Goal: Task Accomplishment & Management: Manage account settings

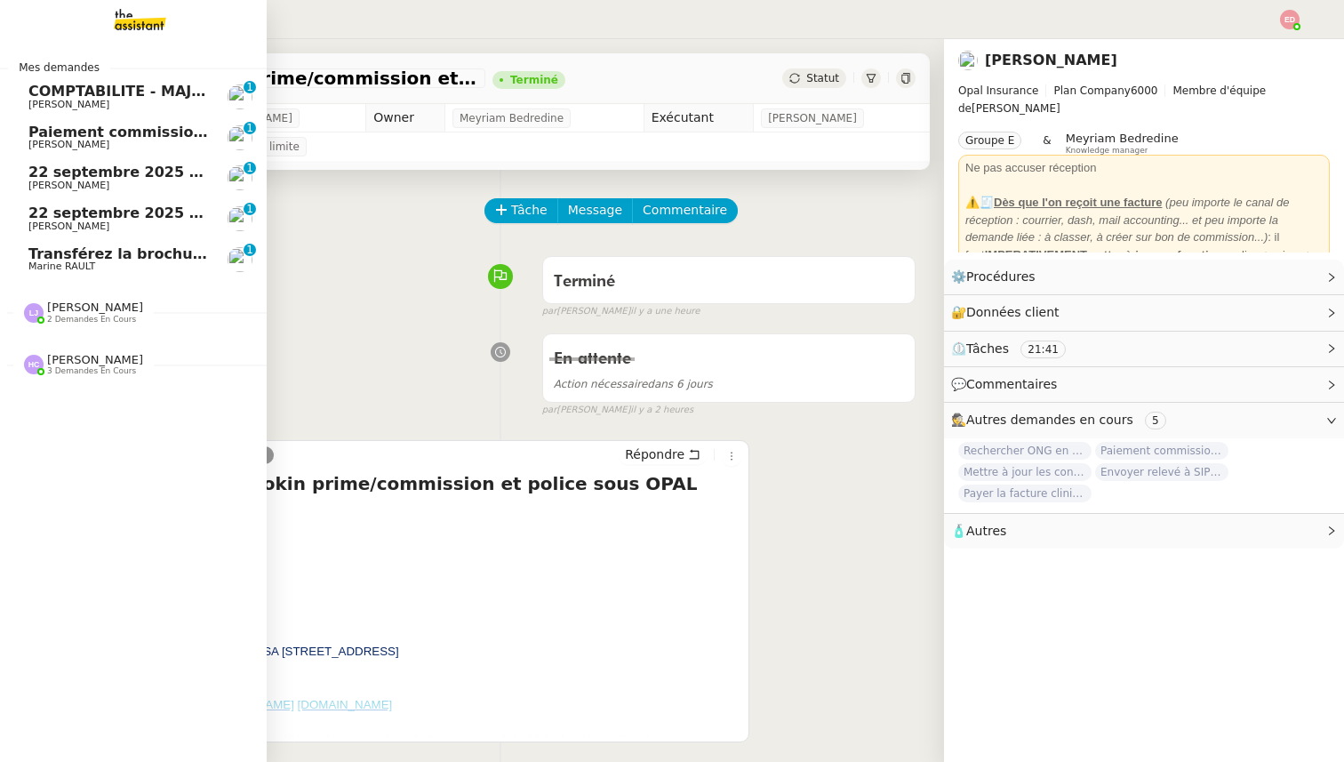
click at [119, 266] on span "Marine RAULT" at bounding box center [117, 266] width 179 height 11
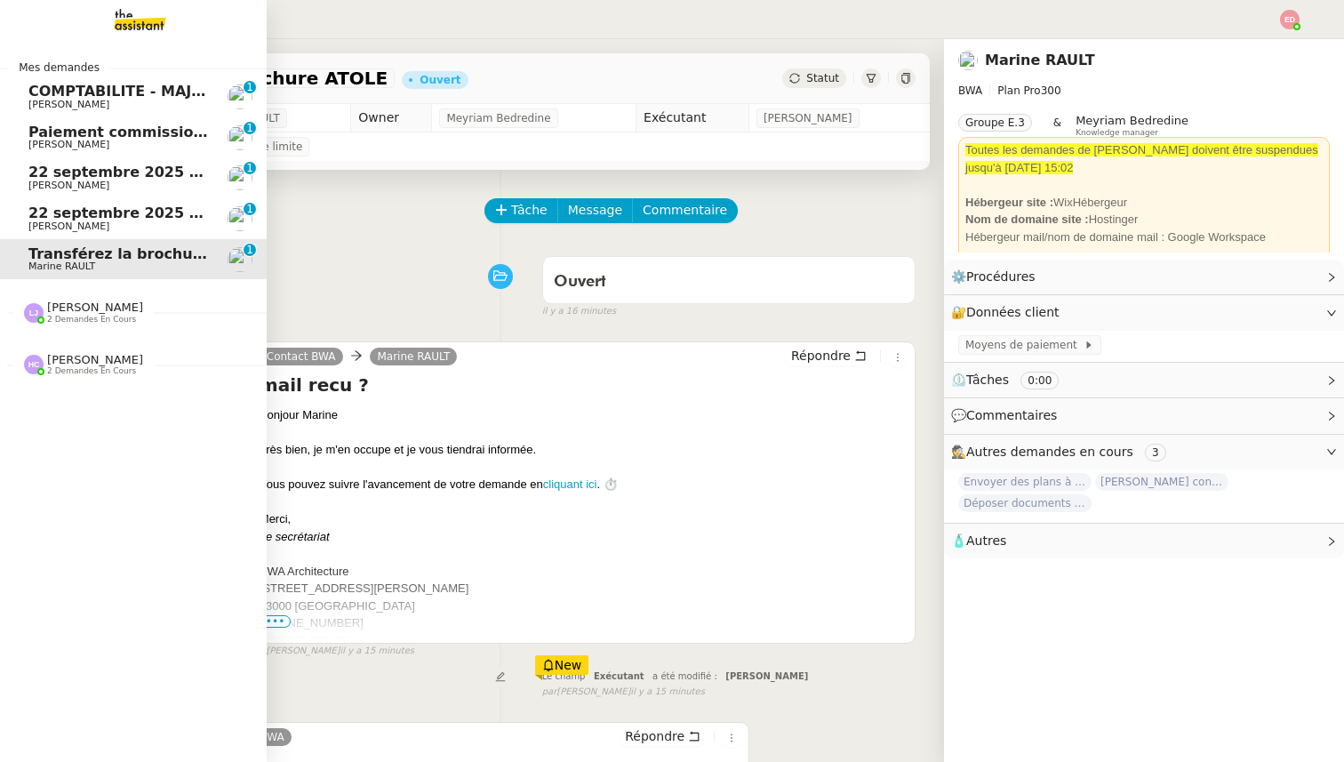
click at [34, 219] on span "22 septembre 2025 - QUOTIDIEN Gestion boite mail Accounting" at bounding box center [281, 212] width 507 height 17
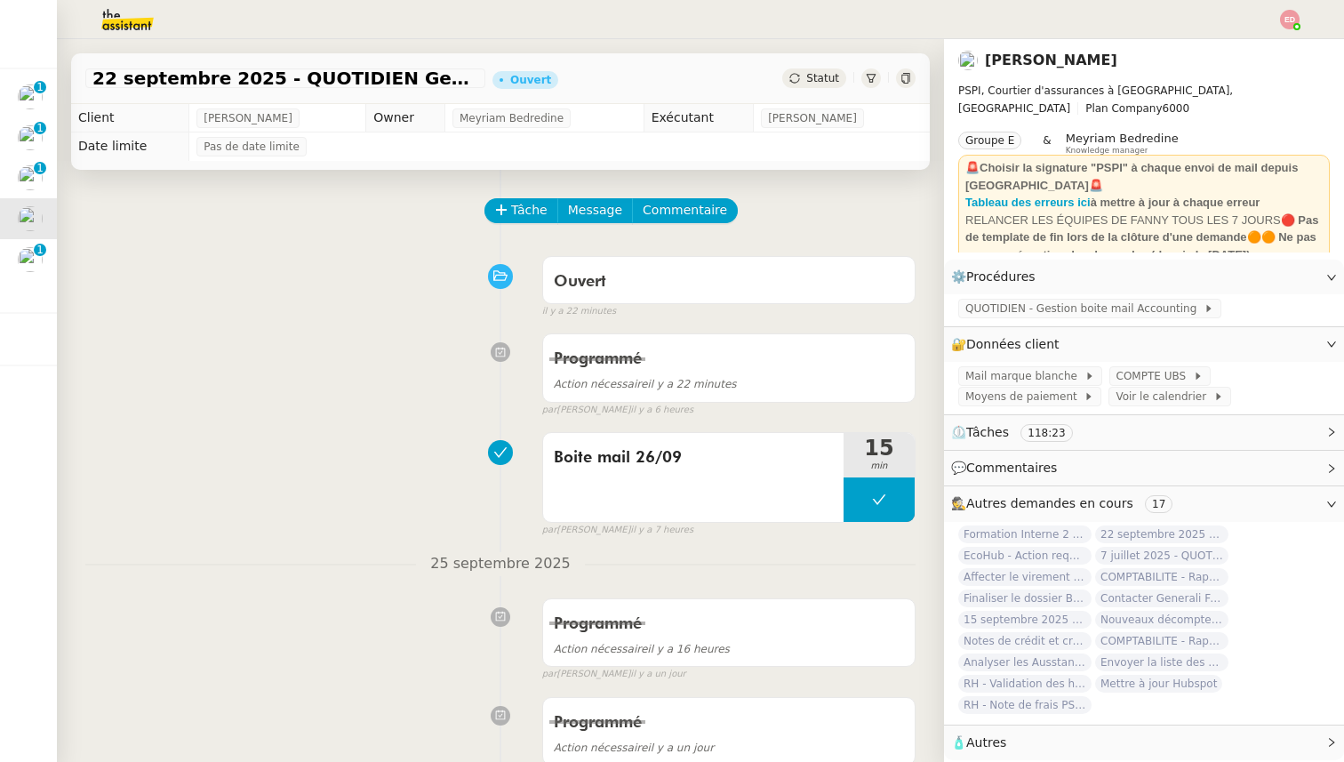
click at [814, 91] on div "[DATE] - QUOTIDIEN Gestion boite mail Accounting Ouvert Statut" at bounding box center [500, 78] width 858 height 51
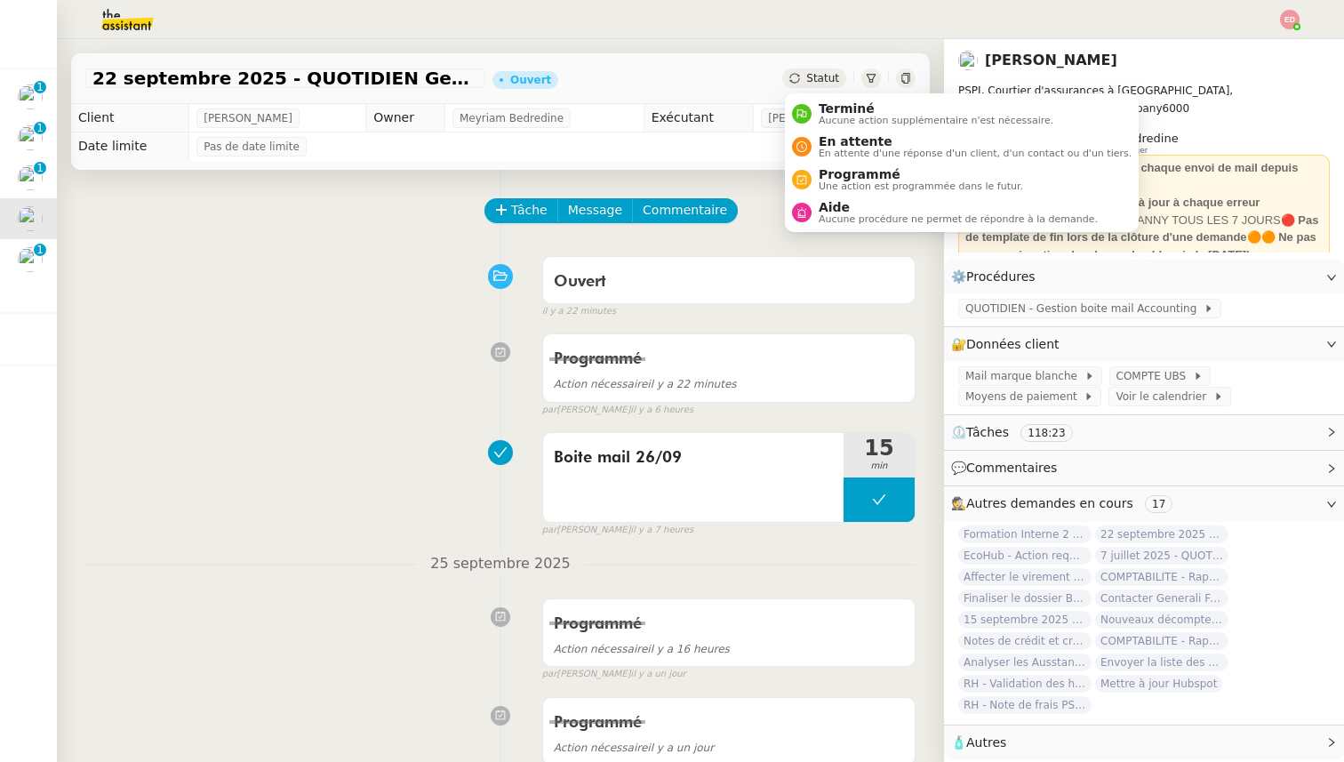
click at [814, 76] on span "Statut" at bounding box center [822, 78] width 33 height 12
click at [838, 109] on span "Terminé" at bounding box center [935, 108] width 235 height 14
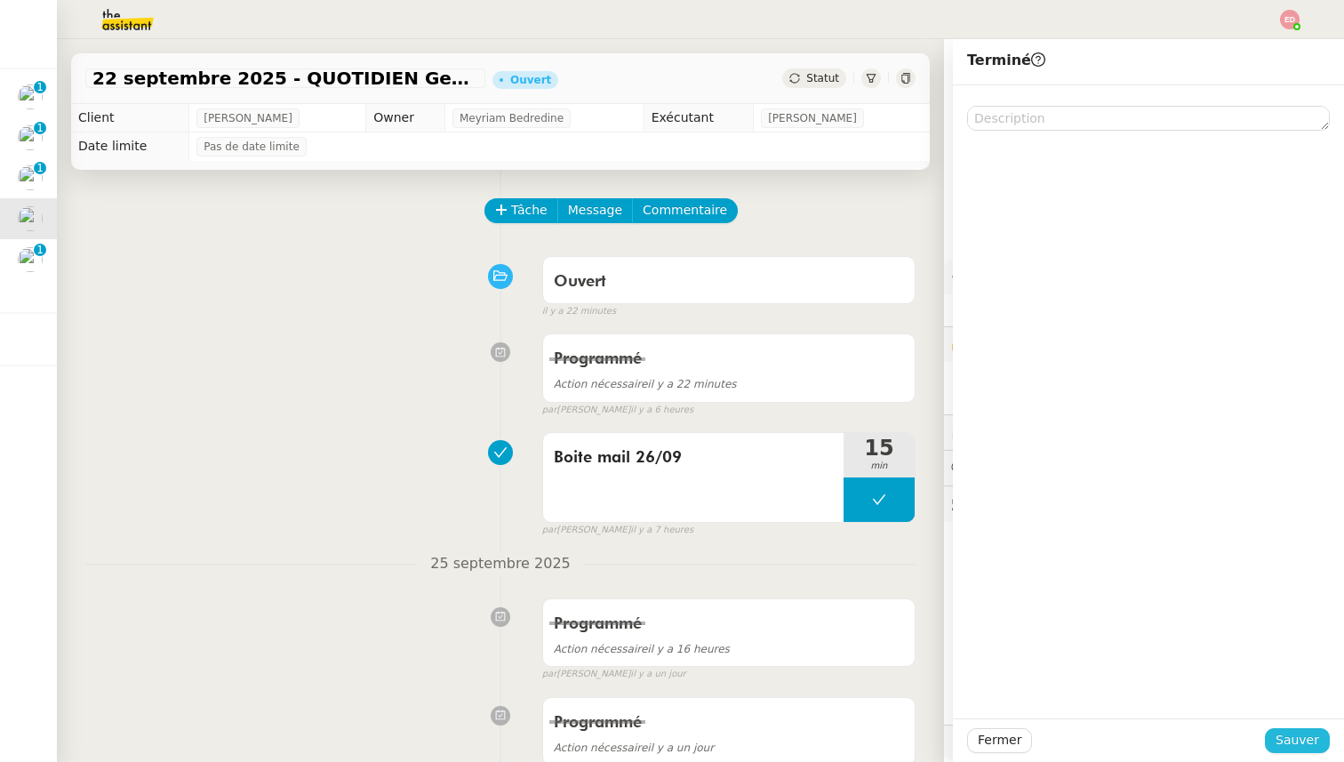
click at [1276, 740] on button "Sauver" at bounding box center [1296, 740] width 65 height 25
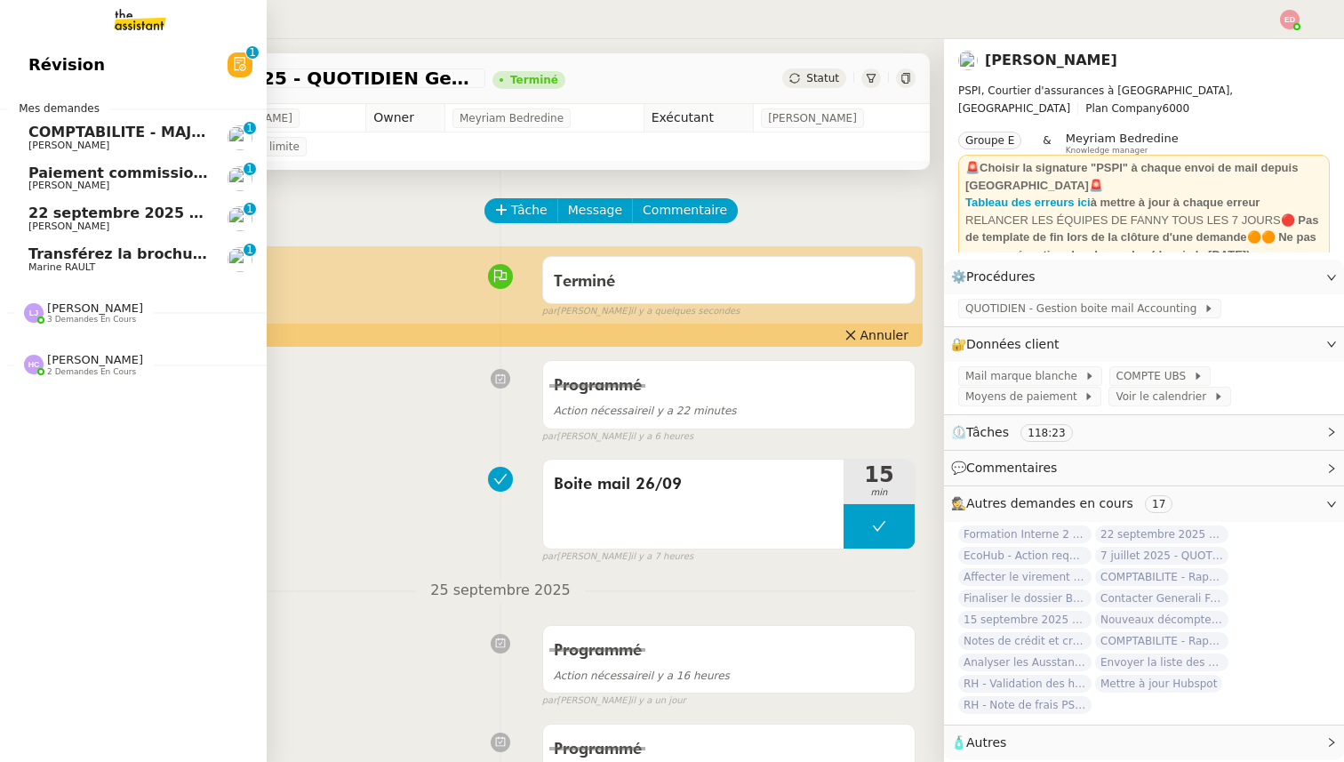
click at [43, 221] on span "[PERSON_NAME]" at bounding box center [68, 226] width 81 height 12
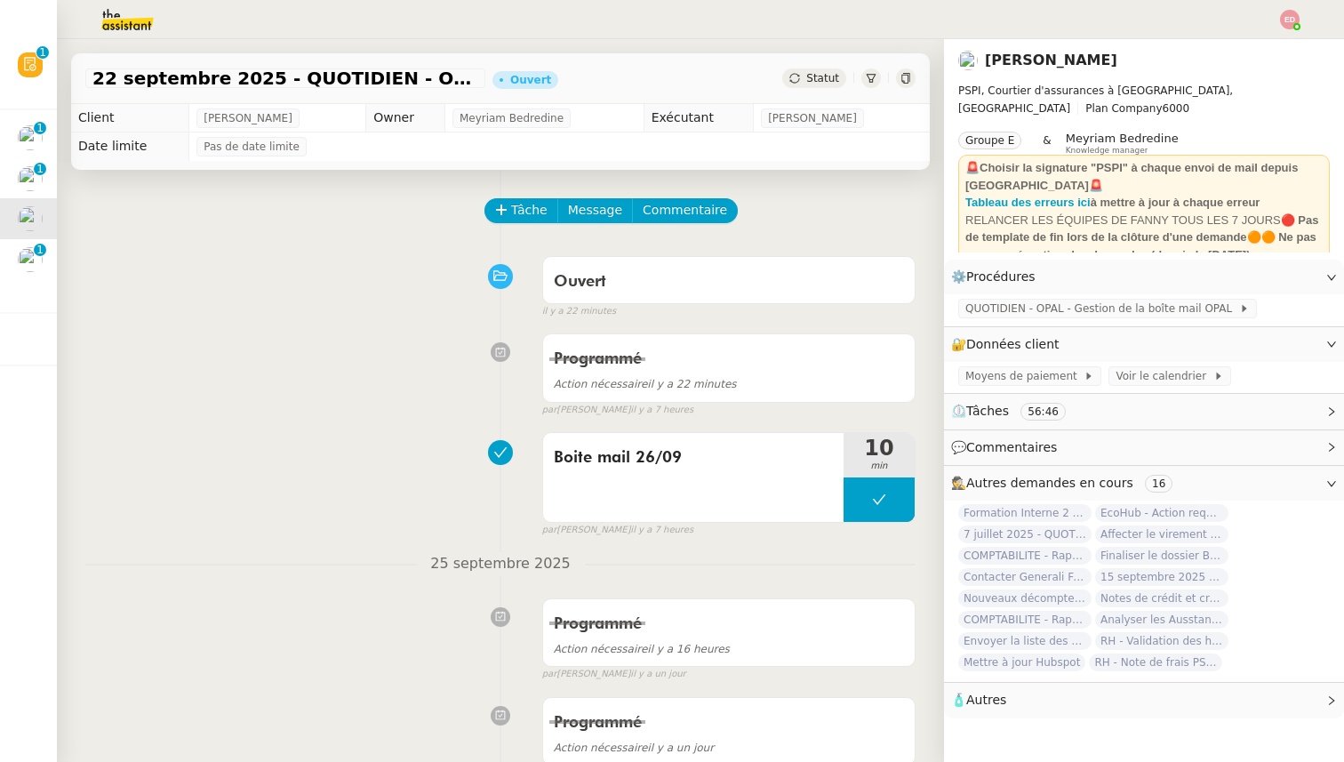
click at [826, 83] on span "Statut" at bounding box center [822, 78] width 33 height 12
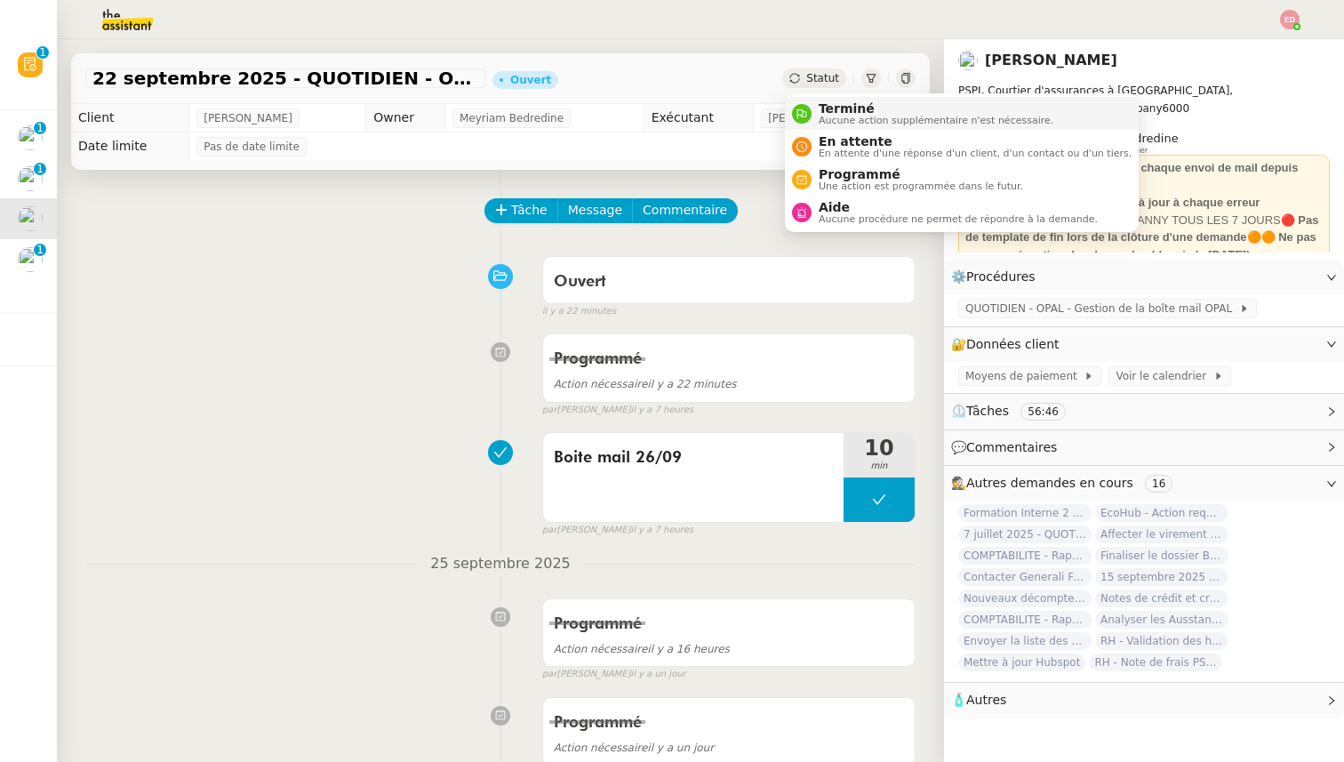
click at [841, 121] on span "Aucune action supplémentaire n'est nécessaire." at bounding box center [935, 121] width 235 height 10
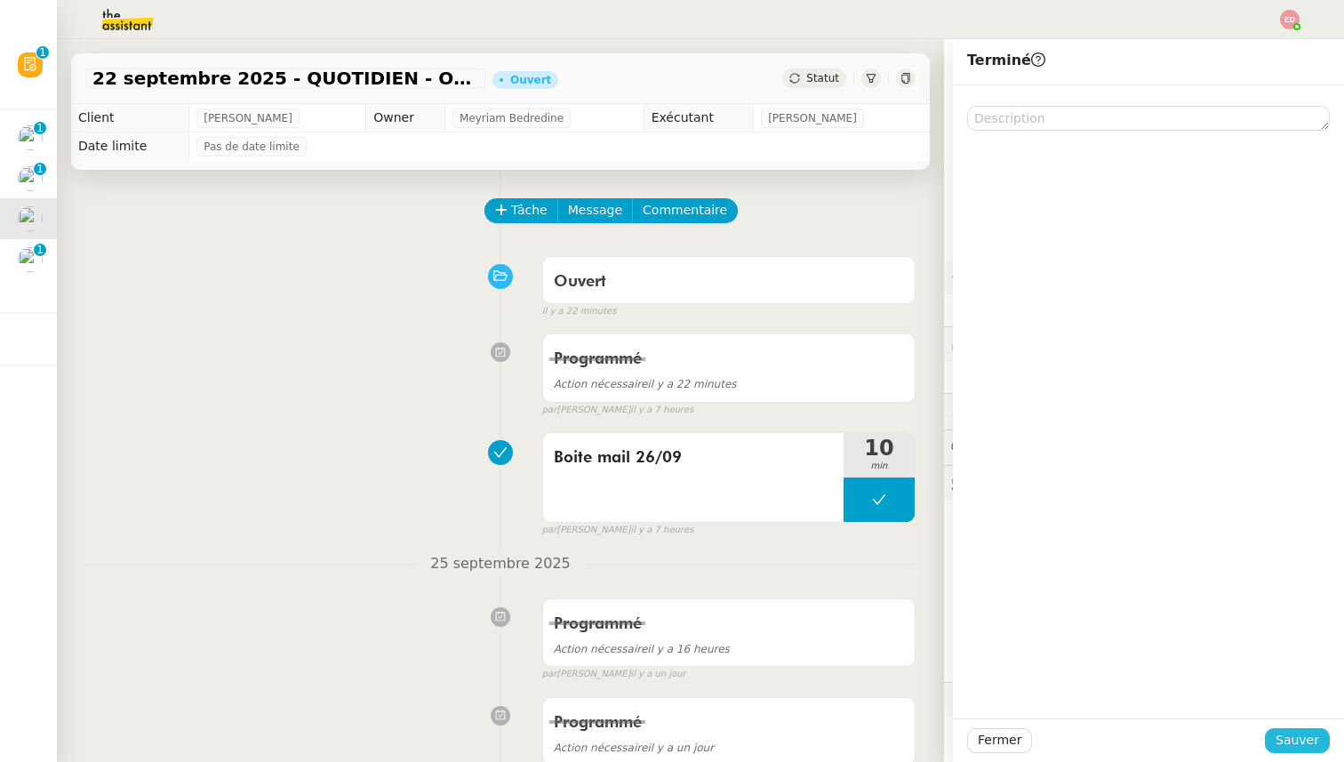
click at [1305, 745] on span "Sauver" at bounding box center [1297, 740] width 44 height 20
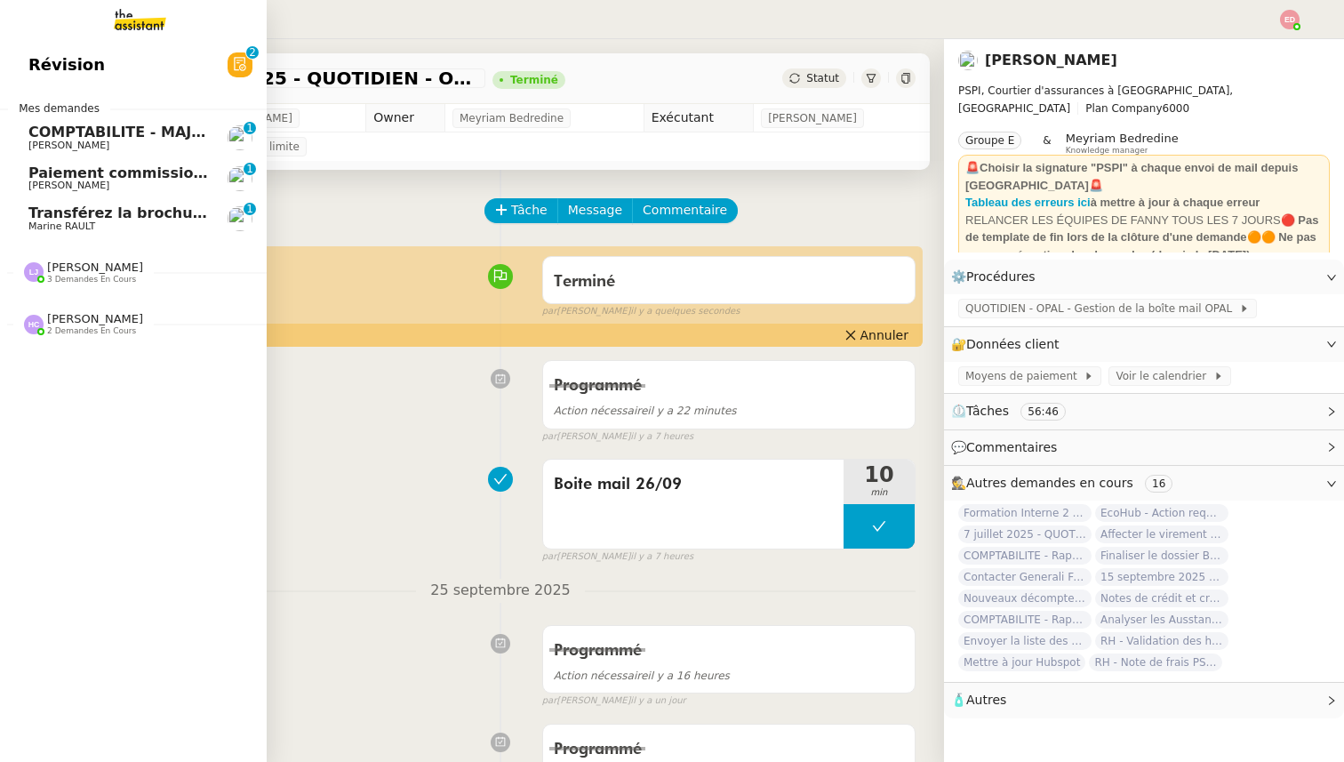
click at [59, 177] on span "Paiement commission [PERSON_NAME]" at bounding box center [184, 172] width 312 height 17
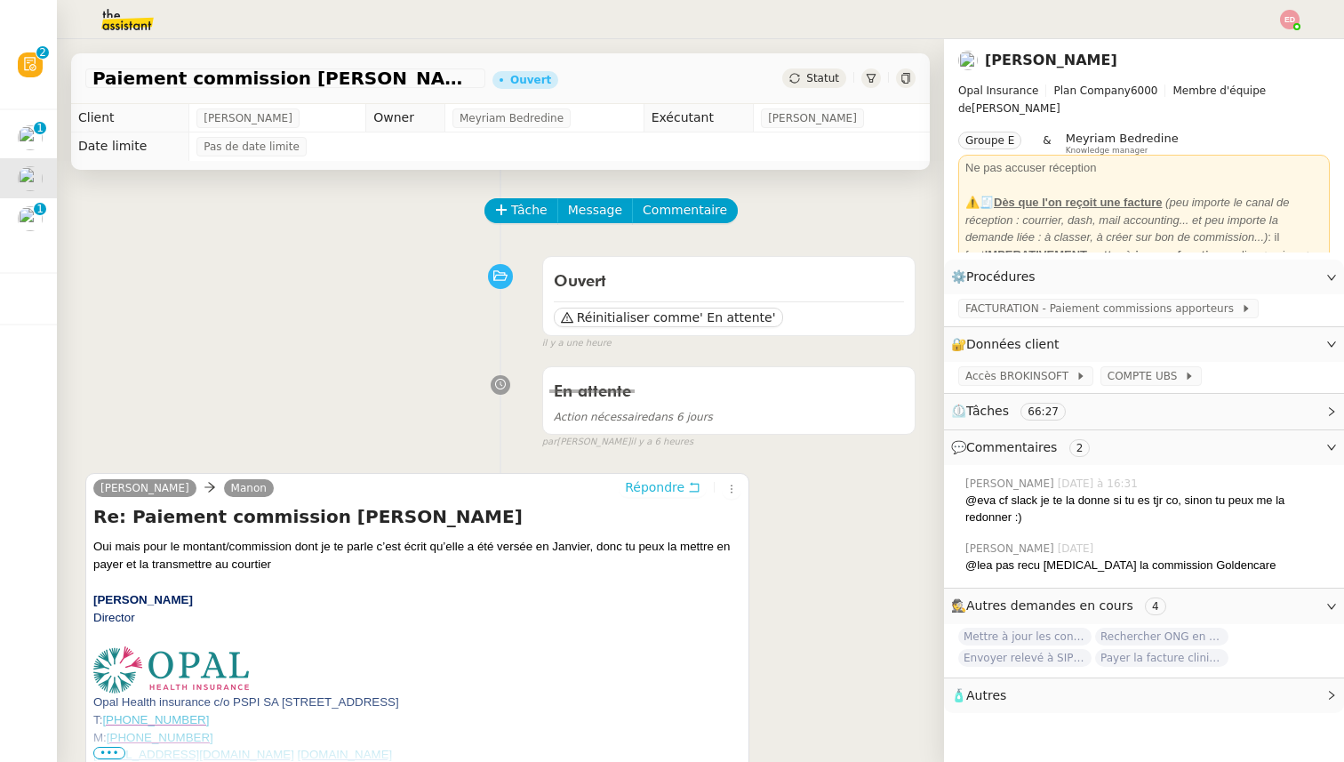
click at [642, 489] on span "Répondre" at bounding box center [655, 487] width 60 height 18
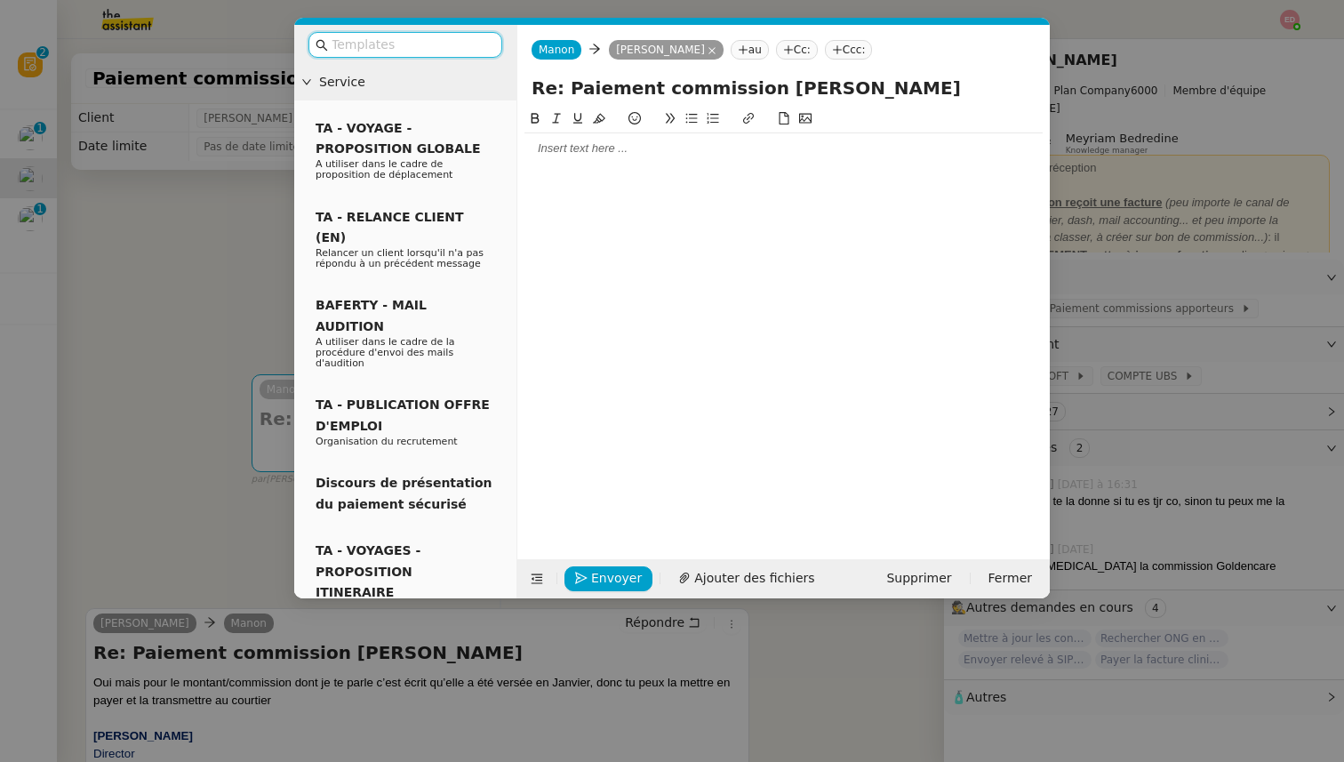
click at [629, 150] on div at bounding box center [783, 148] width 518 height 16
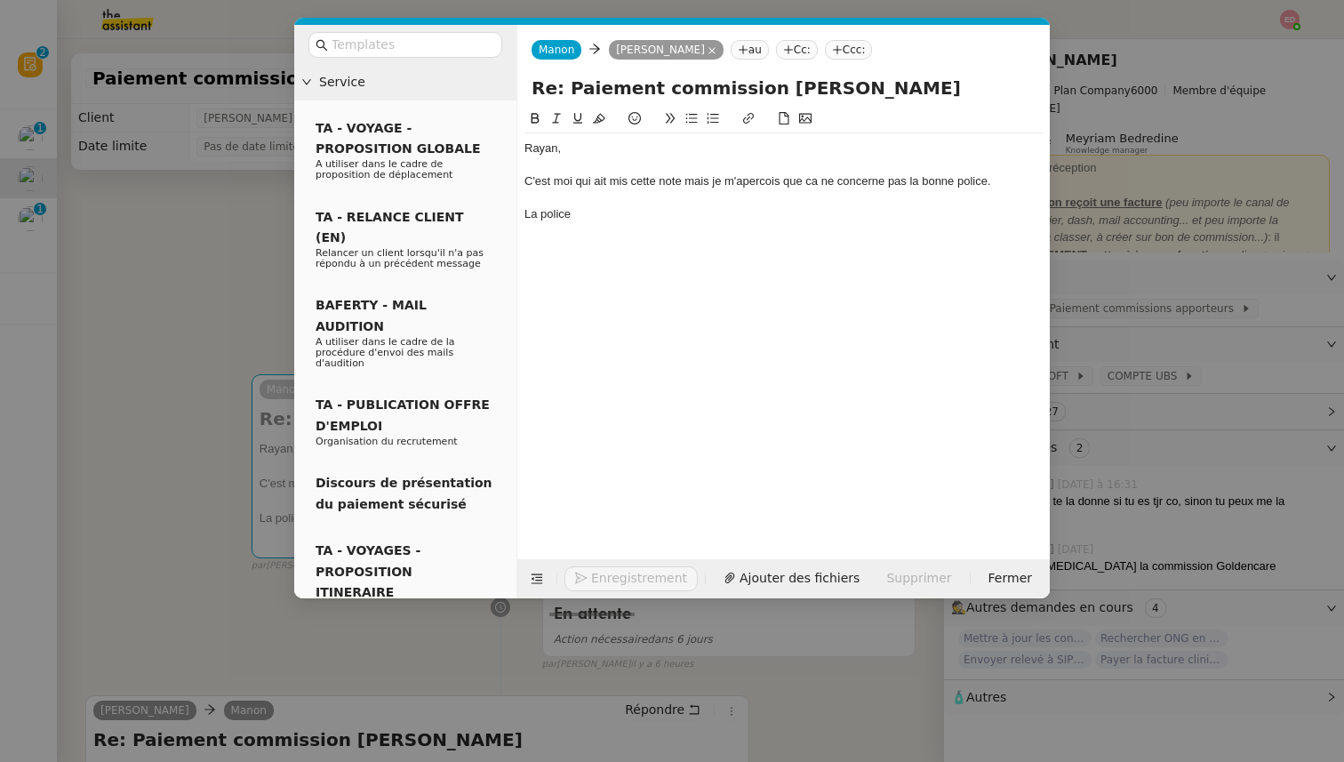
click at [130, 333] on nz-modal-container "Service TA - VOYAGE - PROPOSITION GLOBALE A utiliser dans le cadre de propositi…" at bounding box center [672, 381] width 1344 height 762
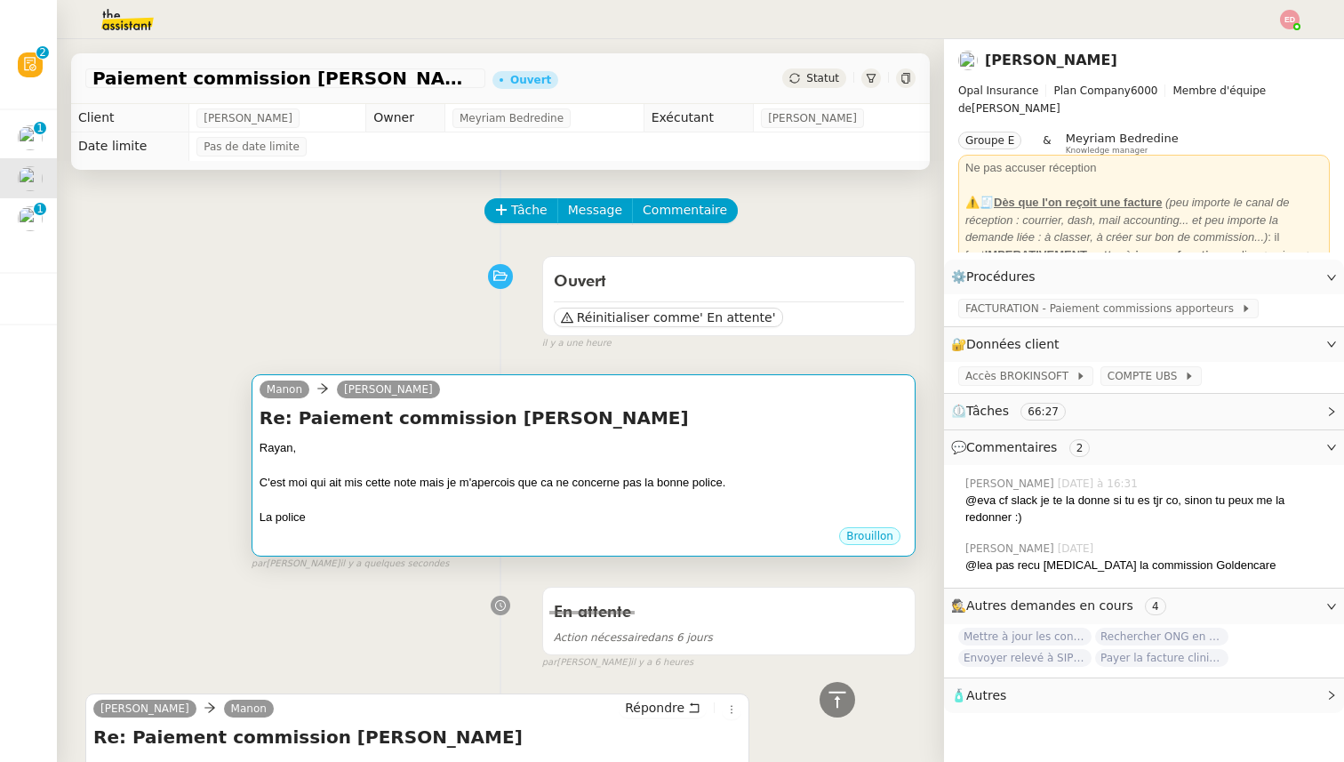
click at [415, 540] on div "Brouillon" at bounding box center [583, 538] width 648 height 27
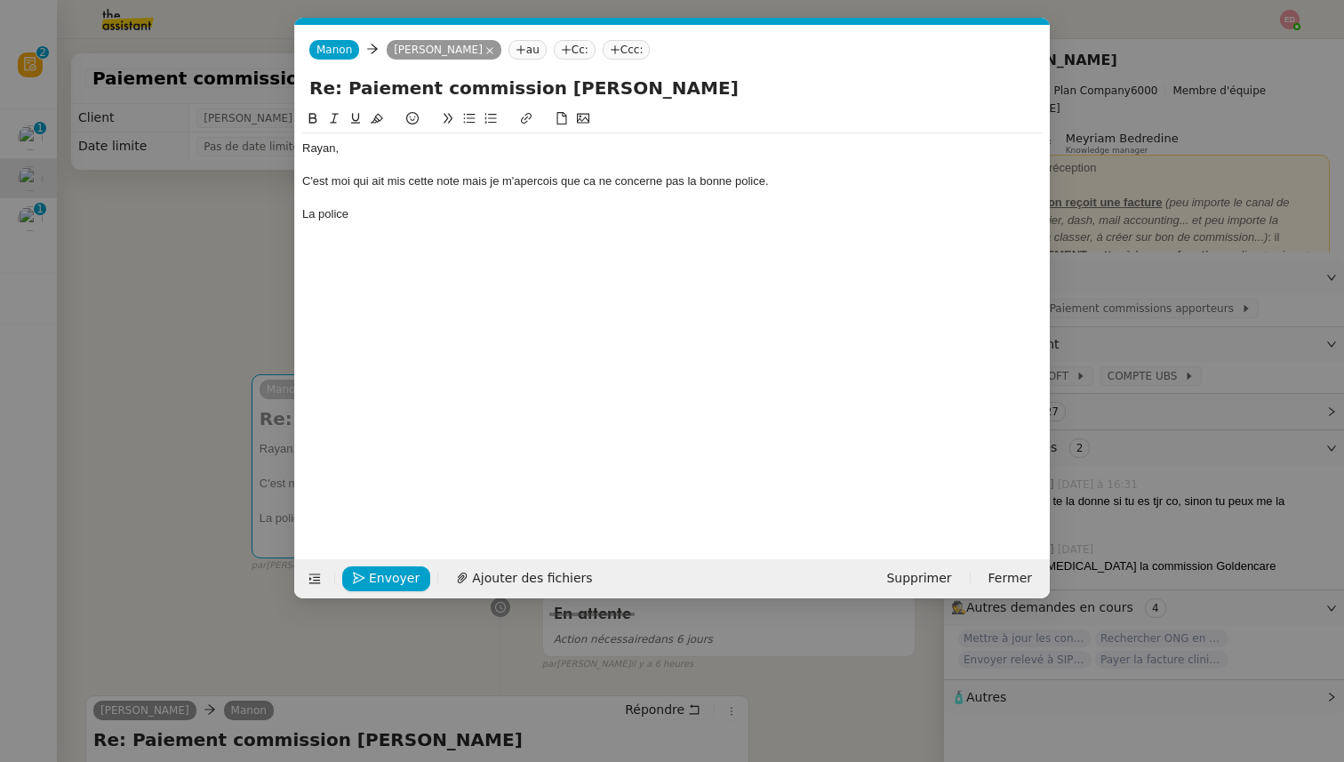
scroll to position [0, 37]
click at [568, 223] on div "[PERSON_NAME], C'est moi qui ait mis cette note mais je m'apercois que ca ne co…" at bounding box center [672, 181] width 740 height 96
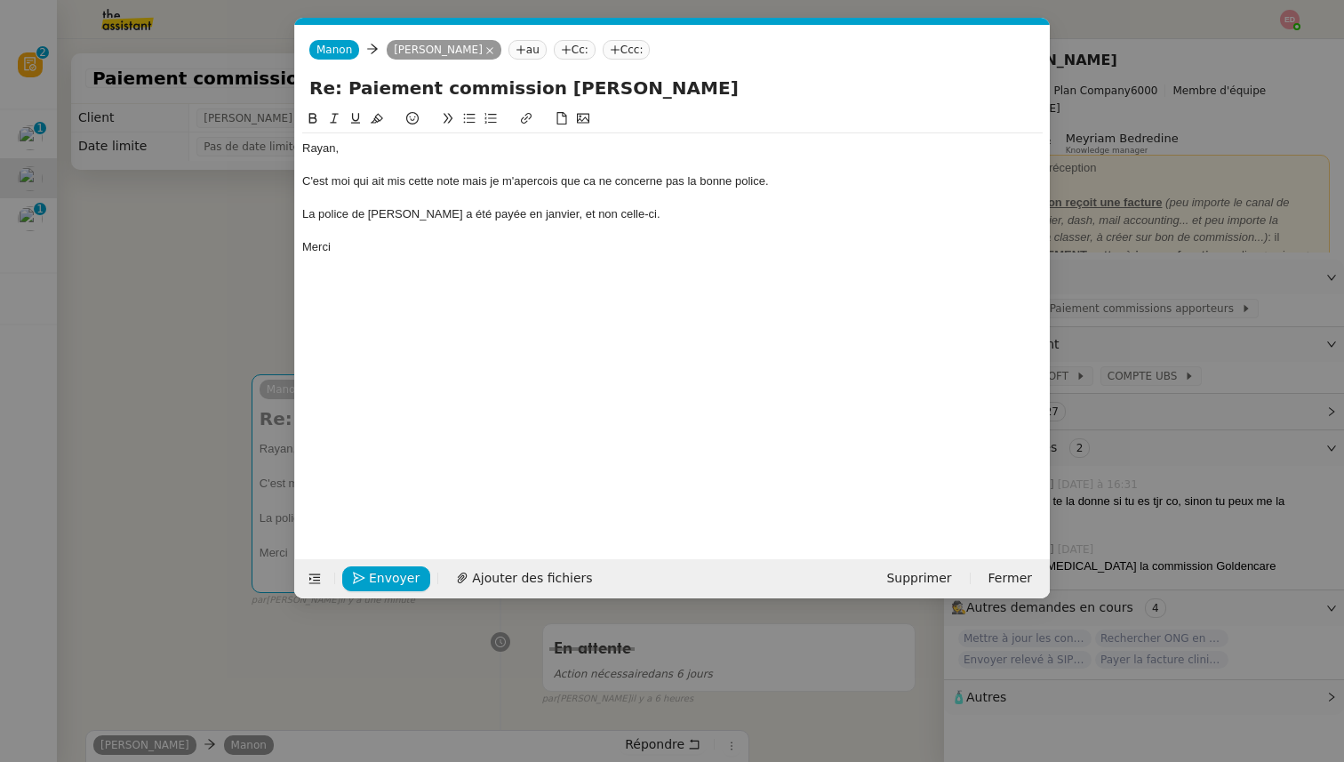
click at [376, 180] on div "C'est moi qui ait mis cette note mais je m'apercois que ca ne concerne pas la b…" at bounding box center [672, 181] width 740 height 16
click at [0, 0] on lt-span "ai e" at bounding box center [0, 0] width 0 height 0
click at [475, 180] on div "C'est moi qui aie mis cette note mais je m'apercois que ca ne concerne pas la b…" at bounding box center [672, 181] width 740 height 16
click at [0, 0] on lt-span ", mais" at bounding box center [0, 0] width 0 height 0
click at [546, 178] on div "C'est moi qui aie mis cette note, mais je m'apercois que ca ne concerne pas la …" at bounding box center [672, 181] width 740 height 16
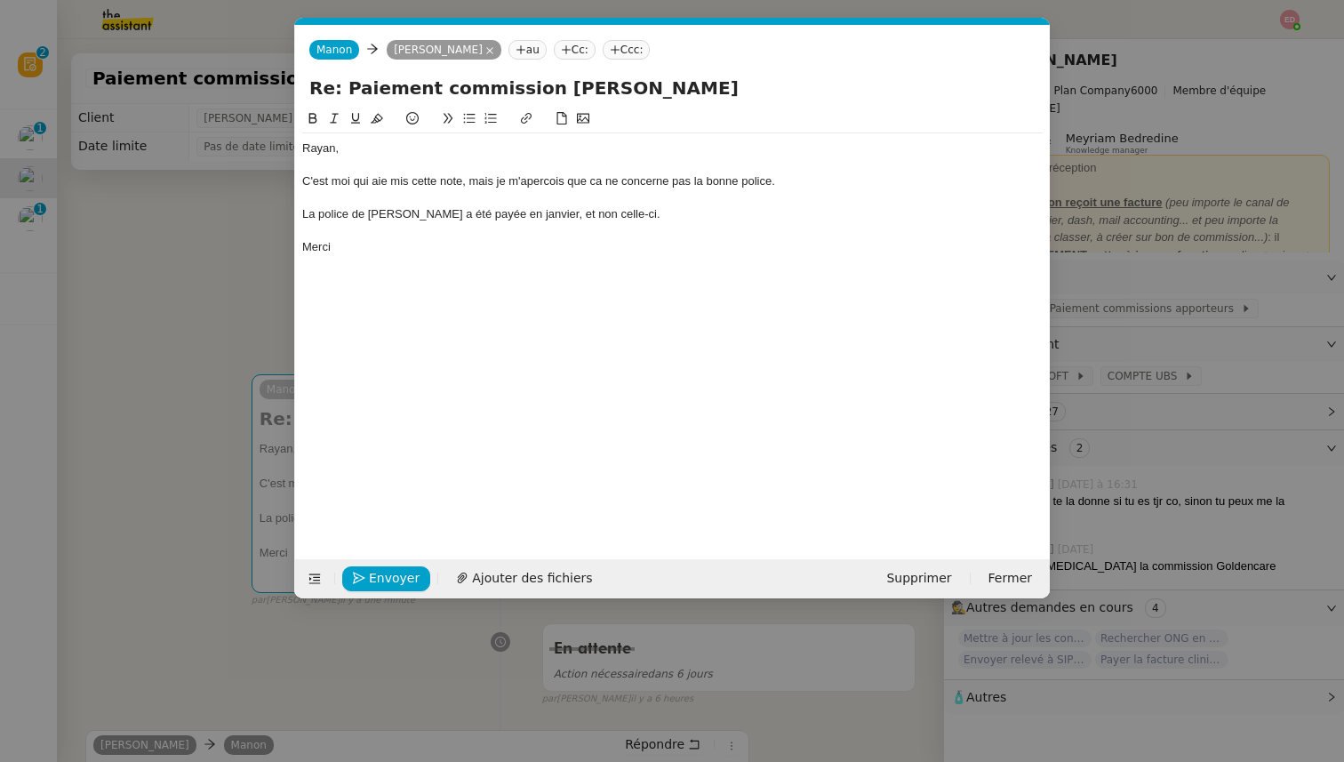
click at [0, 0] on lt-strong "ç" at bounding box center [0, 0] width 0 height 0
click at [596, 181] on div "C'est moi qui aie mis cette note, mais je m'aperçois que ca ne concerne pas la …" at bounding box center [672, 181] width 740 height 16
click at [0, 0] on lt-em "ça" at bounding box center [0, 0] width 0 height 0
click at [391, 571] on span "Envoyer" at bounding box center [394, 578] width 51 height 20
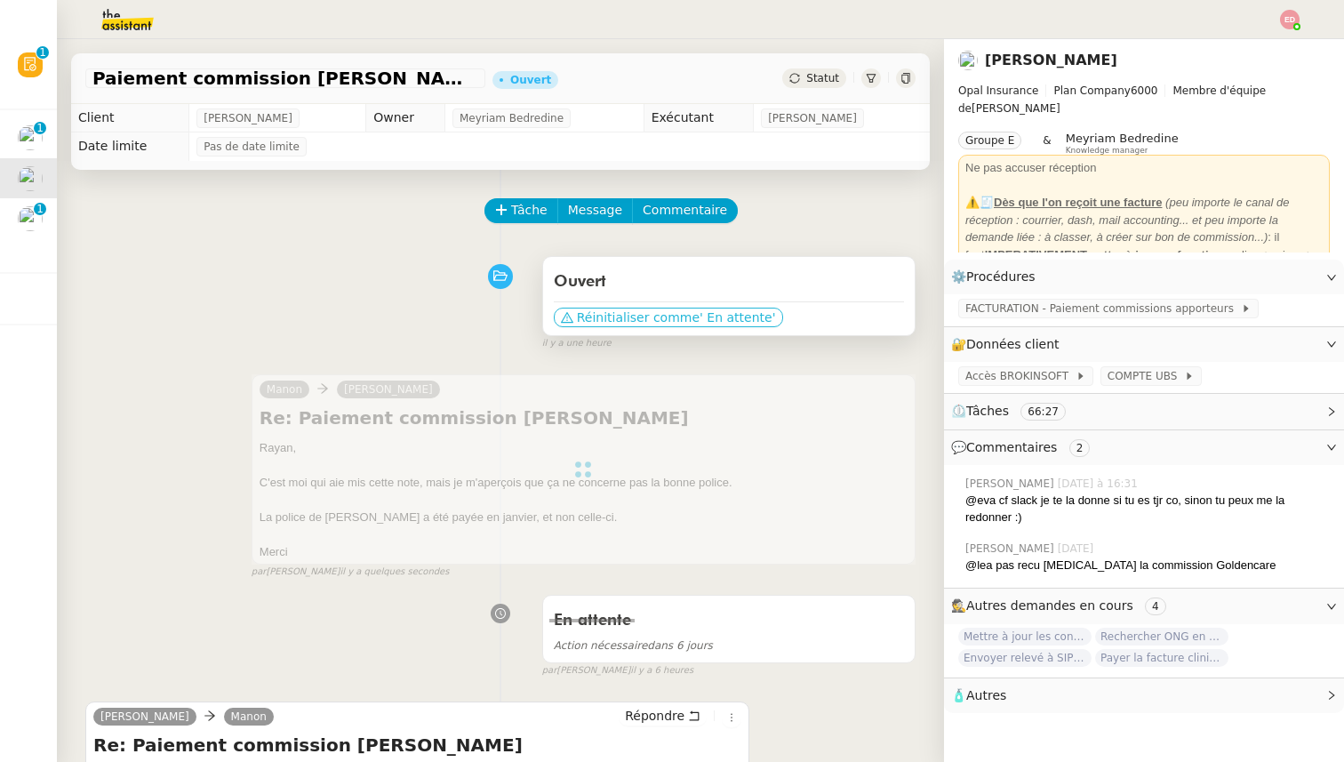
click at [660, 313] on span "Réinitialiser comme" at bounding box center [638, 317] width 123 height 18
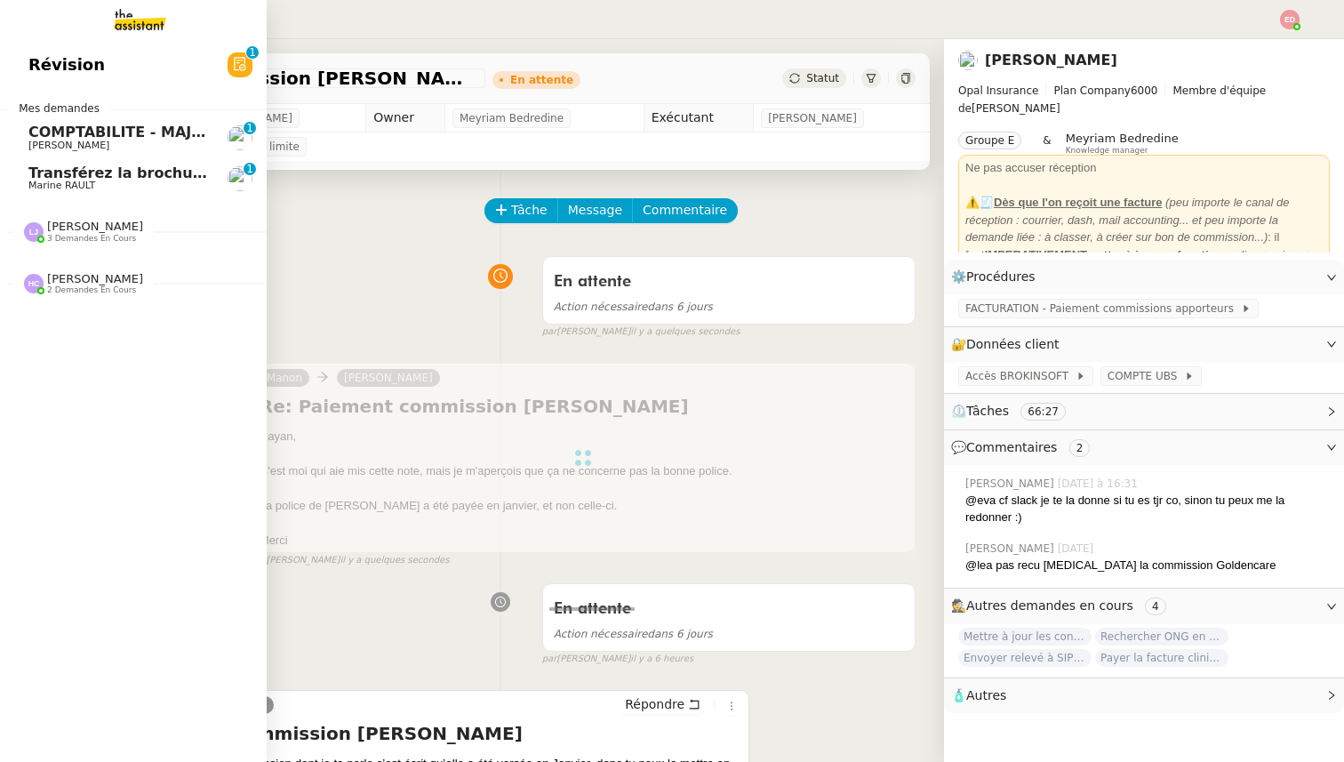
click at [46, 175] on span "Transférez la brochure ATOLE" at bounding box center [146, 172] width 236 height 17
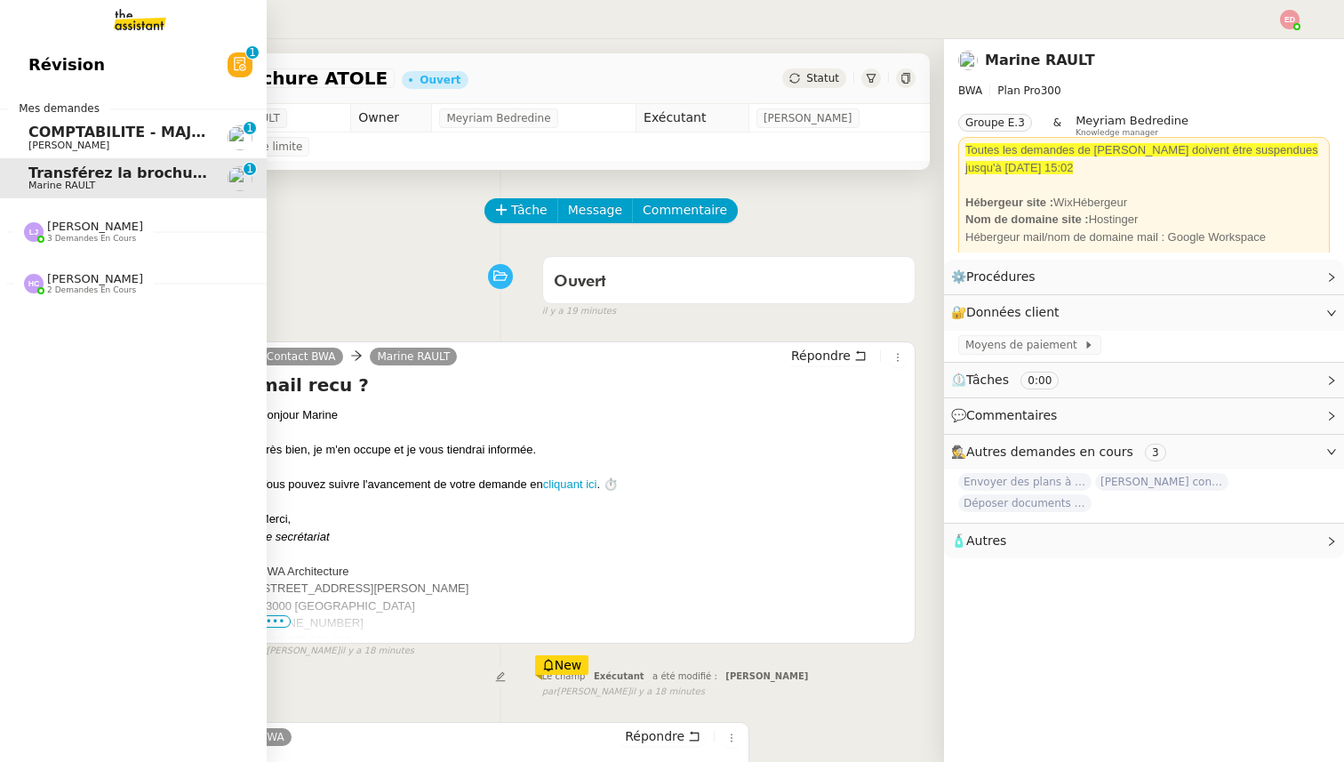
click at [76, 232] on span "[PERSON_NAME]" at bounding box center [95, 225] width 96 height 13
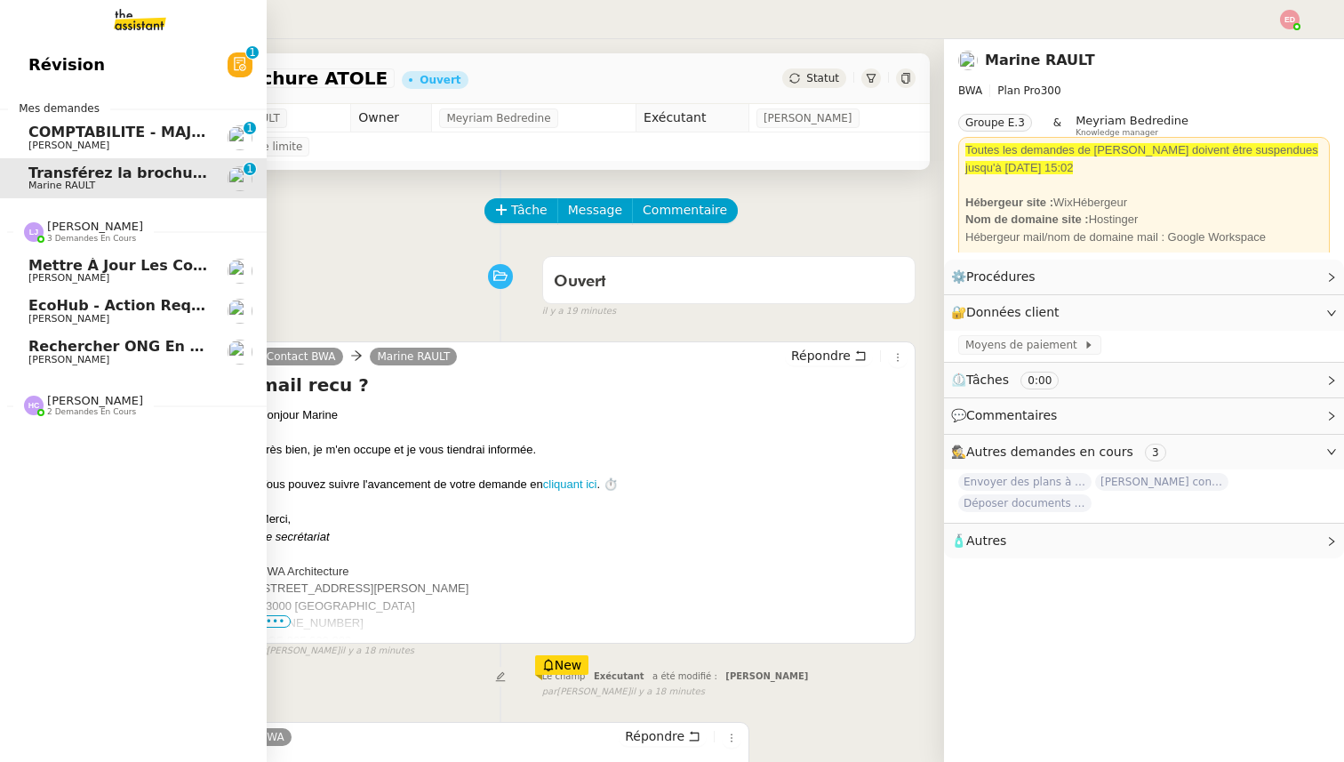
click at [99, 265] on span "Mettre à jour les contacts HubSpot" at bounding box center [172, 265] width 289 height 17
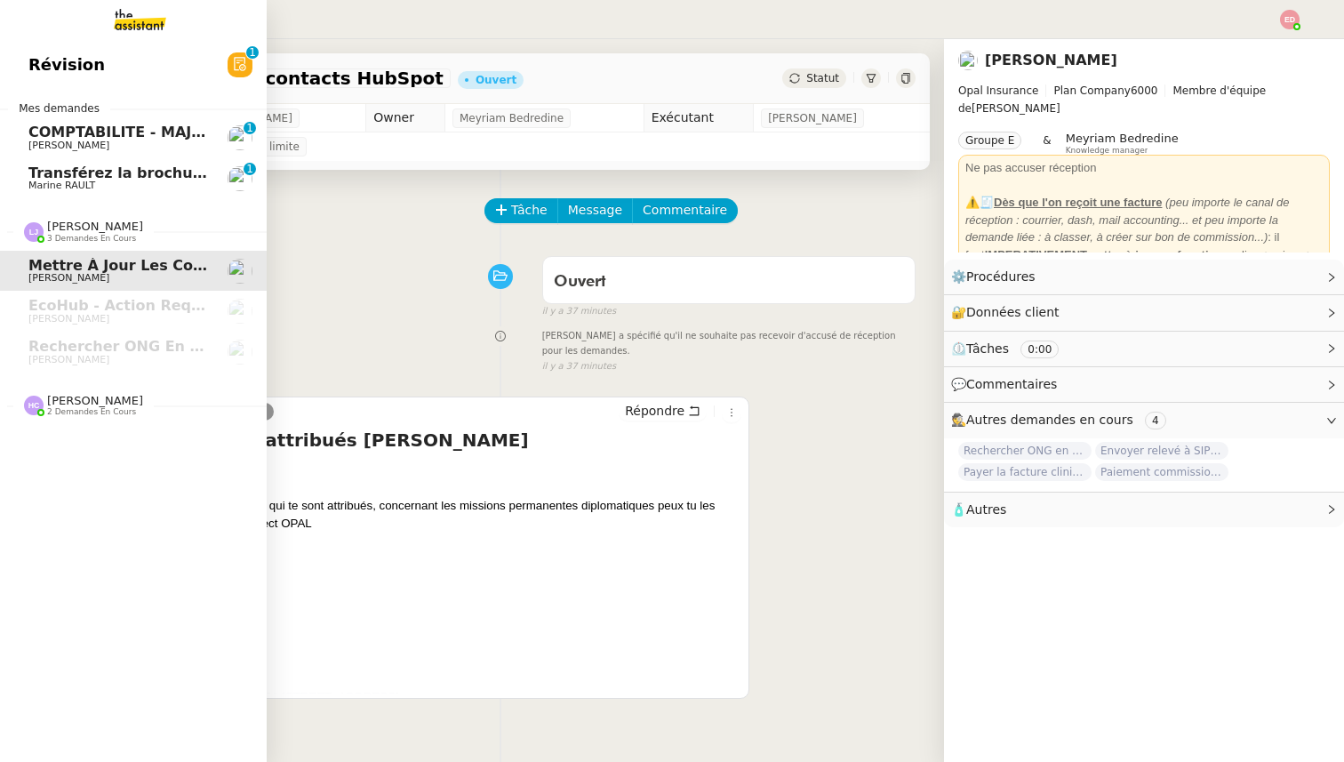
click at [48, 421] on div "[PERSON_NAME] 2 demandes en cours" at bounding box center [133, 398] width 267 height 52
click at [60, 488] on span "[PERSON_NAME]" at bounding box center [68, 493] width 81 height 12
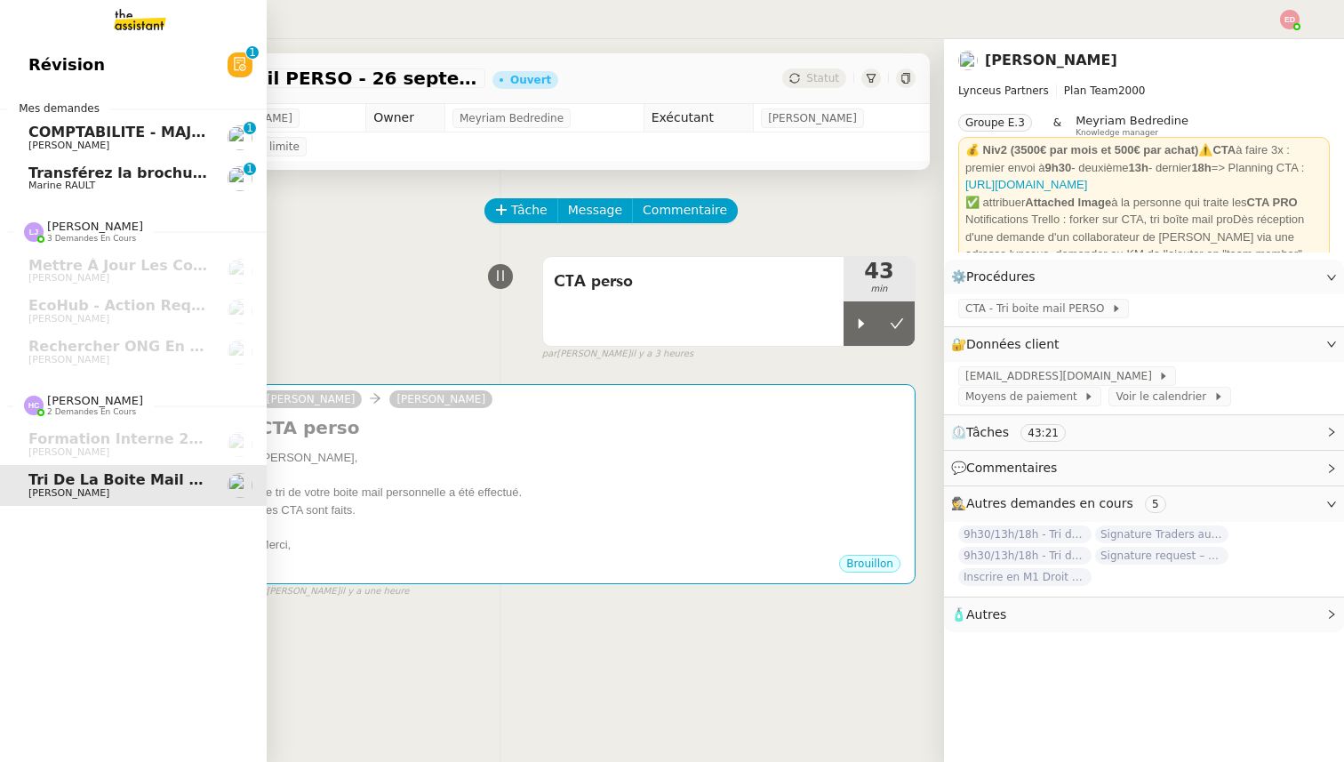
click at [43, 140] on span "[PERSON_NAME]" at bounding box center [68, 146] width 81 height 12
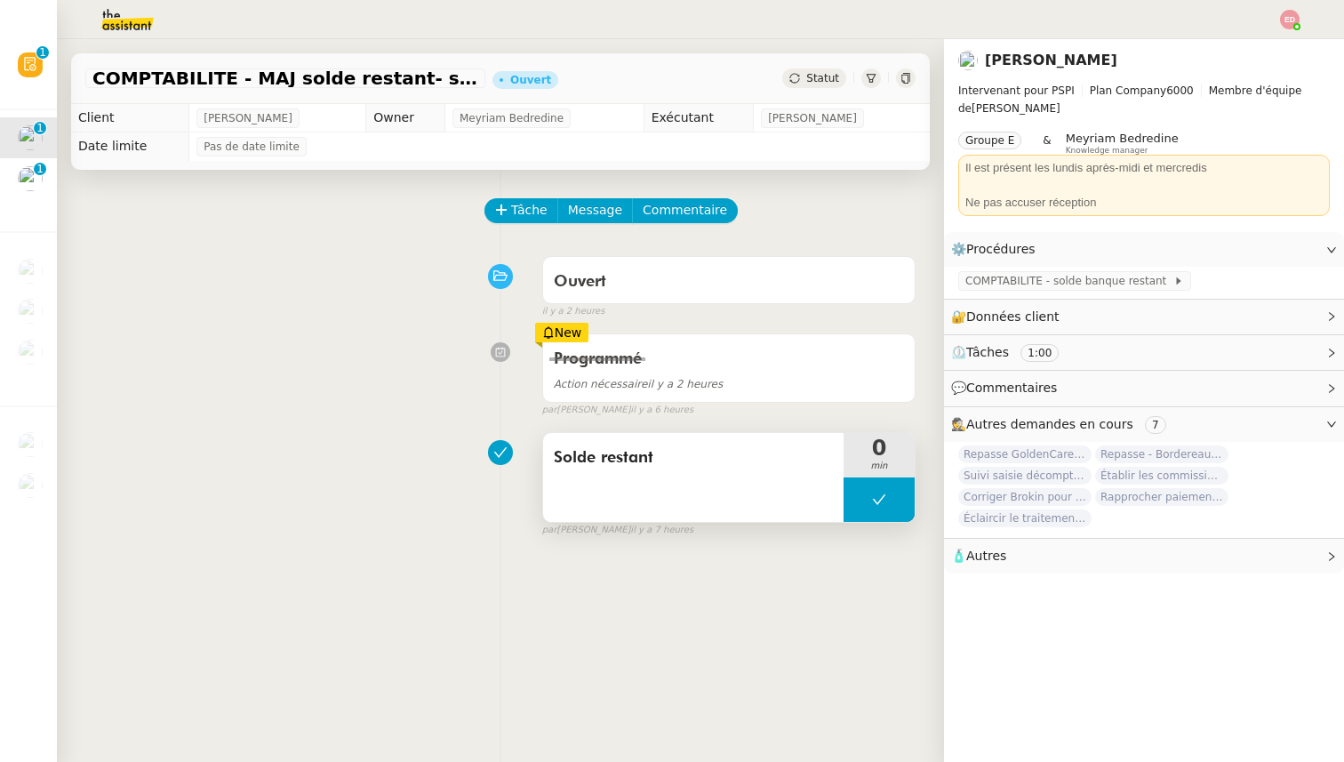
click at [858, 503] on button at bounding box center [878, 499] width 71 height 44
click at [858, 503] on icon at bounding box center [861, 500] width 6 height 10
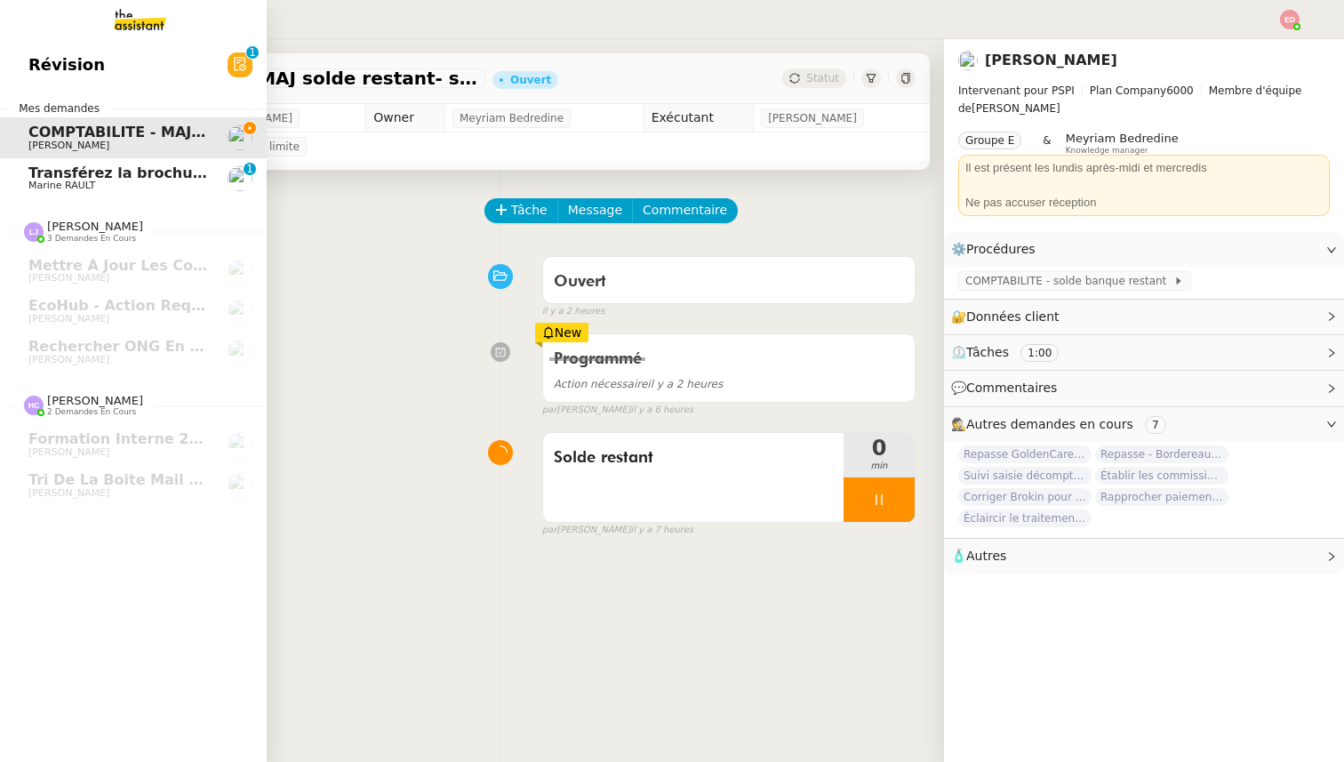
click at [44, 179] on span "Transférez la brochure ATOLE" at bounding box center [146, 172] width 236 height 17
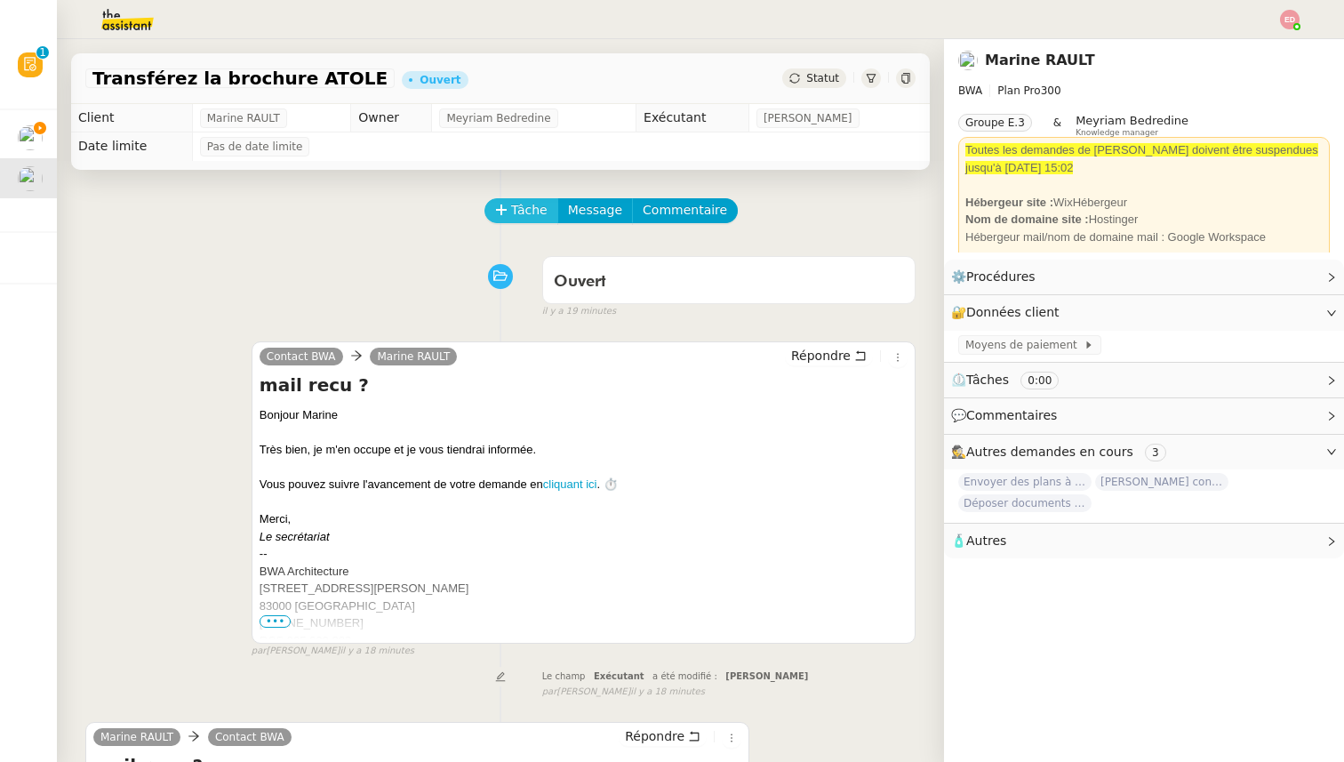
click at [523, 211] on span "Tâche" at bounding box center [529, 210] width 36 height 20
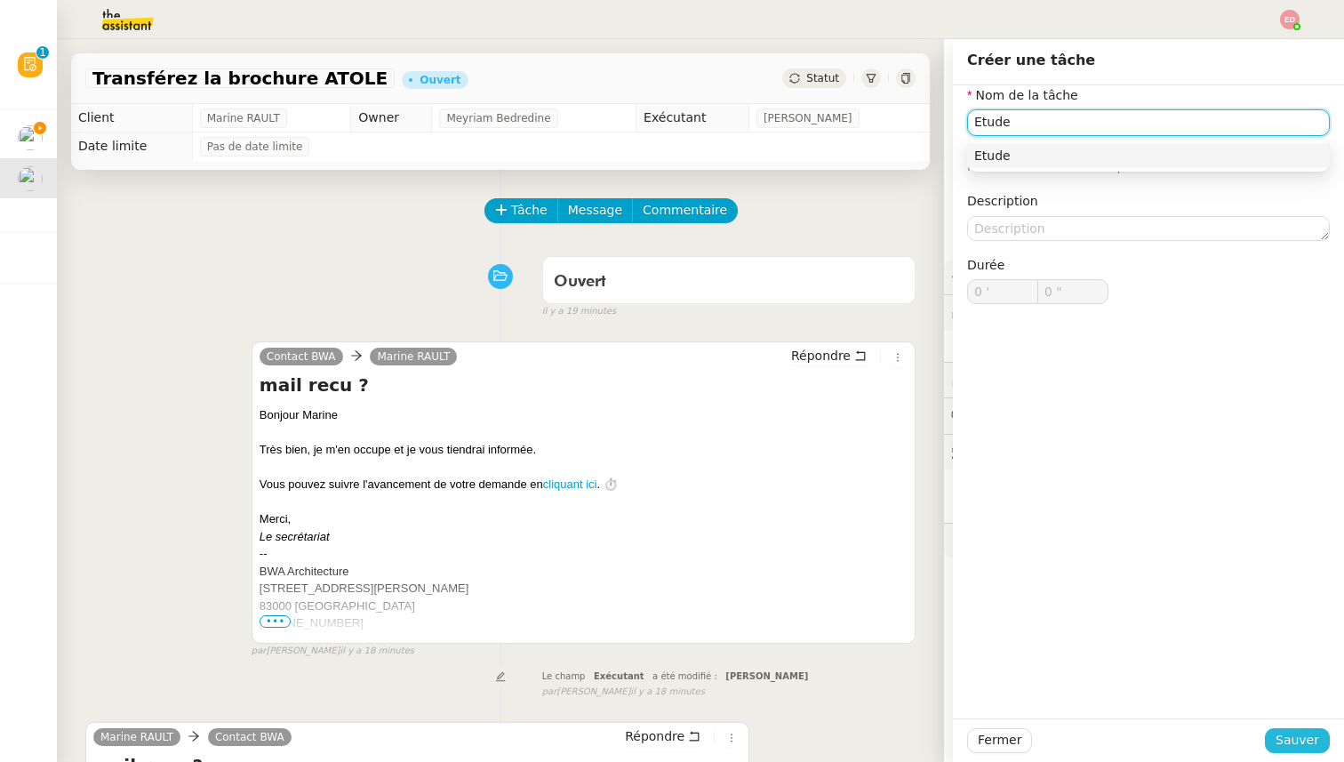
type input "Etude"
click at [1311, 731] on span "Sauver" at bounding box center [1297, 740] width 44 height 20
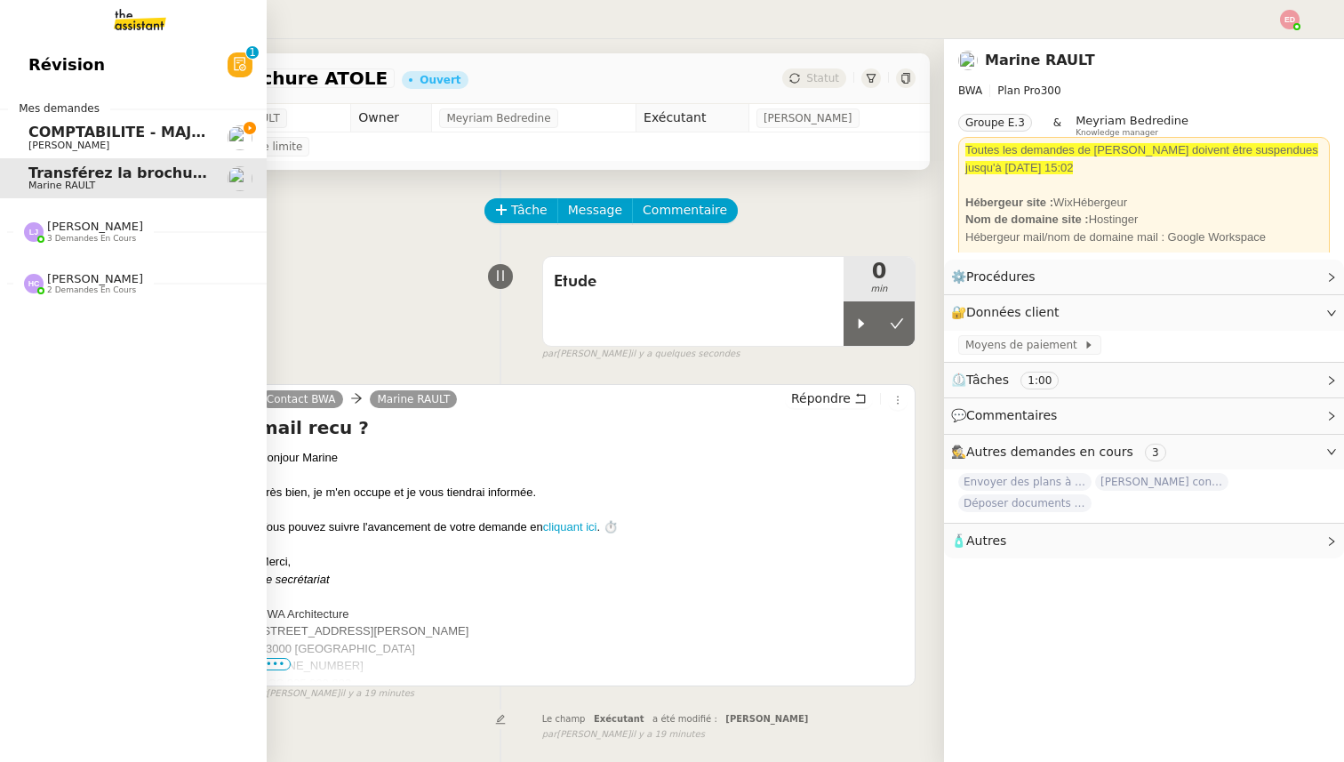
click at [63, 238] on span "3 demandes en cours" at bounding box center [91, 239] width 89 height 10
click at [81, 396] on span "[PERSON_NAME]" at bounding box center [95, 400] width 96 height 13
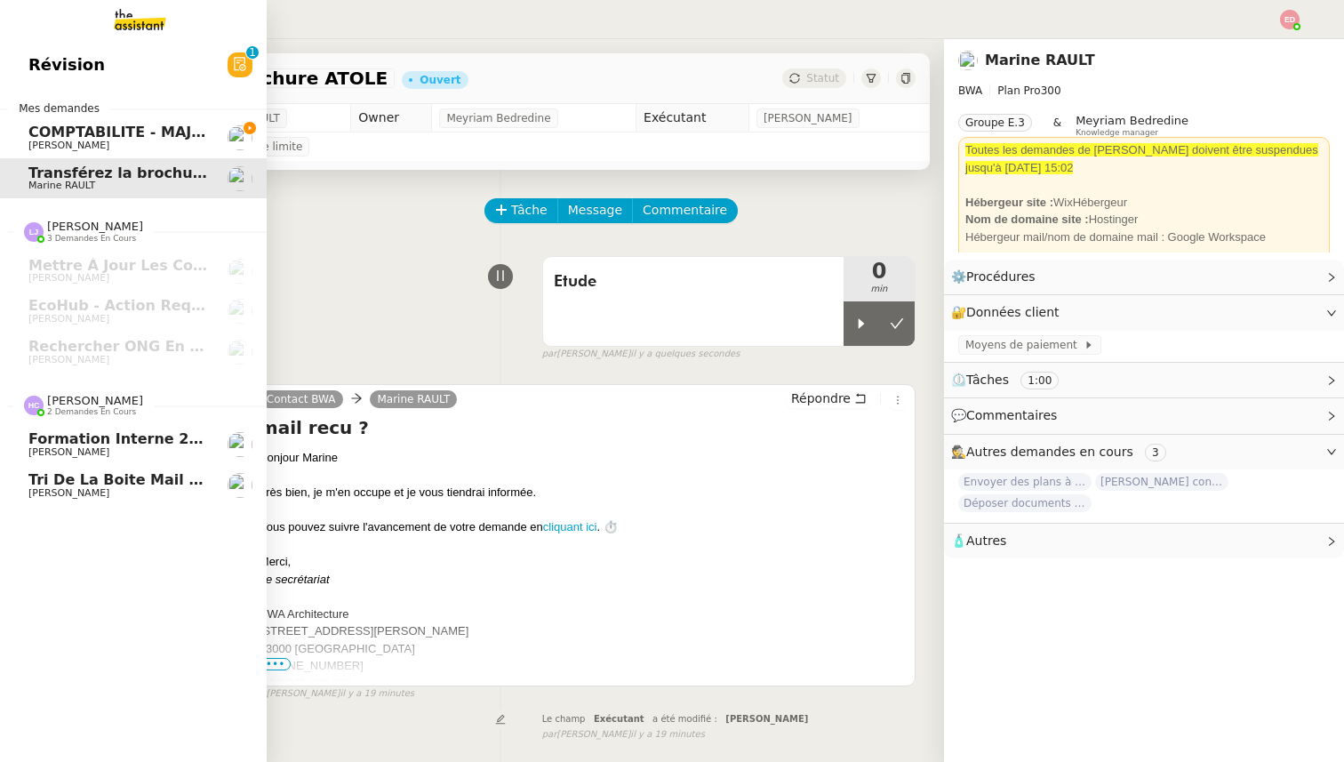
click at [96, 490] on span "[PERSON_NAME]" at bounding box center [68, 493] width 81 height 12
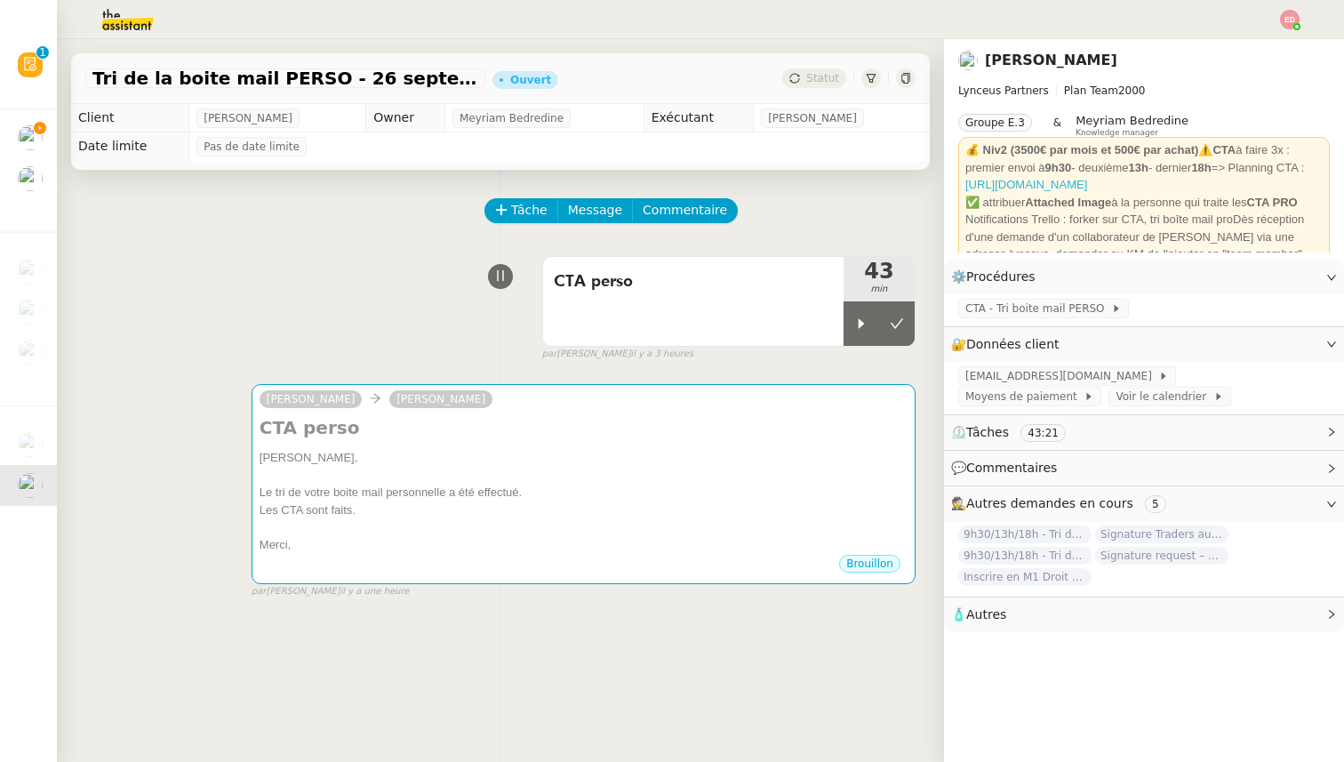
click at [1038, 191] on link "[URL][DOMAIN_NAME]" at bounding box center [1026, 184] width 122 height 13
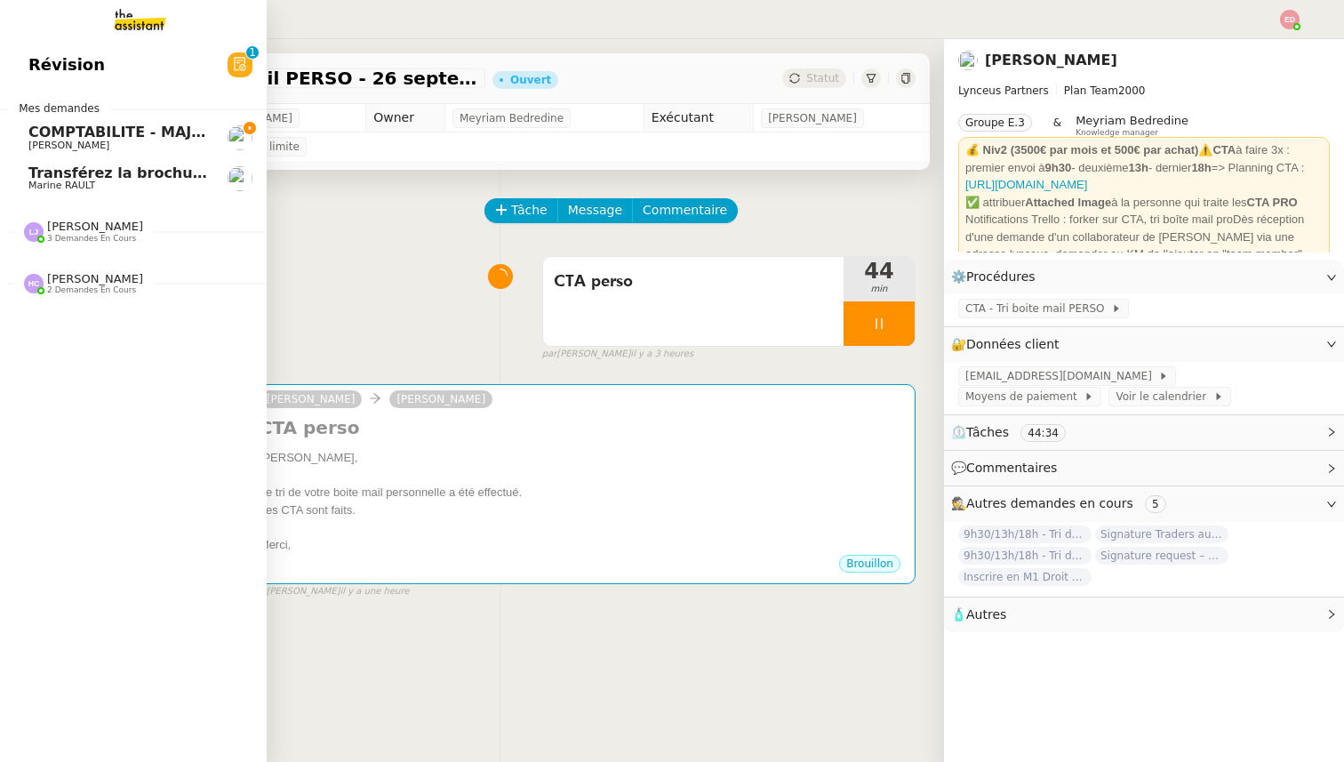
click at [52, 128] on span "COMPTABILITE - MAJ solde restant- septembre 2025" at bounding box center [236, 132] width 416 height 17
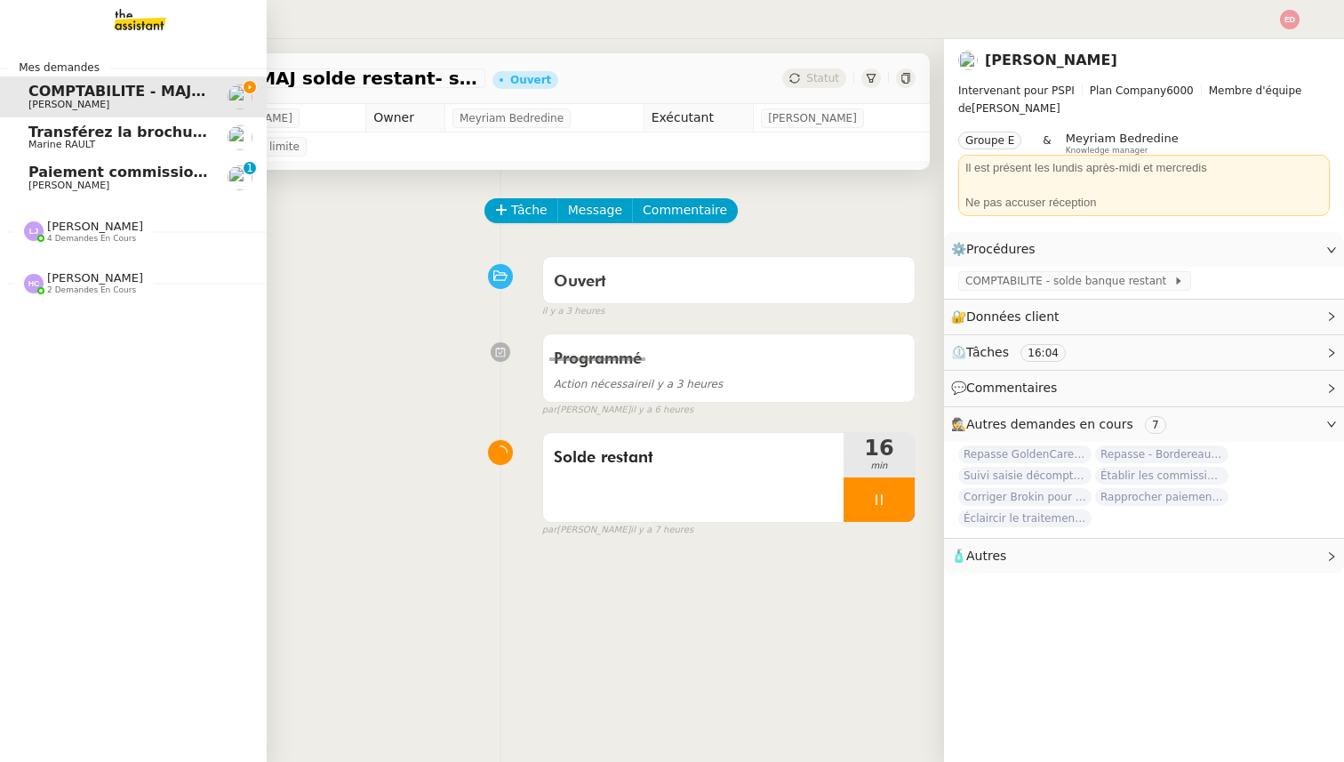
click at [99, 191] on link "Paiement commission [PERSON_NAME] [PERSON_NAME] 0 1 2 3 4 5 6 7 8 9" at bounding box center [133, 177] width 267 height 41
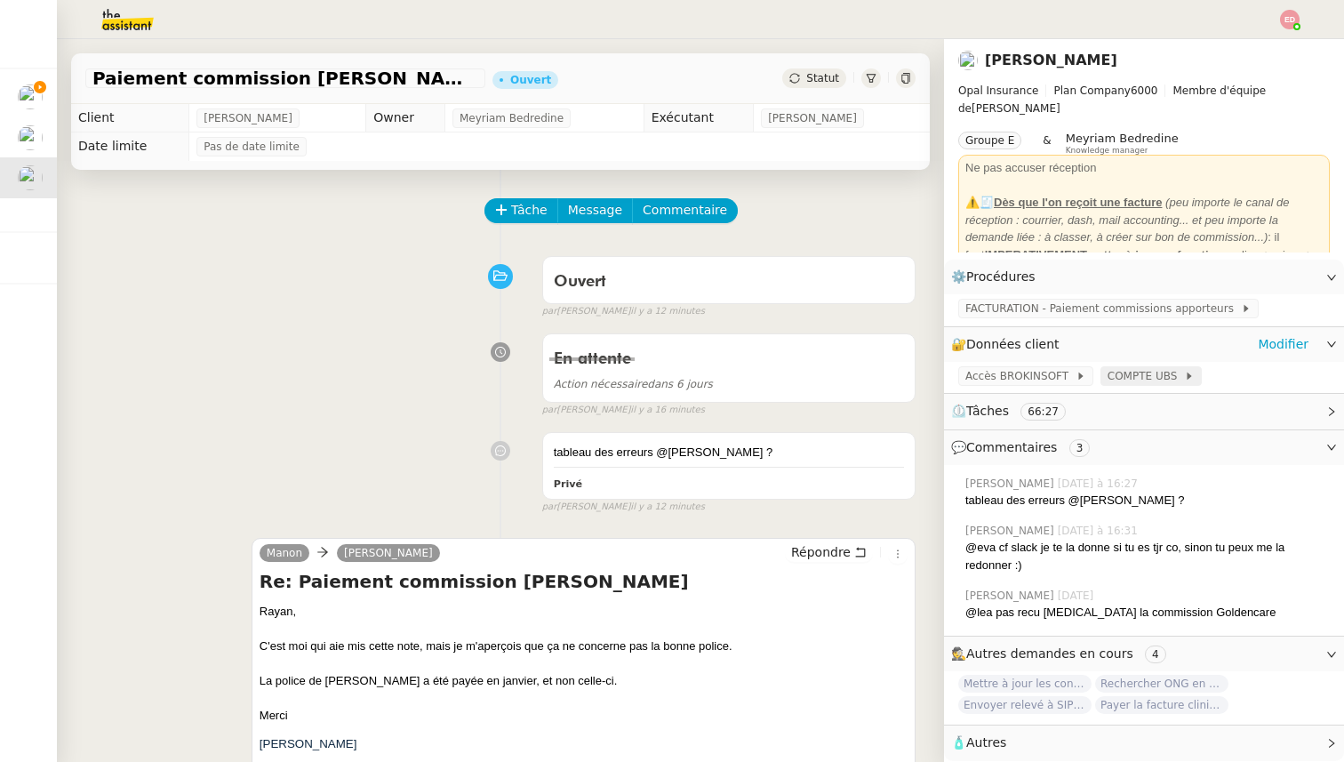
click at [1152, 381] on span "COMPTE UBS" at bounding box center [1145, 376] width 76 height 18
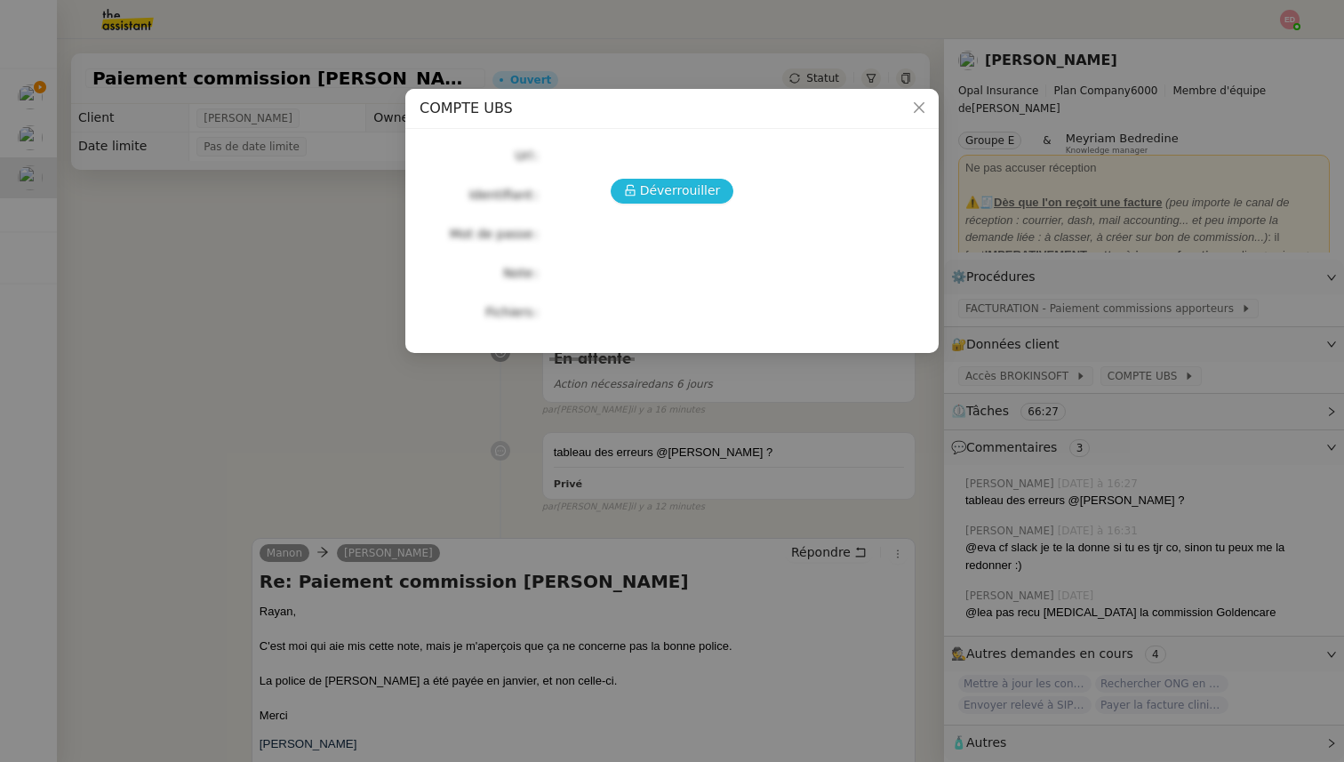
click at [694, 186] on span "Déverrouiller" at bounding box center [680, 190] width 81 height 20
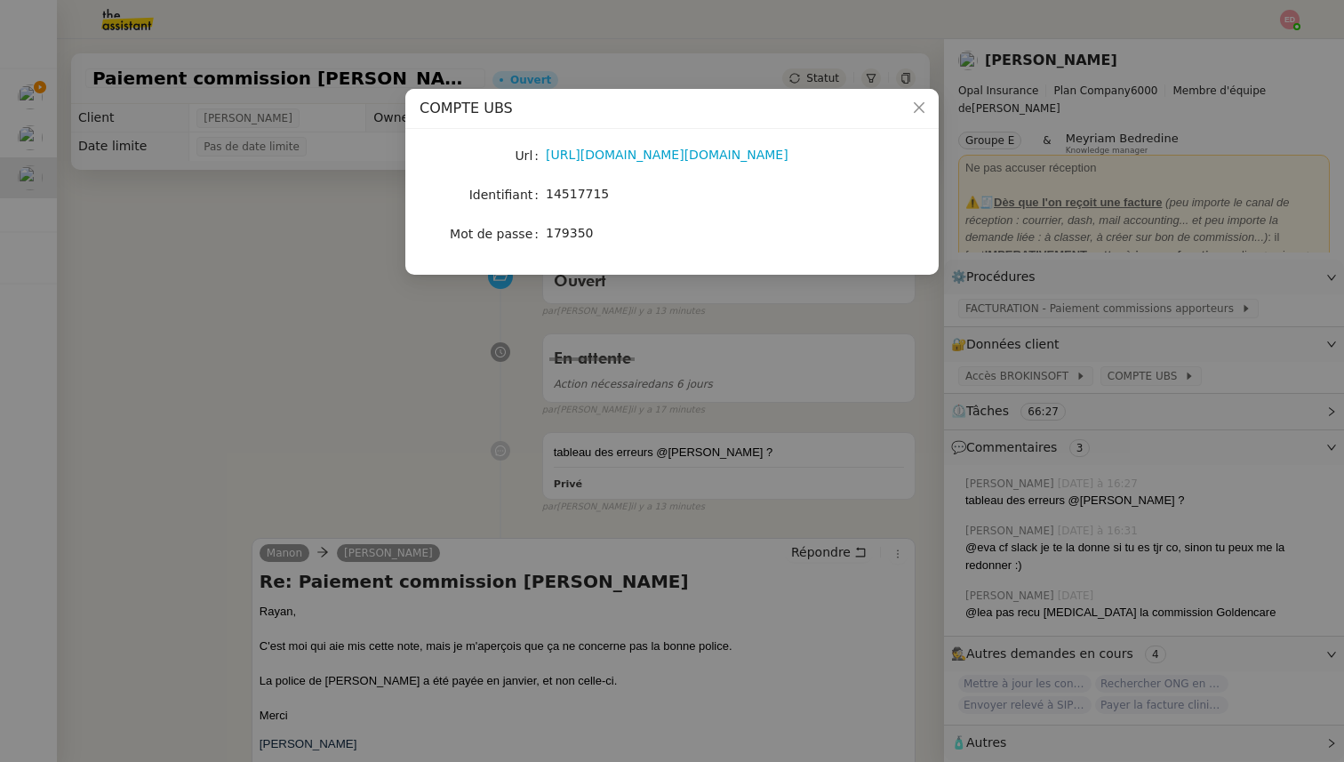
click at [565, 191] on span "14517715" at bounding box center [577, 194] width 63 height 14
copy span "14517715"
click at [685, 148] on link "[URL][DOMAIN_NAME][DOMAIN_NAME]" at bounding box center [667, 155] width 243 height 14
click at [386, 381] on nz-modal-container "COMPTE UBS Url [URL][DOMAIN_NAME][DOMAIN_NAME] Identifiant 14517715 Mot de pass…" at bounding box center [672, 381] width 1344 height 762
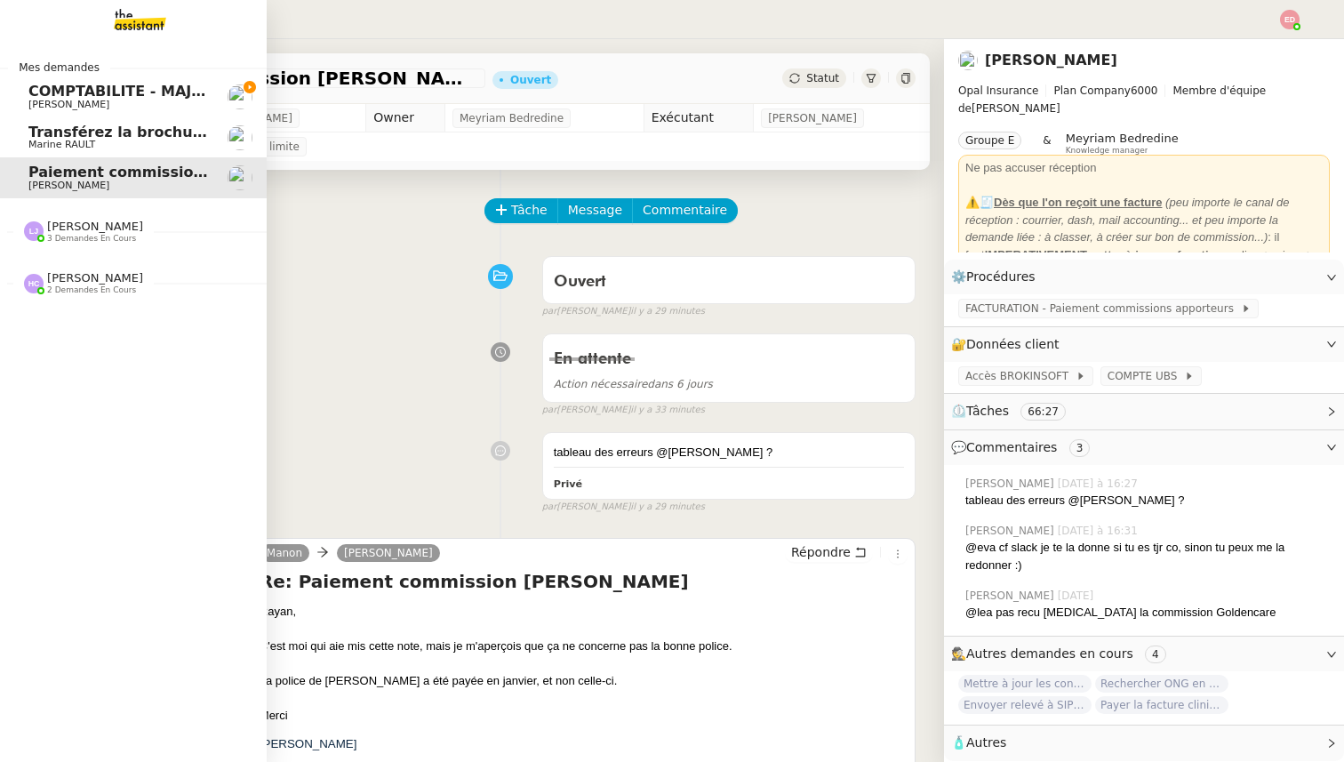
click at [71, 80] on link "COMPTABILITE - MAJ solde restant- [DATE] [PERSON_NAME]" at bounding box center [133, 96] width 267 height 41
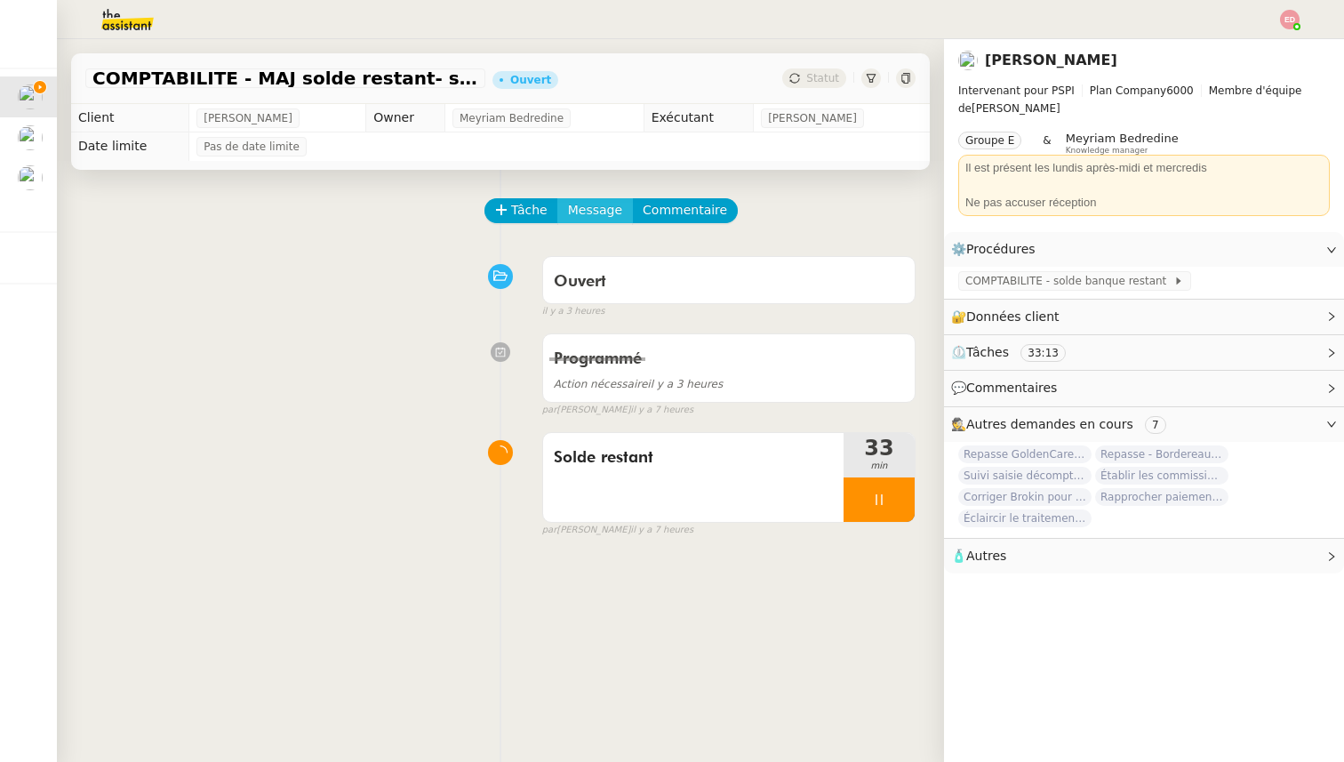
click at [595, 213] on span "Message" at bounding box center [595, 210] width 54 height 20
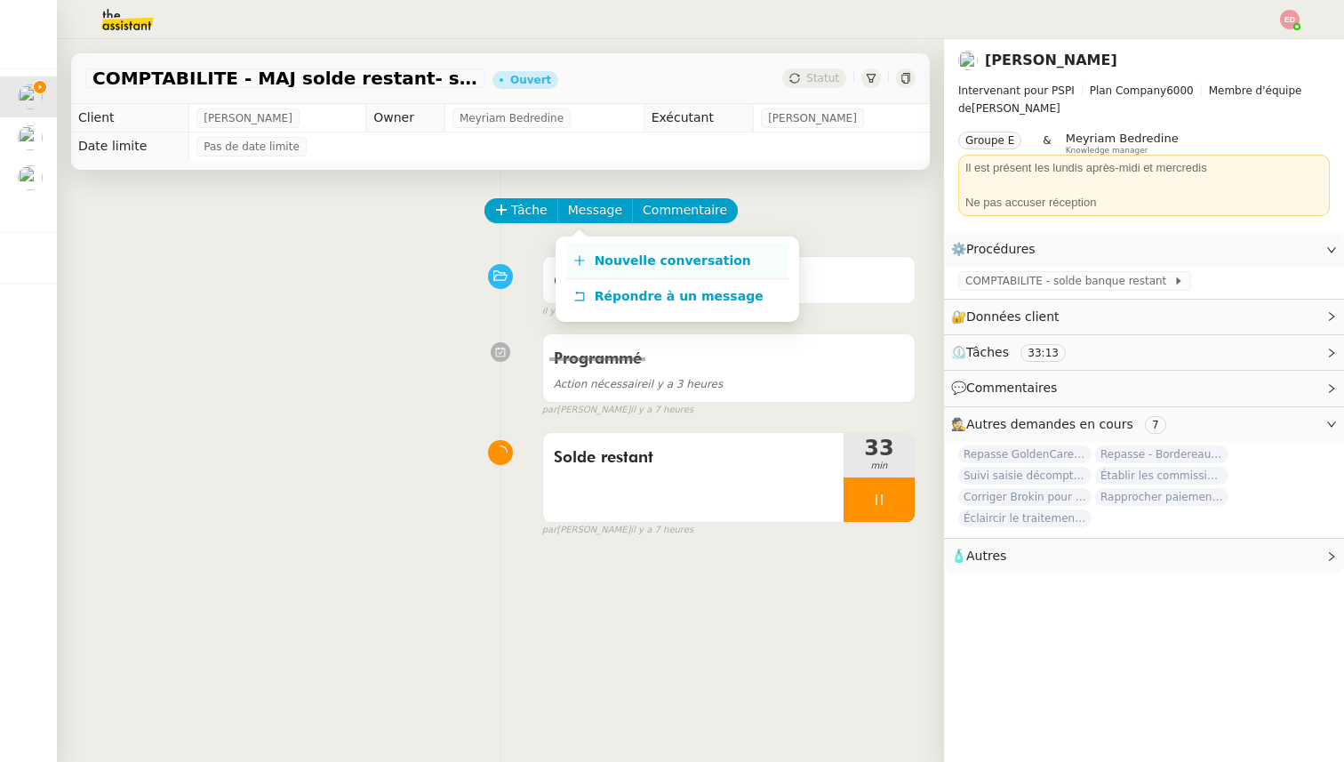
click at [657, 270] on link "Nouvelle conversation" at bounding box center [677, 261] width 222 height 36
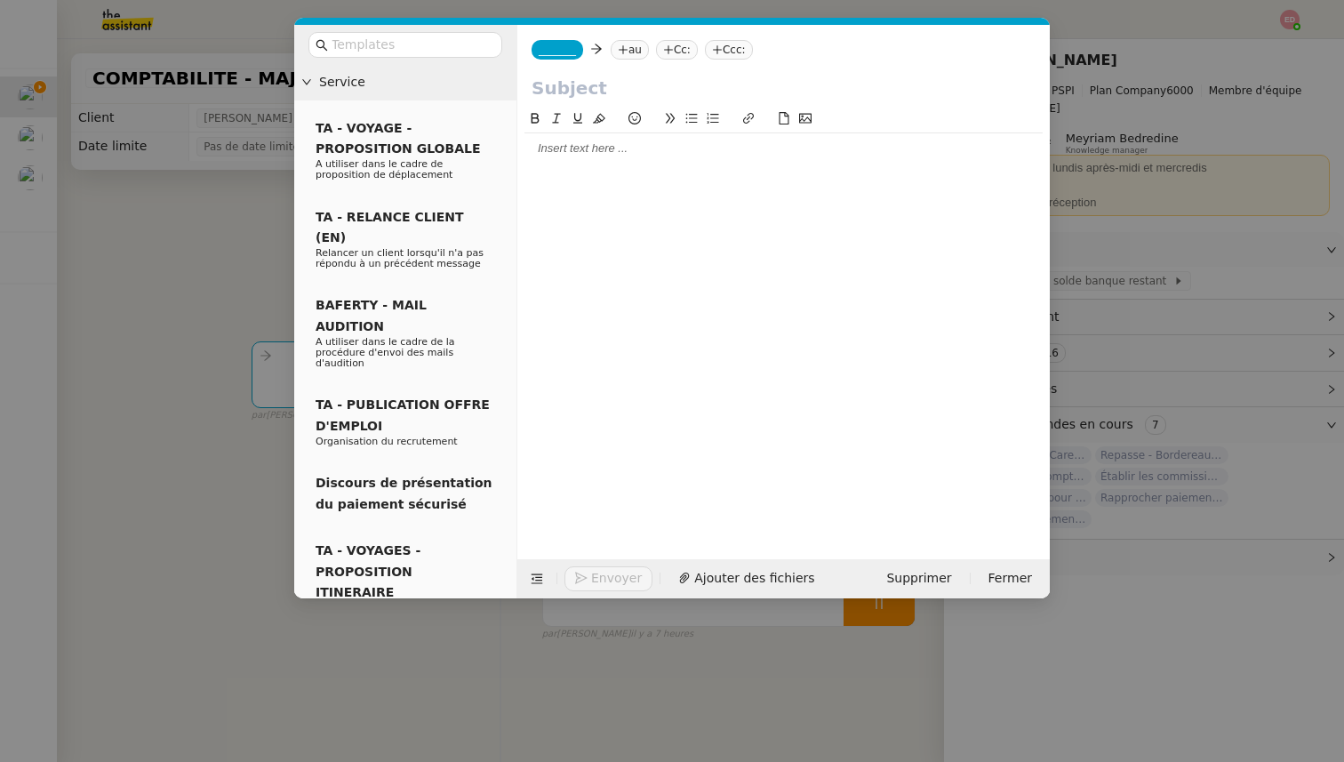
click at [570, 54] on span "_______" at bounding box center [556, 50] width 37 height 12
click at [610, 49] on nz-tag "au" at bounding box center [628, 50] width 38 height 20
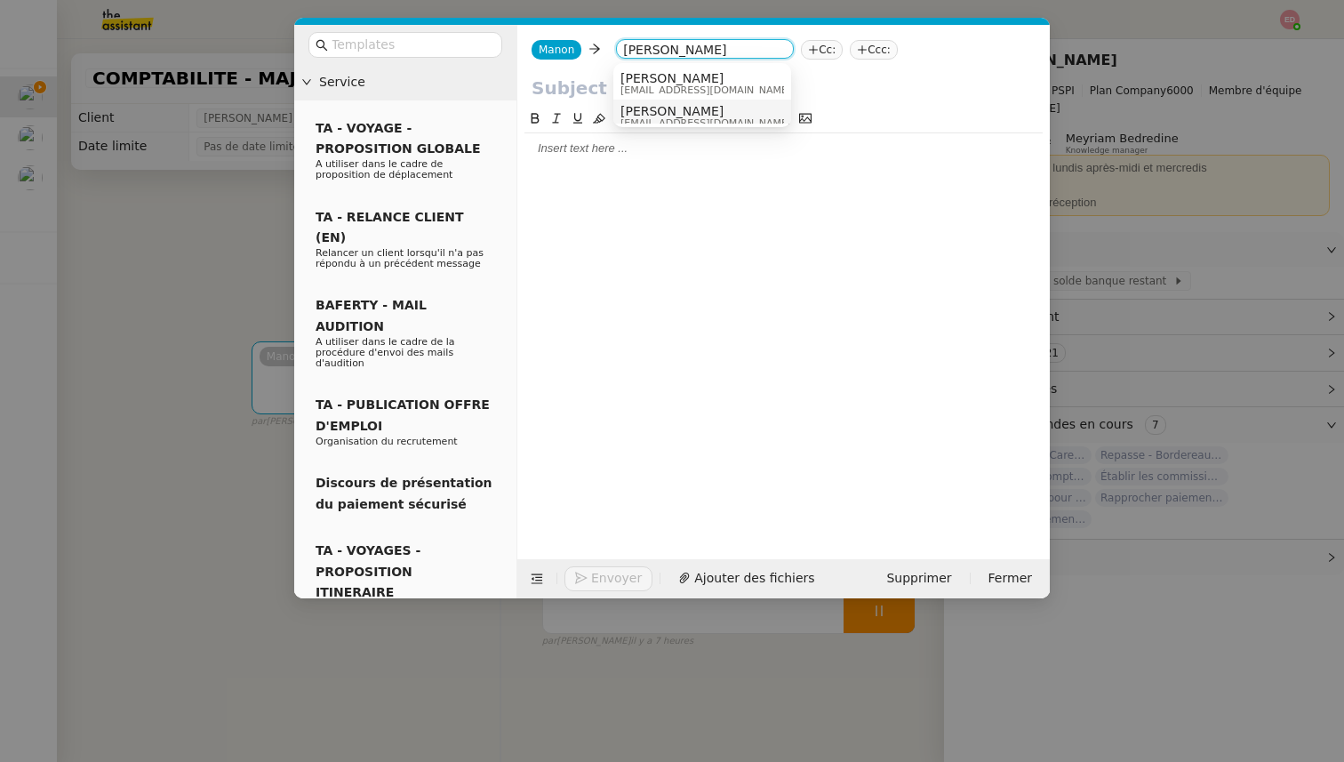
type input "[PERSON_NAME]"
click at [681, 109] on span "[PERSON_NAME]" at bounding box center [705, 111] width 171 height 14
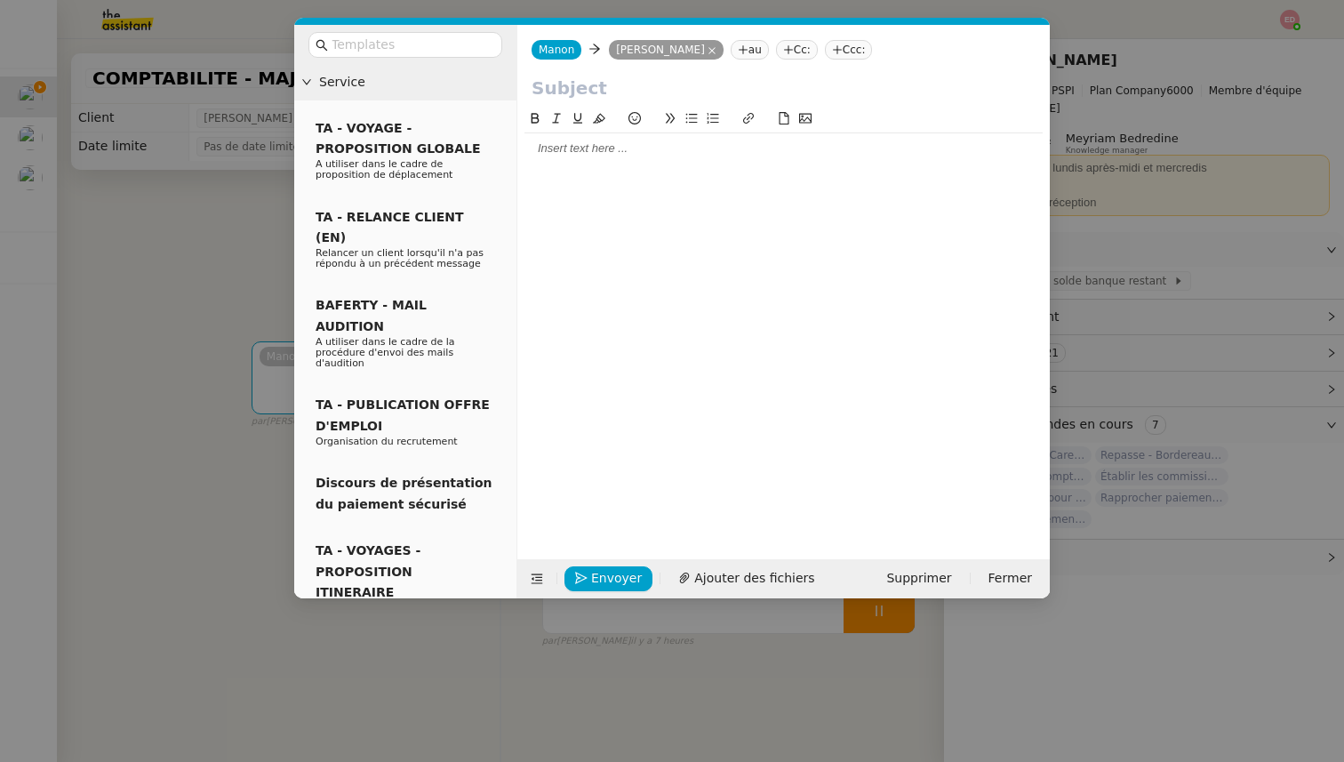
click at [782, 55] on nz-tag "Cc:" at bounding box center [797, 50] width 42 height 20
click at [738, 51] on icon at bounding box center [743, 49] width 11 height 11
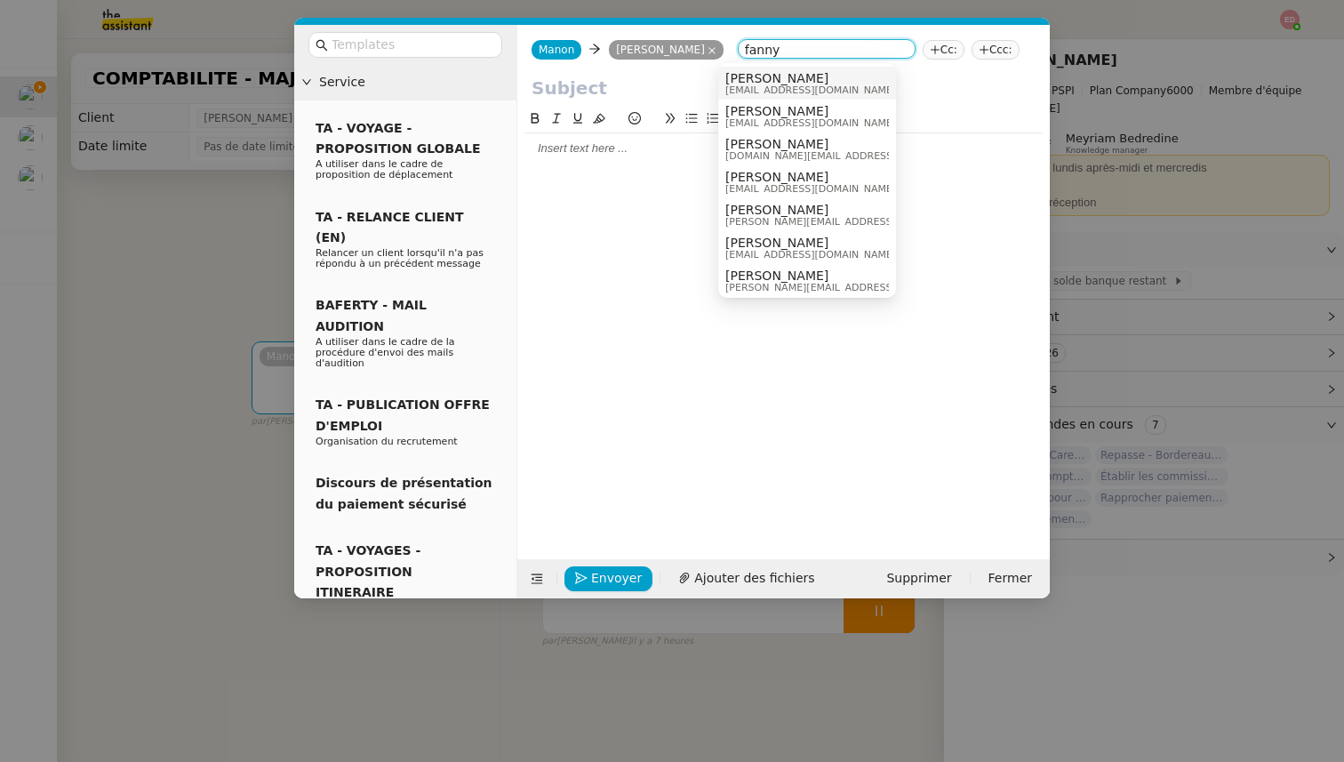
type input "fanny"
click at [744, 82] on span "[PERSON_NAME]" at bounding box center [810, 78] width 171 height 14
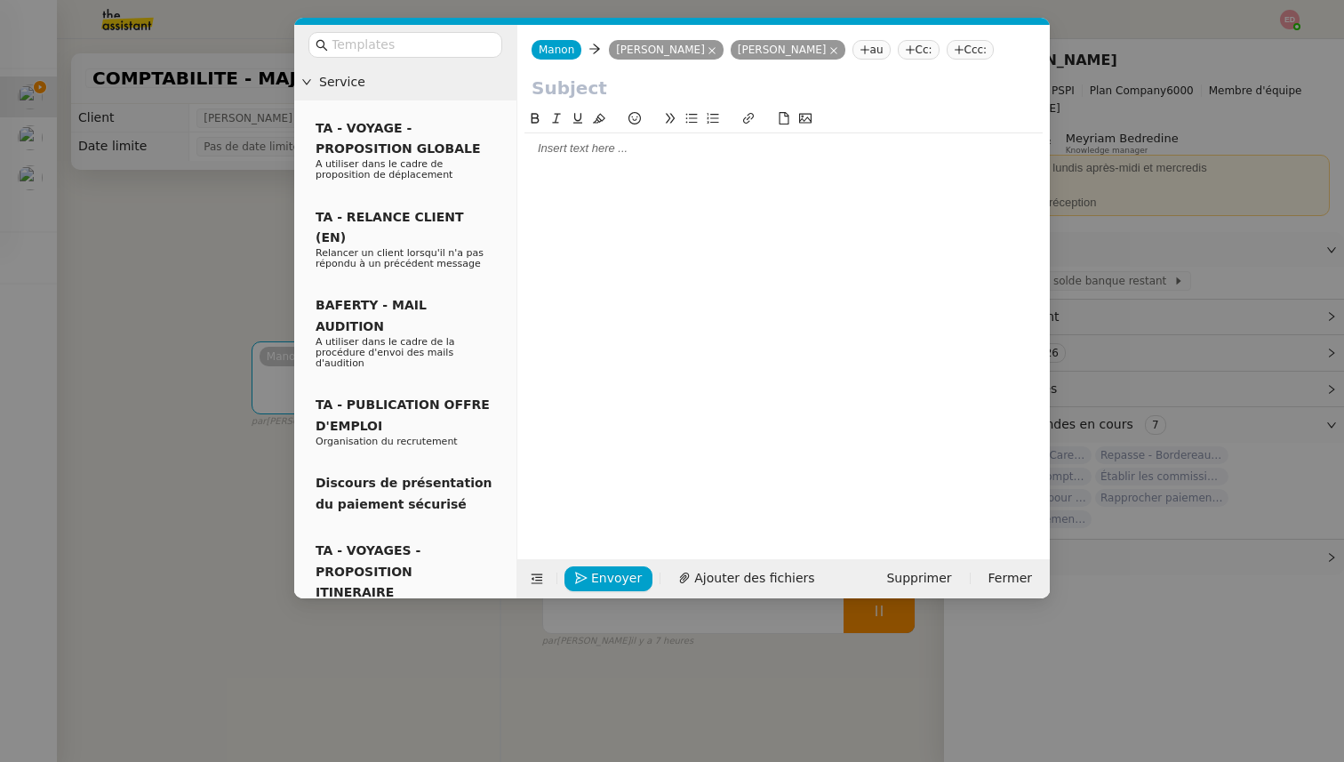
click at [587, 82] on input "text" at bounding box center [783, 88] width 504 height 27
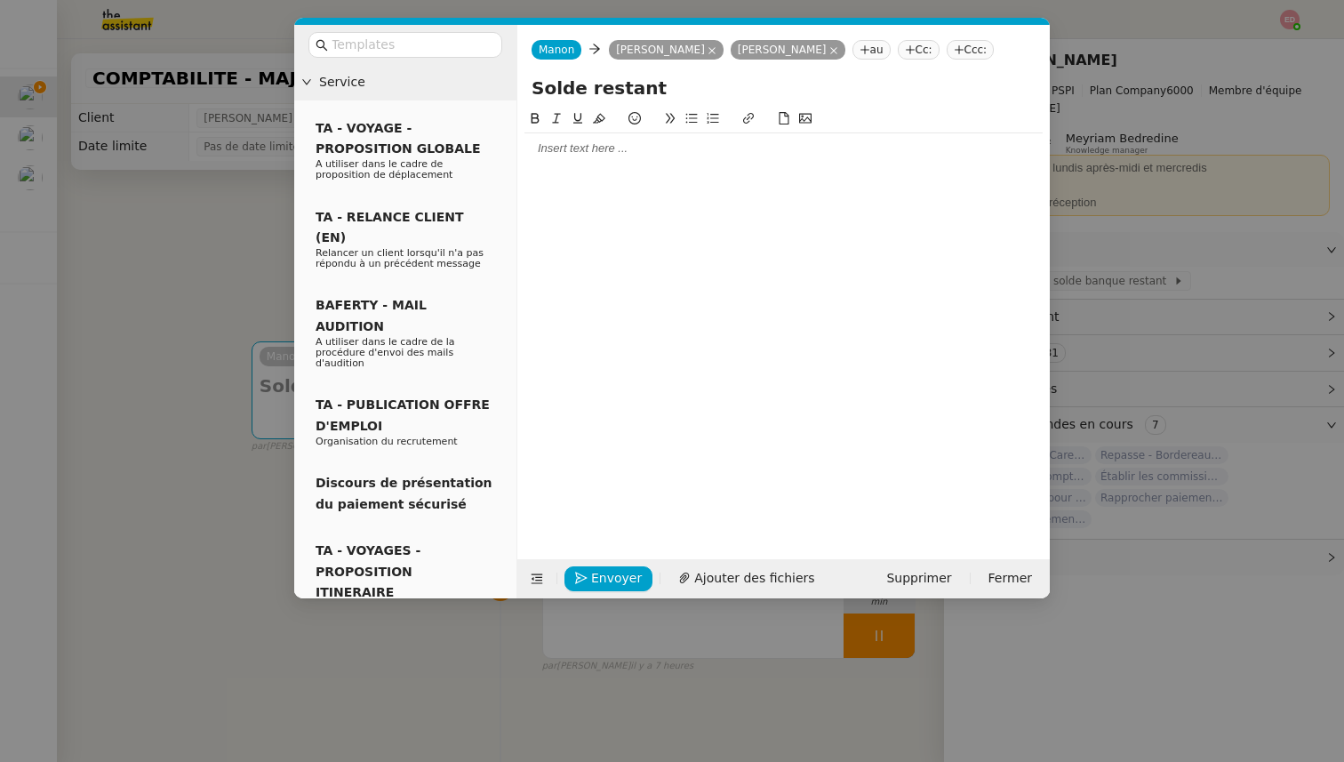
type input "Solde restant"
click at [594, 153] on div at bounding box center [783, 148] width 518 height 16
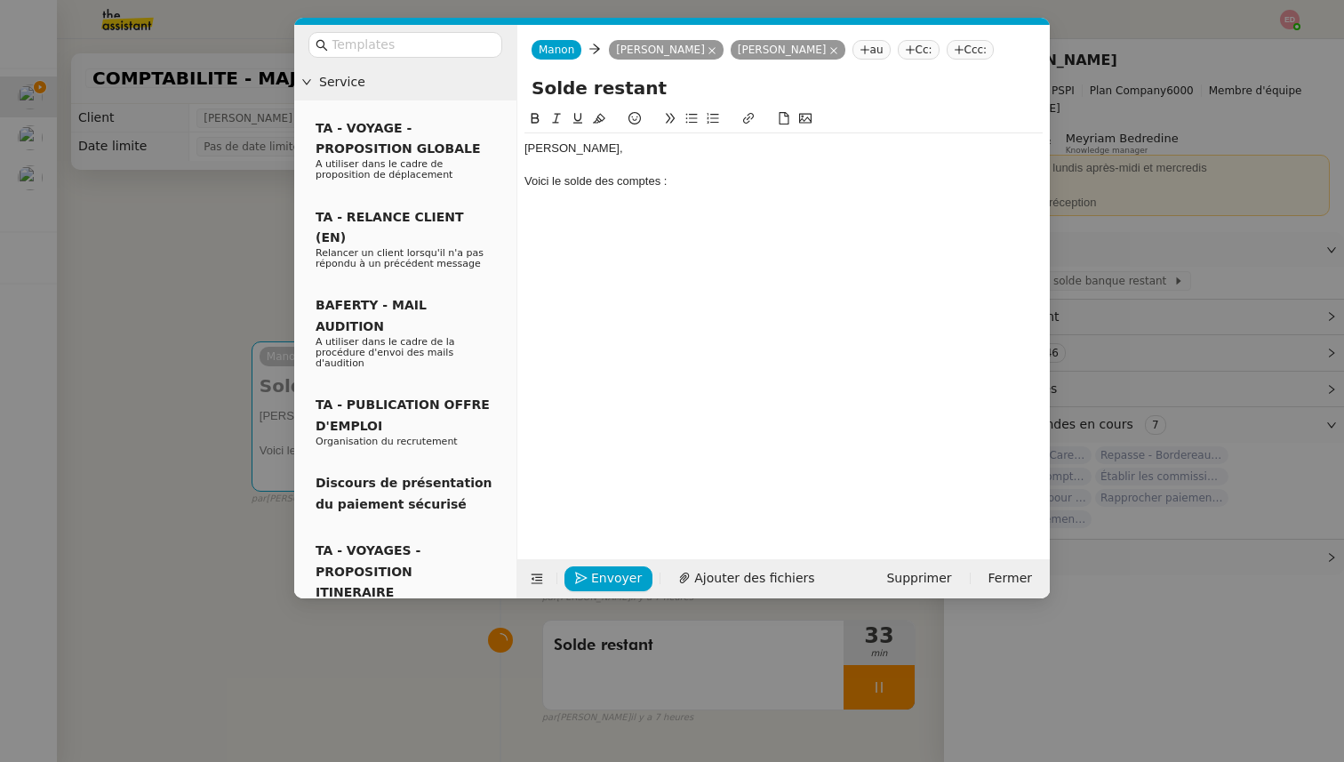
click at [596, 183] on div "Voici le solde des comptes :" at bounding box center [783, 181] width 518 height 16
click at [732, 180] on div "Voici le solde restant des comptes :" at bounding box center [783, 181] width 518 height 16
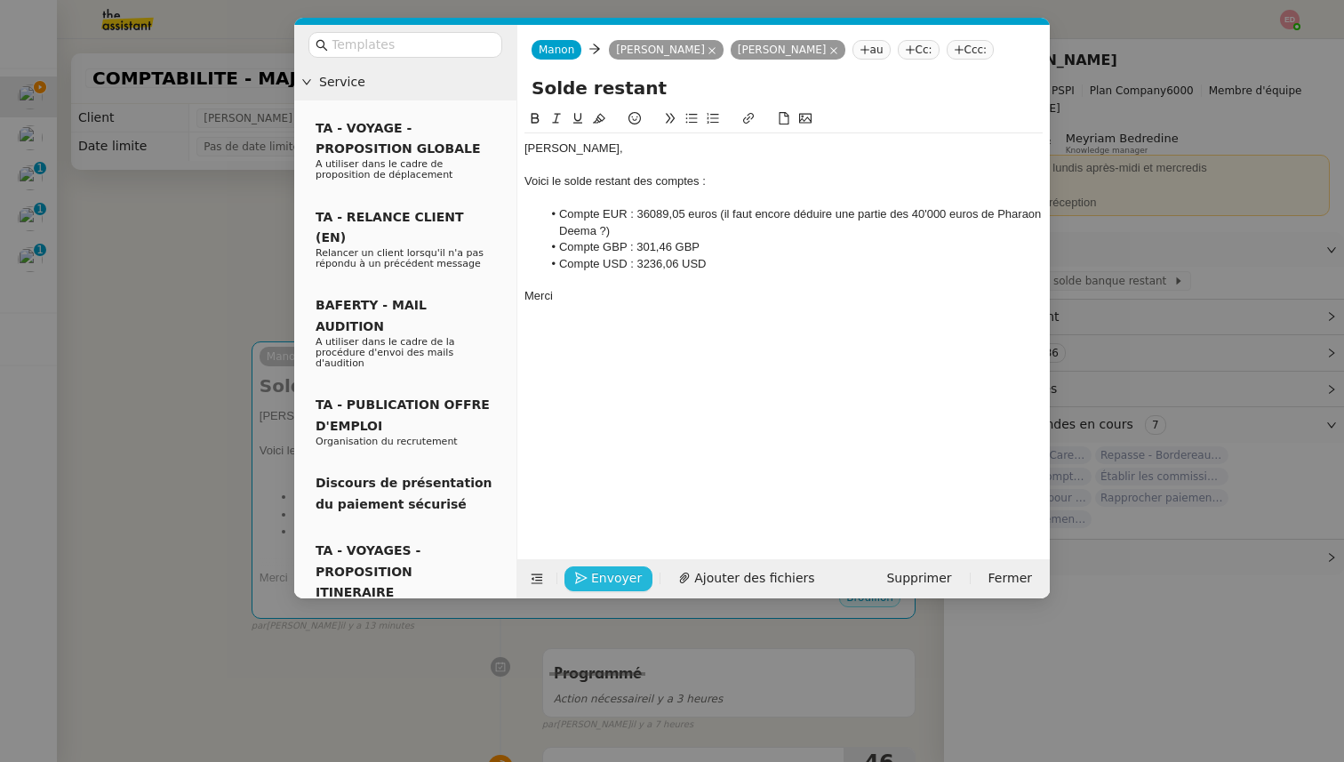
click at [597, 581] on span "Envoyer" at bounding box center [616, 578] width 51 height 20
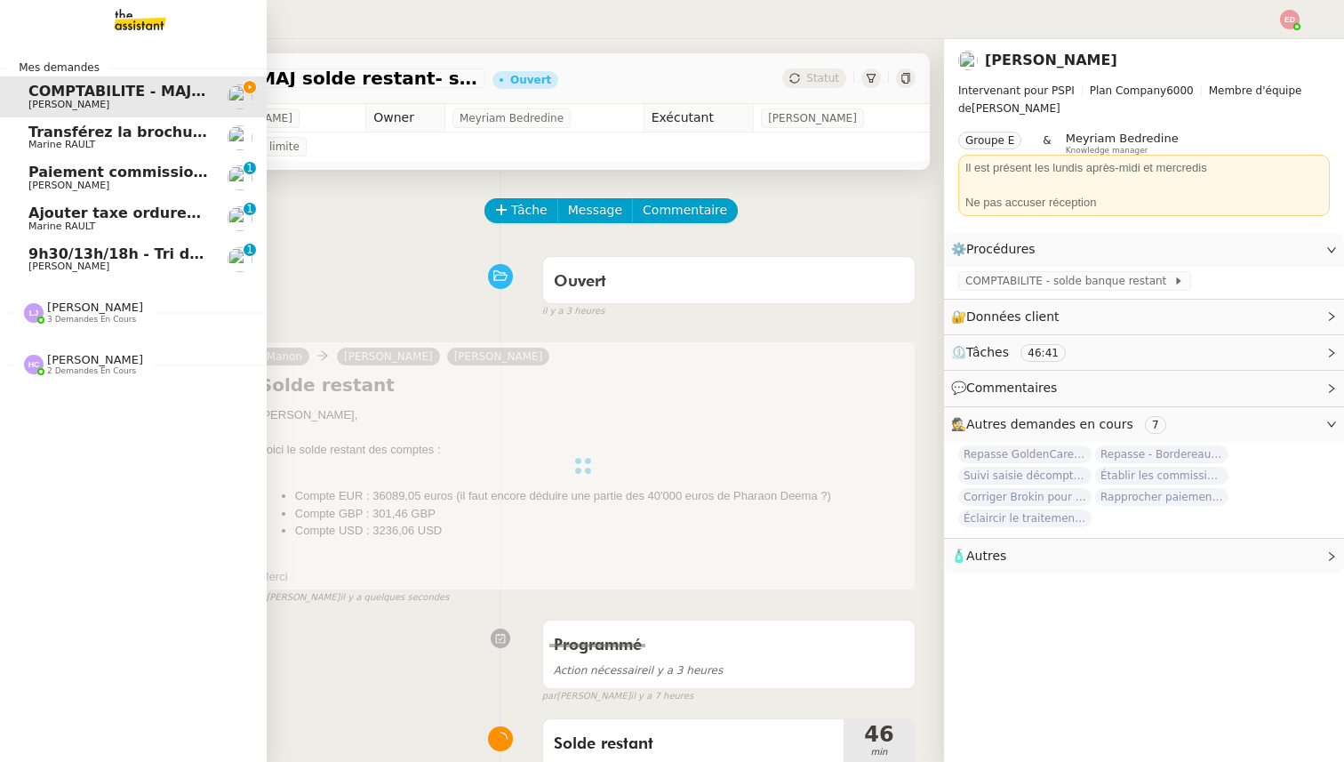
click at [56, 174] on span "Paiement commission [PERSON_NAME]" at bounding box center [184, 171] width 312 height 17
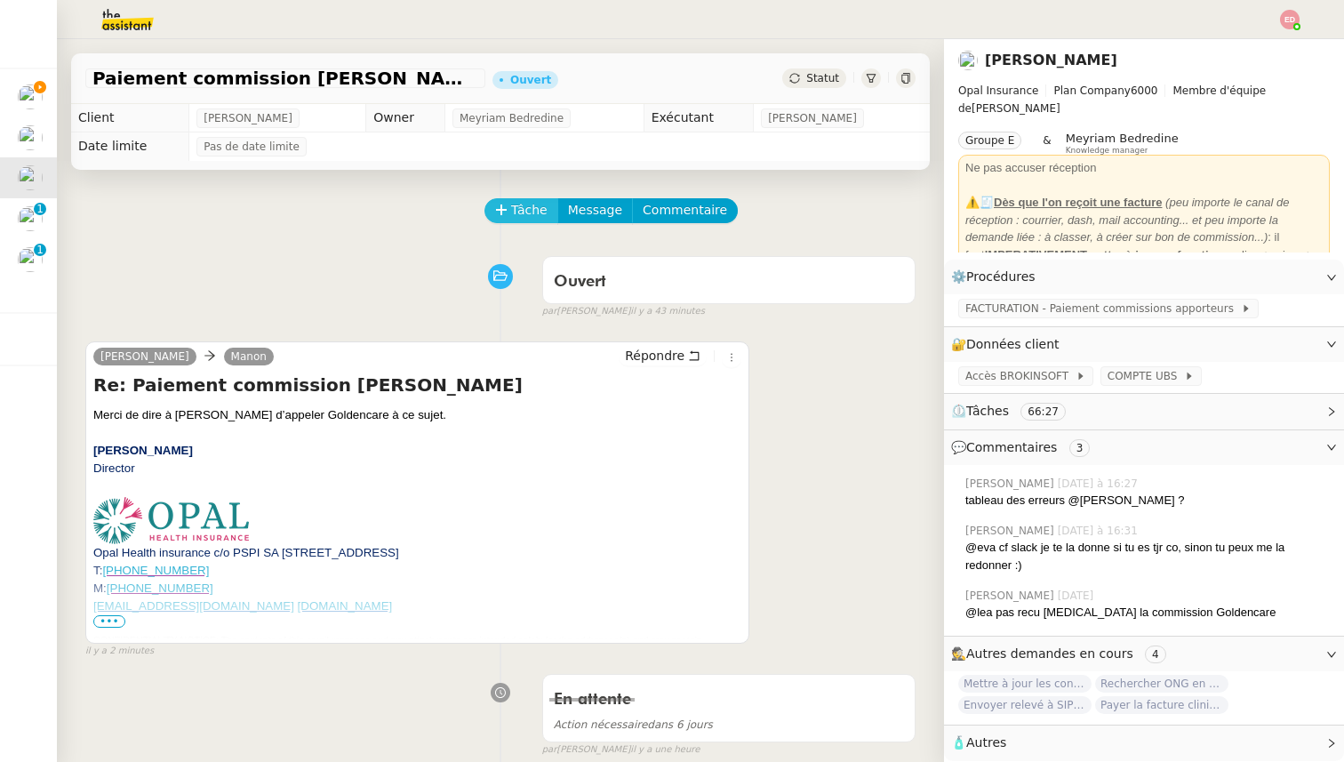
click at [514, 210] on span "Tâche" at bounding box center [529, 210] width 36 height 20
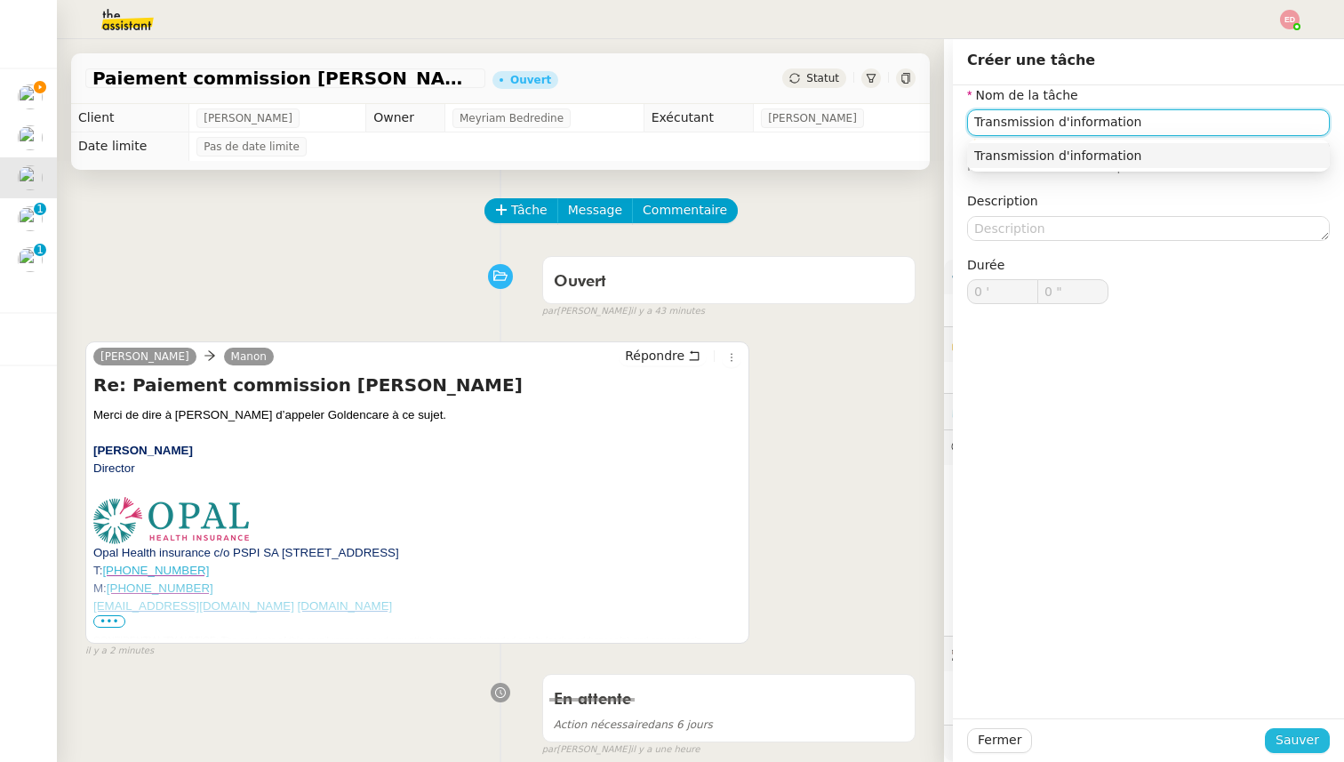
type input "Transmission d'information"
click at [1272, 751] on button "Sauver" at bounding box center [1296, 740] width 65 height 25
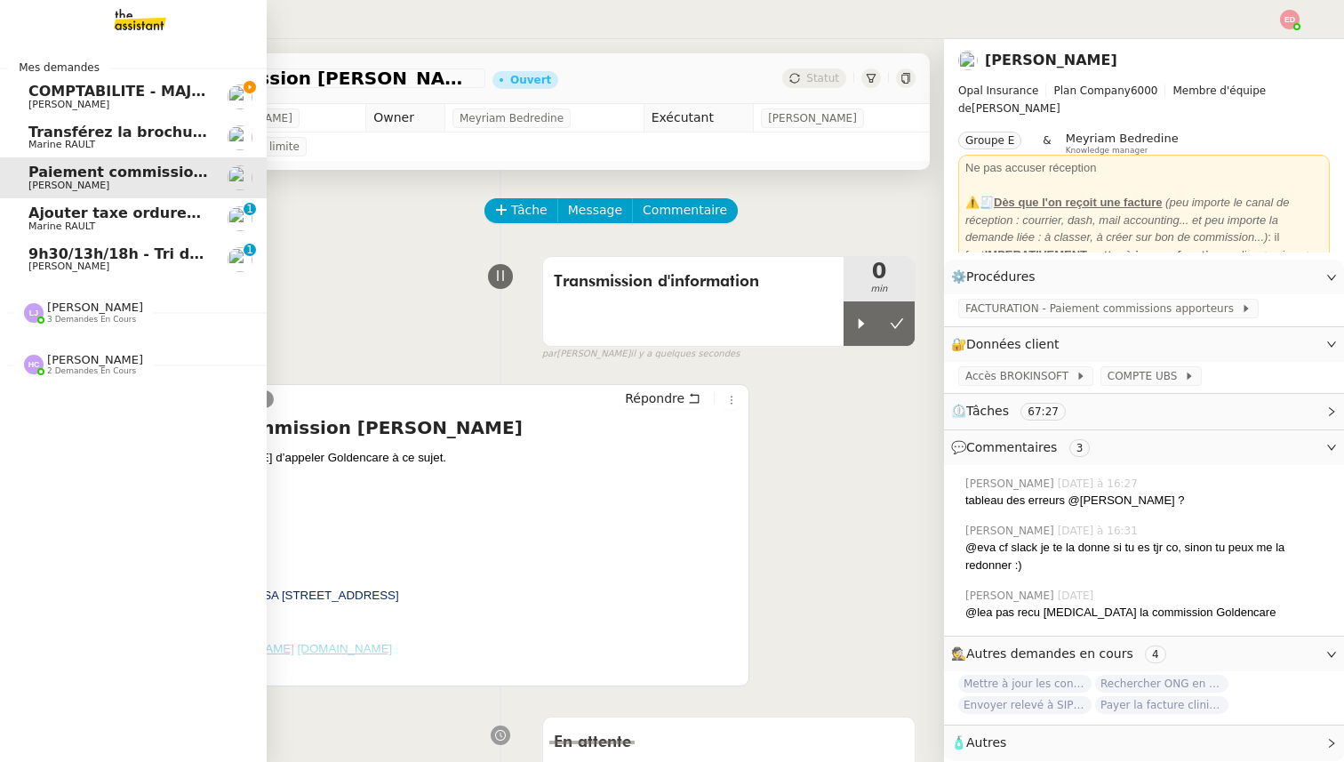
click at [84, 94] on span "COMPTABILITE - MAJ solde restant- septembre 2025" at bounding box center [236, 91] width 416 height 17
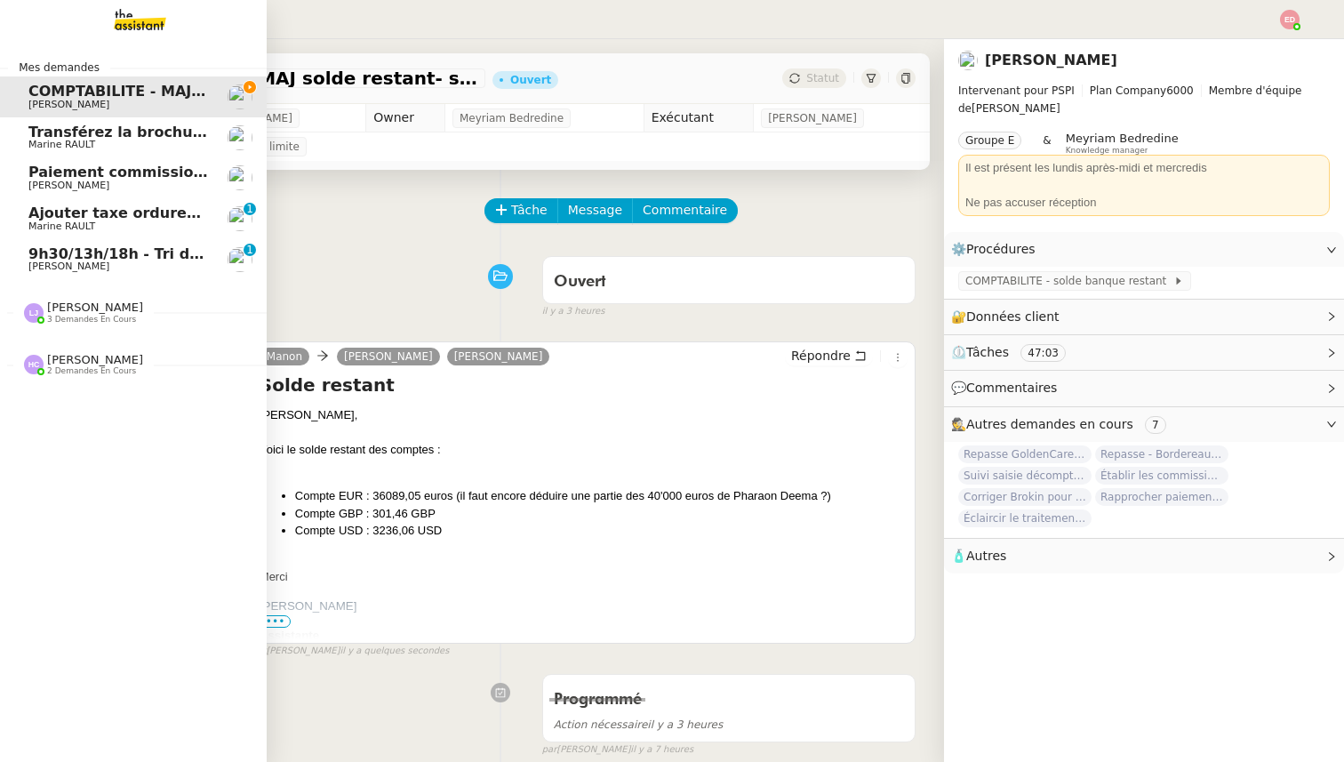
click at [92, 143] on span "Marine RAULT" at bounding box center [61, 145] width 67 height 12
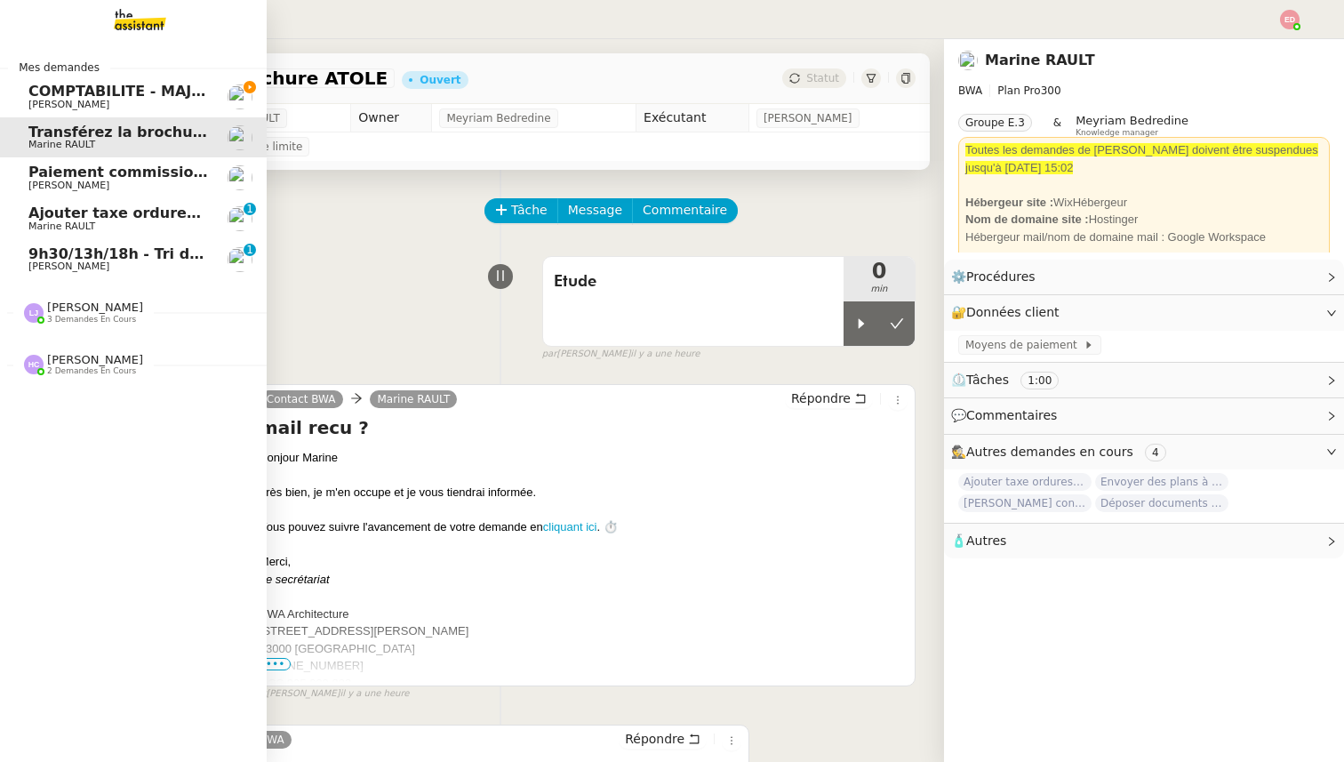
click at [107, 213] on span "Ajouter taxe ordures ménagères à quittance" at bounding box center [206, 212] width 356 height 17
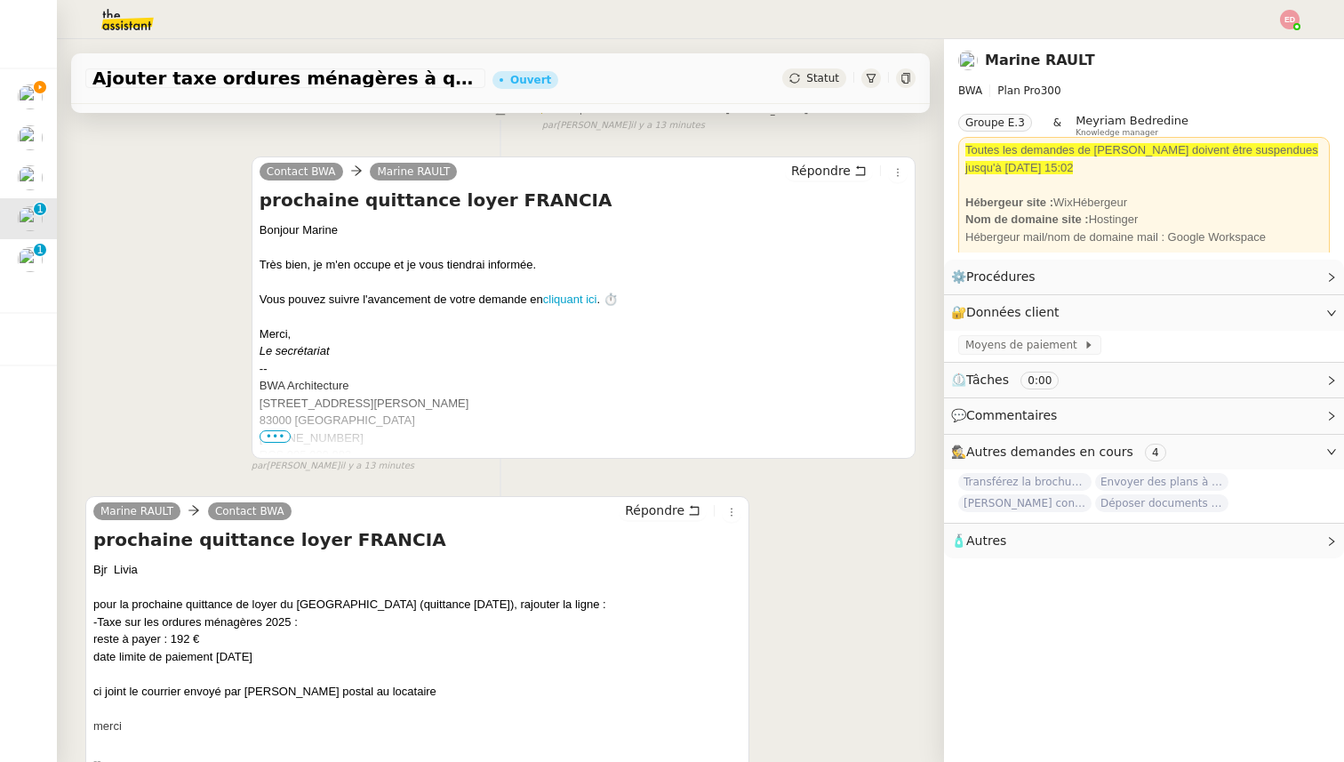
scroll to position [435, 0]
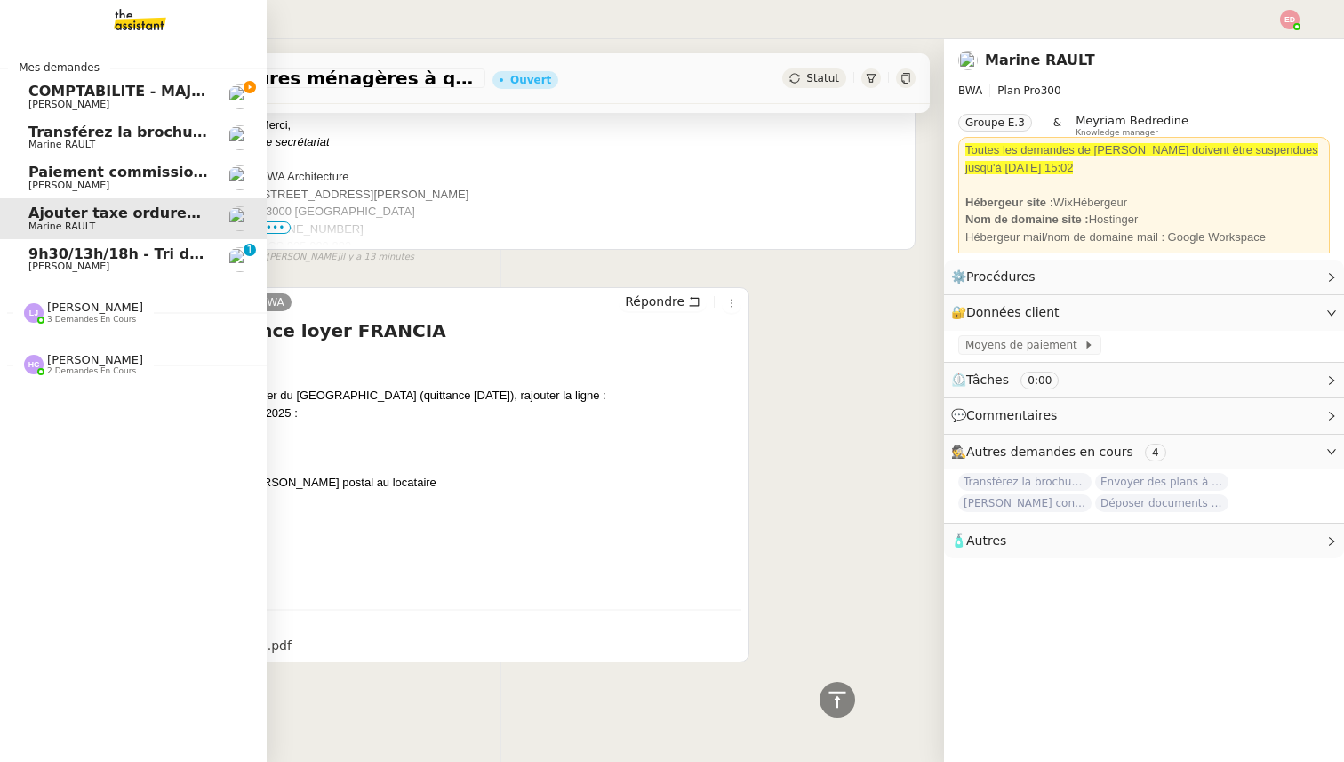
click at [103, 98] on span "COMPTABILITE - MAJ solde restant- septembre 2025" at bounding box center [236, 91] width 416 height 17
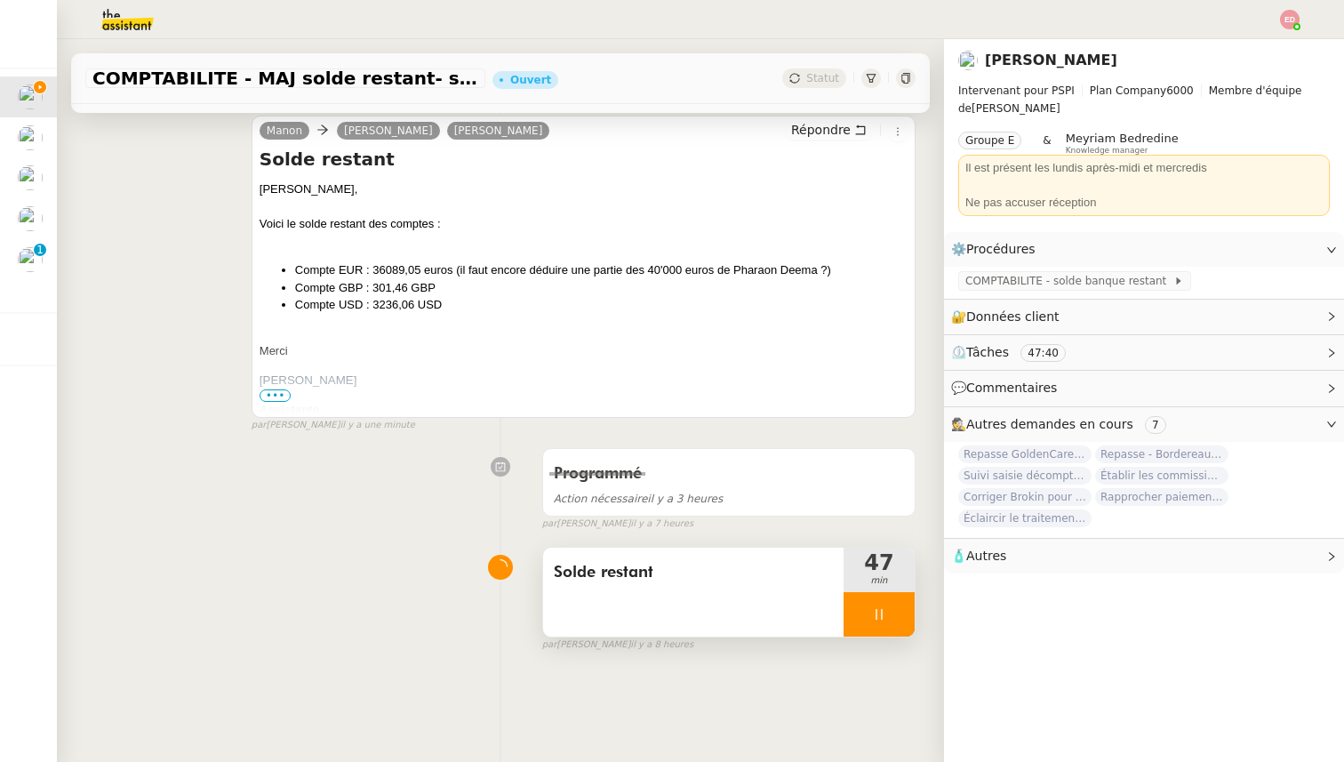
click at [907, 624] on div at bounding box center [878, 614] width 71 height 44
click at [907, 624] on button at bounding box center [897, 614] width 36 height 44
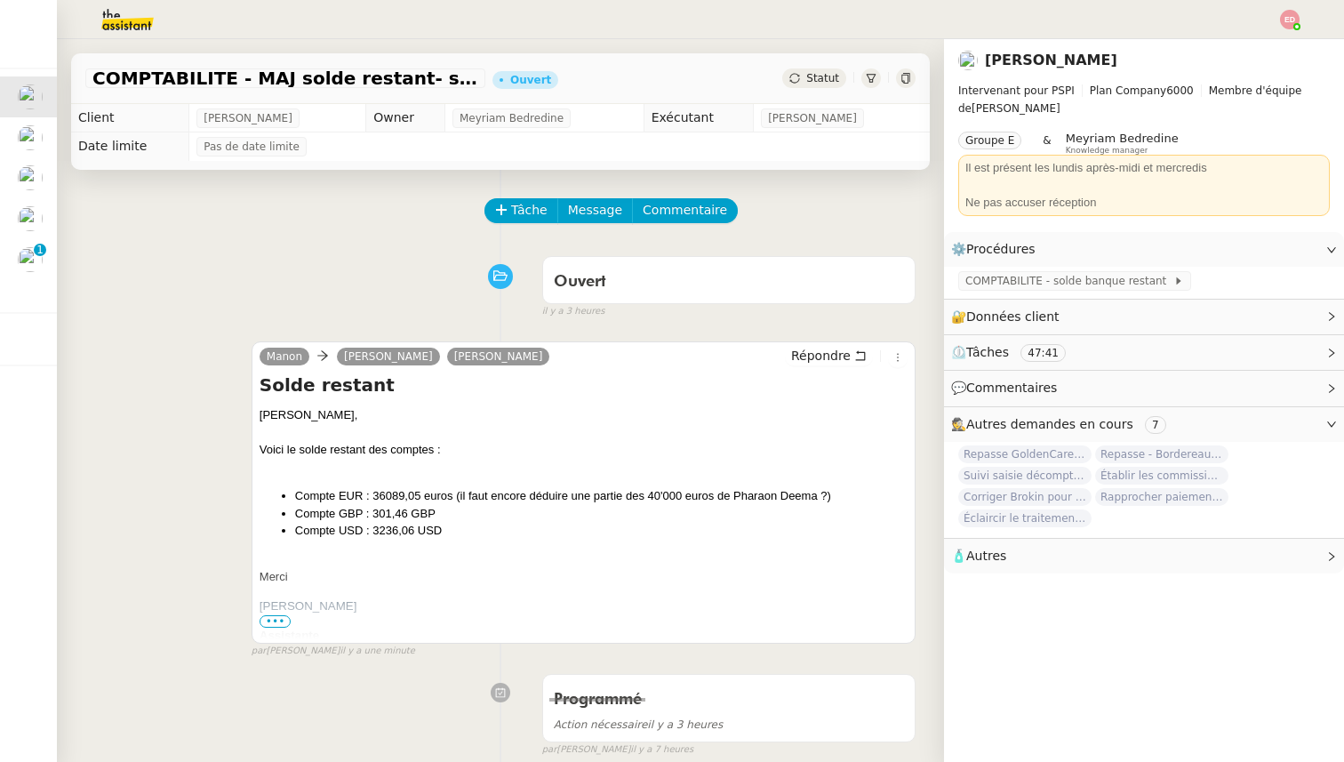
click at [817, 75] on span "Statut" at bounding box center [822, 78] width 33 height 12
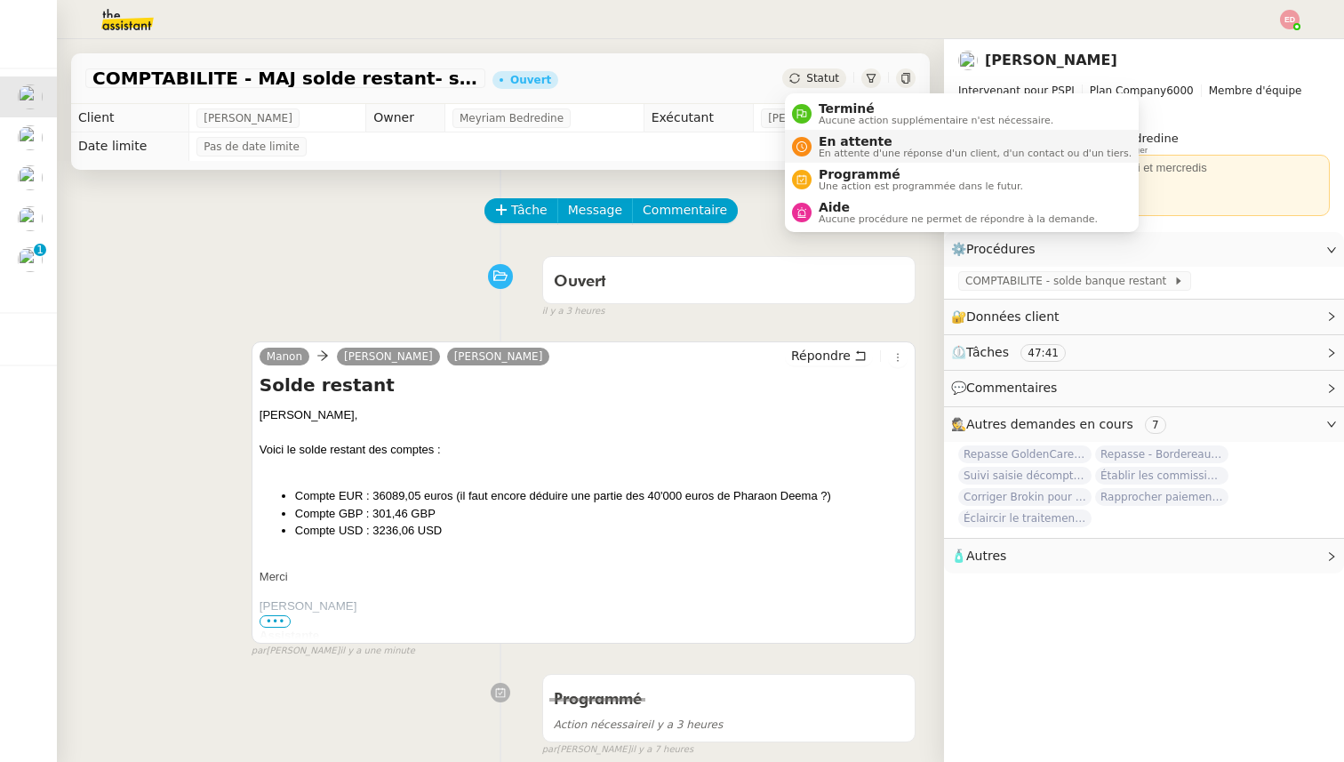
click at [828, 140] on span "En attente" at bounding box center [974, 141] width 313 height 14
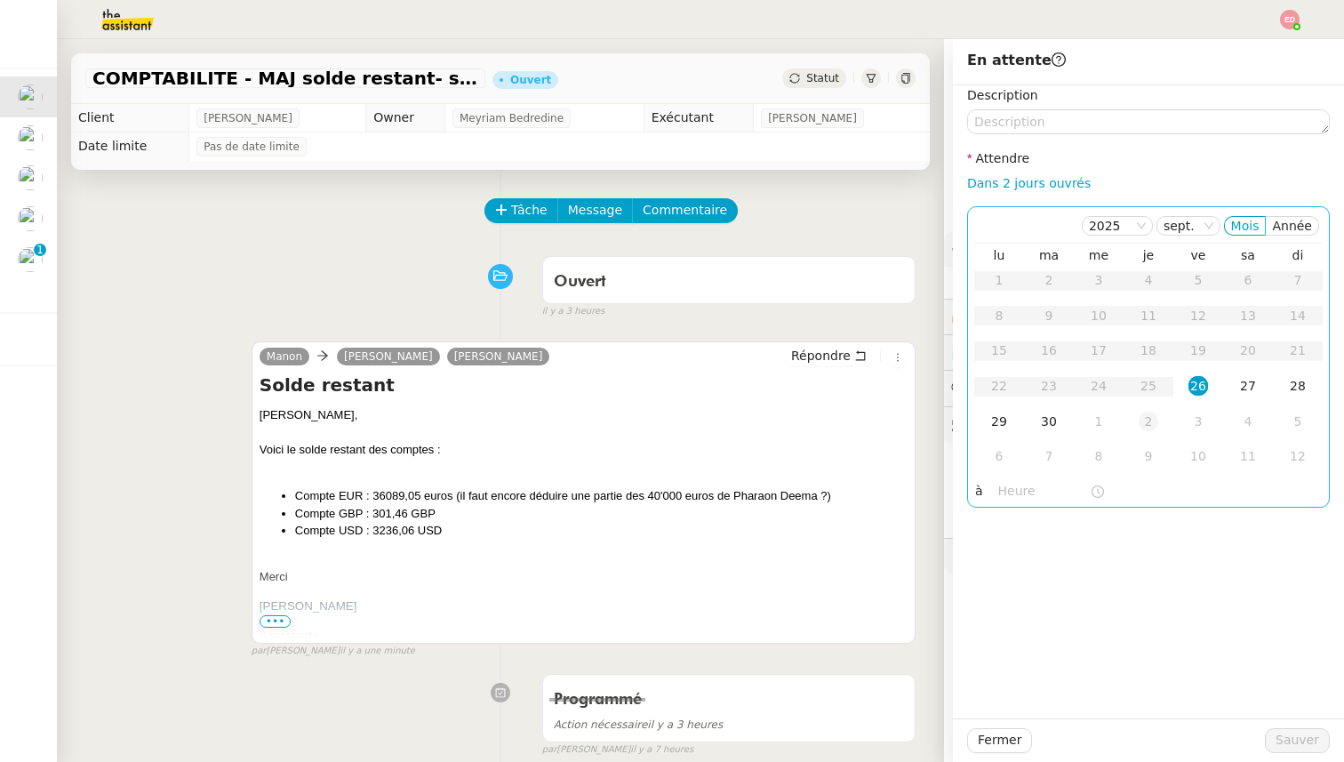
click at [1157, 427] on div "2" at bounding box center [1148, 421] width 20 height 20
click at [1298, 732] on span "Sauver" at bounding box center [1297, 740] width 44 height 20
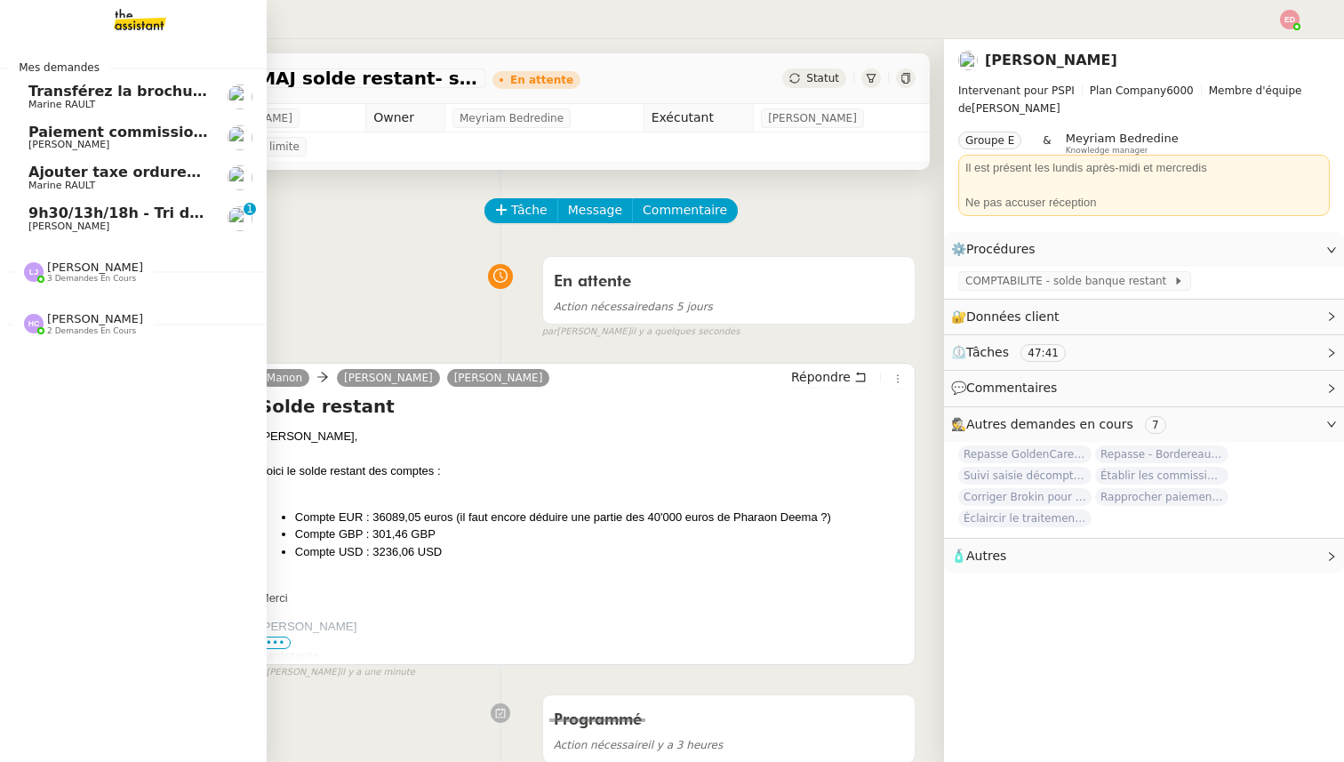
click at [52, 187] on span "Marine RAULT" at bounding box center [61, 185] width 67 height 12
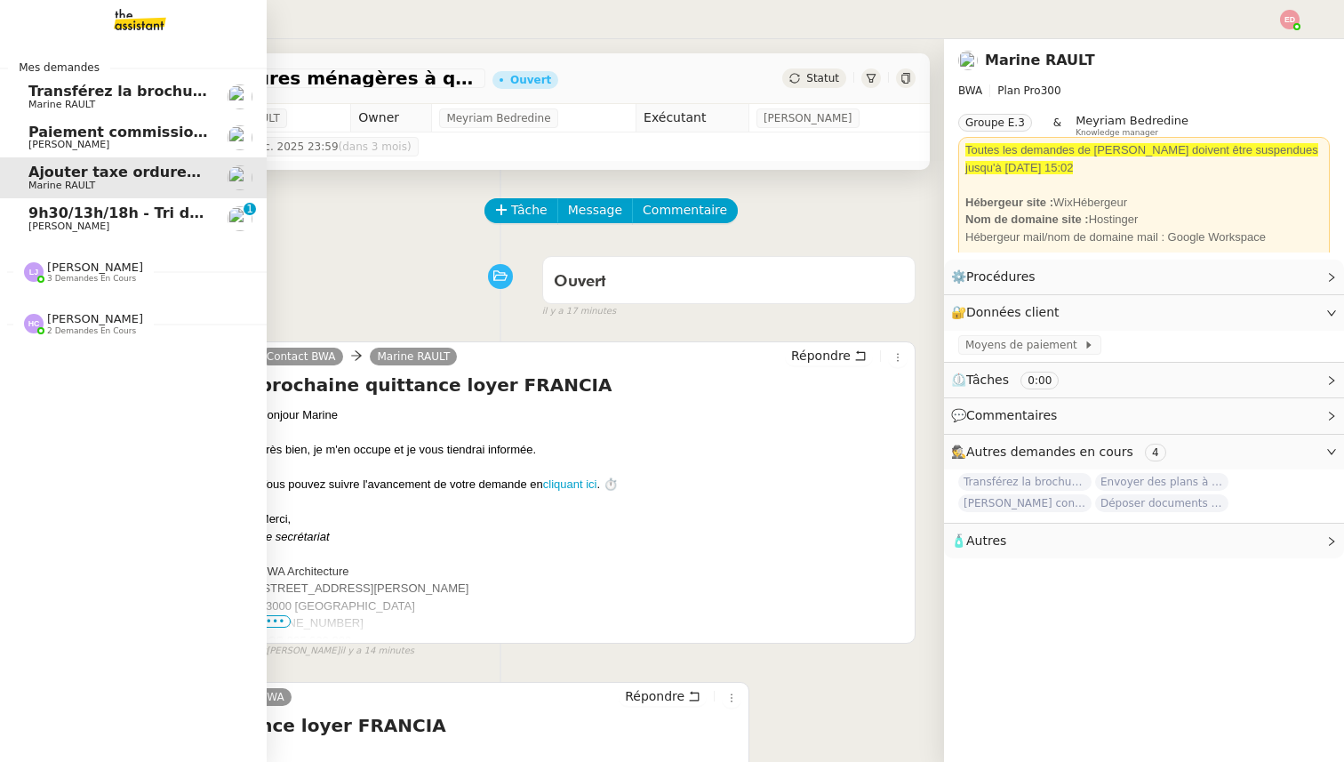
click at [85, 134] on span "Paiement commission [PERSON_NAME]" at bounding box center [184, 132] width 312 height 17
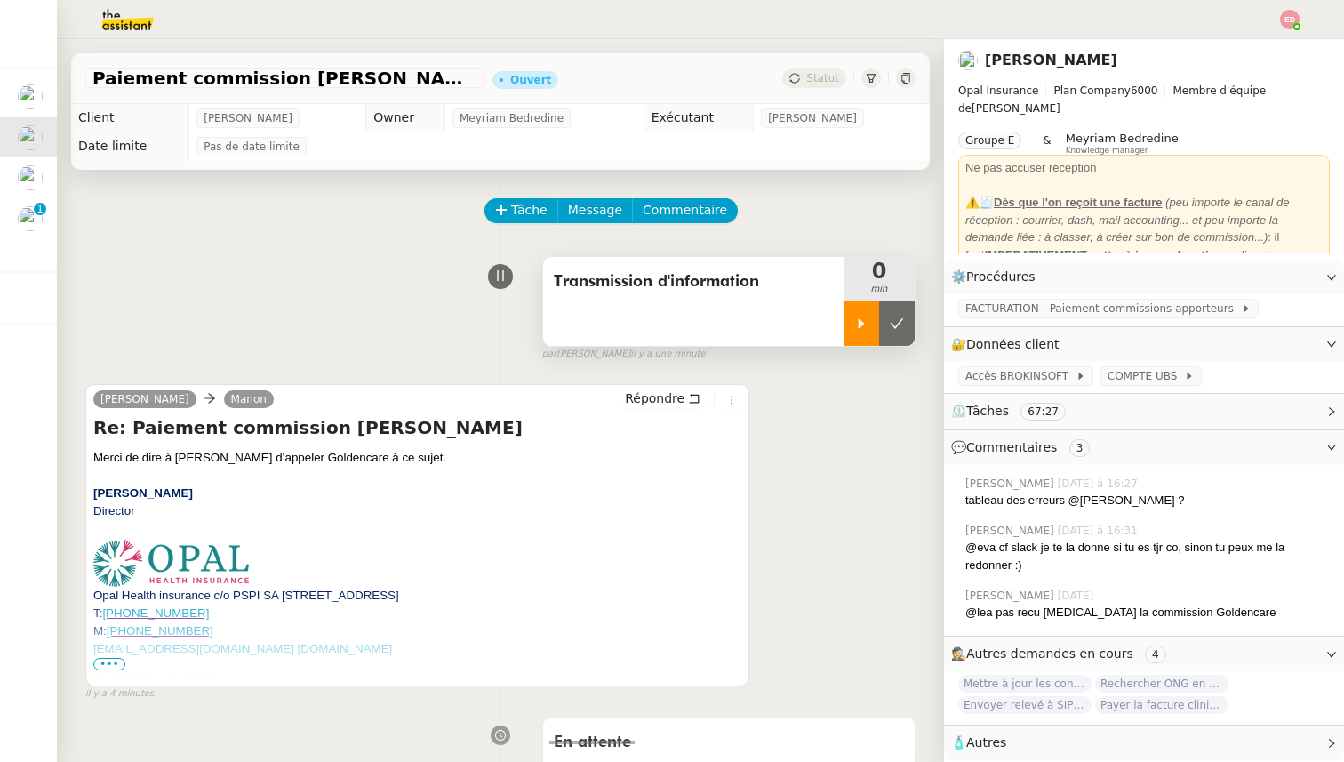
click at [856, 326] on icon at bounding box center [861, 323] width 14 height 14
click at [580, 205] on span "Message" at bounding box center [595, 210] width 54 height 20
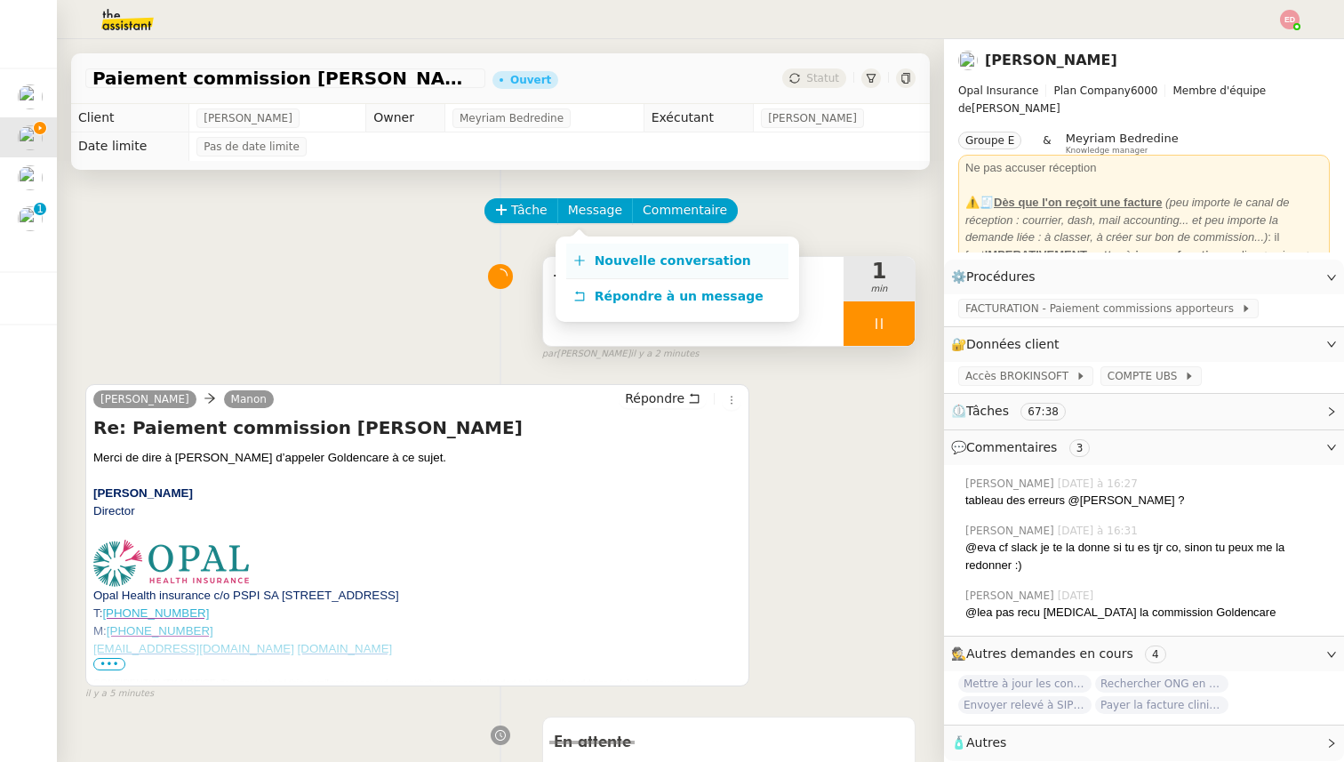
click at [627, 253] on span "Nouvelle conversation" at bounding box center [672, 260] width 156 height 14
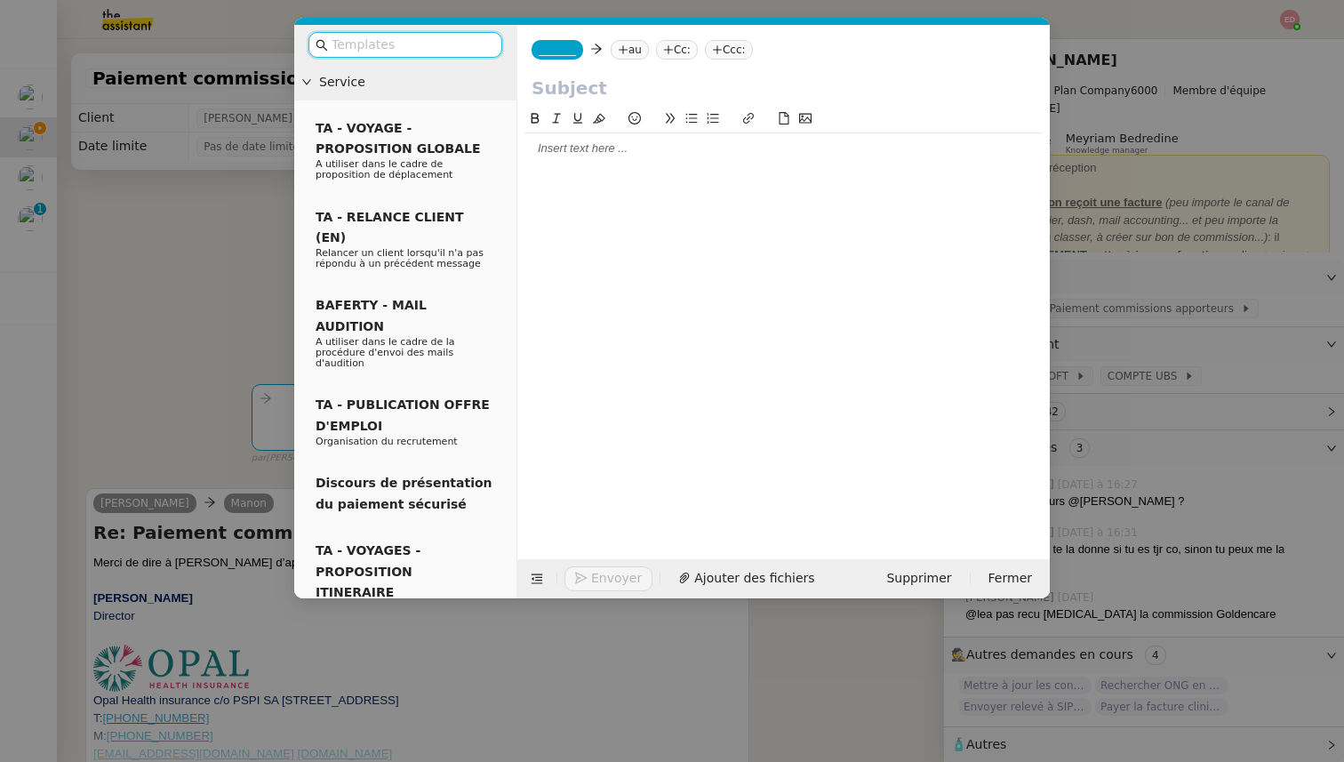
click at [579, 52] on nz-tag "_______" at bounding box center [557, 50] width 52 height 20
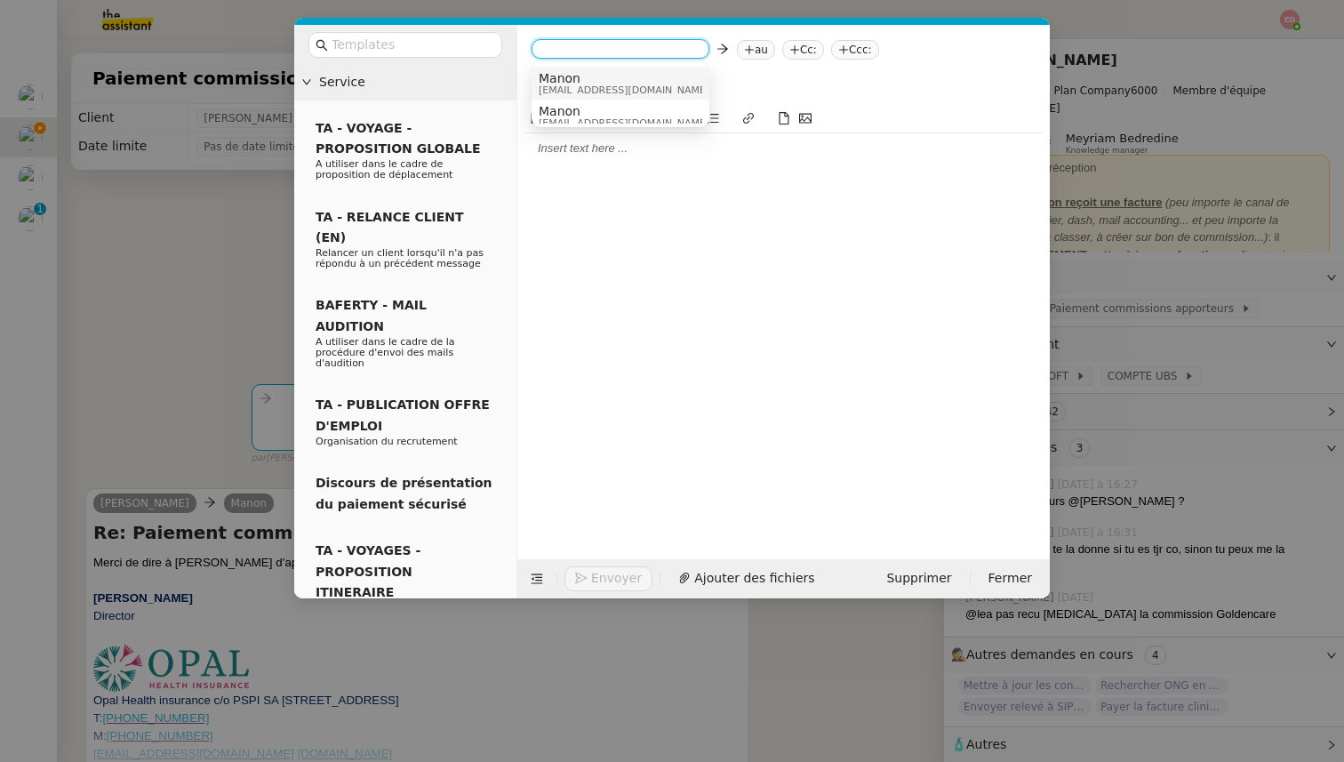
click at [581, 75] on span "Manon" at bounding box center [623, 78] width 171 height 14
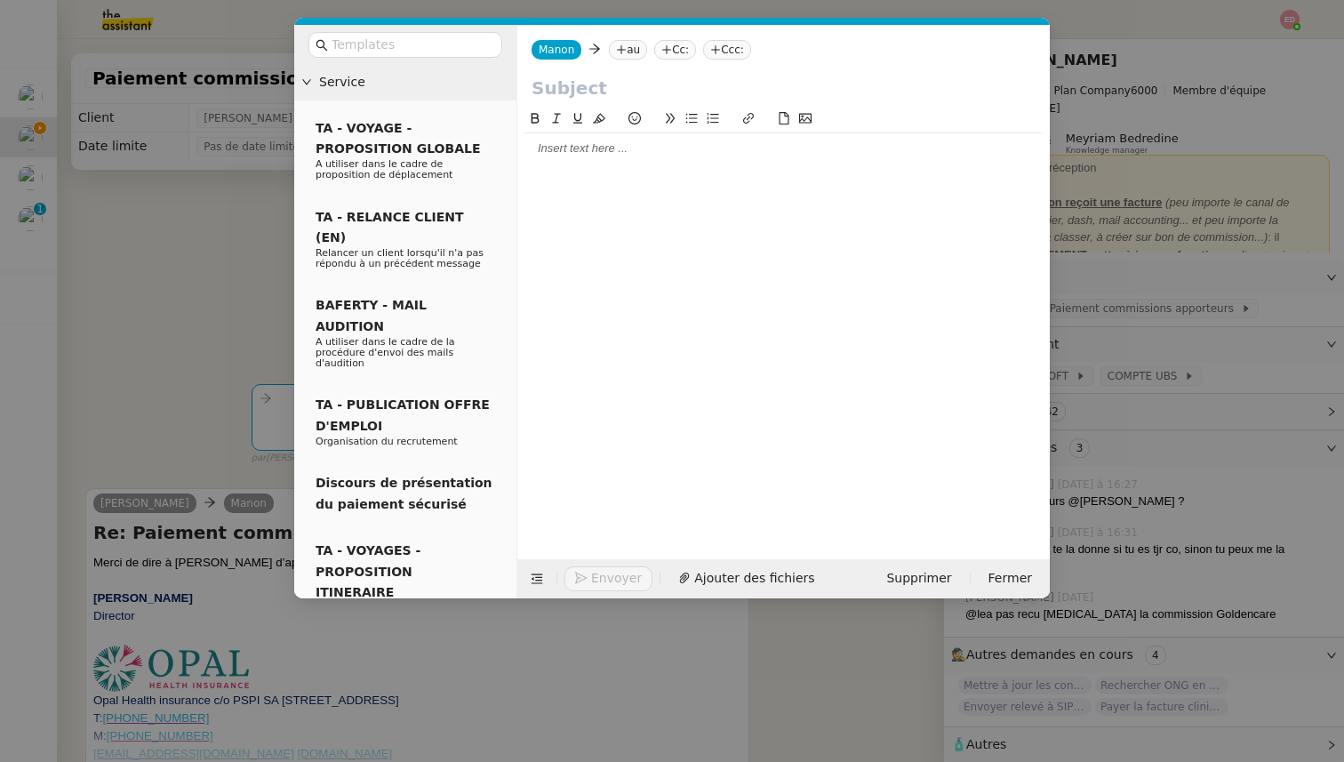
click at [609, 56] on app-ticket-composer-emailaddresses "au" at bounding box center [631, 49] width 45 height 14
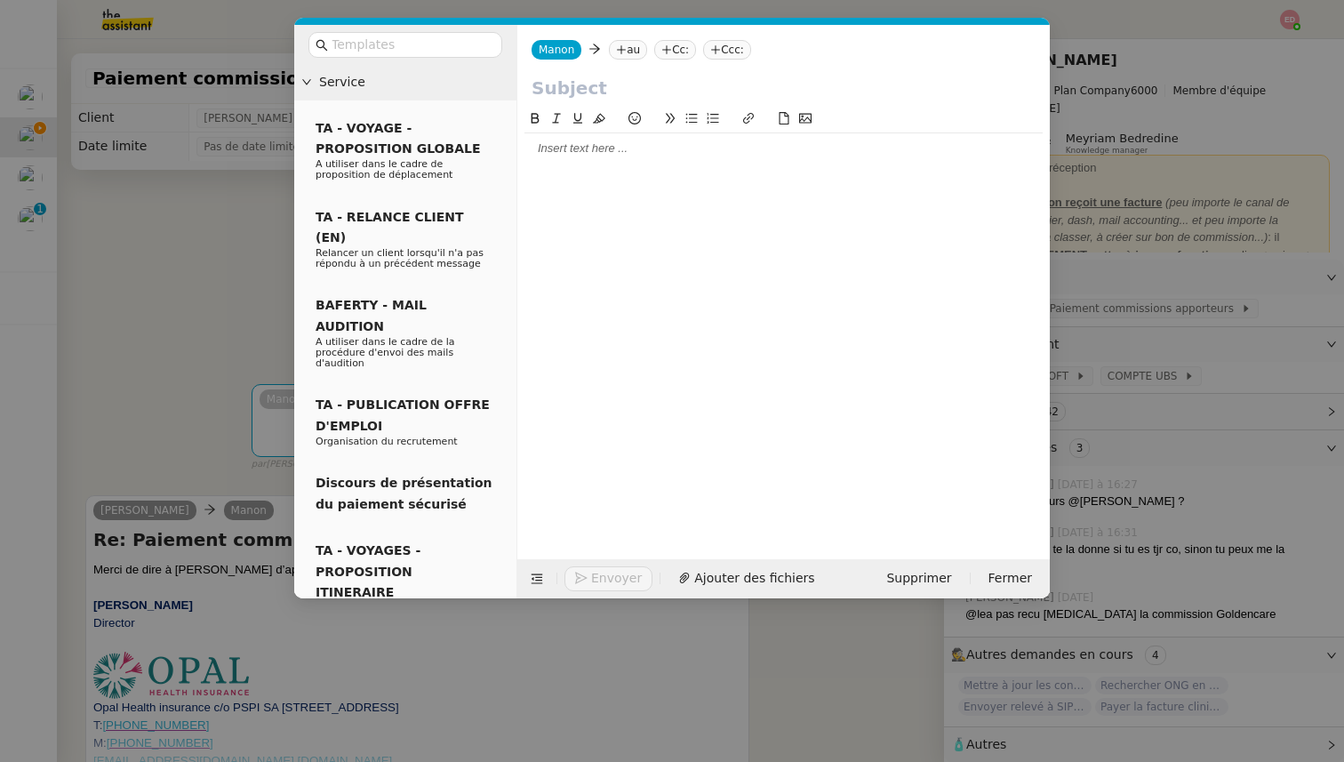
click at [623, 52] on nz-tag "au" at bounding box center [628, 50] width 38 height 20
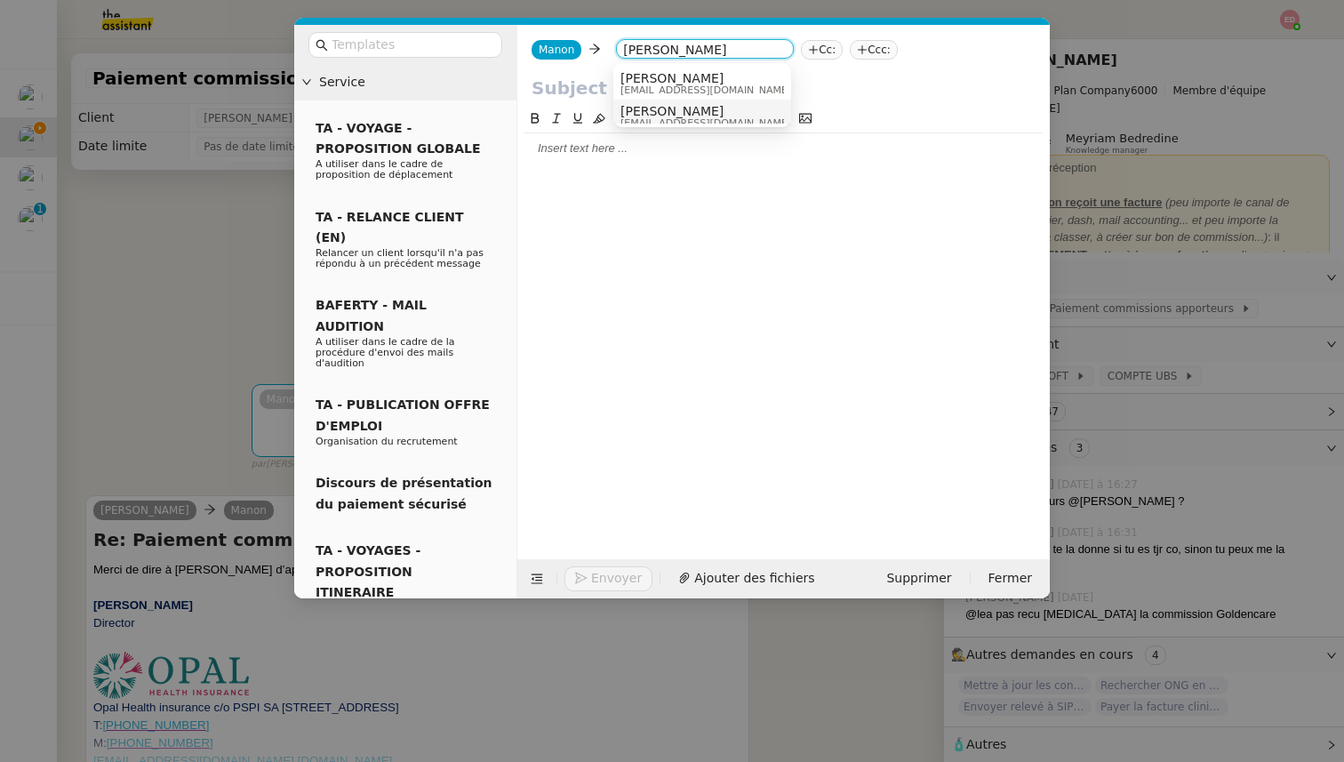
type input "[PERSON_NAME]"
click at [700, 104] on div "[PERSON_NAME] [PERSON_NAME][EMAIL_ADDRESS][DOMAIN_NAME]" at bounding box center [712, 116] width 184 height 24
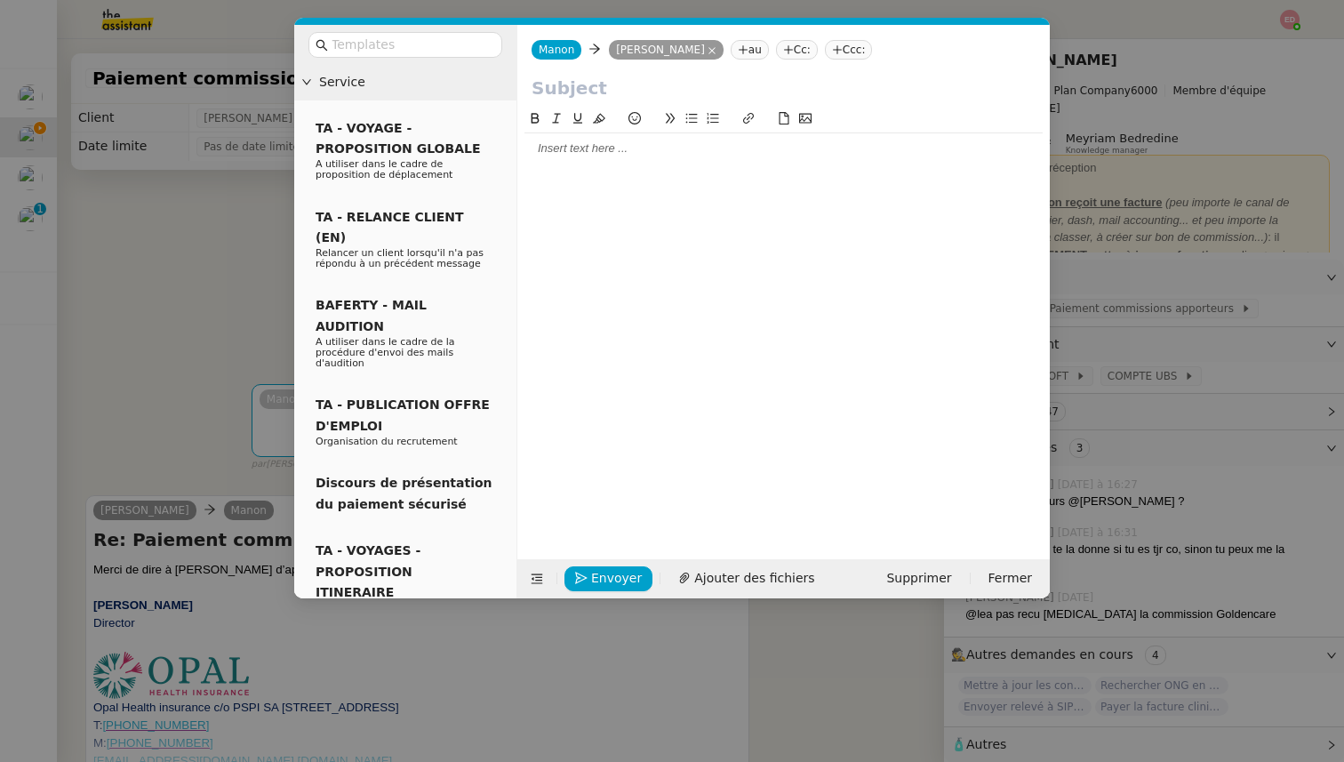
click at [579, 86] on input "text" at bounding box center [783, 88] width 504 height 27
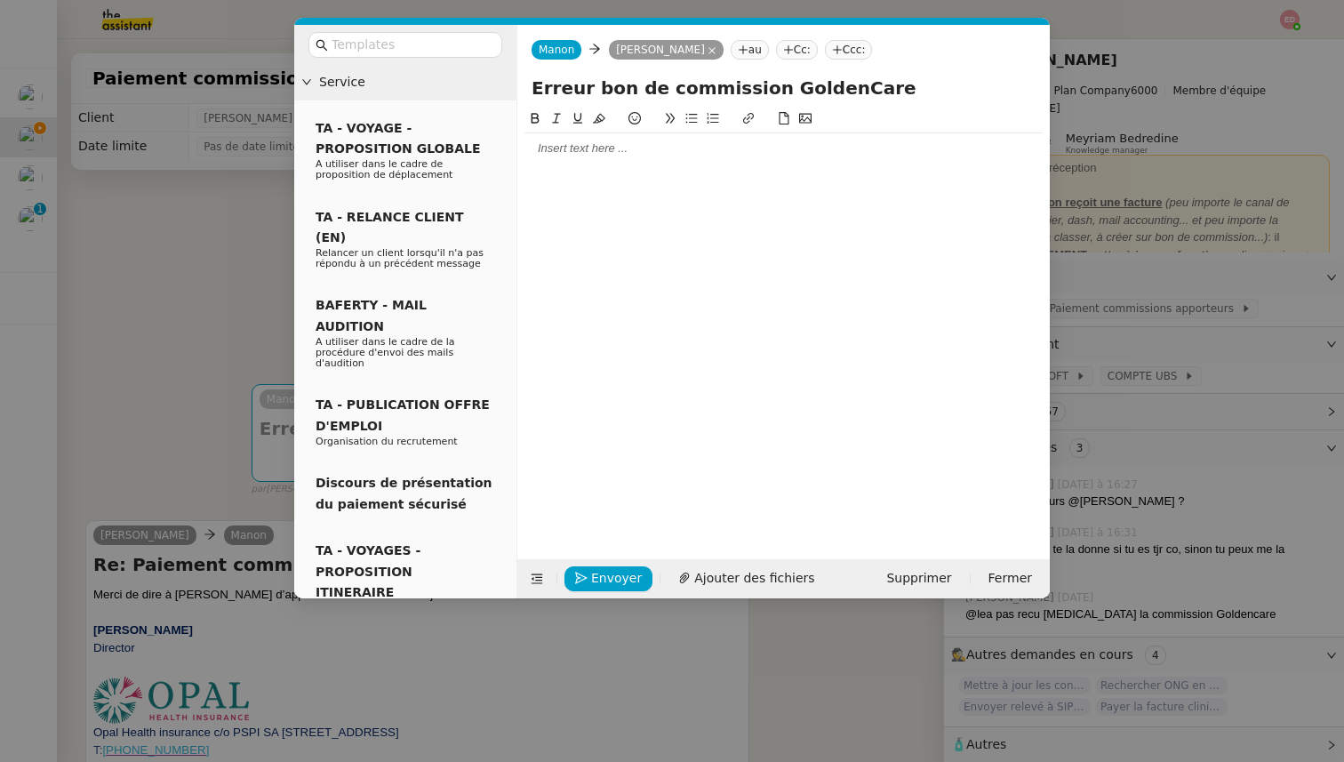
type input "Erreur bon de commission GoldenCare"
click at [612, 143] on div at bounding box center [783, 148] width 518 height 16
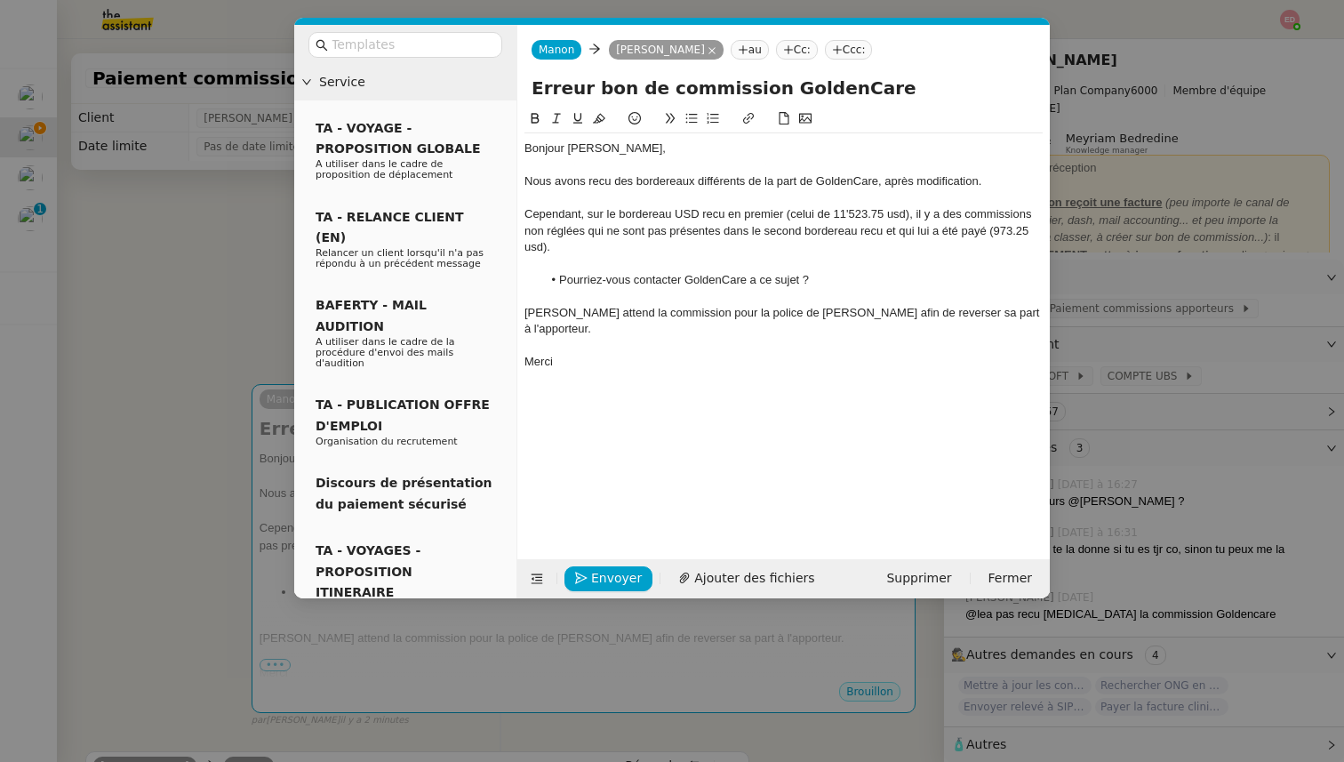
click at [714, 211] on div "Cependant, sur le bordereau USD recu en premier (celui de 11'523.75 usd), il y …" at bounding box center [783, 230] width 518 height 49
click at [0, 0] on lt-span "reçu" at bounding box center [0, 0] width 0 height 0
click at [588, 171] on div at bounding box center [783, 165] width 518 height 16
click at [596, 186] on div "Nous avons recu des bordereaux différents de la part de GoldenCare, après modif…" at bounding box center [783, 181] width 518 height 16
click at [0, 0] on lt-span "reçu" at bounding box center [0, 0] width 0 height 0
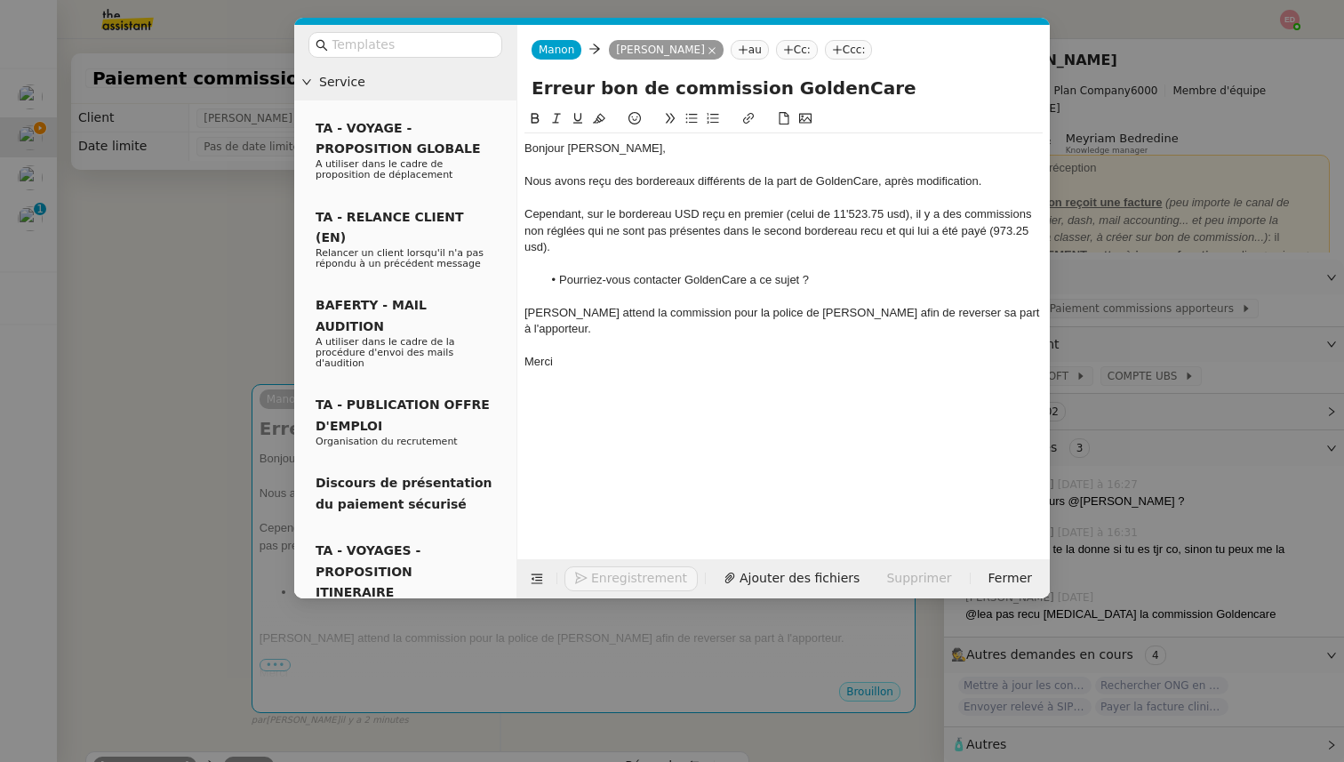
click at [898, 217] on div "Cependant, sur le bordereau USD reçu en premier (celui de 11'523.75 usd), il y …" at bounding box center [783, 230] width 518 height 49
click at [0, 0] on lt-span "USD" at bounding box center [0, 0] width 0 height 0
click at [880, 235] on div "Cependant, sur le bordereau USD reçu en premier (celui de 11'523.75 USD), il y …" at bounding box center [783, 230] width 518 height 49
click at [0, 0] on lt-span "reçu" at bounding box center [0, 0] width 0 height 0
click at [531, 249] on div "Cependant, sur le bordereau USD reçu en premier (celui de 11'523.75 USD), il y …" at bounding box center [783, 230] width 518 height 49
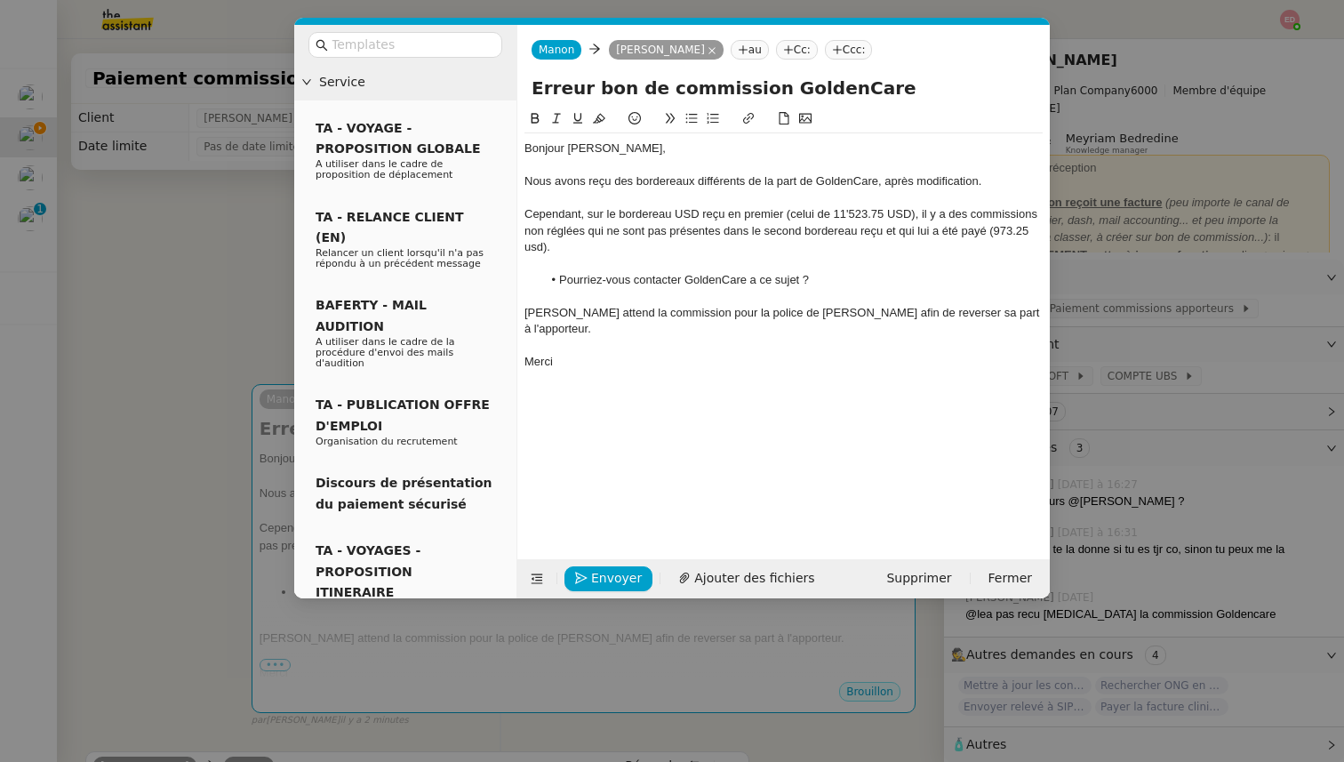
click at [0, 0] on lt-span "USD" at bounding box center [0, 0] width 0 height 0
click at [754, 285] on li "Pourriez-vous contacter GoldenCare a ce sujet ?" at bounding box center [792, 280] width 501 height 16
click at [0, 0] on lt-em "à" at bounding box center [0, 0] width 0 height 0
click at [722, 586] on span "Ajouter des fichiers" at bounding box center [754, 578] width 120 height 20
click at [156, 327] on nz-modal-container "Service TA - VOYAGE - PROPOSITION GLOBALE A utiliser dans le cadre de propositi…" at bounding box center [672, 381] width 1344 height 762
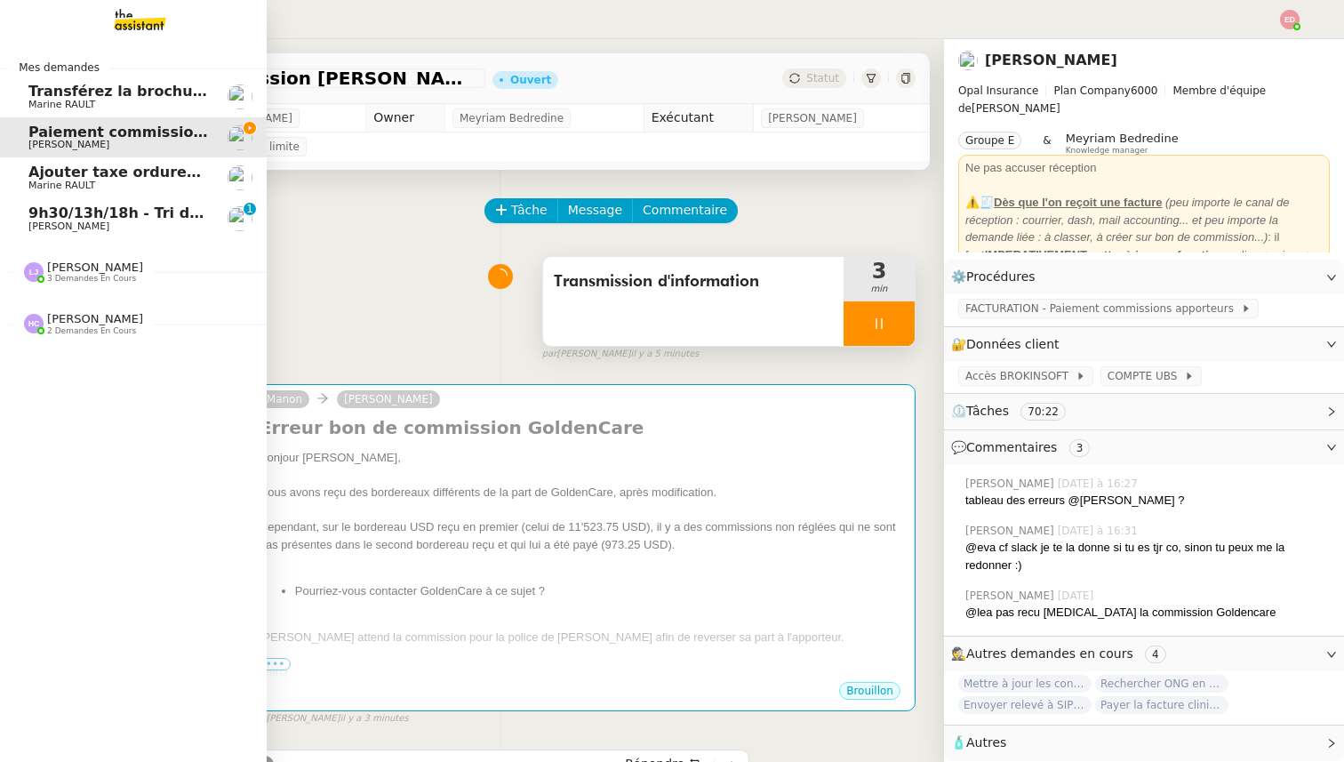
click at [68, 274] on span "3 demandes en cours" at bounding box center [91, 279] width 89 height 10
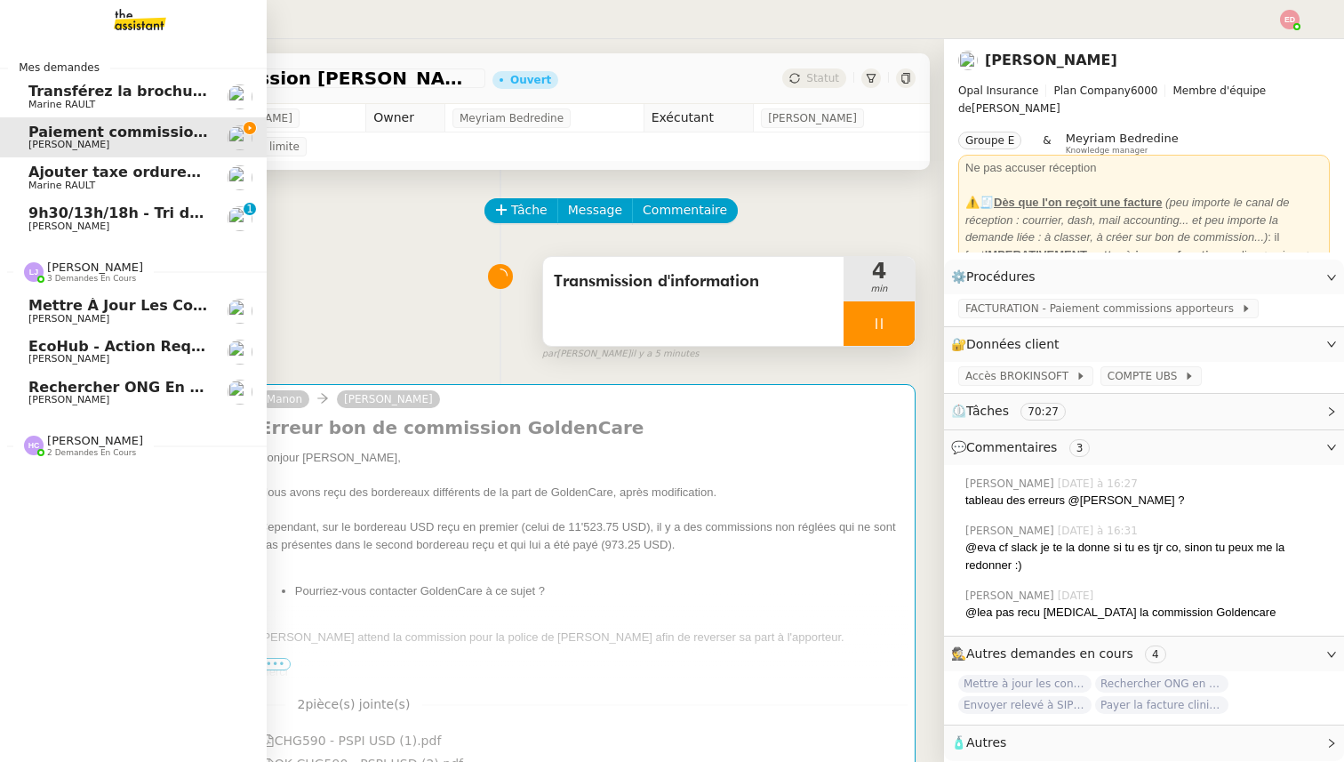
click at [72, 307] on span "Mettre à jour les contacts HubSpot" at bounding box center [172, 305] width 289 height 17
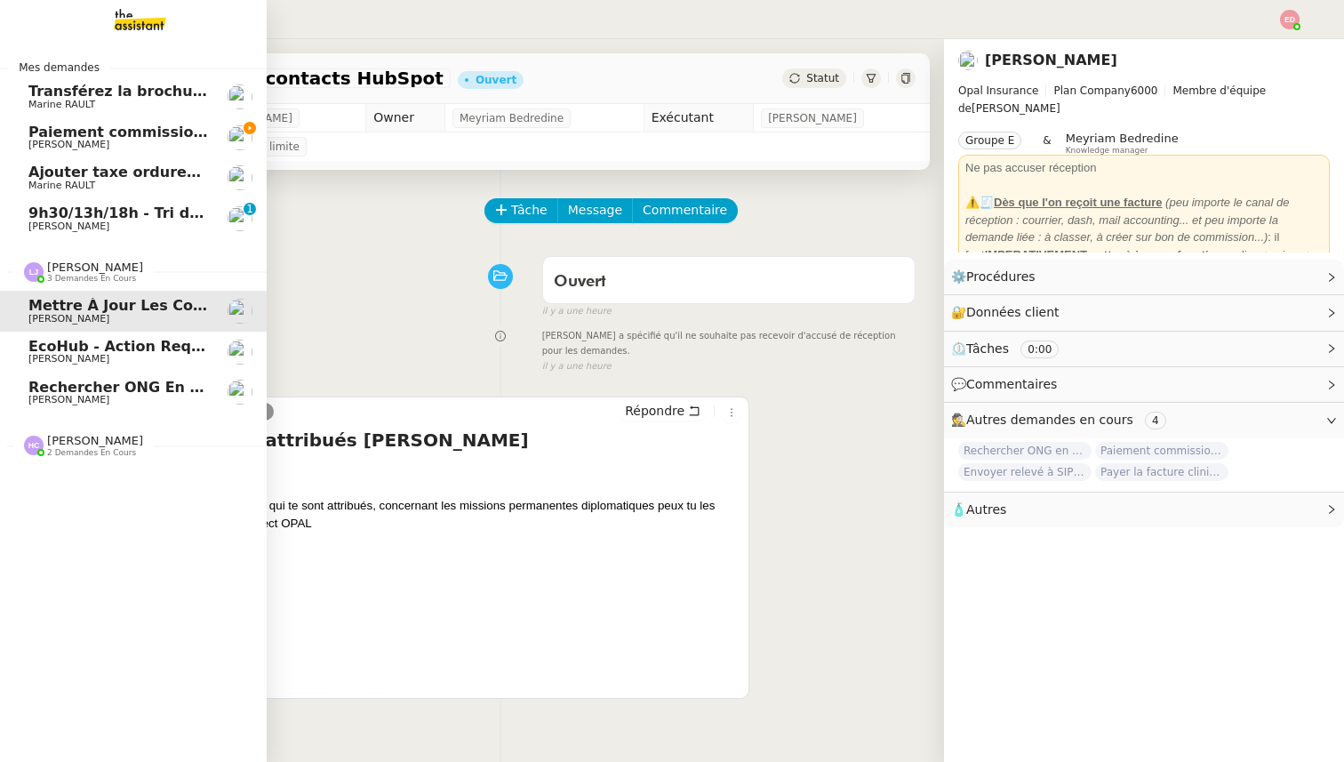
click at [76, 342] on span "EcoHub - Action requise : [PERSON_NAME] confirmer les données de votre organisa…" at bounding box center [460, 346] width 865 height 17
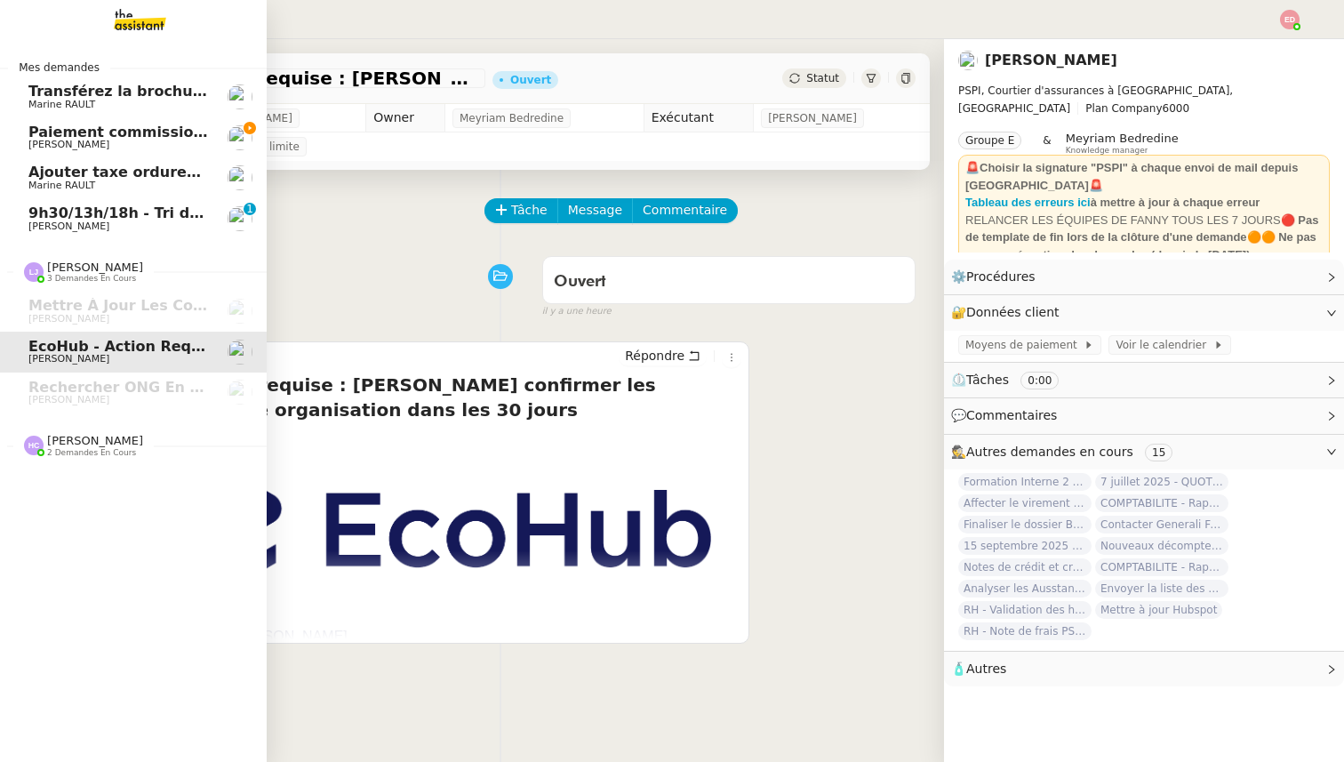
click at [80, 445] on span "[PERSON_NAME]" at bounding box center [95, 440] width 96 height 13
click at [98, 533] on span "[PERSON_NAME]" at bounding box center [68, 533] width 81 height 12
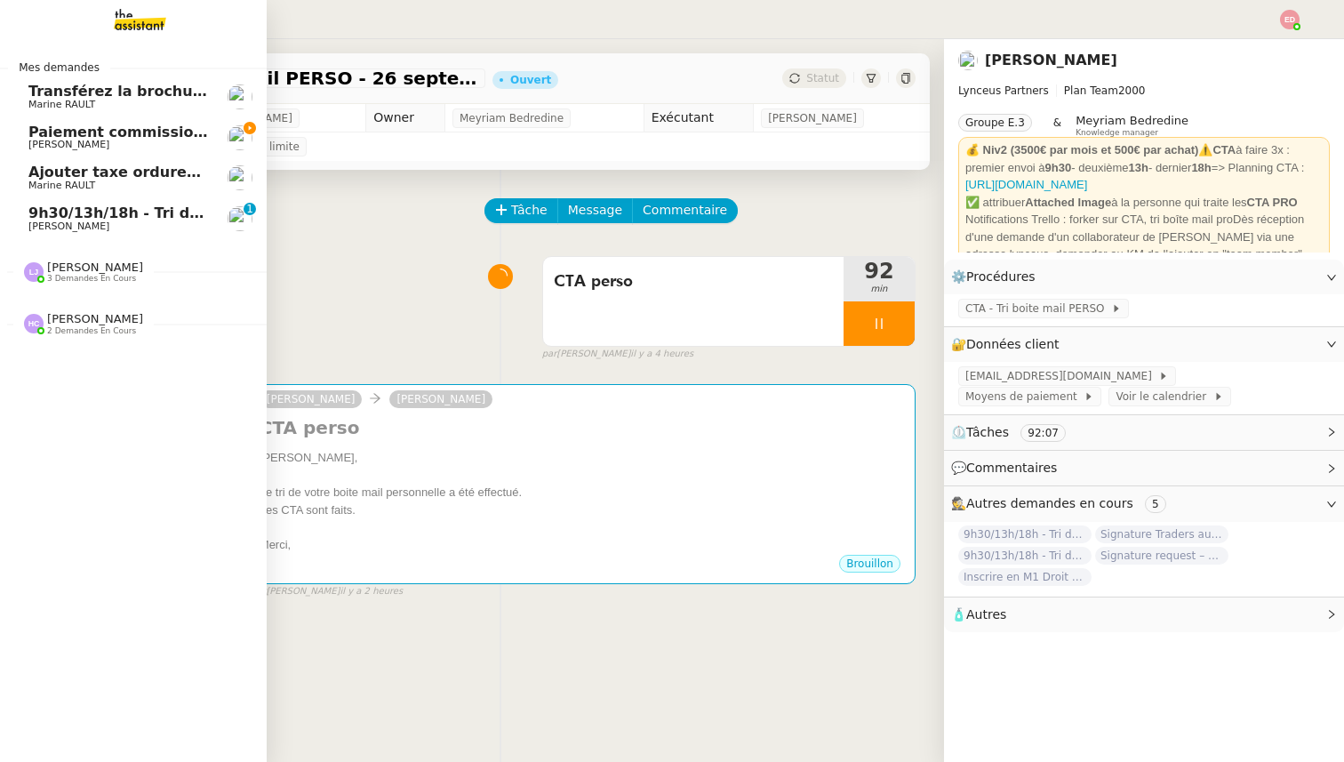
click at [104, 132] on span "Paiement commission [PERSON_NAME]" at bounding box center [184, 132] width 312 height 17
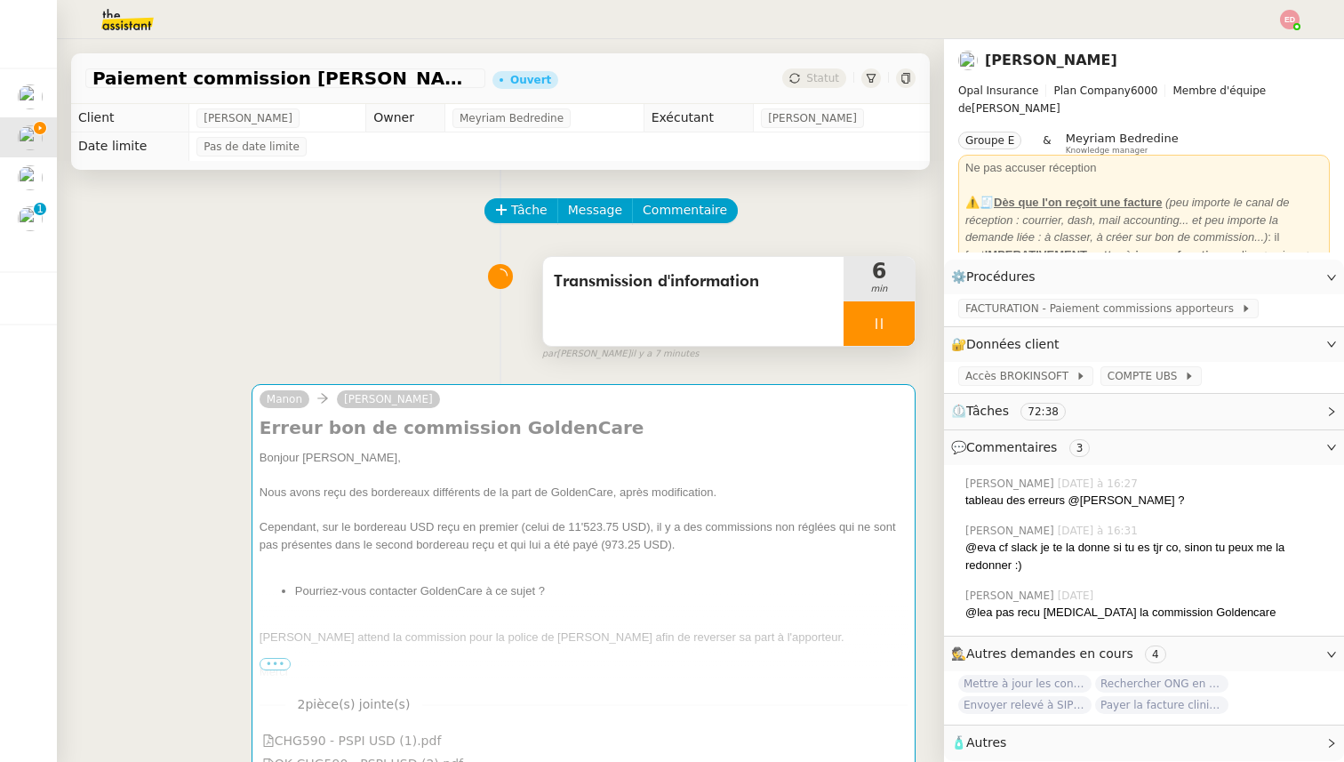
click at [907, 315] on div at bounding box center [878, 323] width 71 height 44
click at [907, 315] on button at bounding box center [897, 323] width 36 height 44
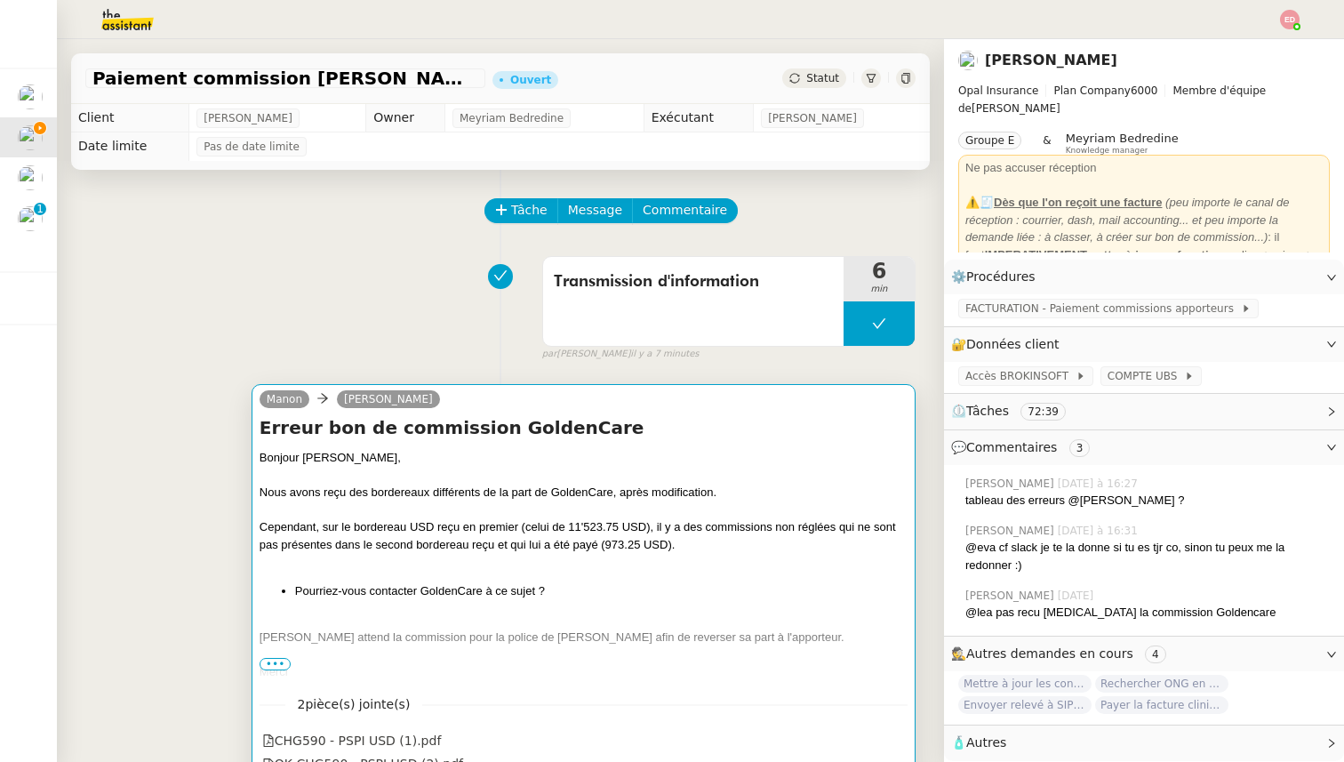
click at [601, 469] on div at bounding box center [583, 476] width 648 height 18
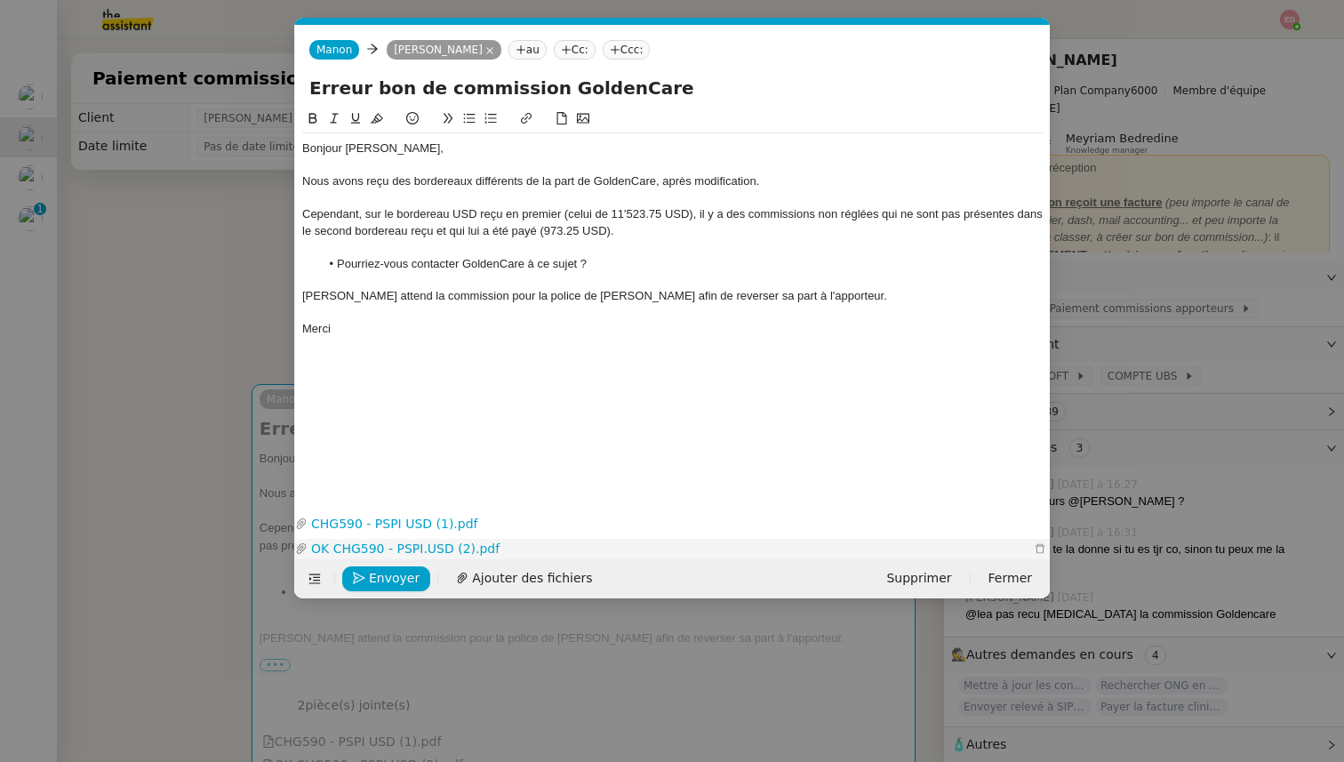
scroll to position [0, 37]
click at [382, 569] on span "Envoyer" at bounding box center [394, 578] width 51 height 20
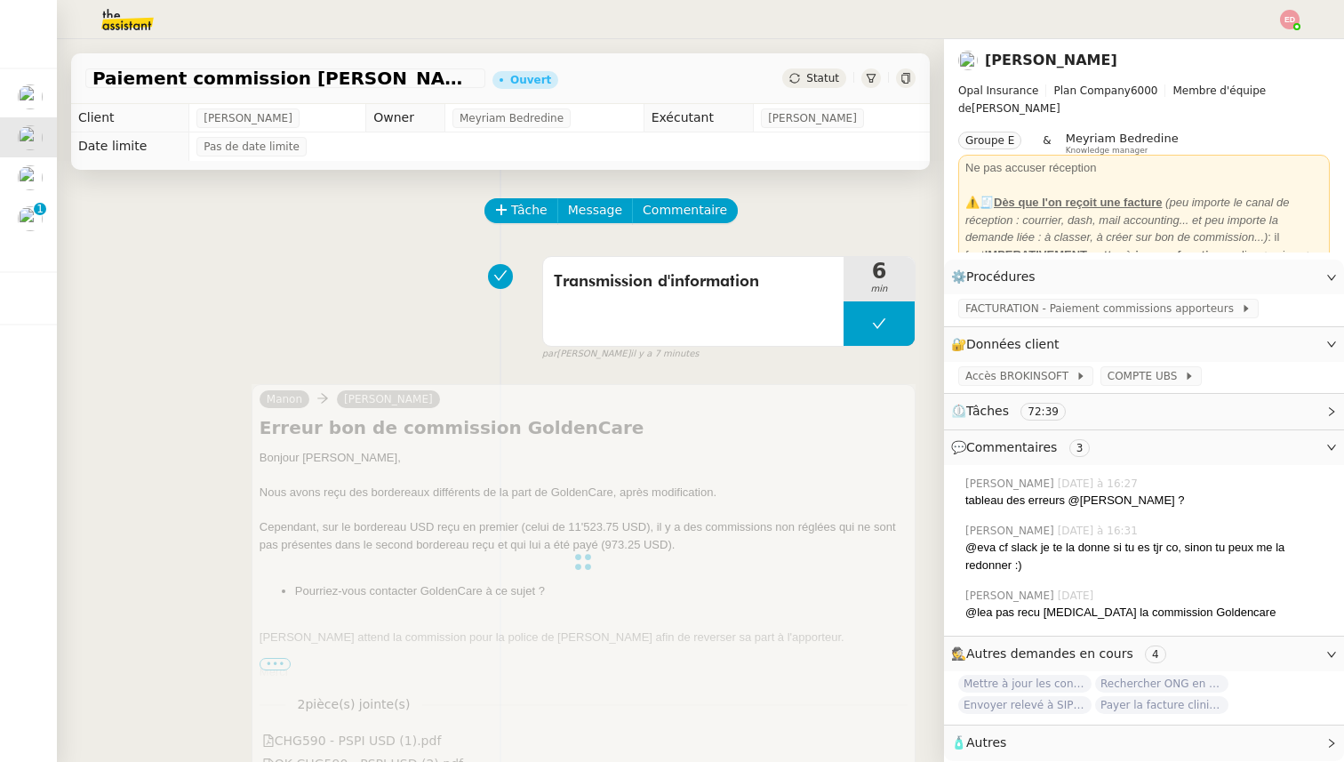
click at [815, 76] on span "Statut" at bounding box center [822, 78] width 33 height 12
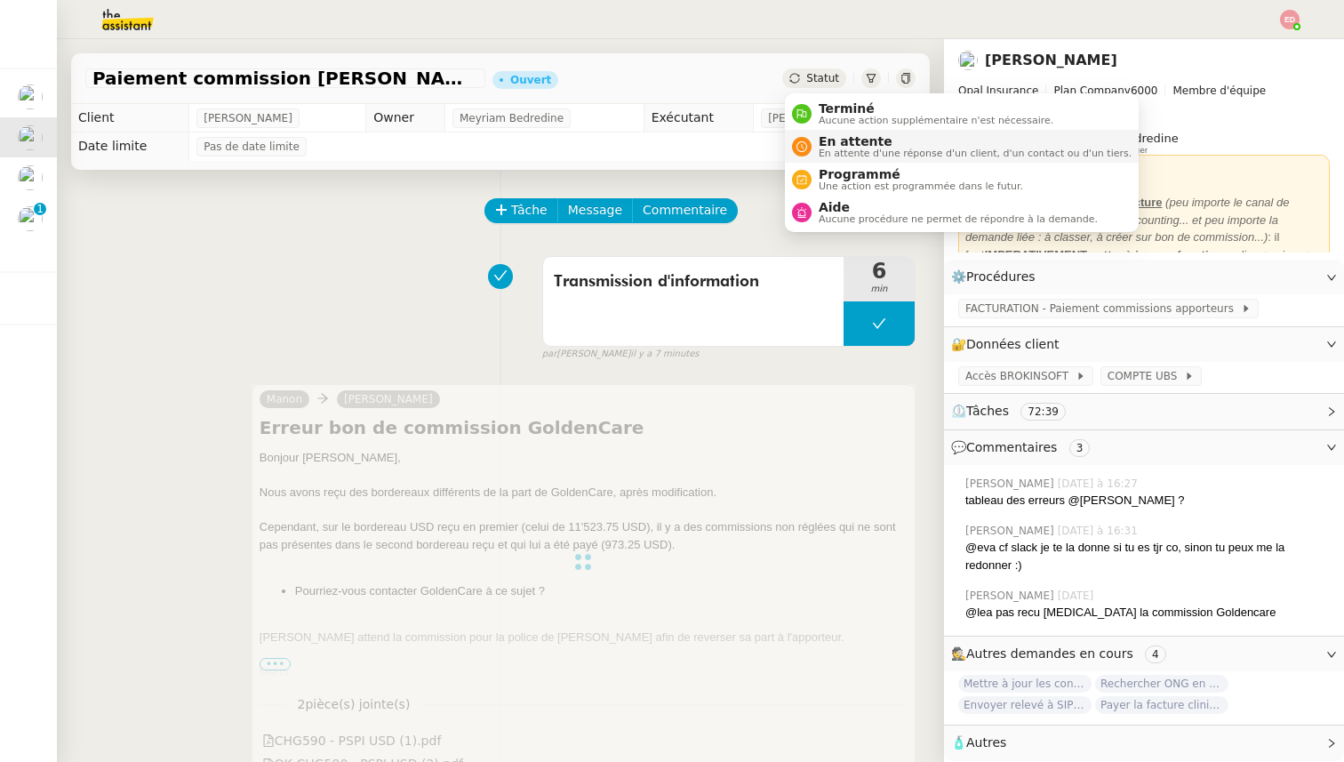
click at [827, 150] on span "En attente d'une réponse d'un client, d'un contact ou d'un tiers." at bounding box center [974, 153] width 313 height 10
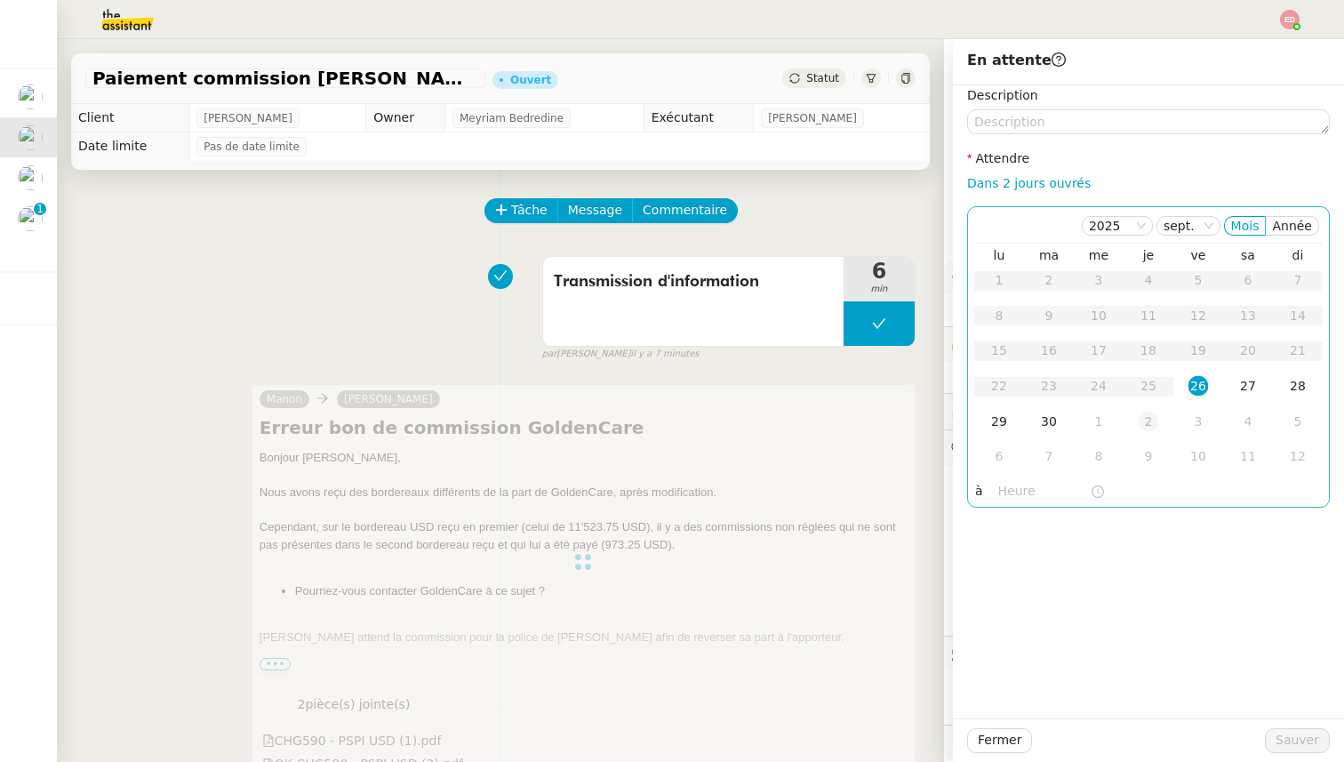
click at [1150, 416] on div "2" at bounding box center [1148, 421] width 20 height 20
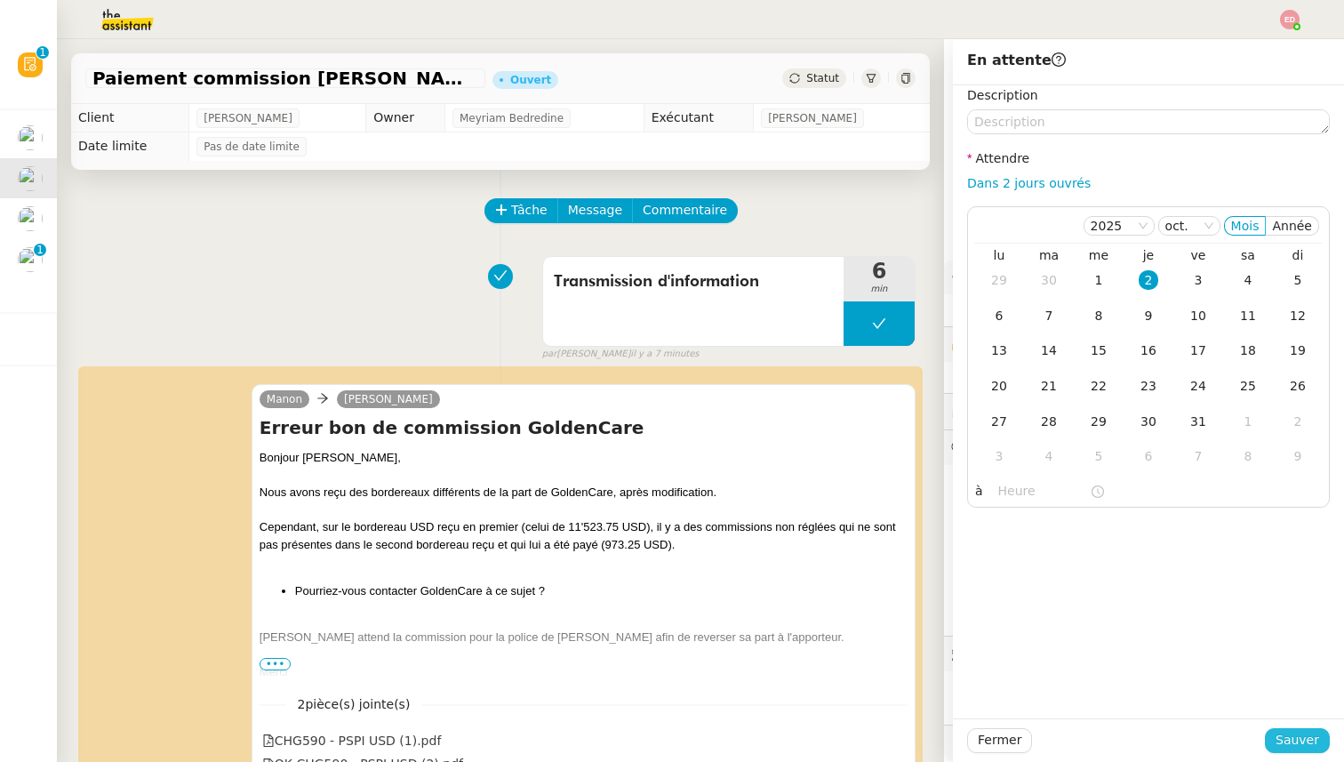
click at [1292, 736] on span "Sauver" at bounding box center [1297, 740] width 44 height 20
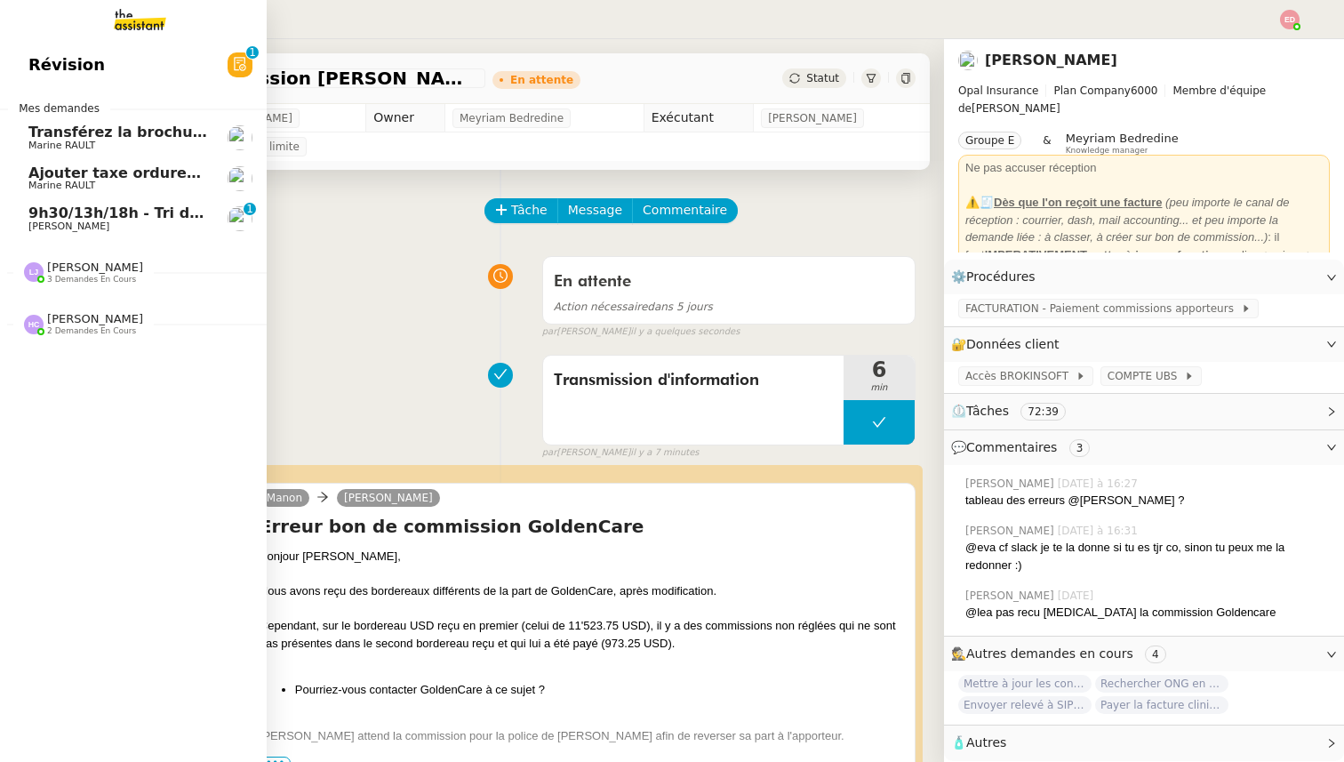
click at [41, 221] on span "[PERSON_NAME]" at bounding box center [68, 226] width 81 height 12
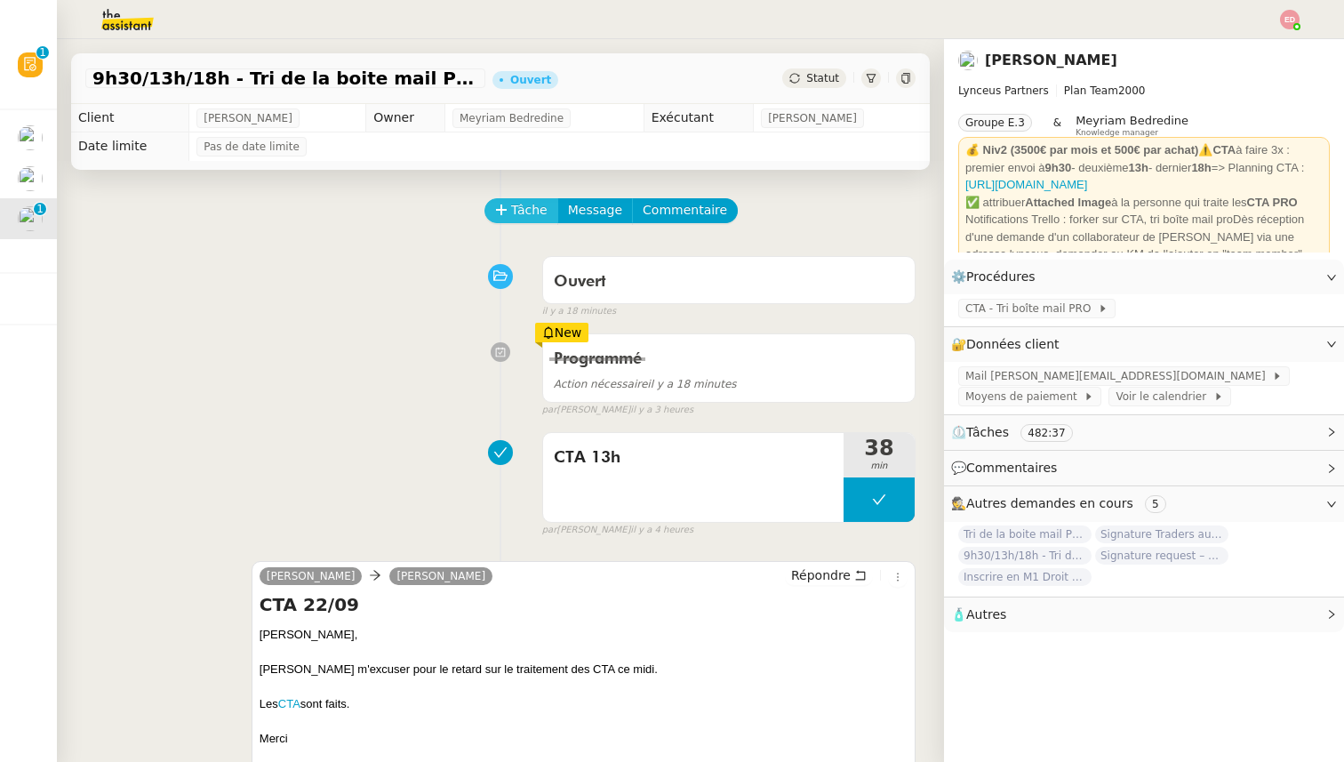
click at [523, 203] on span "Tâche" at bounding box center [529, 210] width 36 height 20
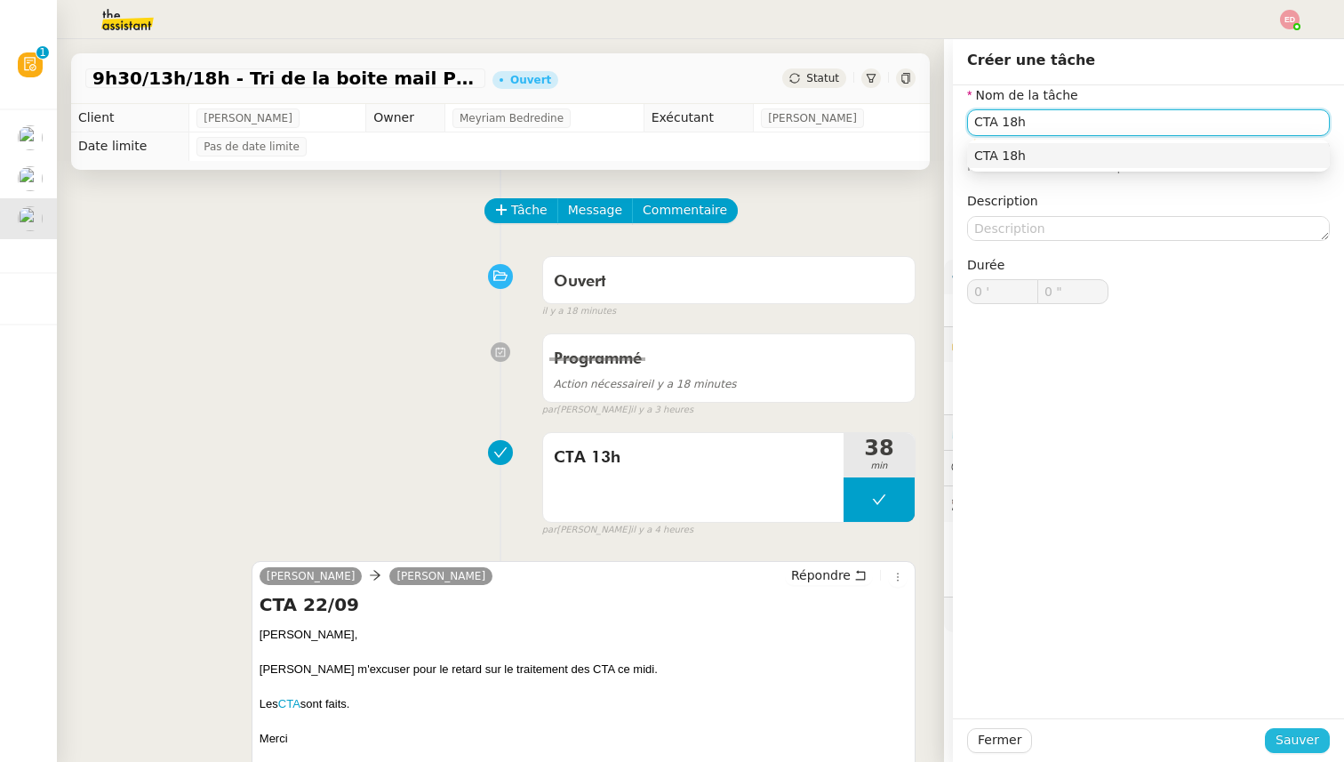
type input "CTA 18h"
click at [1290, 730] on span "Sauver" at bounding box center [1297, 740] width 44 height 20
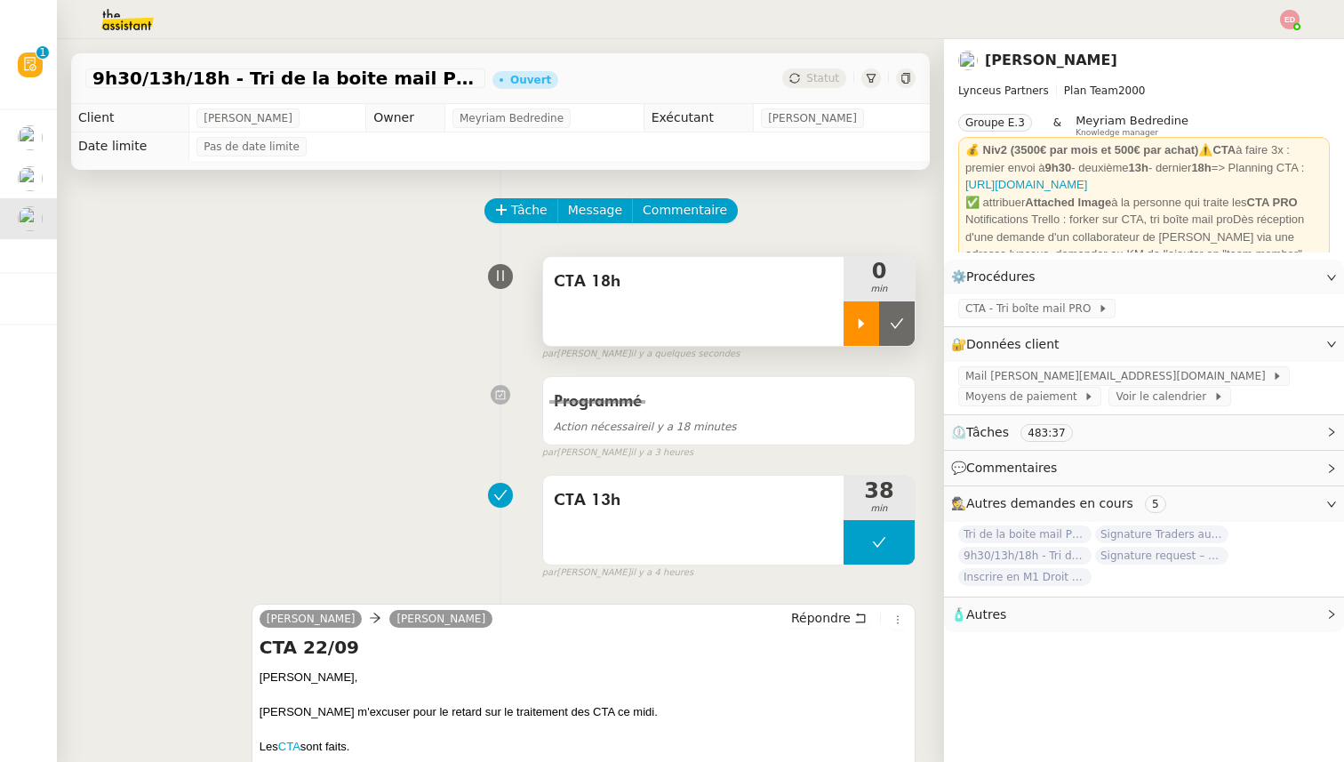
click at [861, 327] on icon at bounding box center [861, 323] width 14 height 14
click at [626, 274] on span "CTA 18h" at bounding box center [693, 281] width 279 height 27
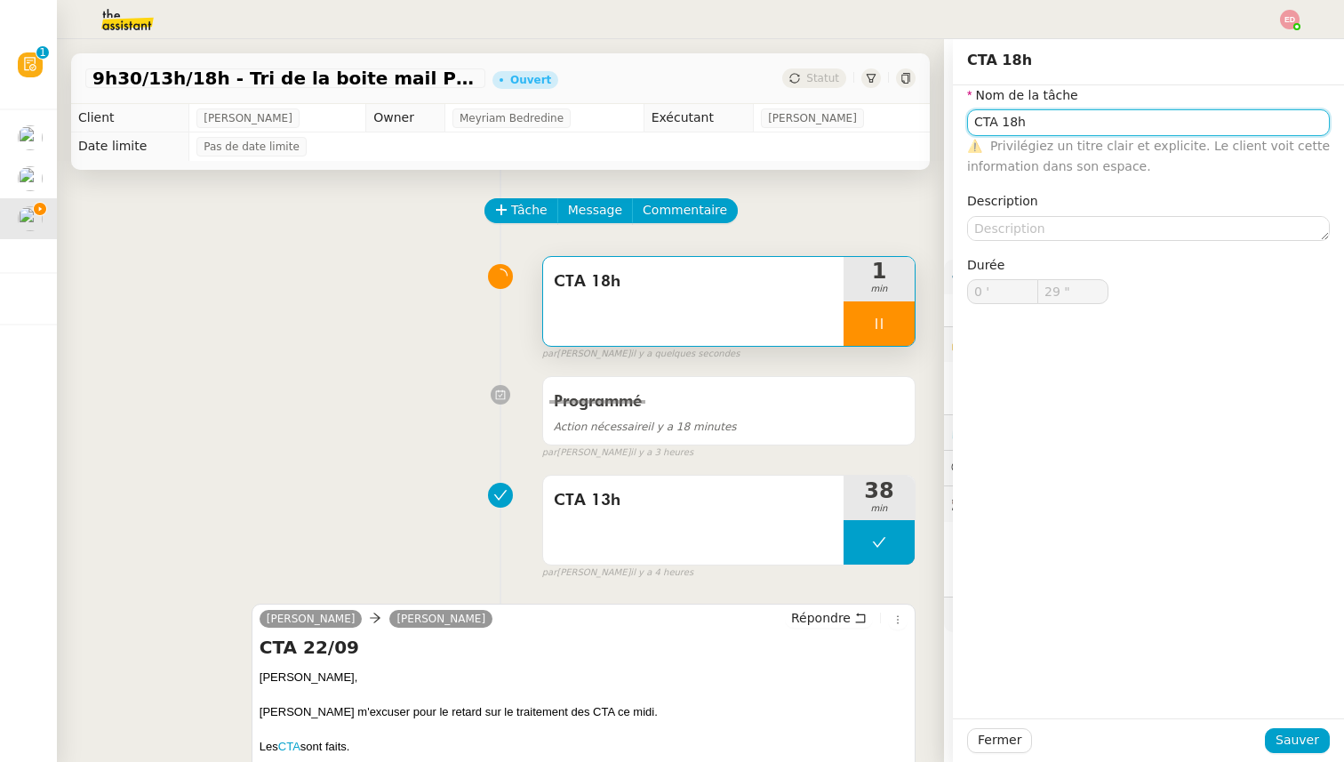
click at [1104, 126] on input "CTA 18h" at bounding box center [1148, 122] width 363 height 26
type input "CTA 18h"
type input "30 ""
type input "CTA 18h et [PERSON_NAME]"
type input "31 ""
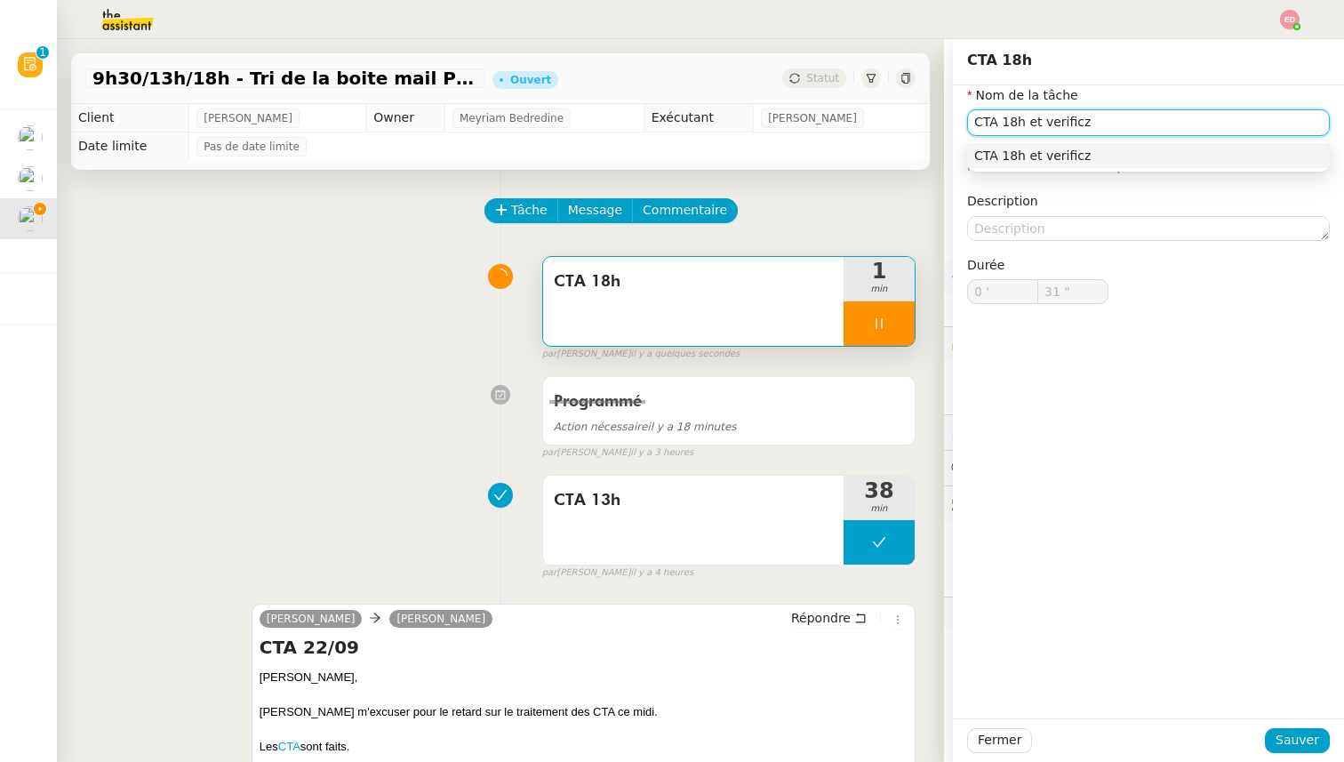
type input "CTA 18h et verificzt"
type input "32 ""
type input "CTA 18h et verificzt"
type input "33 ""
type input "CTA 18h et verificati"
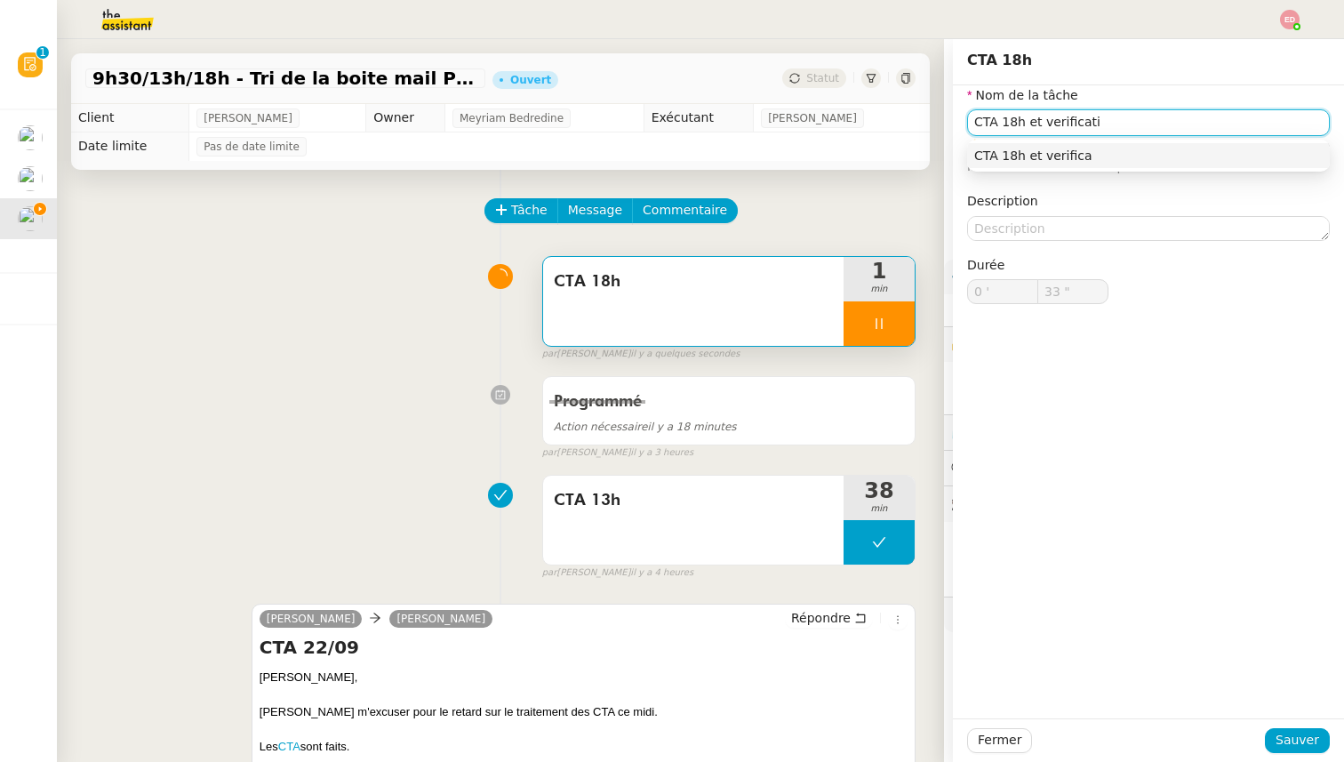
type input "34 ""
type input "CTA 18h et verification fin"
type input "35 ""
type input "CTA 18h et verification fin de semai"
type input "36 ""
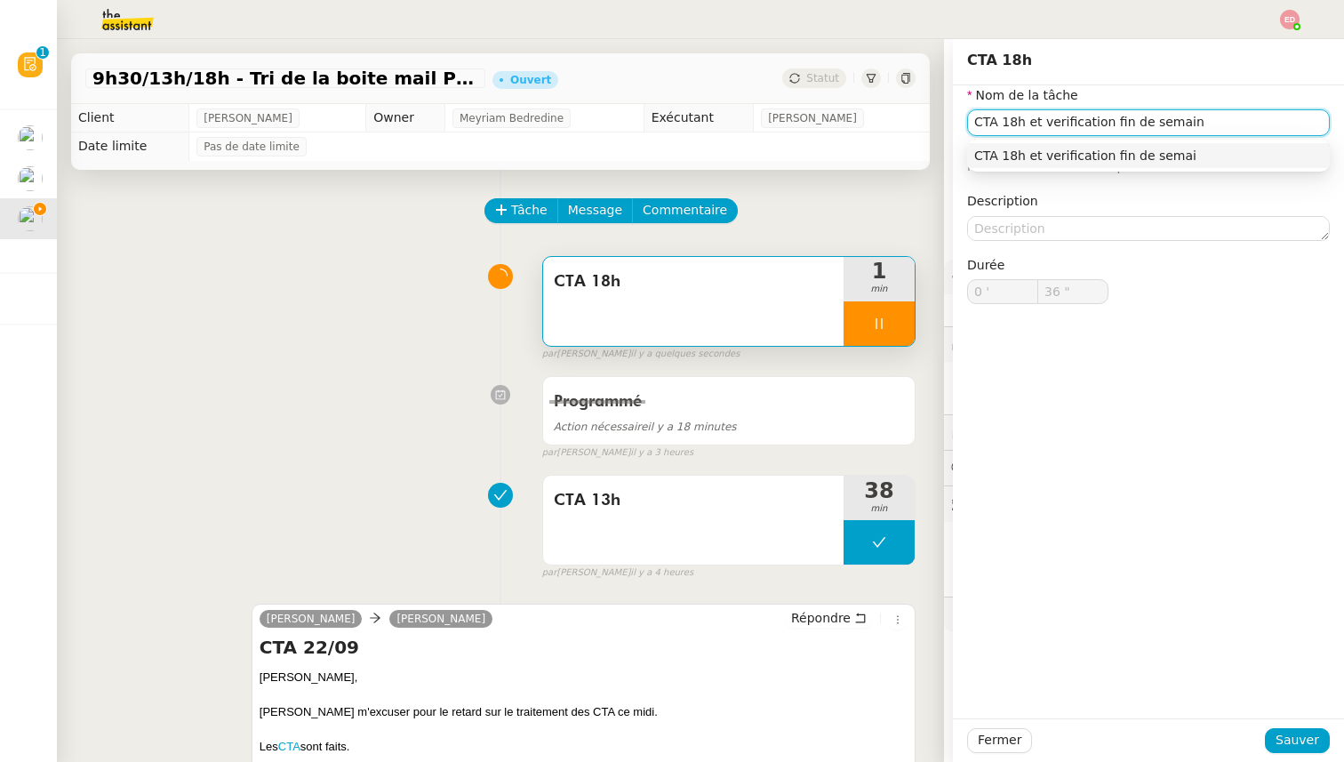
type input "CTA 18h et verification fin de semaine"
type input "37 ""
type input "CTA 18h et verification fin de semaine"
click at [1293, 742] on span "Sauver" at bounding box center [1297, 740] width 44 height 20
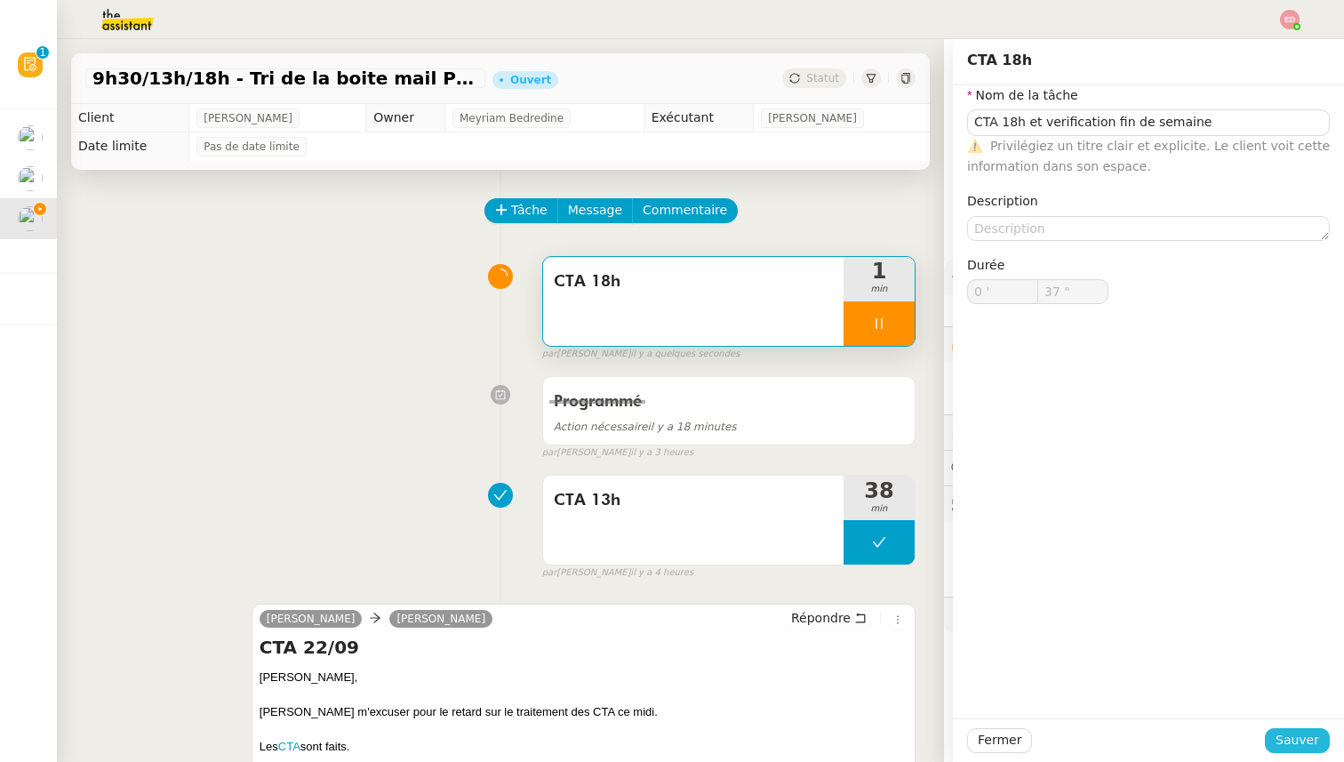
type input "38 ""
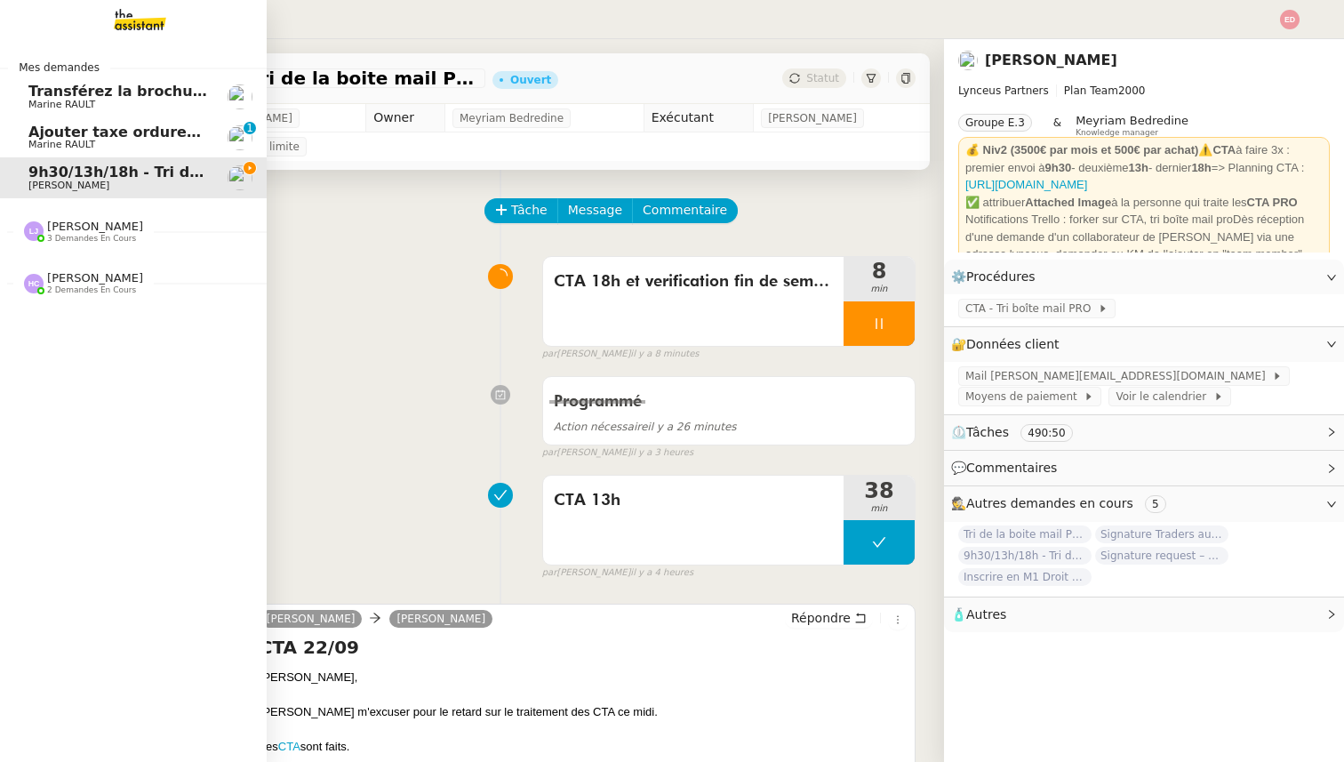
click at [61, 132] on span "Ajouter taxe ordures ménagères à quittance" at bounding box center [206, 132] width 356 height 17
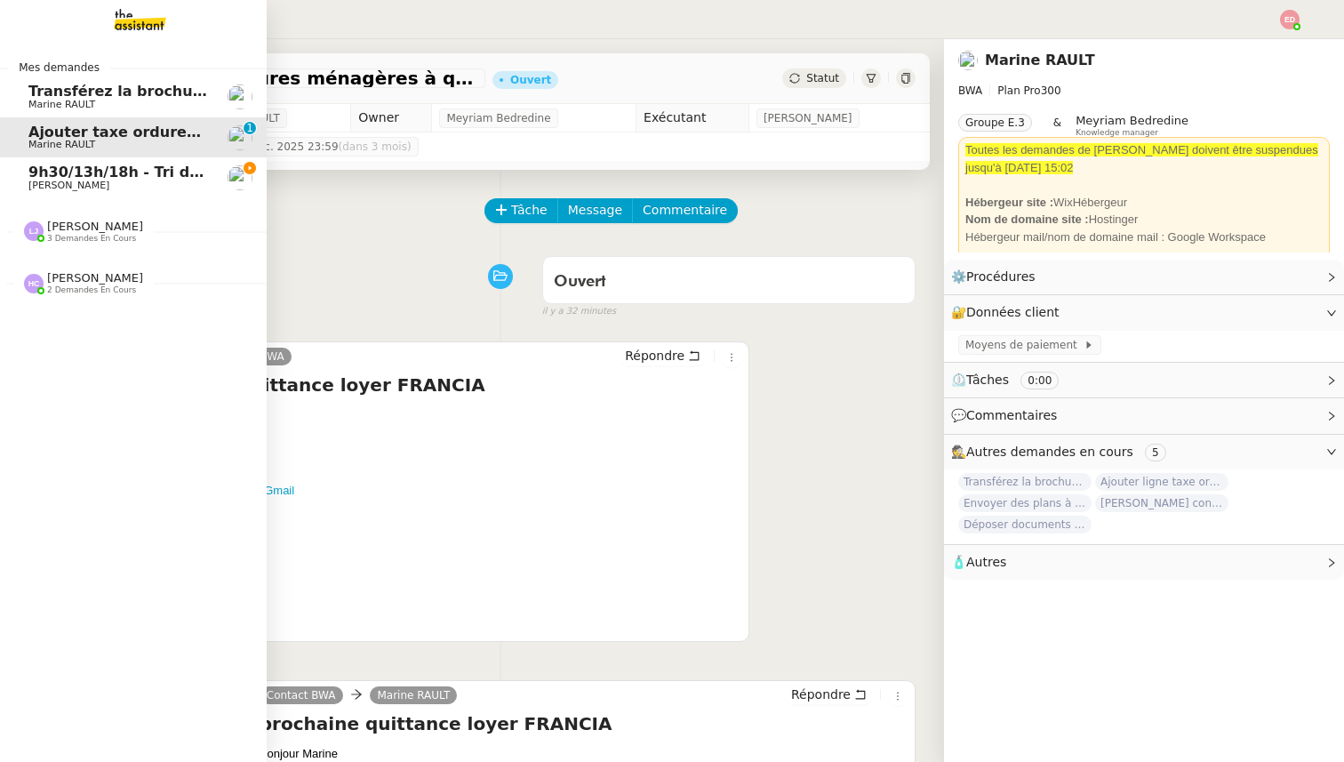
click at [31, 184] on span "[PERSON_NAME]" at bounding box center [68, 185] width 81 height 12
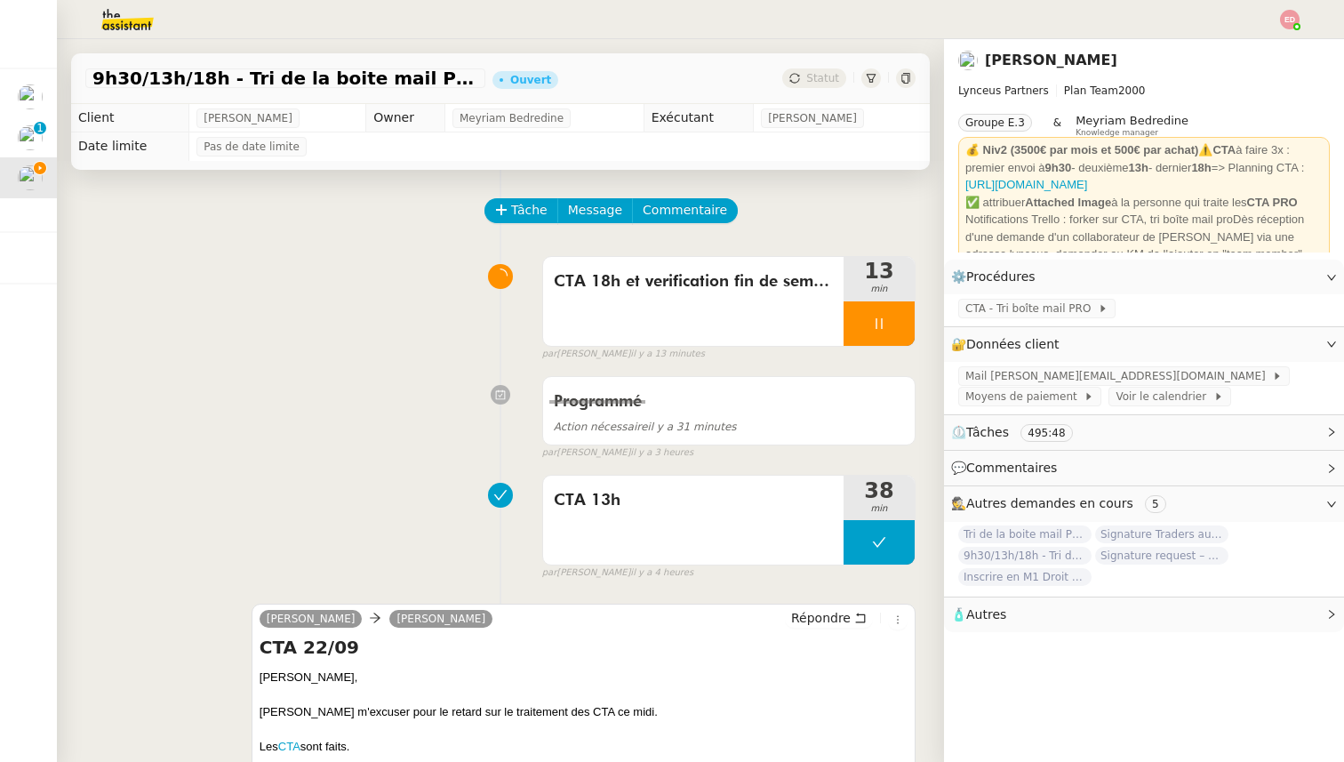
click at [1281, 20] on img at bounding box center [1290, 20] width 20 height 20
click at [1246, 52] on li "Suivi" at bounding box center [1242, 50] width 116 height 25
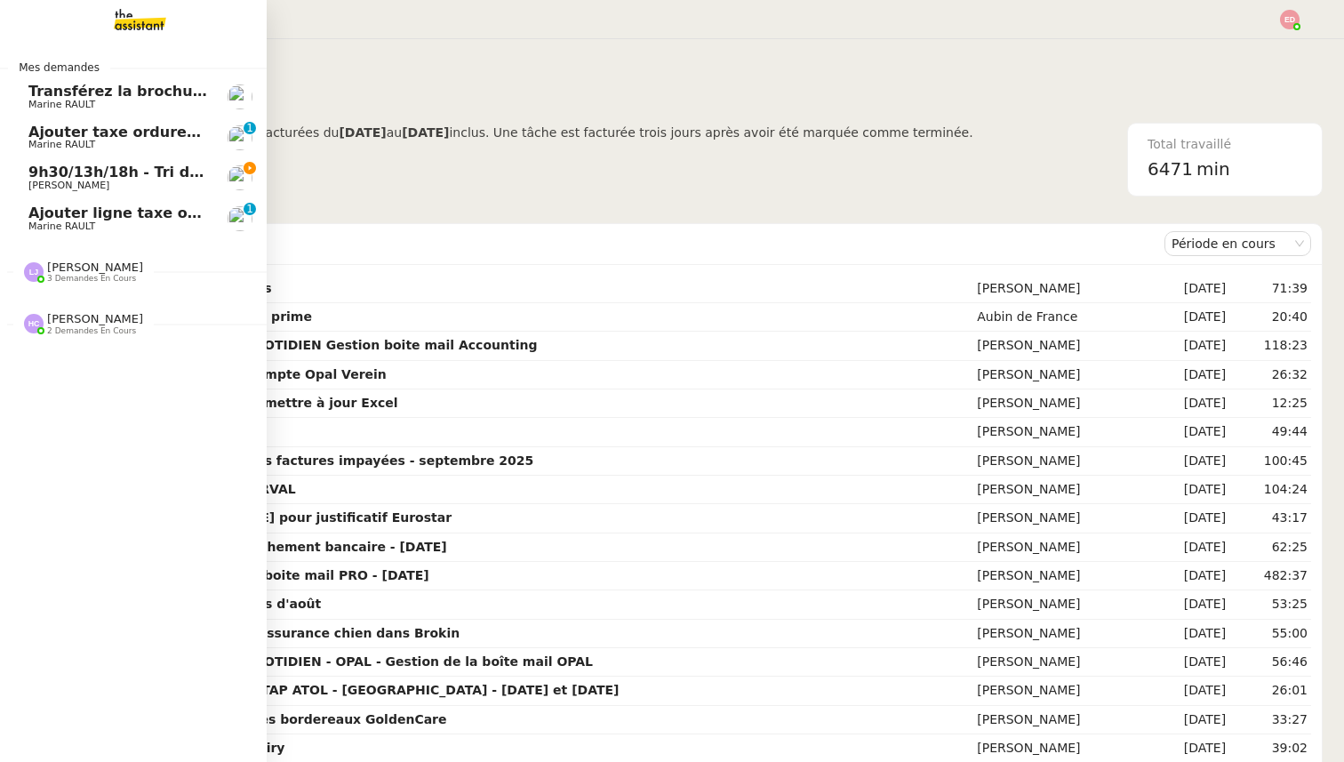
click at [43, 219] on span "Ajouter ligne taxe ordures quittance octobre" at bounding box center [207, 212] width 359 height 17
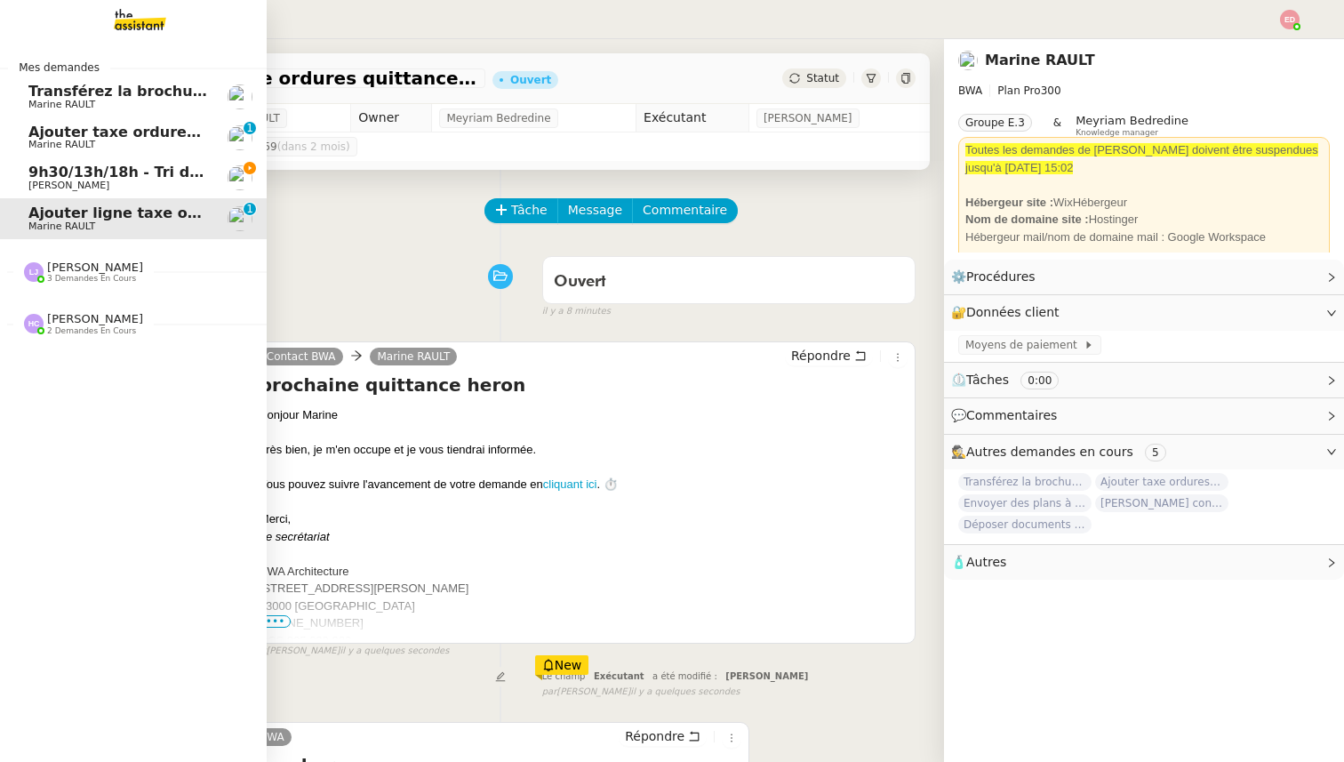
click at [68, 144] on span "Marine RAULT" at bounding box center [61, 145] width 67 height 12
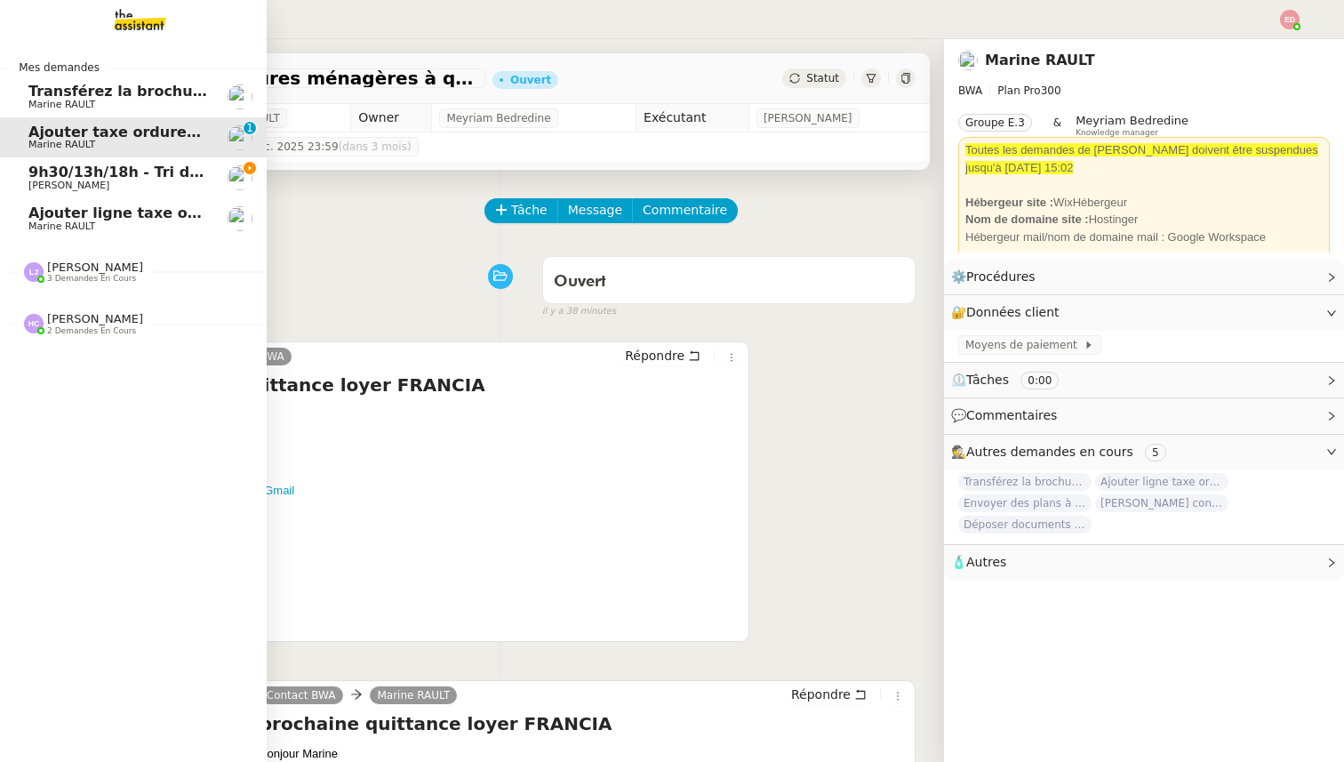
click at [86, 268] on span "[PERSON_NAME]" at bounding box center [95, 266] width 96 height 13
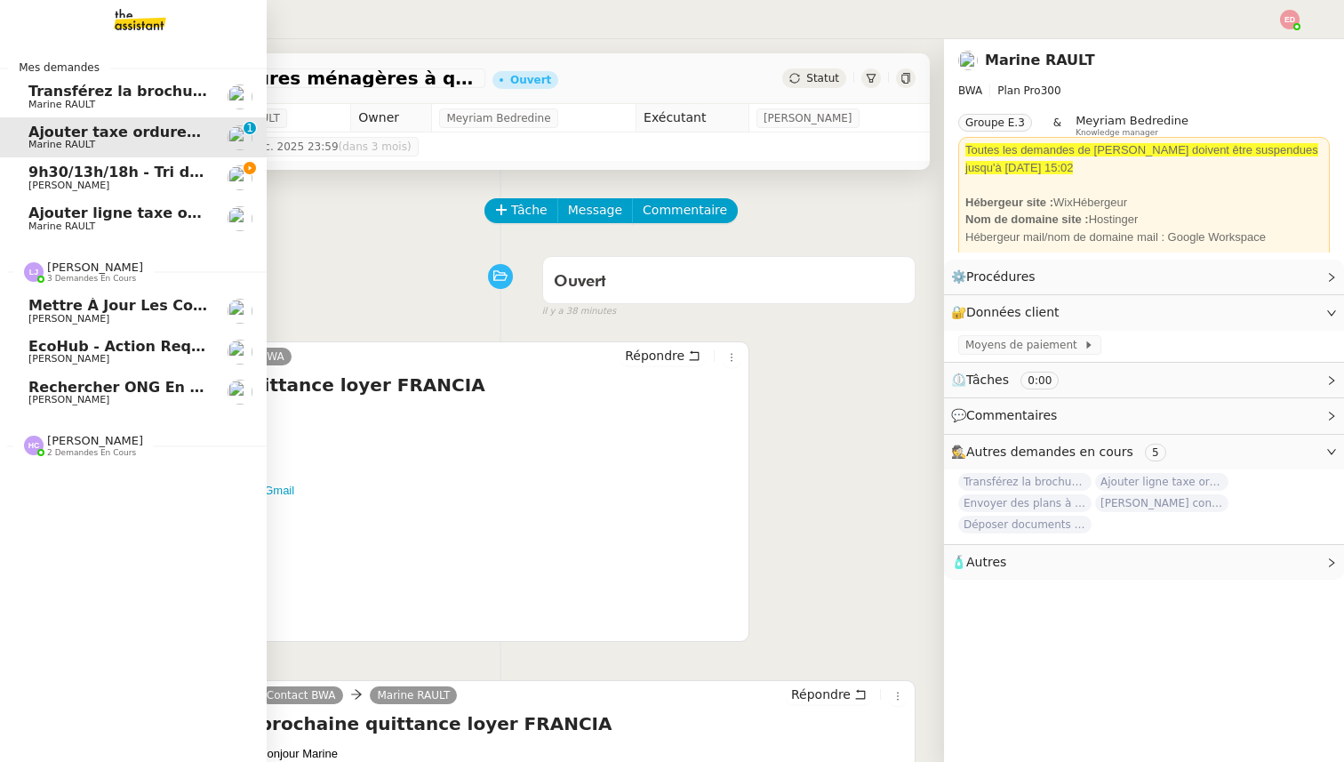
click at [86, 268] on span "[PERSON_NAME]" at bounding box center [95, 266] width 96 height 13
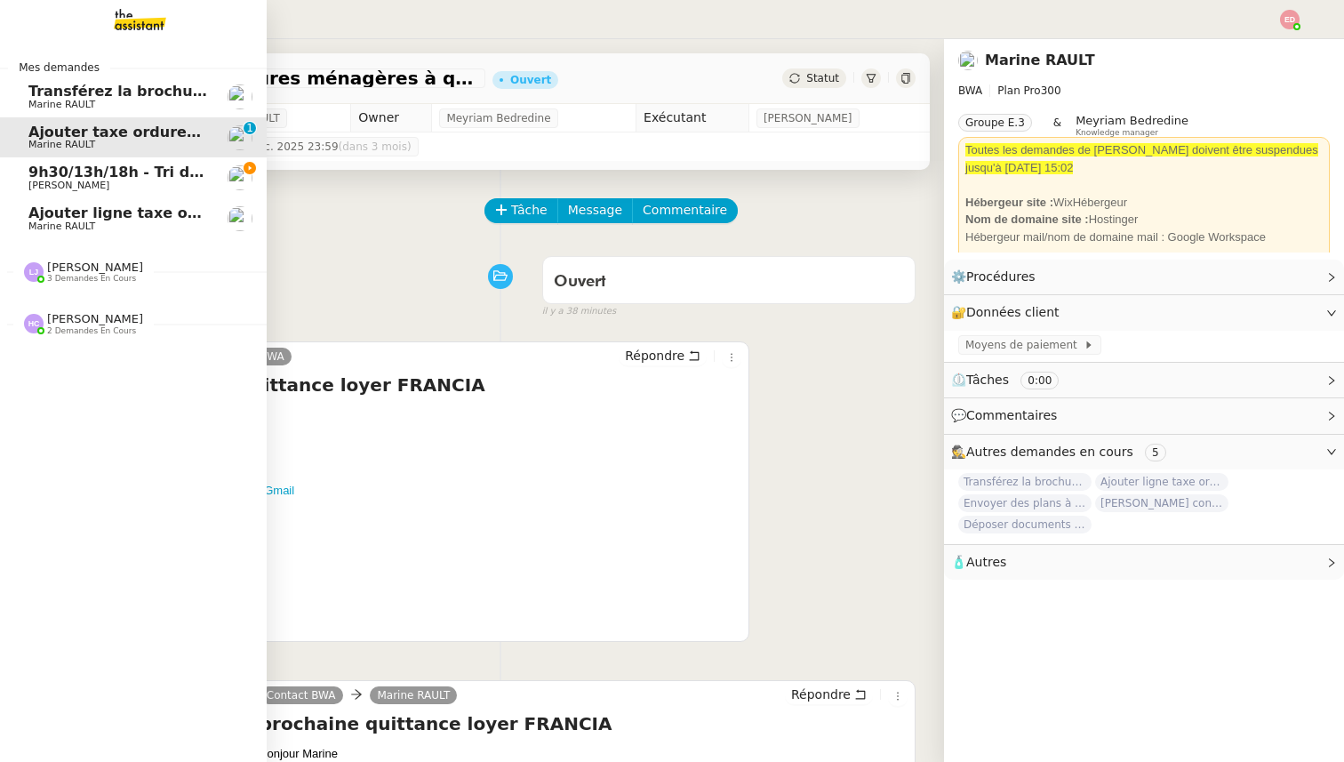
click at [116, 90] on span "Transférez la brochure ATOLE" at bounding box center [146, 91] width 236 height 17
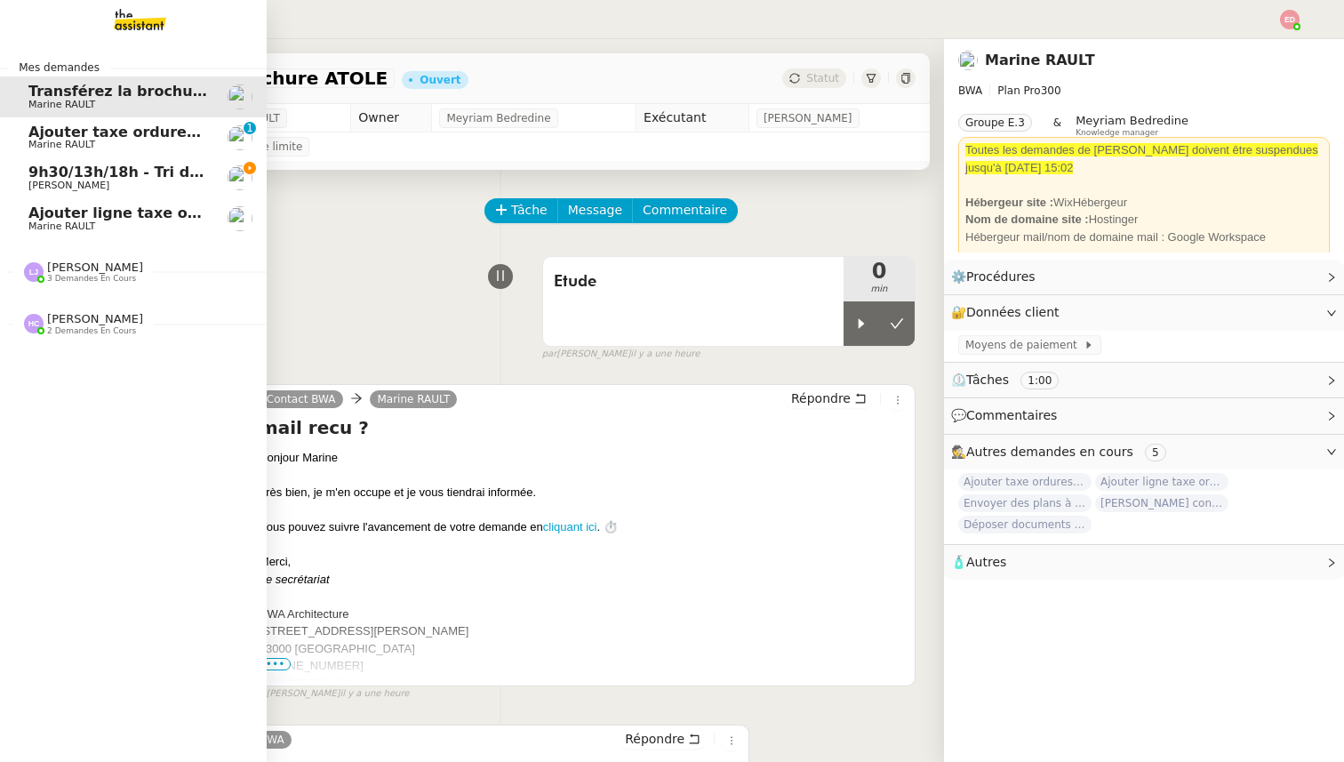
click at [130, 179] on span "9h30/13h/18h - Tri de la boite mail PRO - [DATE]" at bounding box center [220, 171] width 384 height 17
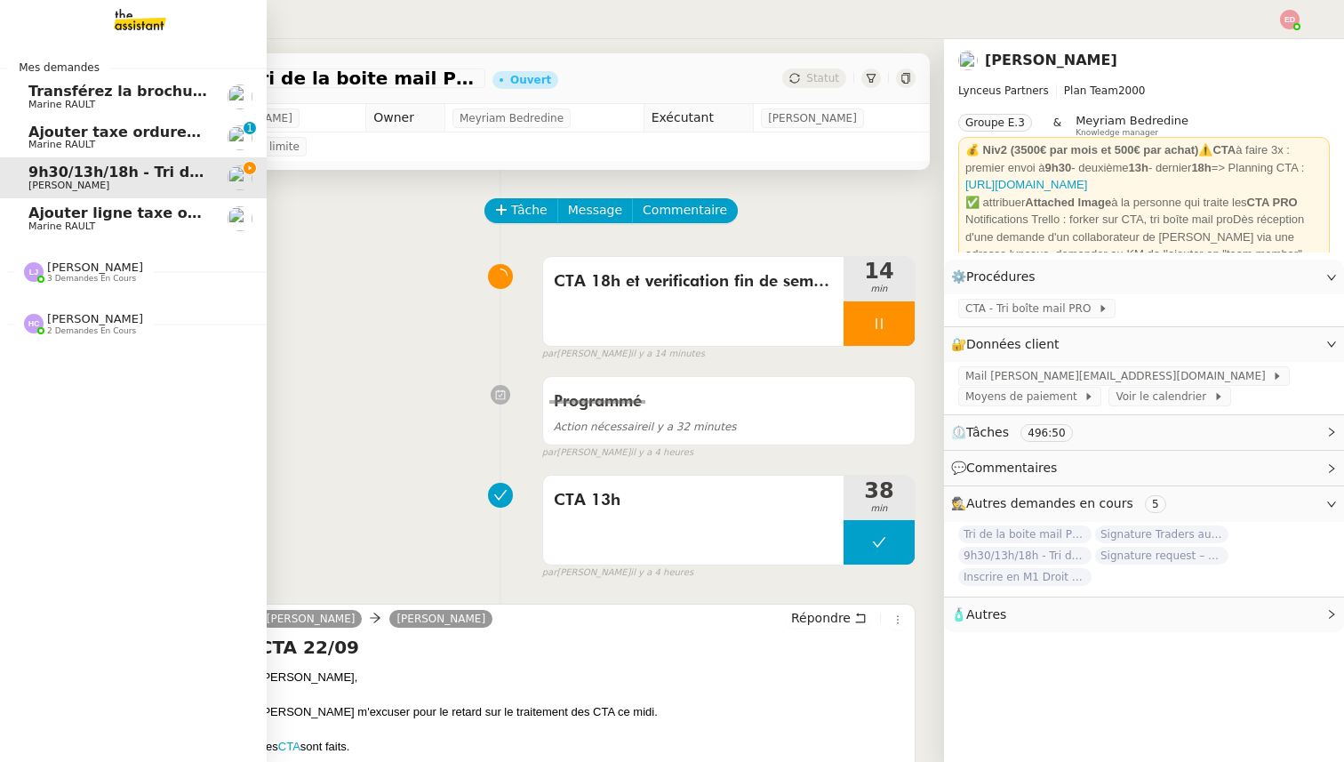
click at [99, 315] on span "[PERSON_NAME]" at bounding box center [95, 318] width 96 height 13
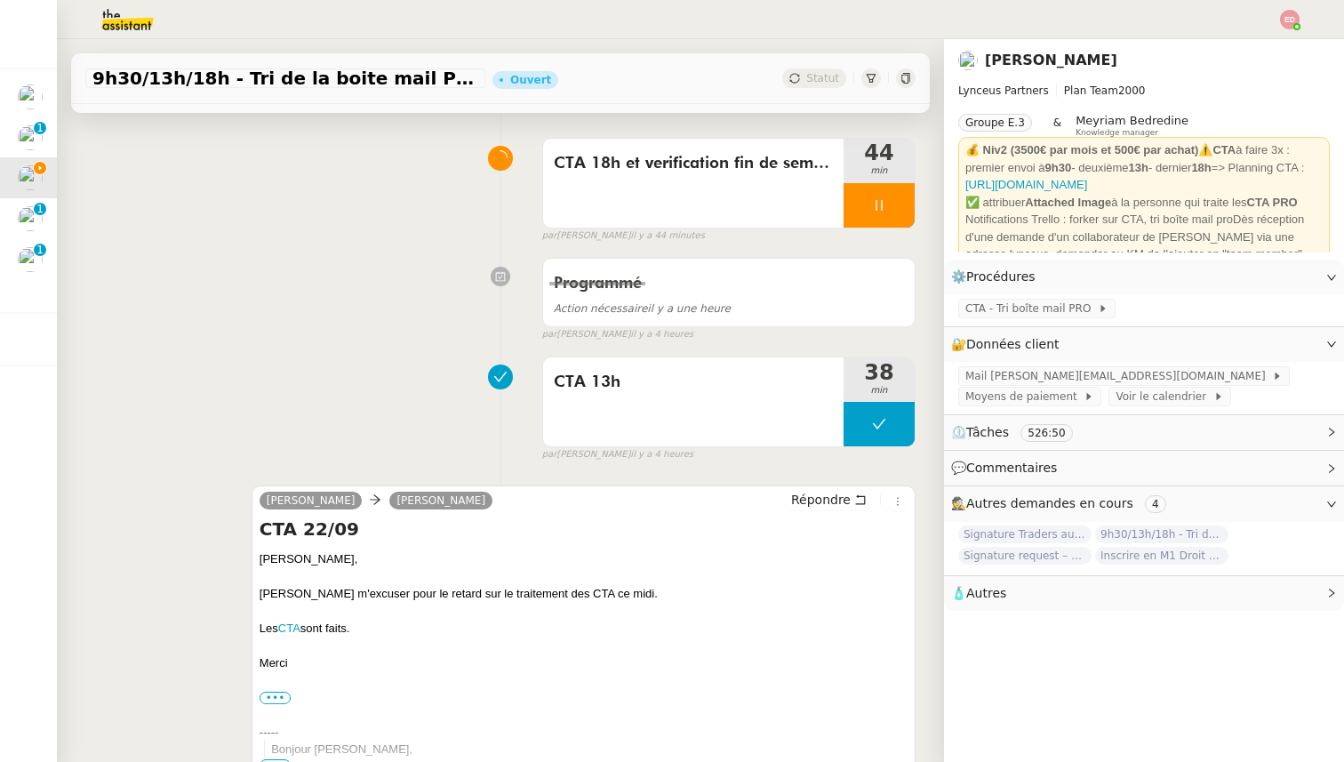
scroll to position [158, 0]
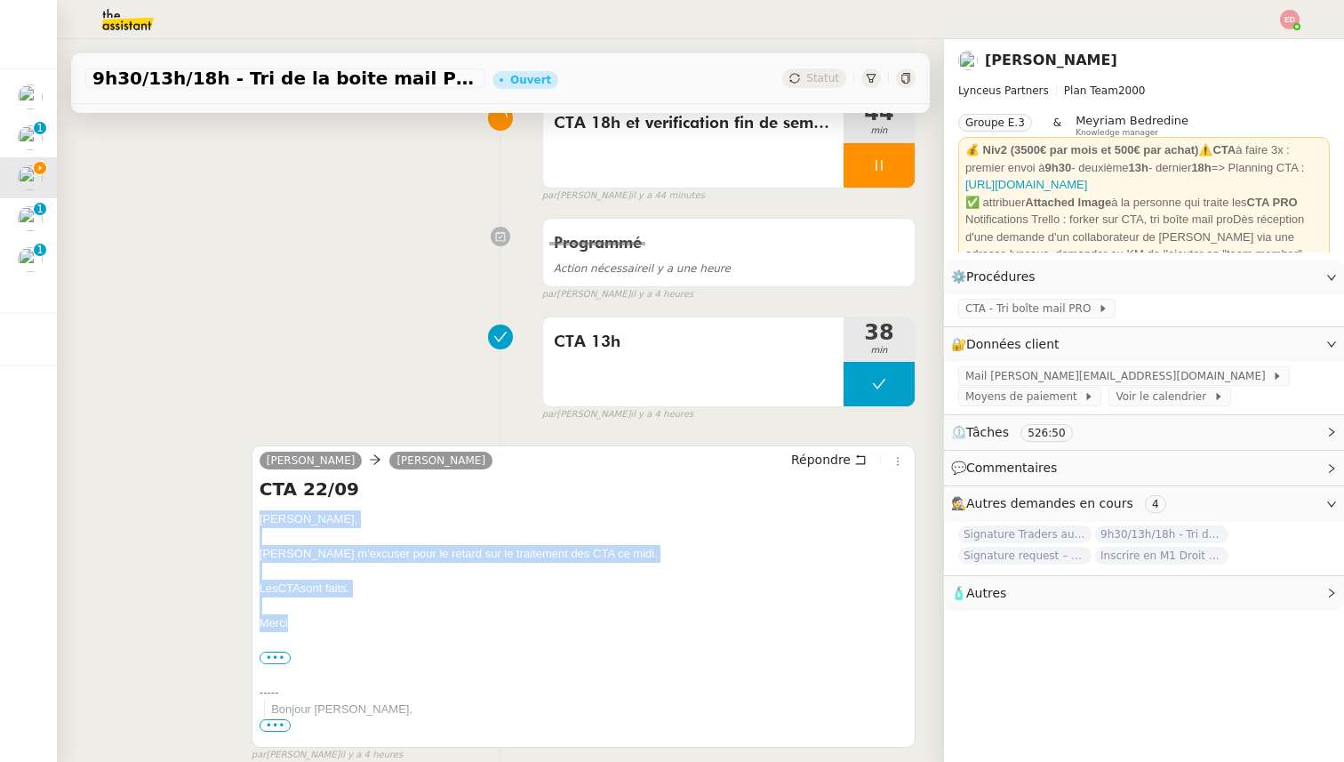
drag, startPoint x: 288, startPoint y: 619, endPoint x: 257, endPoint y: 519, distance: 105.1
click at [257, 519] on div "[PERSON_NAME] [PERSON_NAME] Répondre CTA 22/09 [PERSON_NAME], [PERSON_NAME] m'e…" at bounding box center [583, 596] width 664 height 302
copy div "[PERSON_NAME], [PERSON_NAME] m'excuser pour le retard sur le traitement des CTA…"
click at [858, 457] on icon at bounding box center [860, 459] width 12 height 12
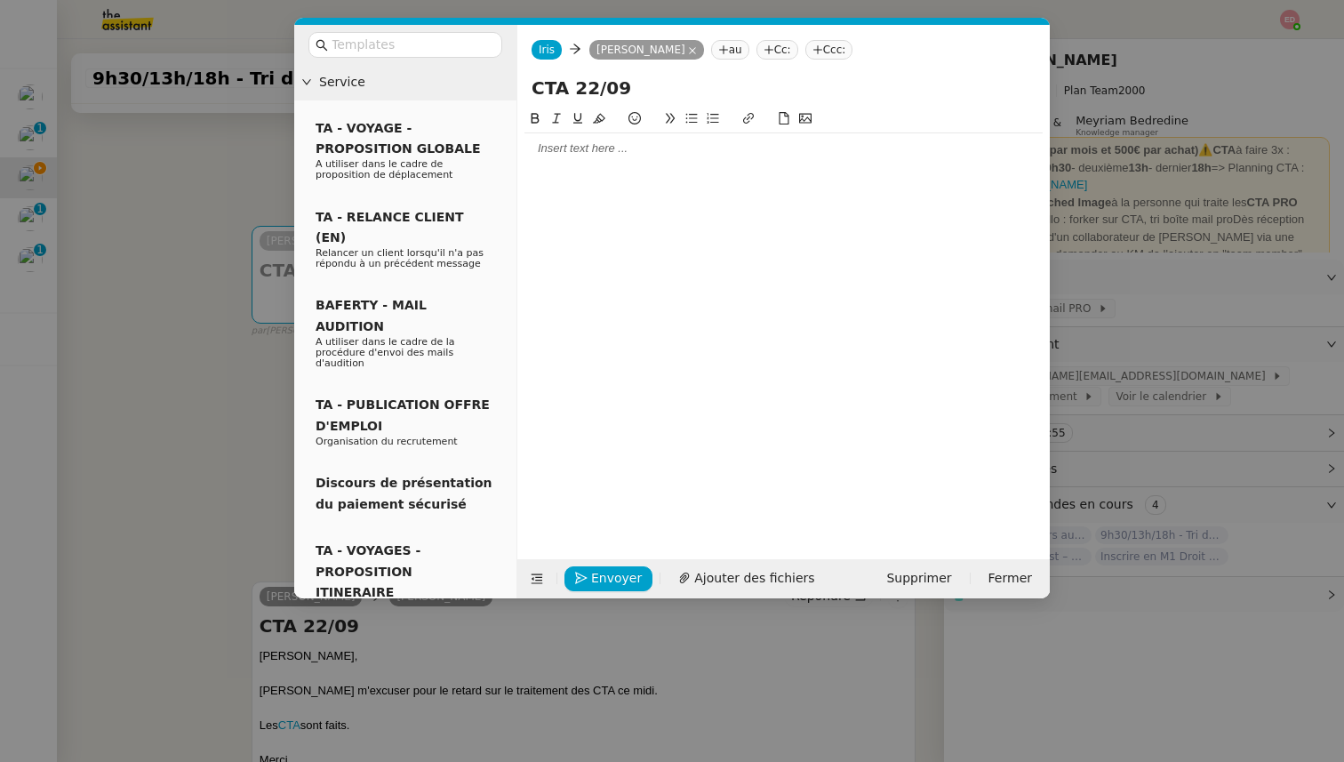
click at [641, 150] on div at bounding box center [783, 148] width 518 height 16
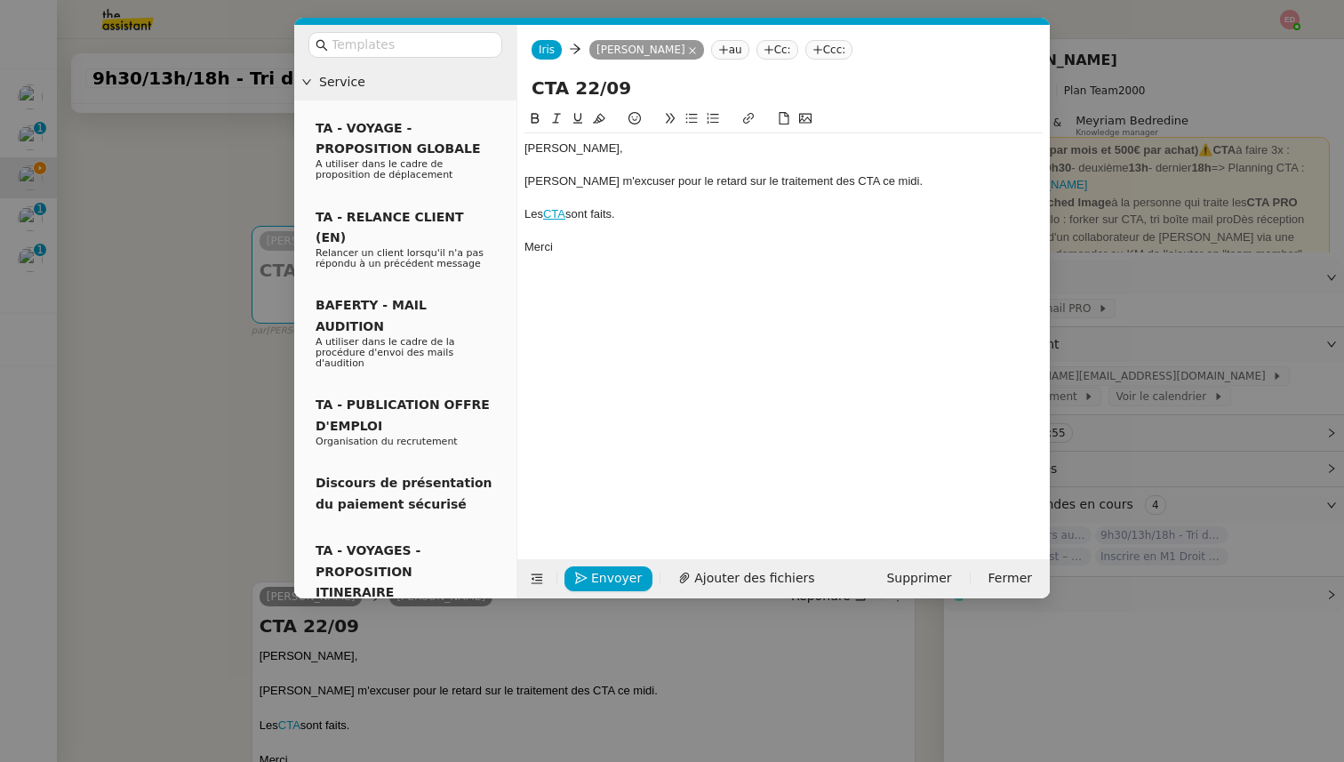
scroll to position [0, 0]
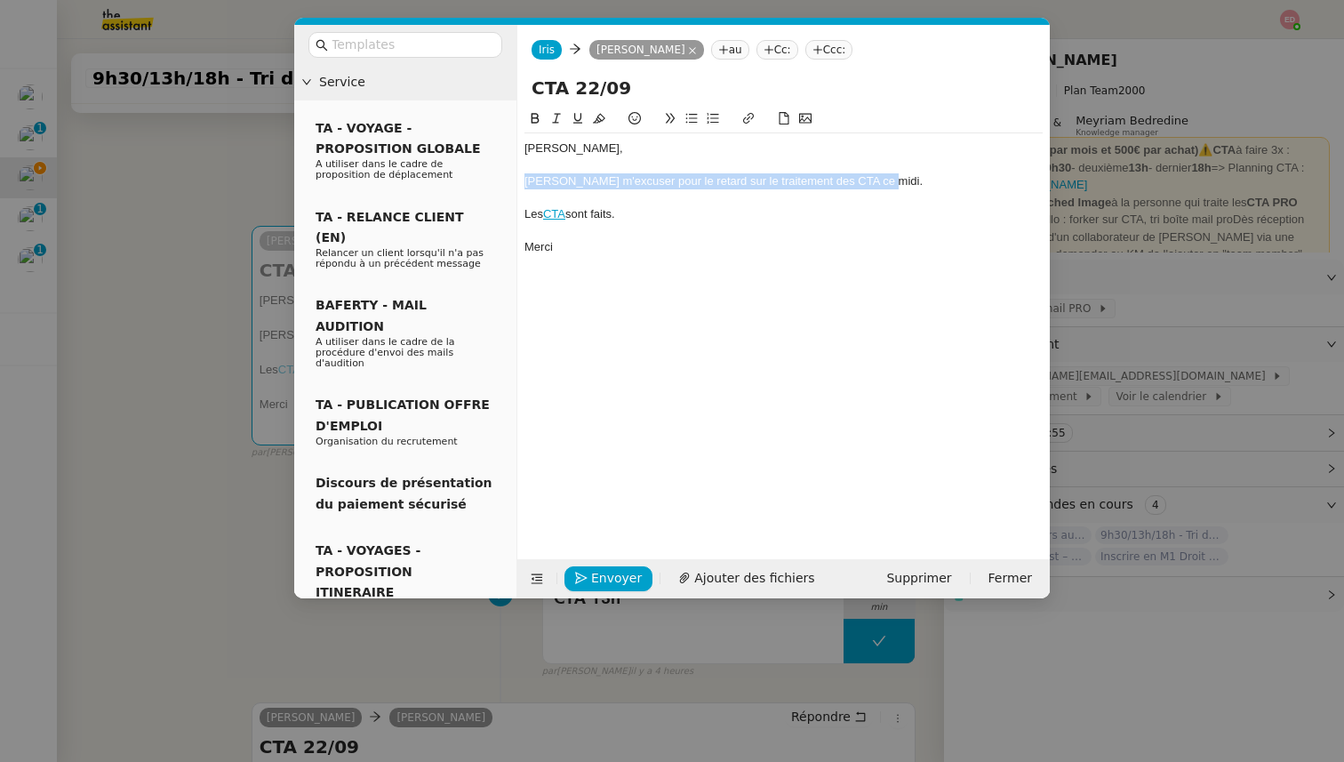
drag, startPoint x: 874, startPoint y: 182, endPoint x: 516, endPoint y: 183, distance: 358.1
click at [516, 183] on form "[PERSON_NAME] au Cc: Ccc: CTA 22/09 [PERSON_NAME], [PERSON_NAME] m'excuser pour…" at bounding box center [782, 311] width 533 height 573
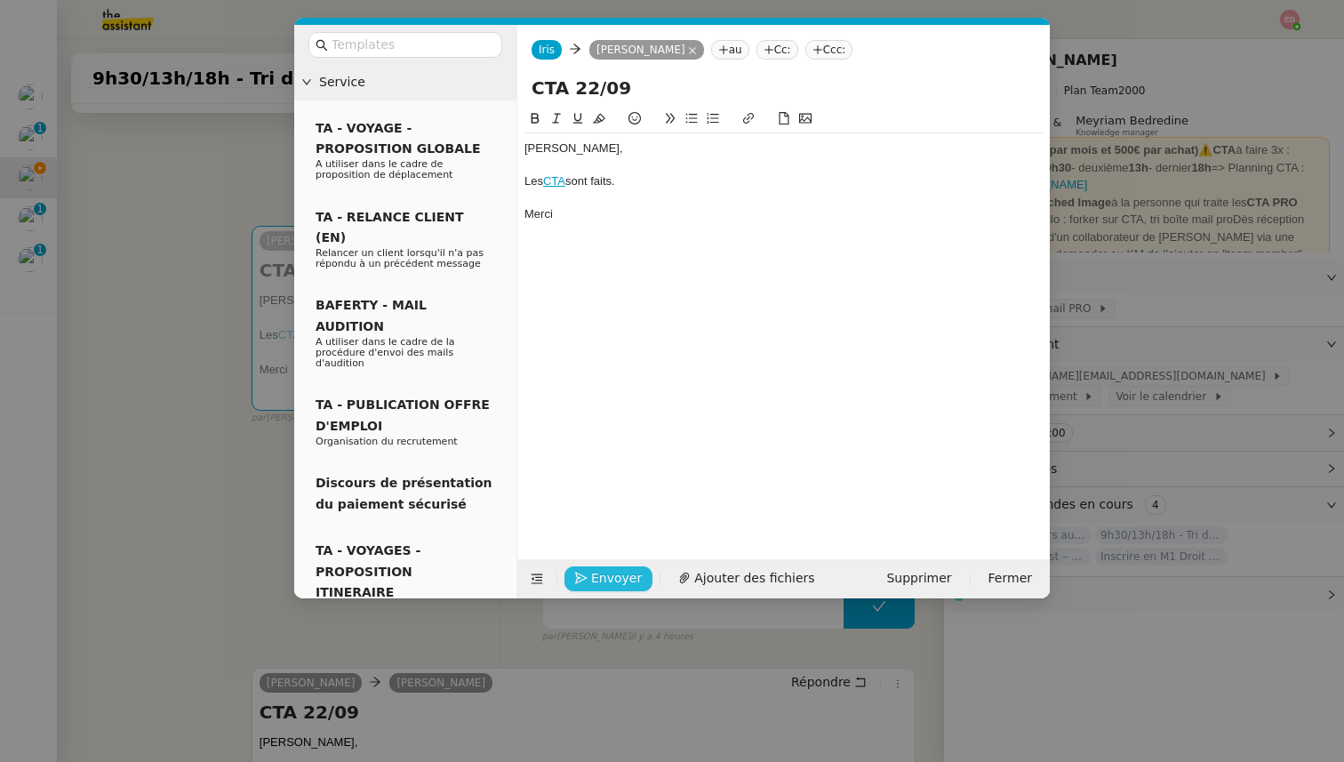
click at [587, 574] on button "Envoyer" at bounding box center [608, 578] width 88 height 25
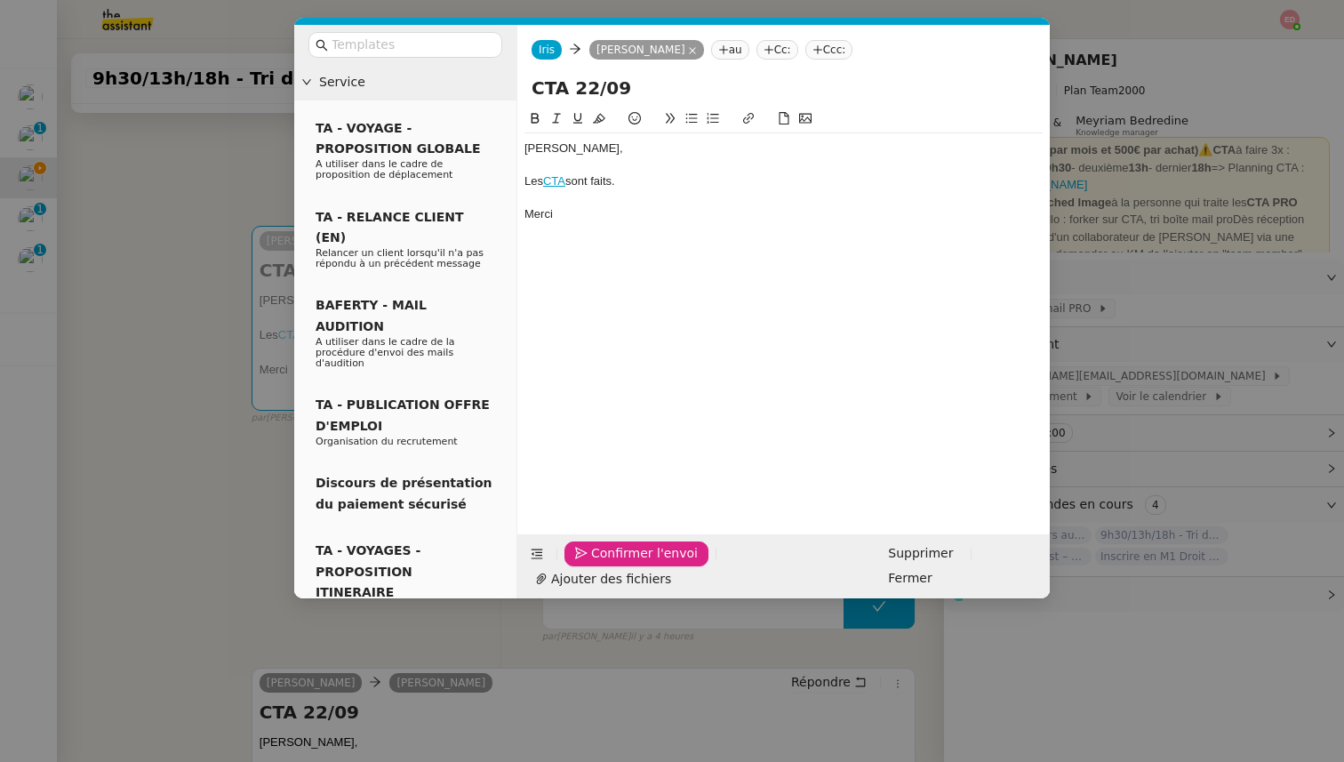
click at [587, 566] on button "Confirmer l'envoi" at bounding box center [636, 553] width 144 height 25
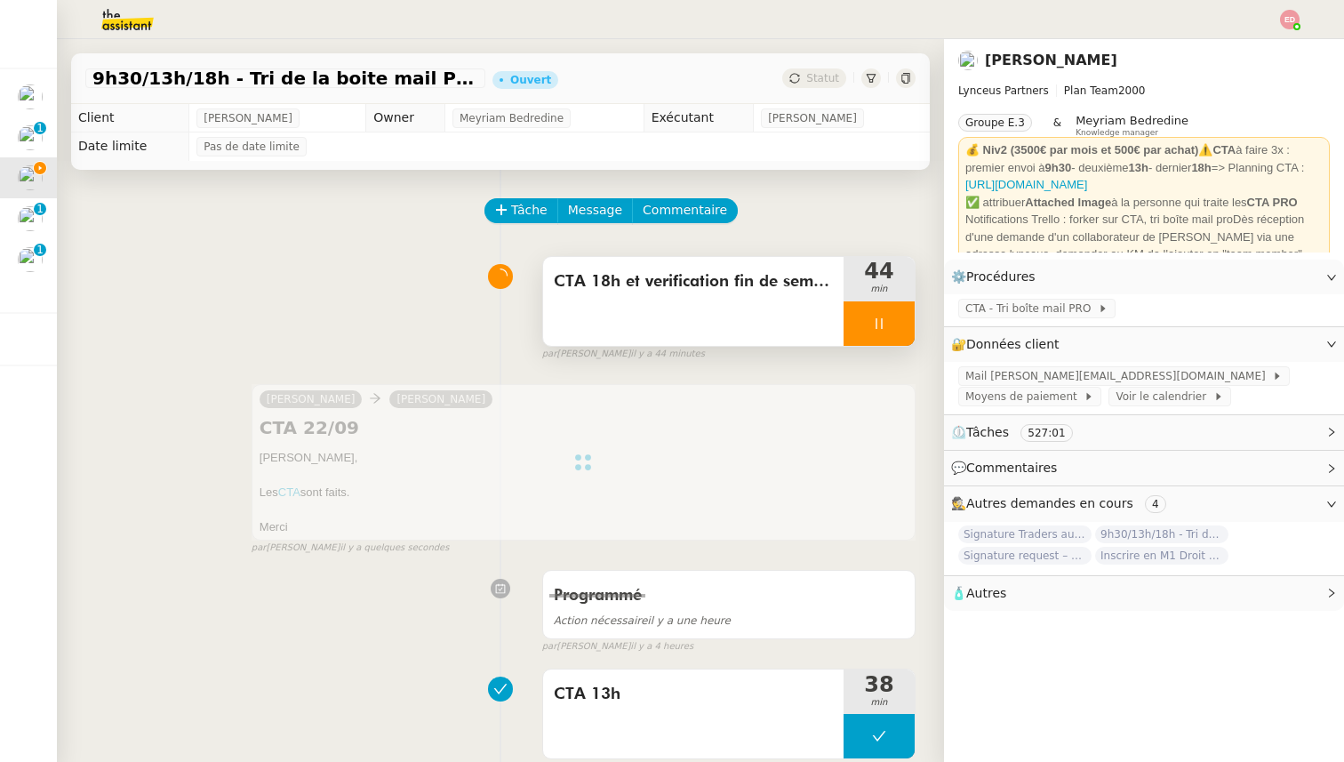
click at [899, 343] on div at bounding box center [878, 323] width 71 height 44
click at [910, 328] on button at bounding box center [897, 323] width 36 height 44
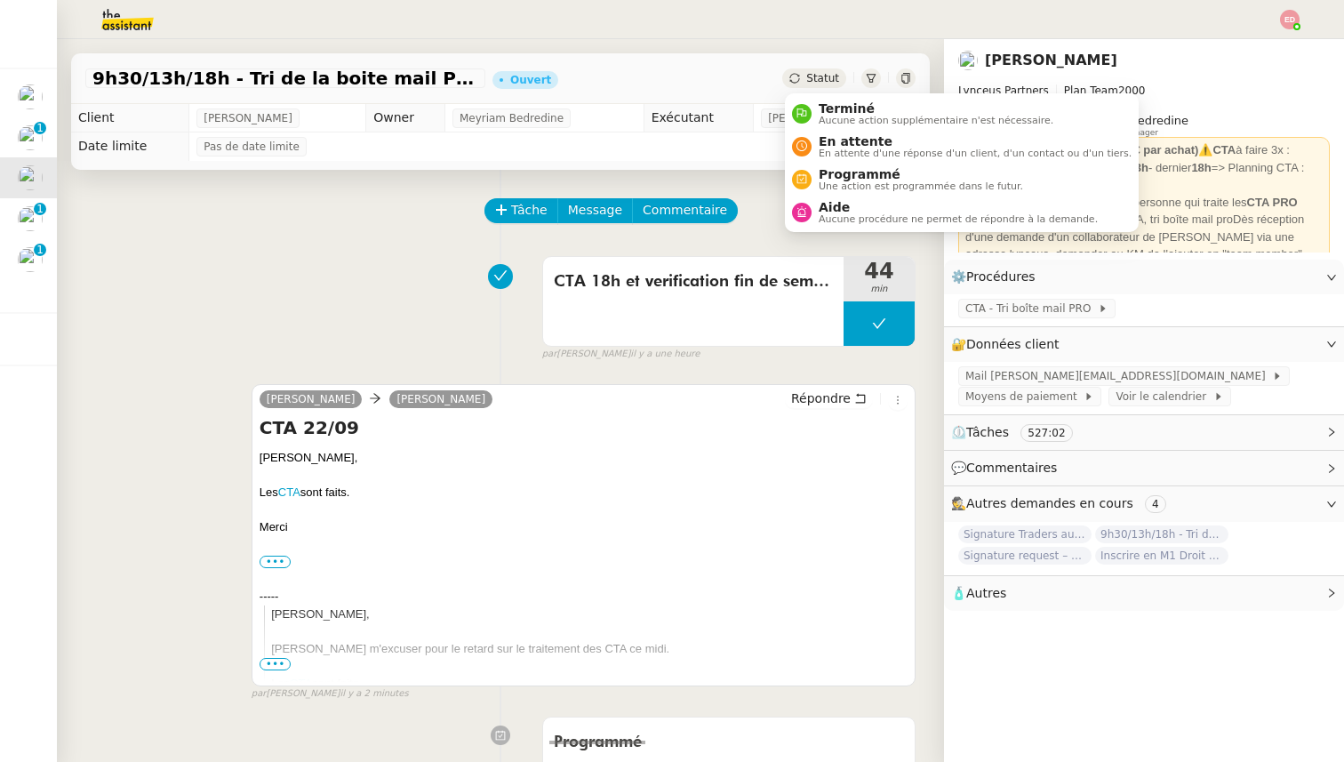
click at [834, 85] on div "Statut" at bounding box center [814, 78] width 64 height 20
click at [841, 115] on div "Terminé Aucune action supplémentaire n'est nécessaire." at bounding box center [932, 113] width 242 height 24
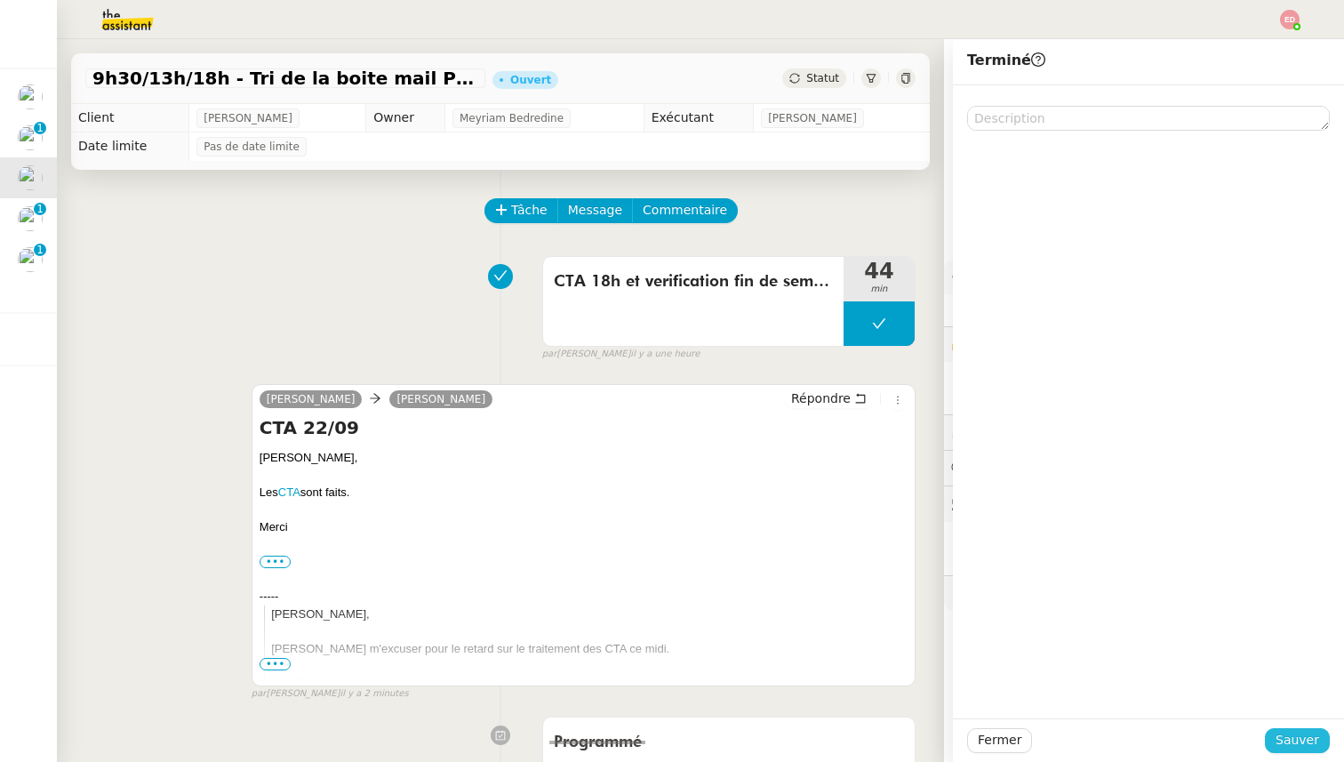
click at [1297, 746] on span "Sauver" at bounding box center [1297, 740] width 44 height 20
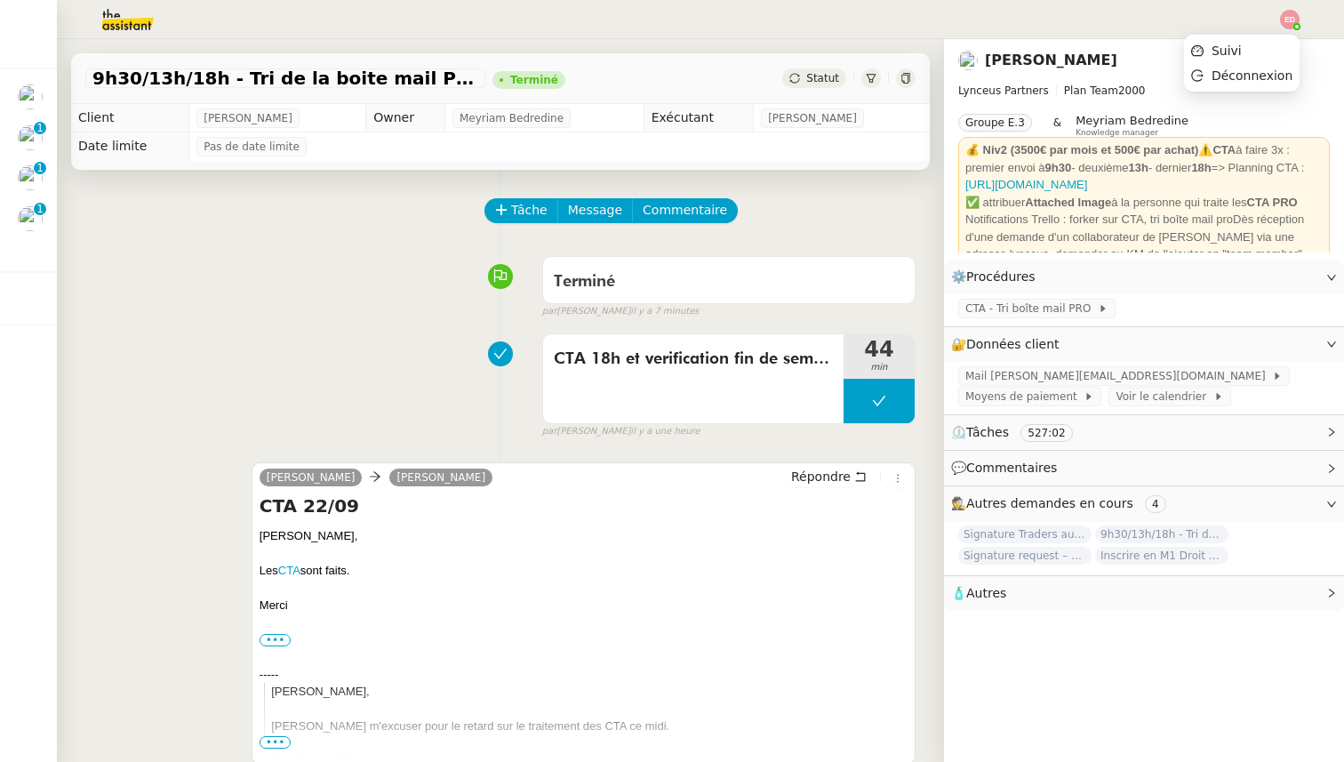
click at [1285, 11] on img at bounding box center [1290, 20] width 20 height 20
click at [1235, 49] on span "Suivi" at bounding box center [1226, 51] width 30 height 14
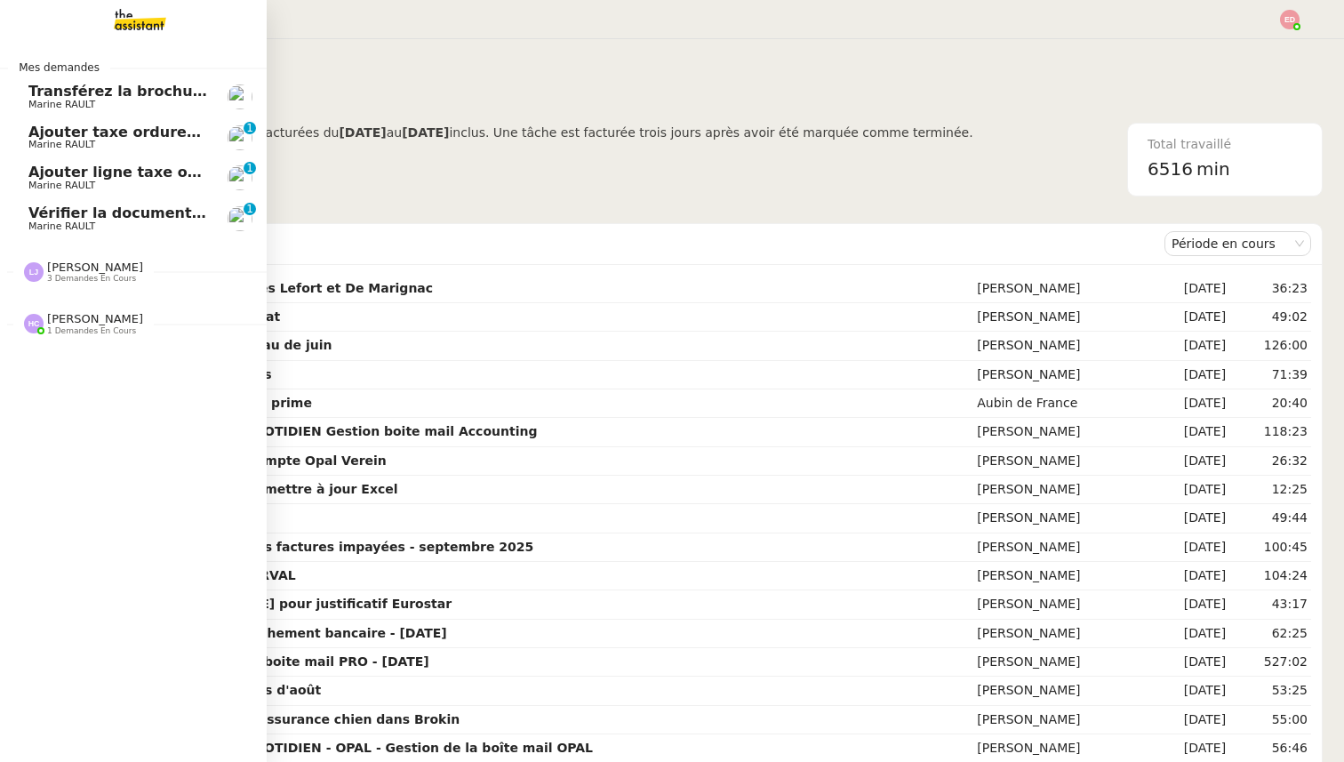
click at [95, 219] on span "Vérifier la documentation des shelters" at bounding box center [181, 212] width 307 height 17
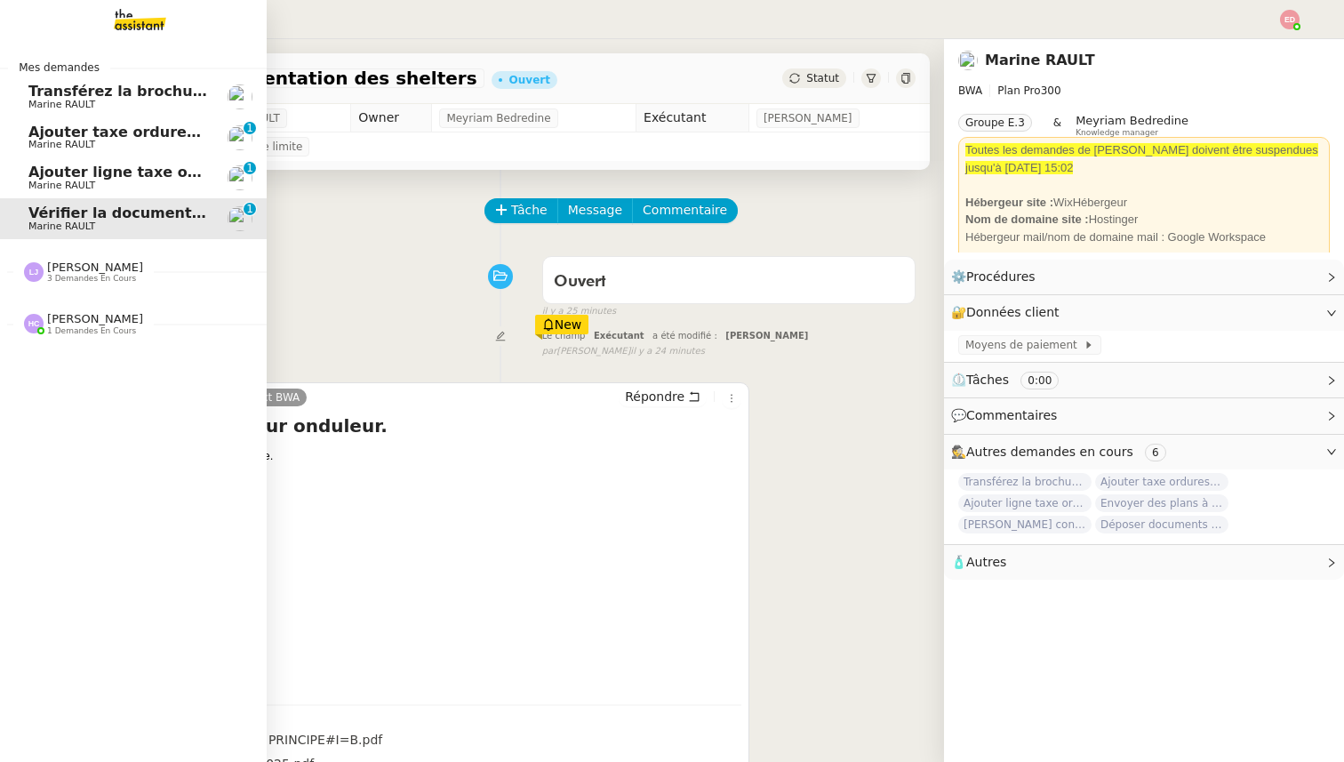
click at [108, 92] on span "Transférez la brochure ATOLE" at bounding box center [146, 91] width 236 height 17
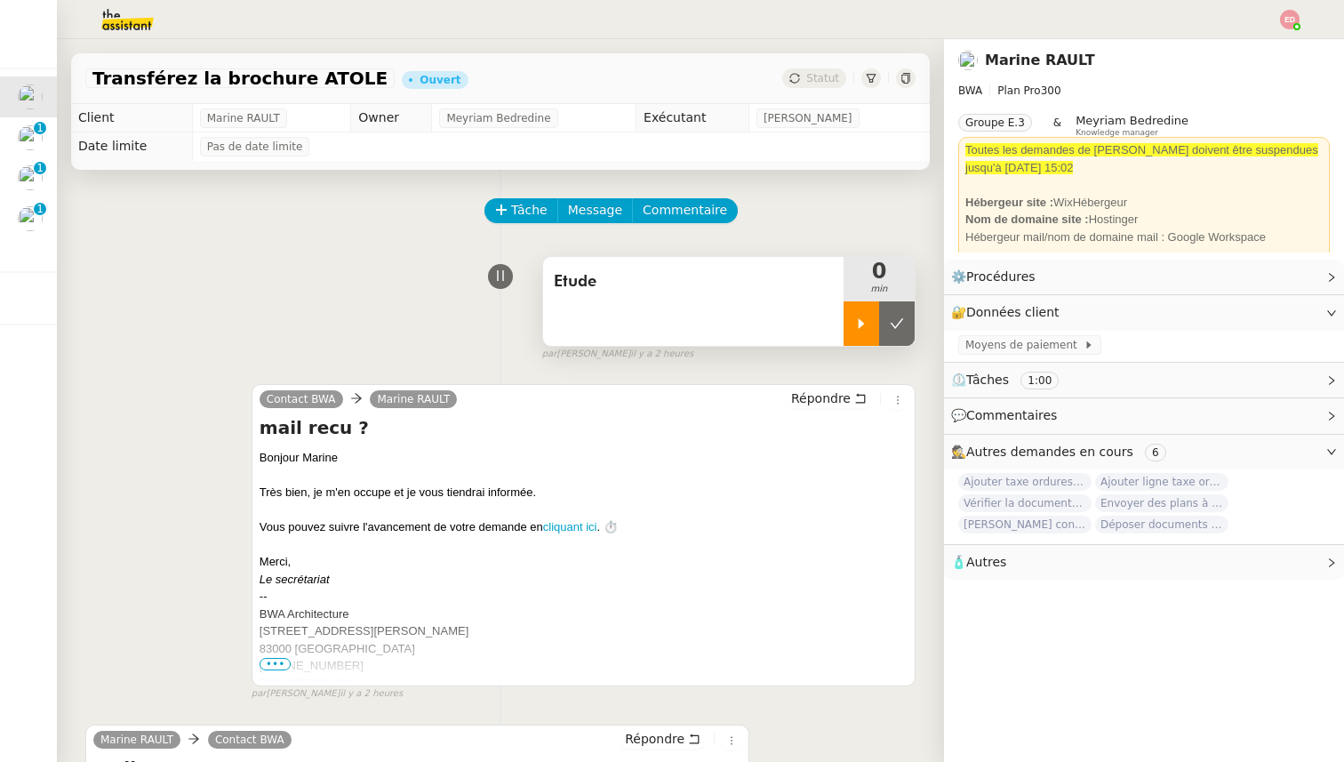
click at [866, 310] on div at bounding box center [861, 323] width 36 height 44
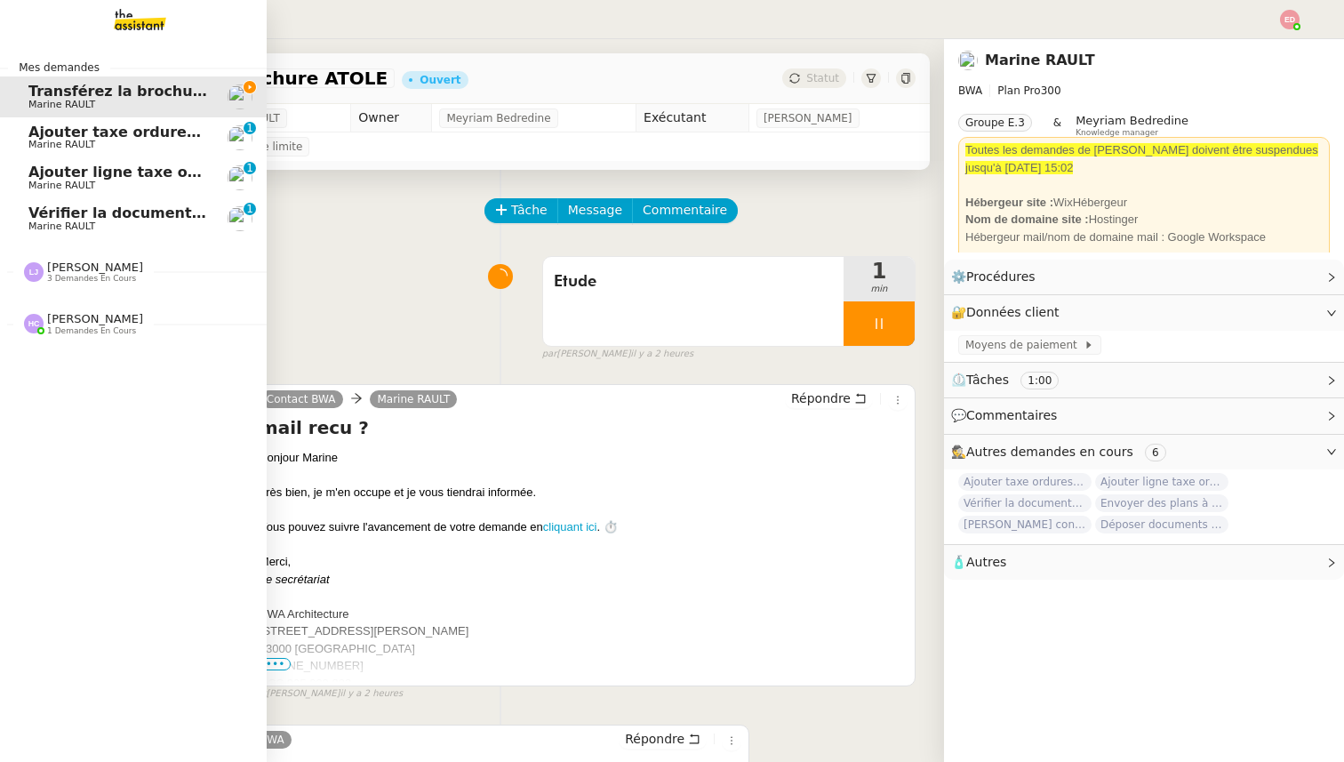
click at [59, 132] on span "Ajouter taxe ordures ménagères à quittance" at bounding box center [206, 132] width 356 height 17
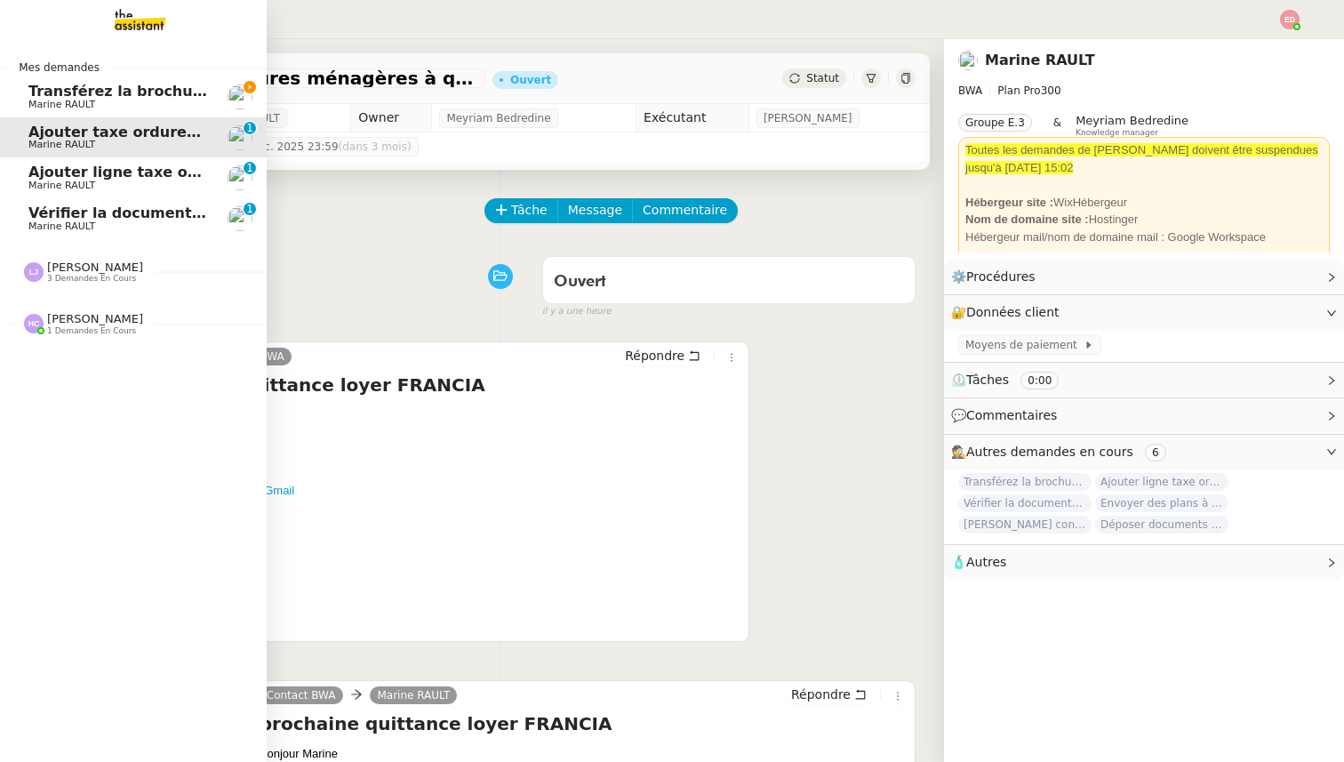
click at [52, 172] on span "Ajouter ligne taxe ordures quittance octobre" at bounding box center [207, 171] width 359 height 17
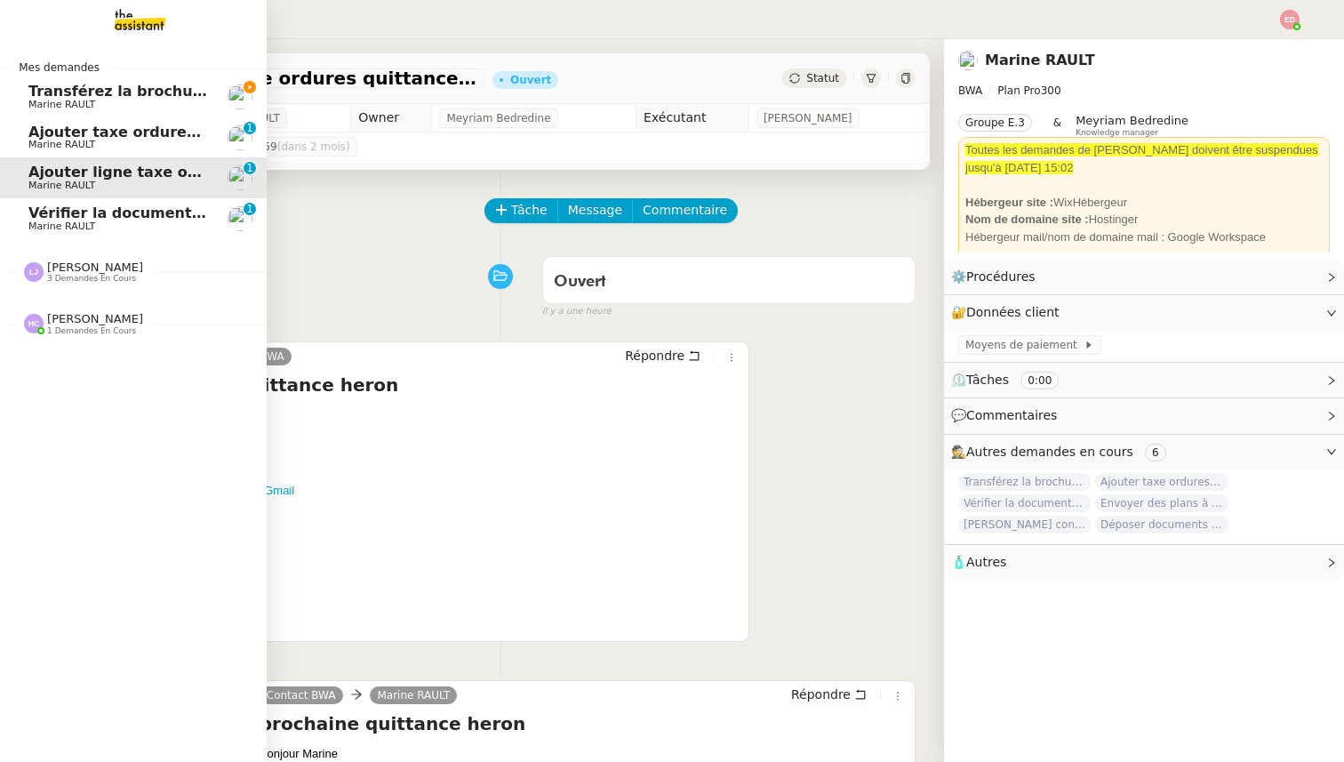
click at [53, 221] on span "Marine RAULT" at bounding box center [61, 226] width 67 height 12
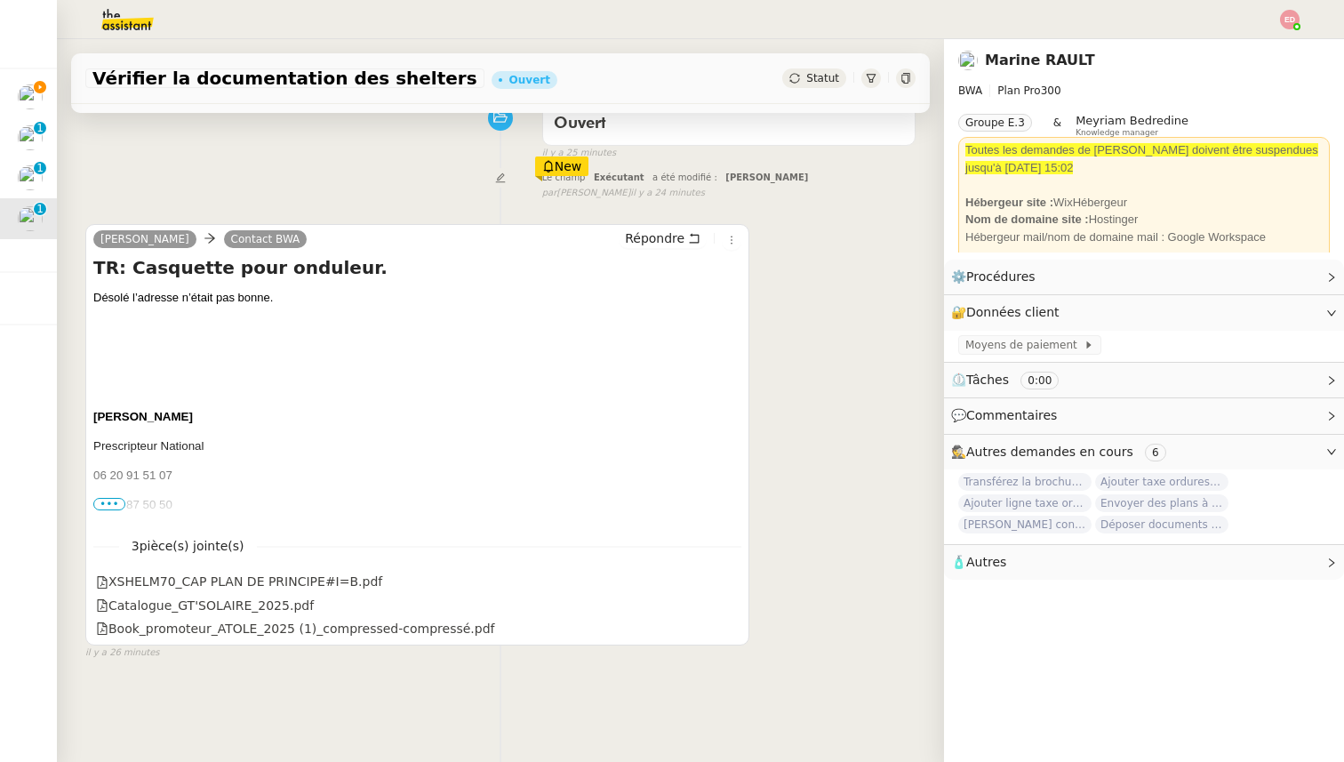
scroll to position [169, 0]
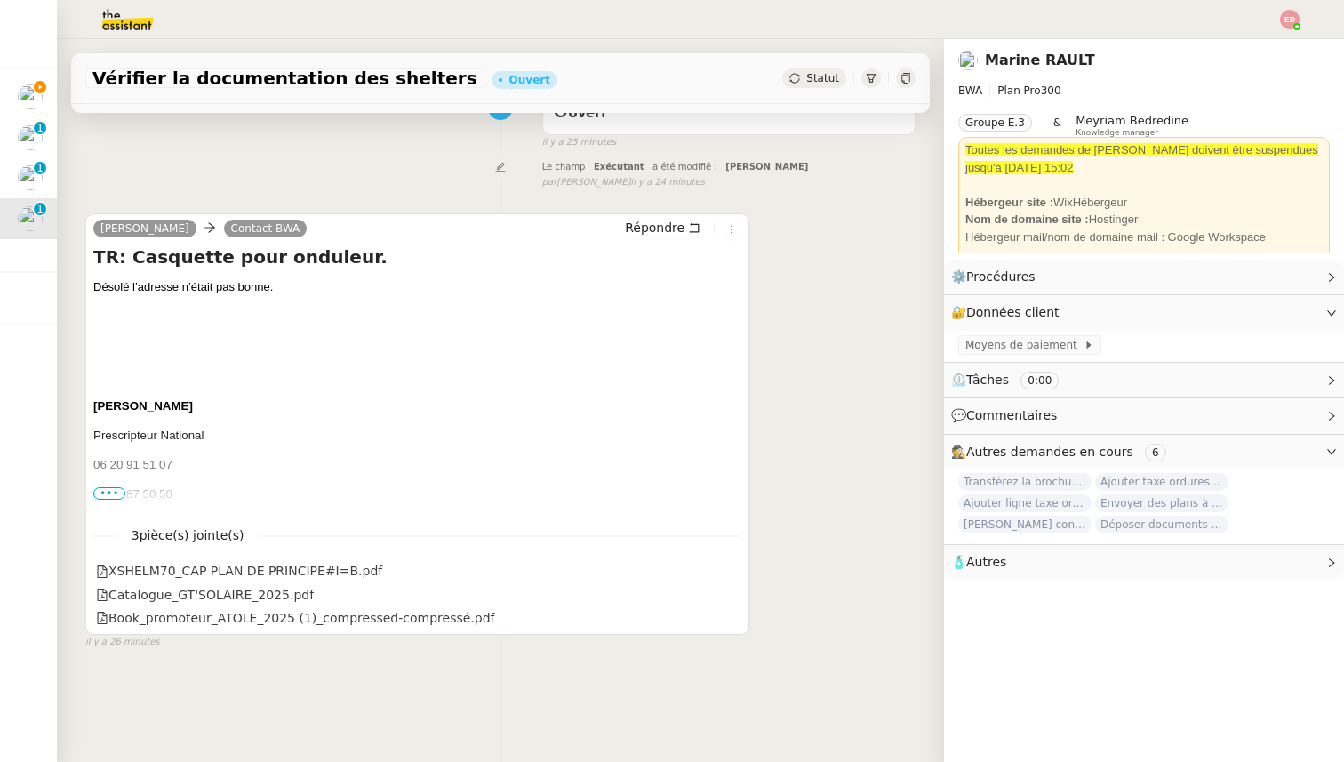
click at [115, 490] on span "•••" at bounding box center [109, 493] width 32 height 12
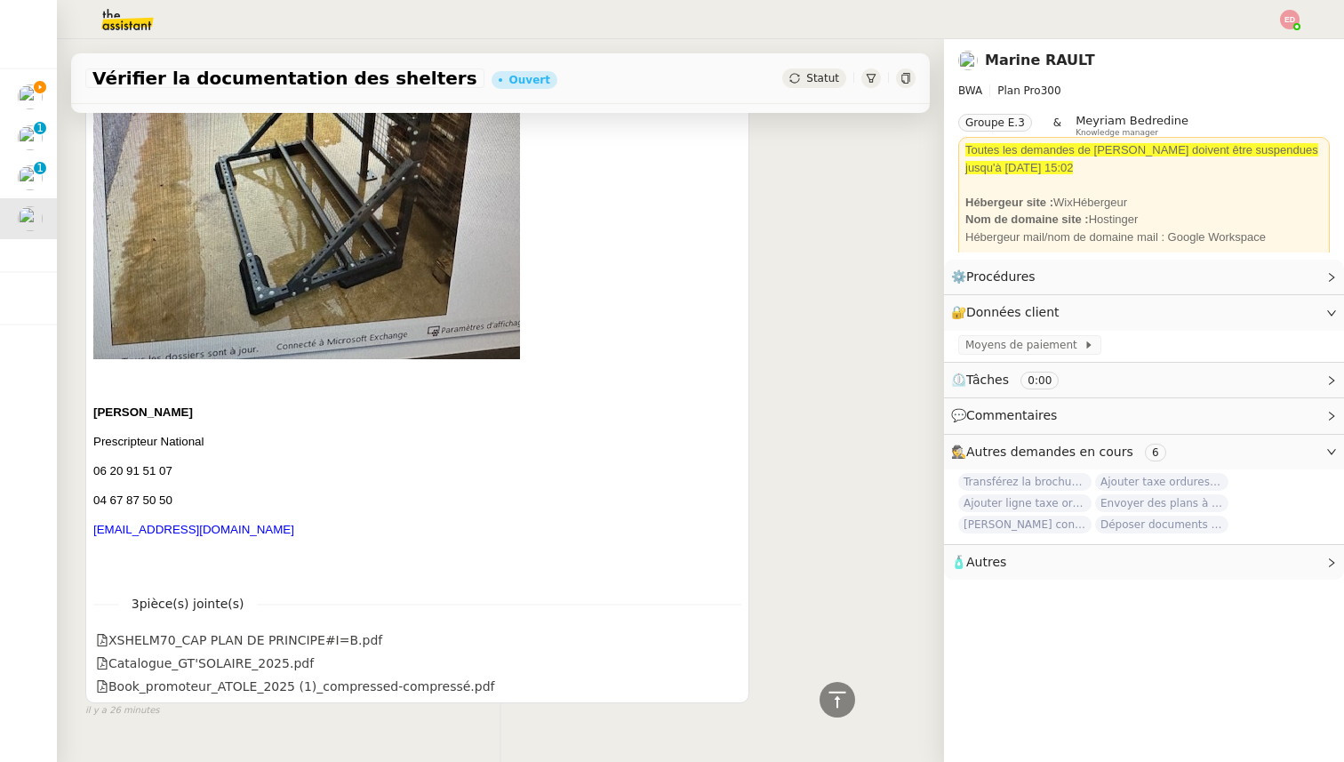
scroll to position [1792, 0]
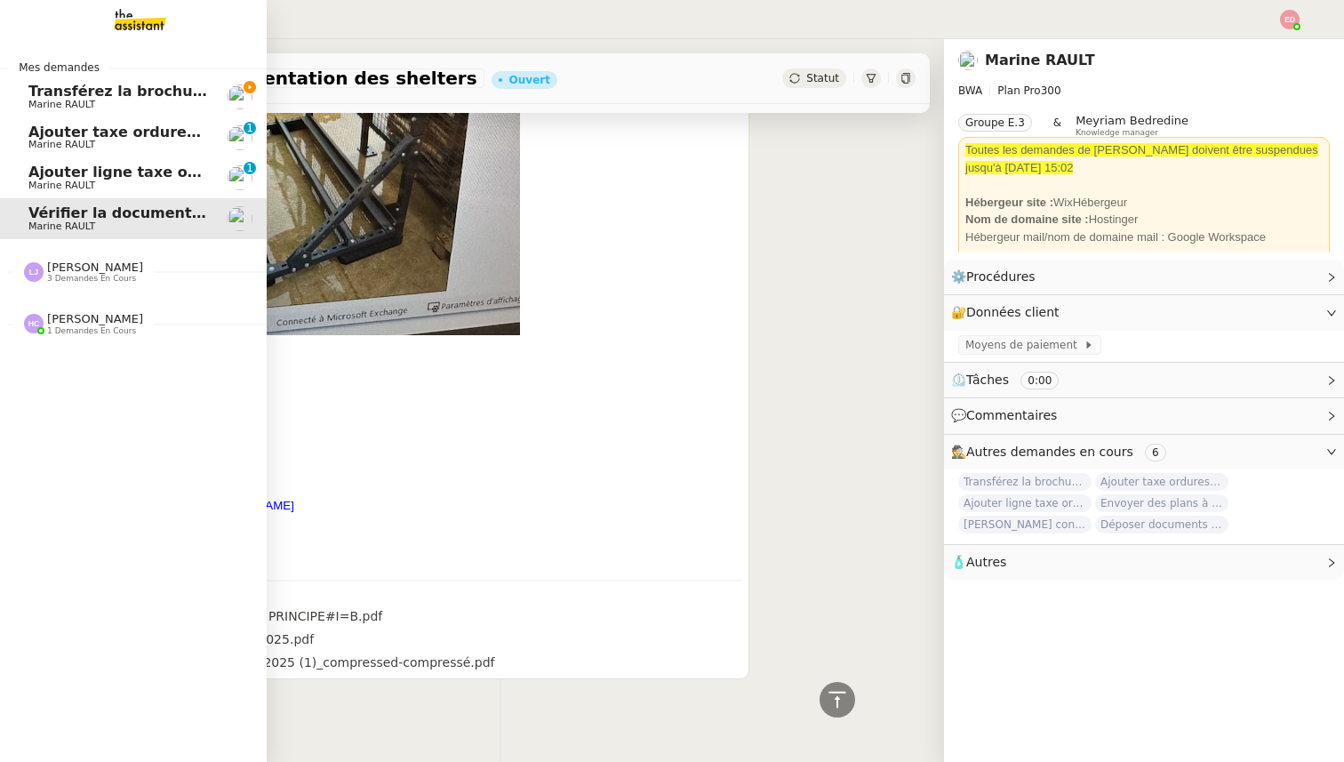
click at [76, 100] on span "Marine RAULT" at bounding box center [61, 105] width 67 height 12
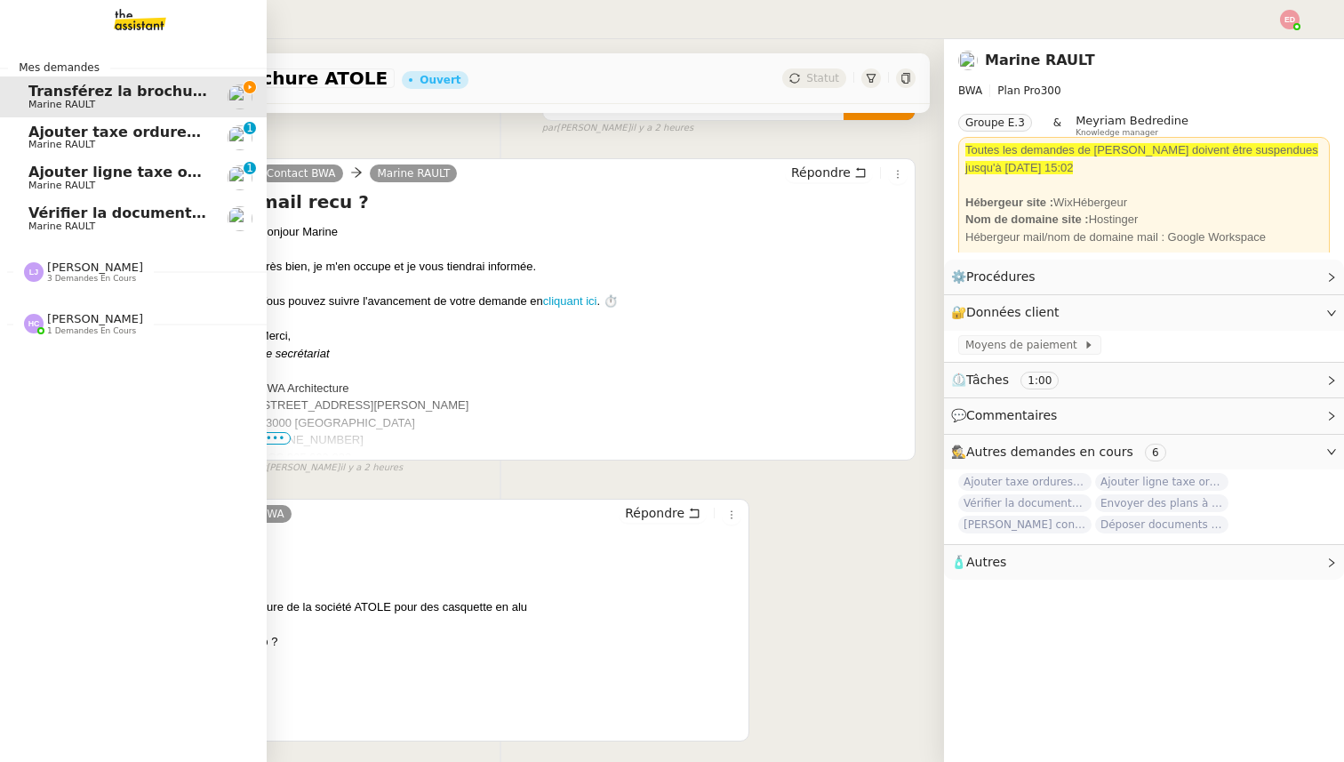
click at [64, 230] on span "Marine RAULT" at bounding box center [61, 226] width 67 height 12
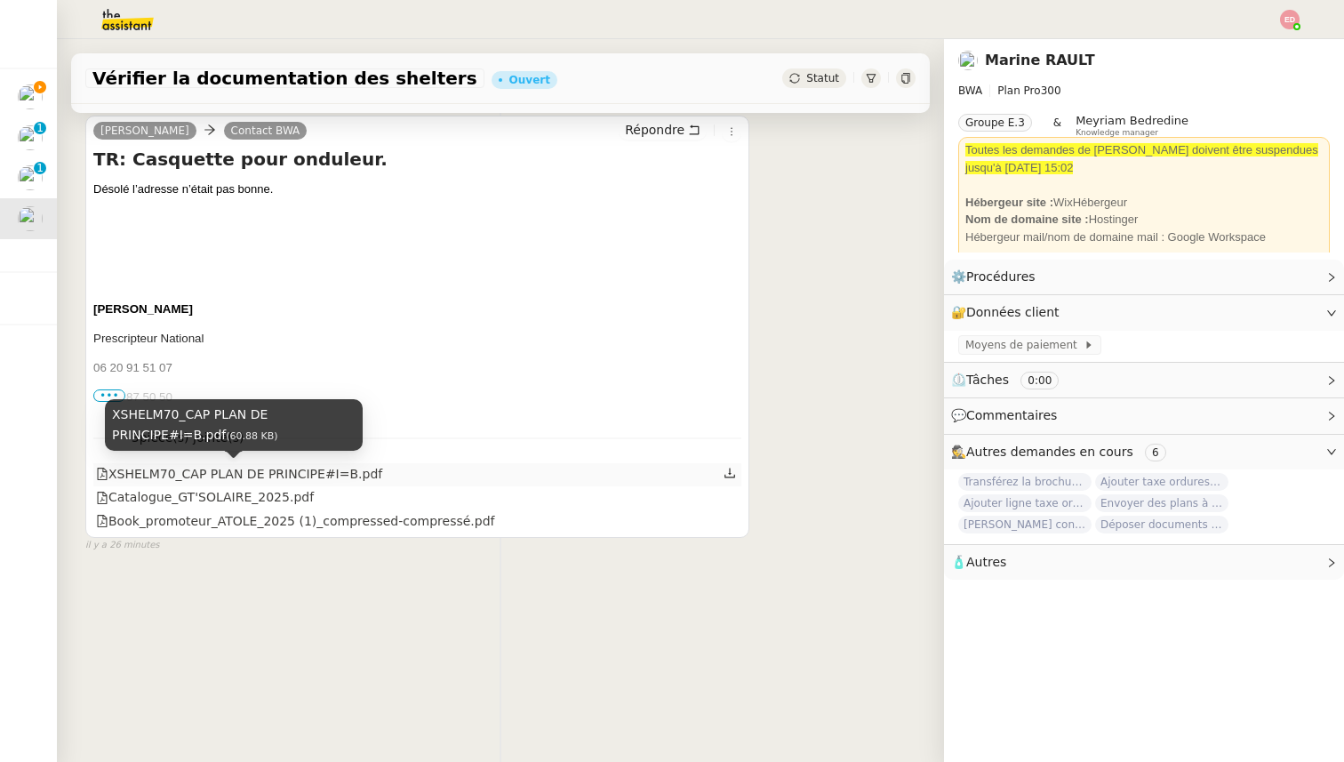
click at [268, 469] on div "XSHELM70_CAP PLAN DE PRINCIPE#I=B.pdf" at bounding box center [239, 474] width 286 height 20
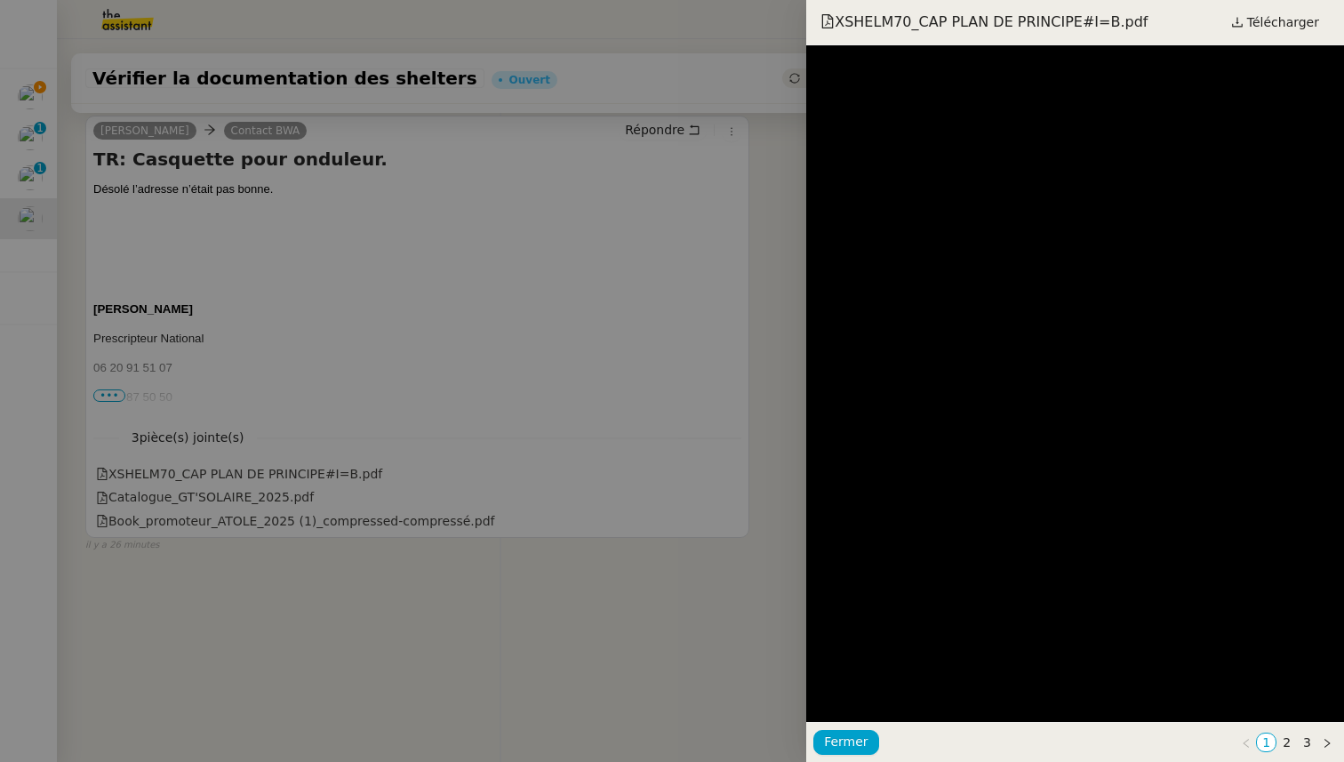
click at [269, 549] on div at bounding box center [672, 381] width 1344 height 762
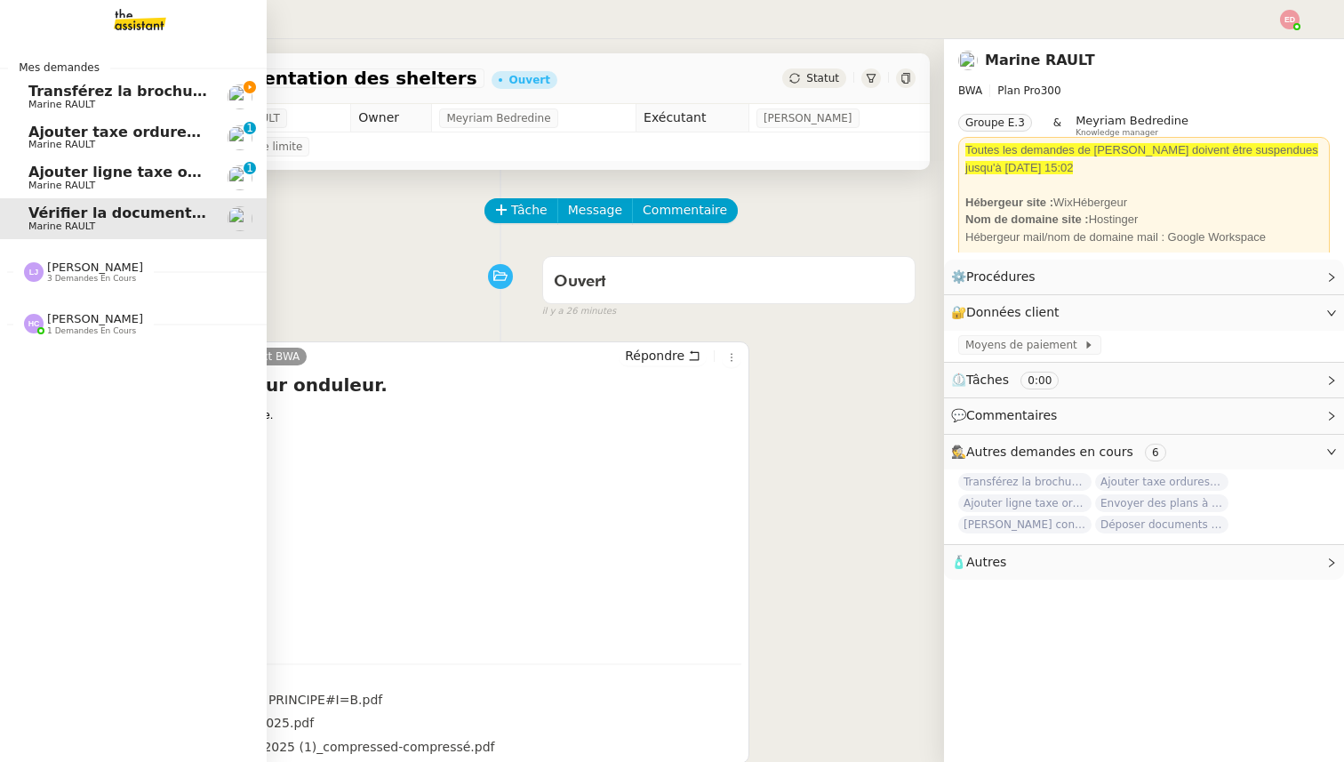
click at [39, 86] on span "Transférez la brochure ATOLE" at bounding box center [146, 91] width 236 height 17
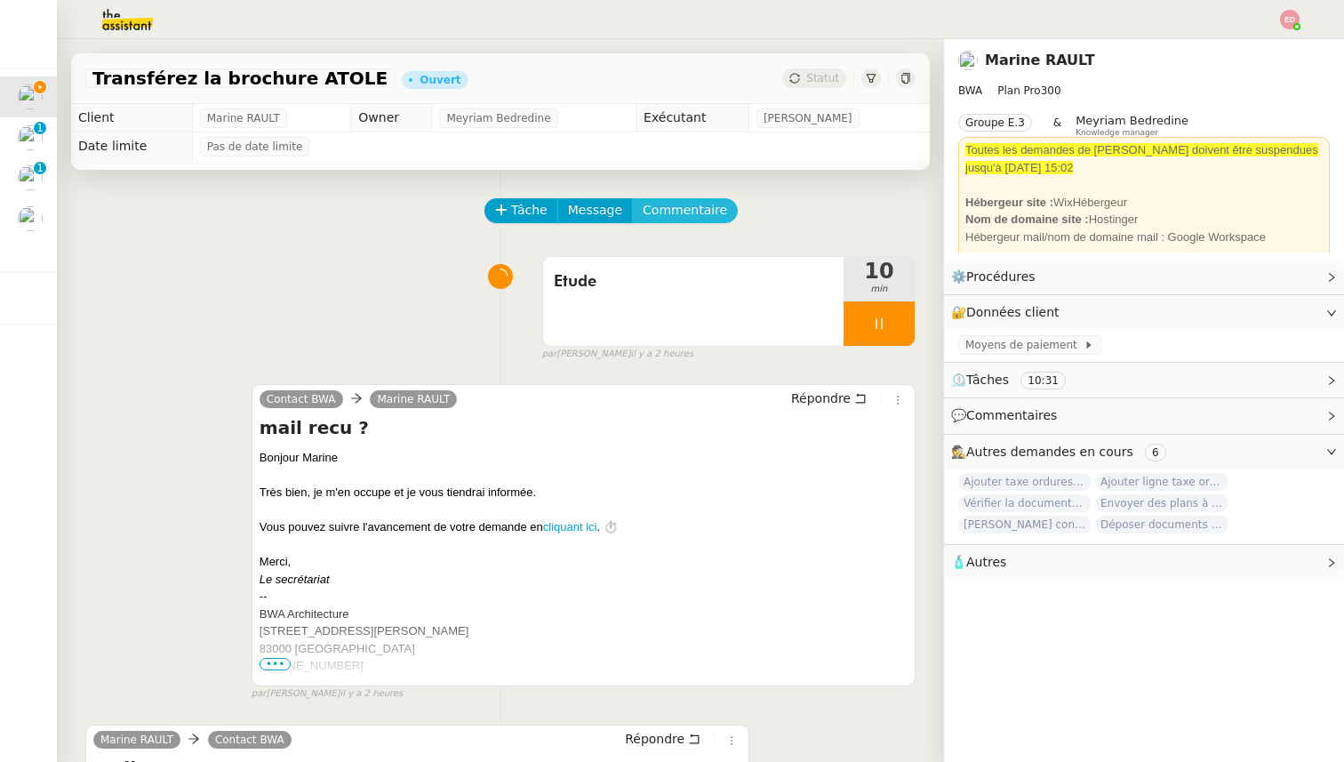
click at [685, 214] on span "Commentaire" at bounding box center [684, 210] width 84 height 20
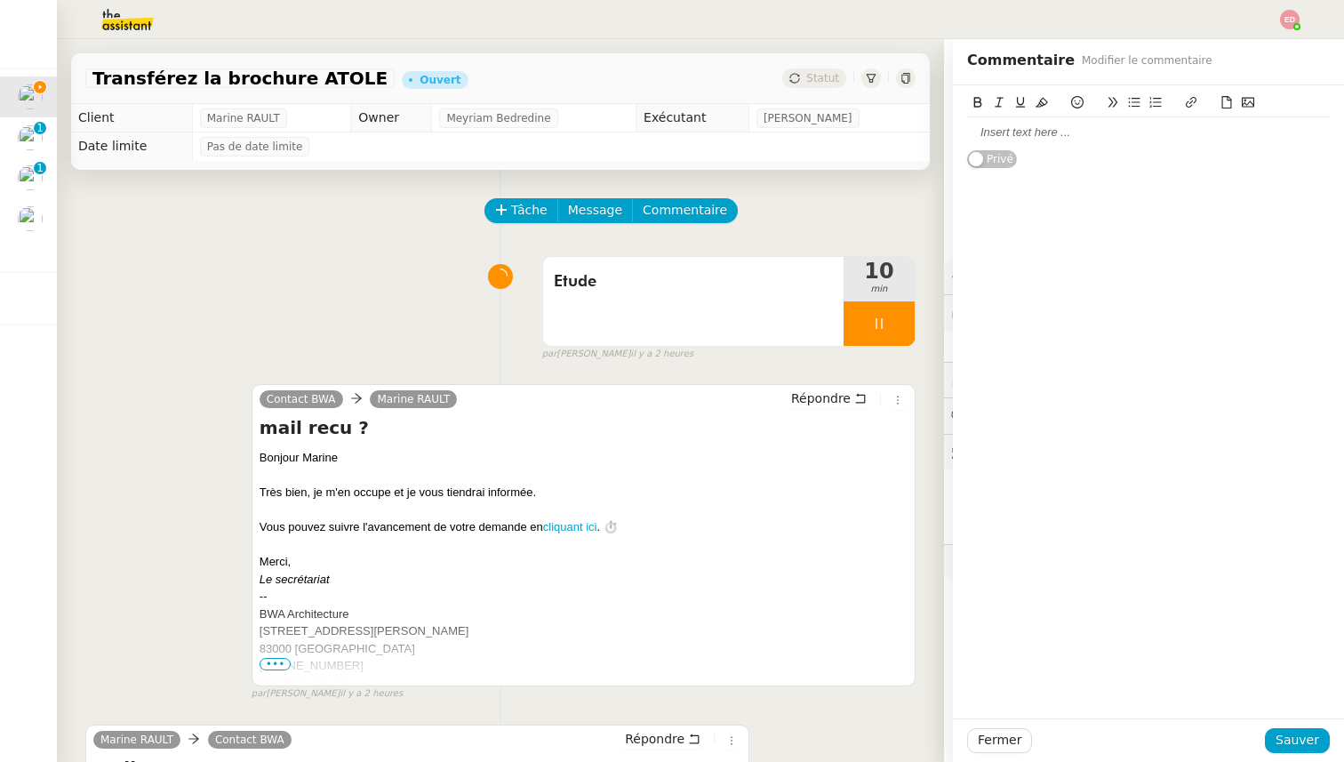
click at [1017, 127] on div at bounding box center [1148, 132] width 363 height 16
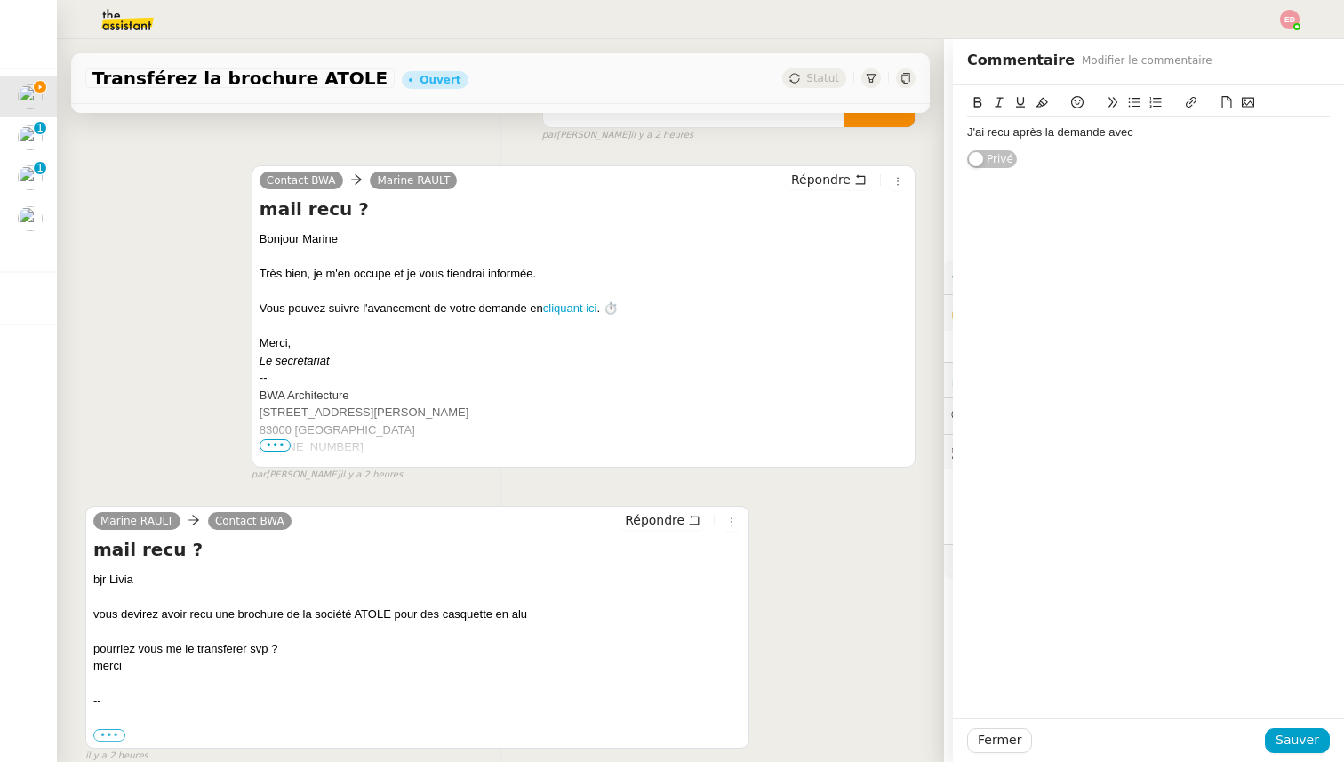
scroll to position [229, 0]
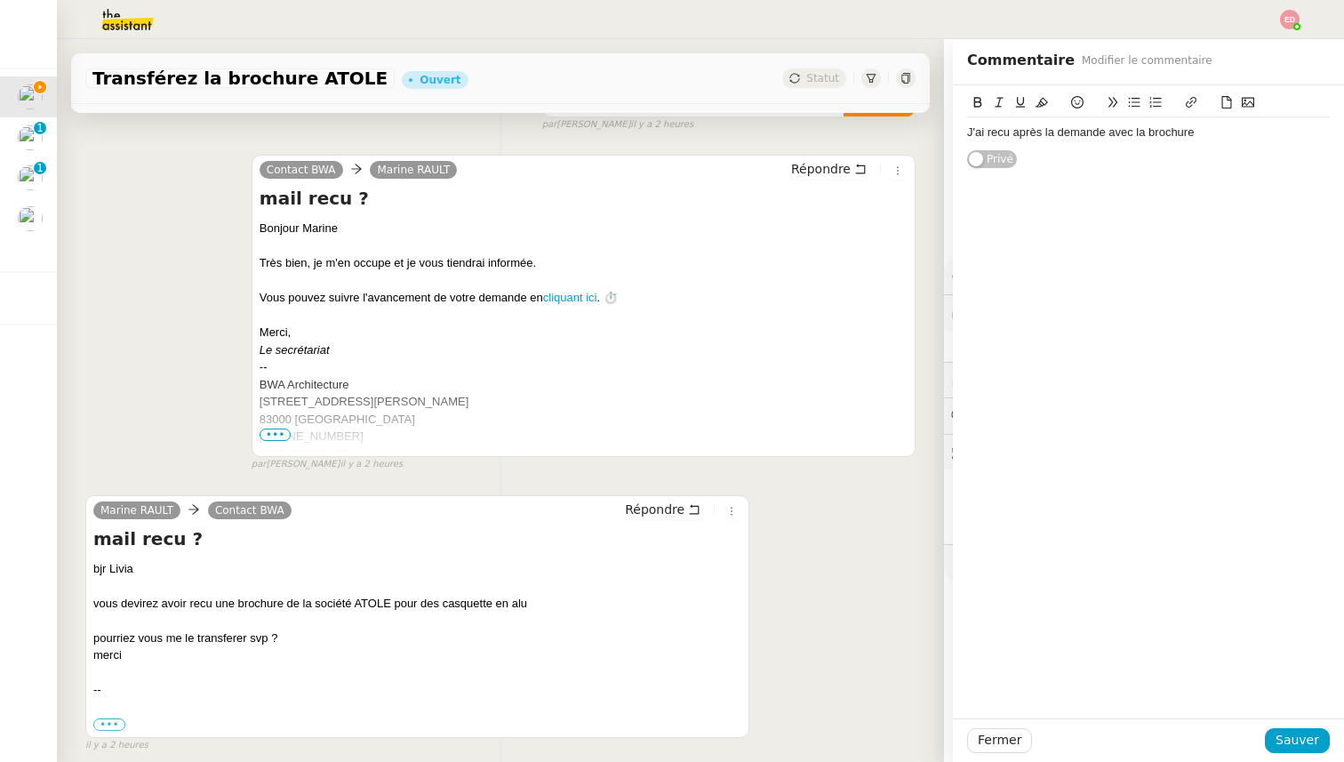
click at [1089, 133] on div "J'ai recu après la demande avec la brochure" at bounding box center [1148, 132] width 363 height 16
click at [1309, 737] on span "Sauver" at bounding box center [1297, 740] width 44 height 20
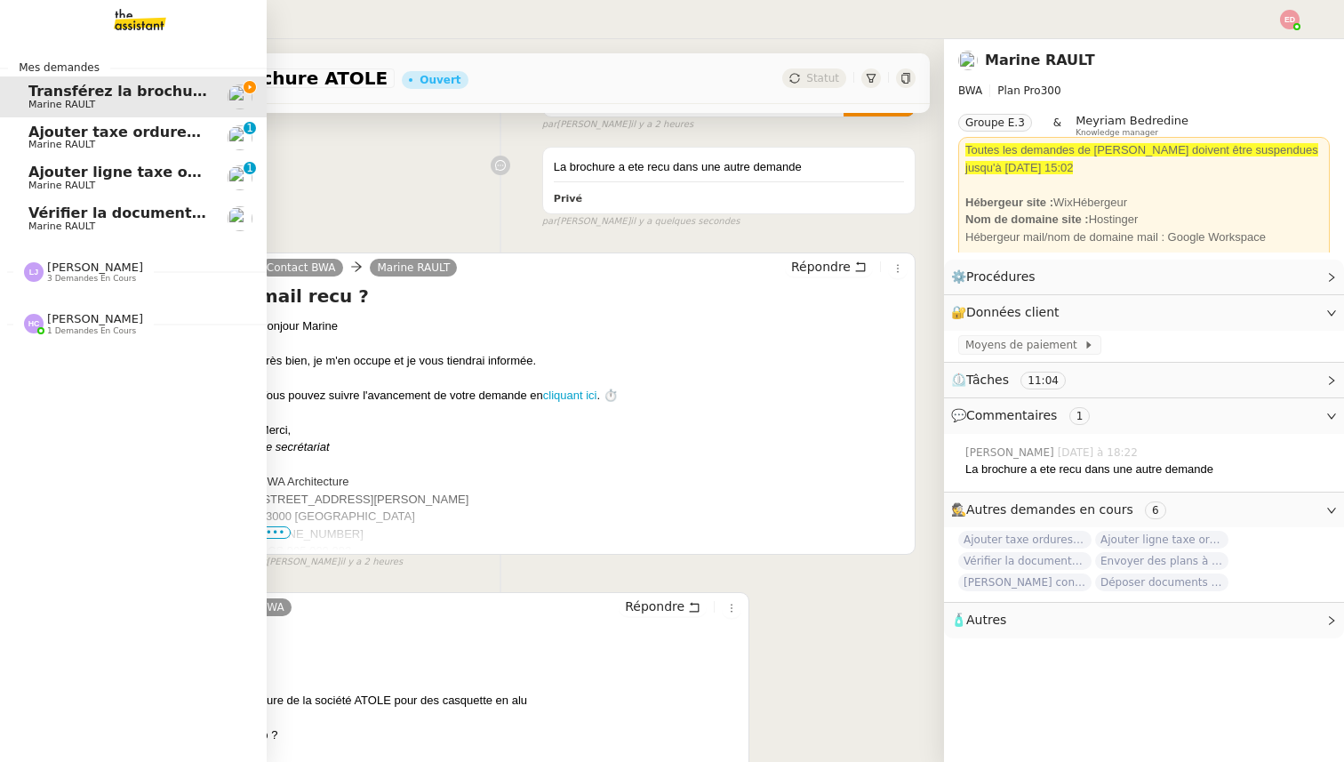
click at [46, 214] on span "Vérifier la documentation des shelters" at bounding box center [181, 212] width 307 height 17
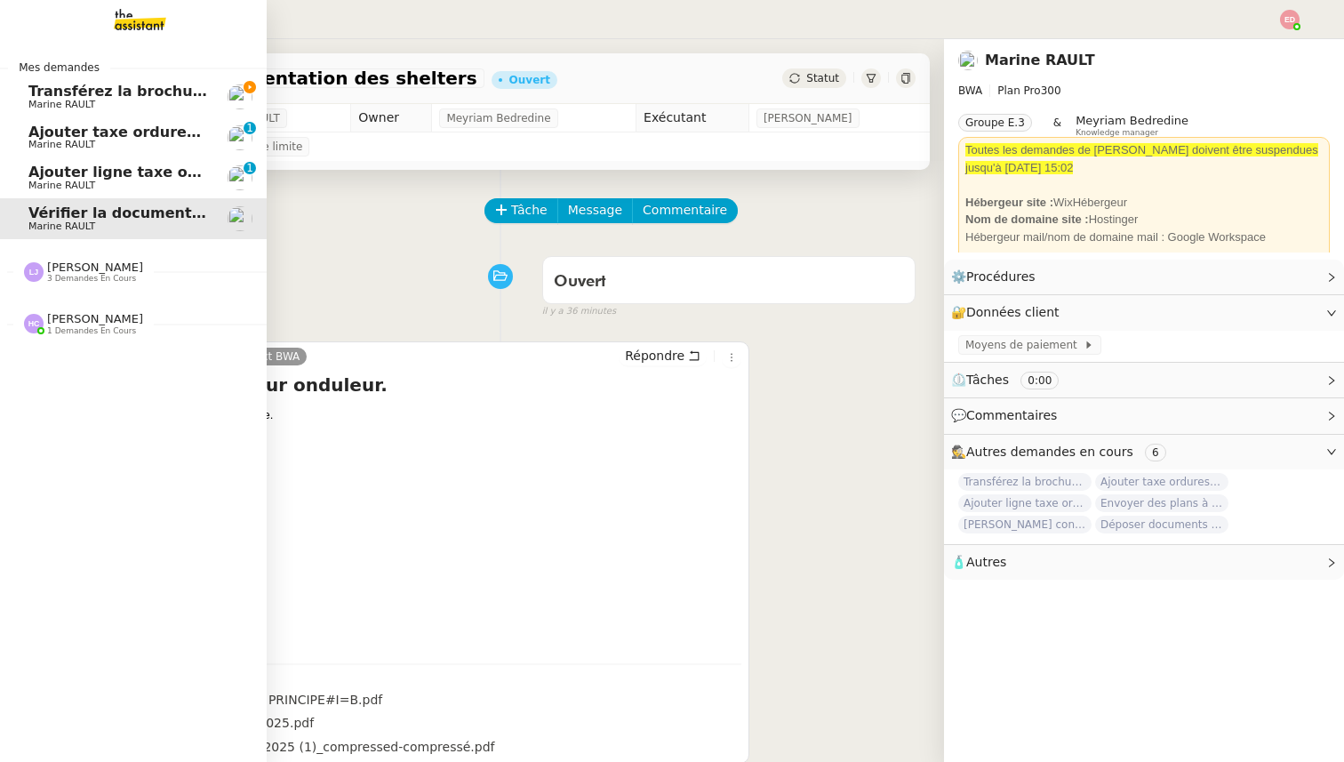
click at [39, 84] on span "Transférez la brochure ATOLE" at bounding box center [146, 91] width 236 height 17
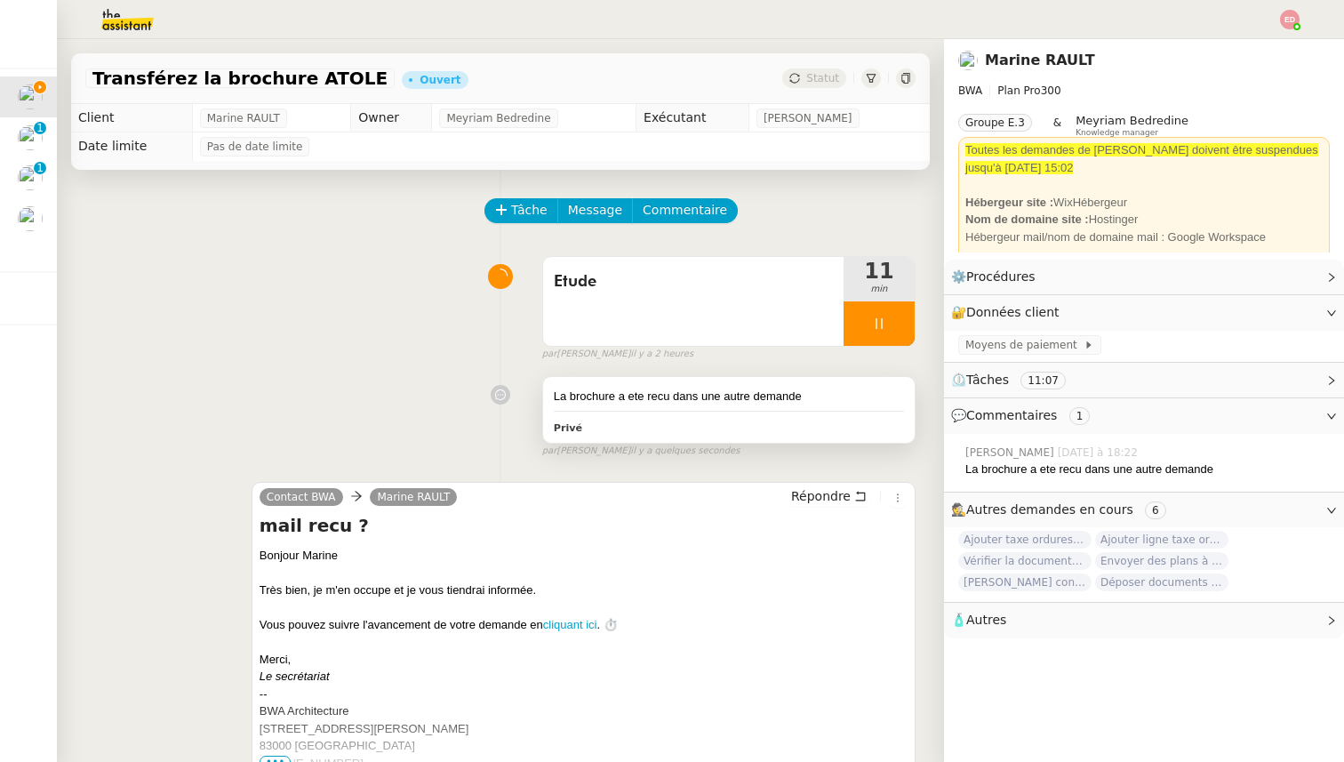
click at [771, 395] on div "La brochure a ete recu dans une autre demande" at bounding box center [729, 396] width 350 height 18
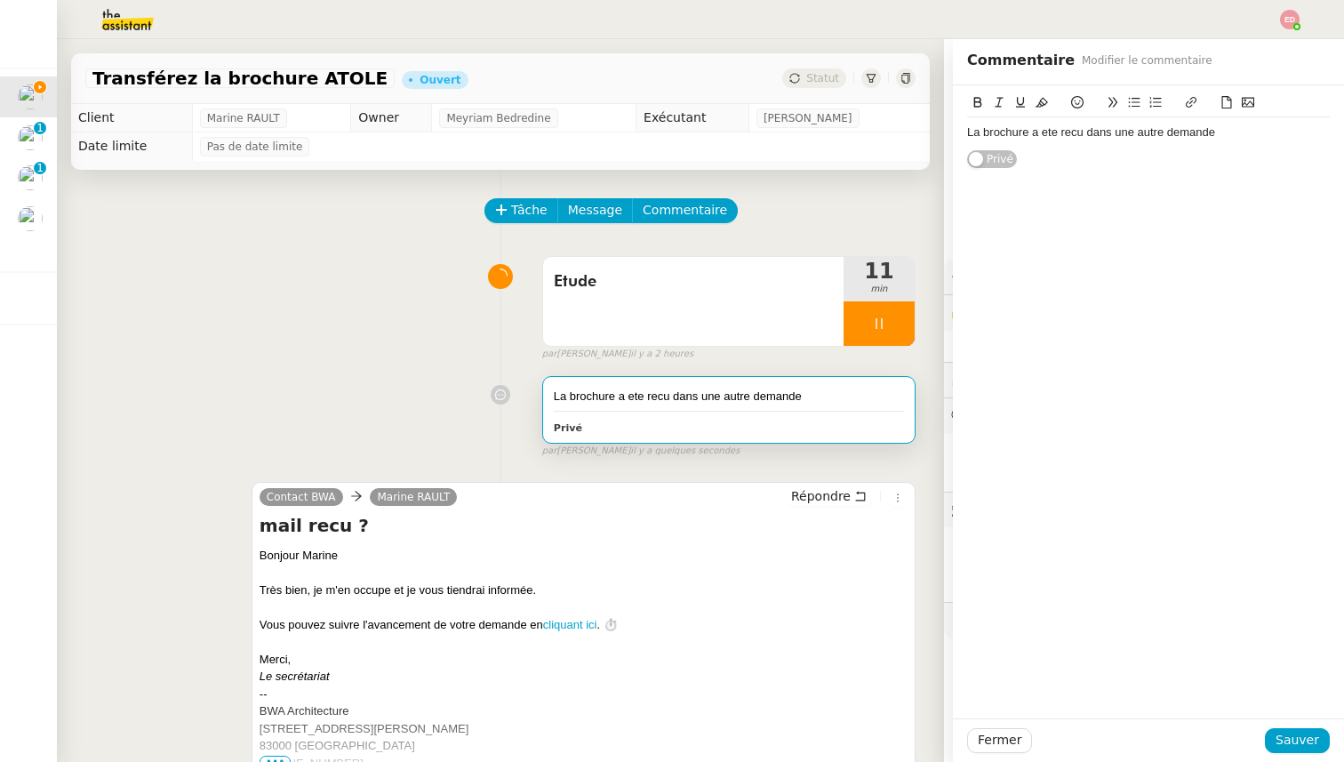
click at [1281, 123] on div "La brochure a ete recu dans une autre demande" at bounding box center [1148, 132] width 363 height 30
click at [1272, 136] on div "La brochure a ete recu dans une autre demande" at bounding box center [1148, 132] width 363 height 16
click at [1289, 740] on span "Sauver" at bounding box center [1297, 740] width 44 height 20
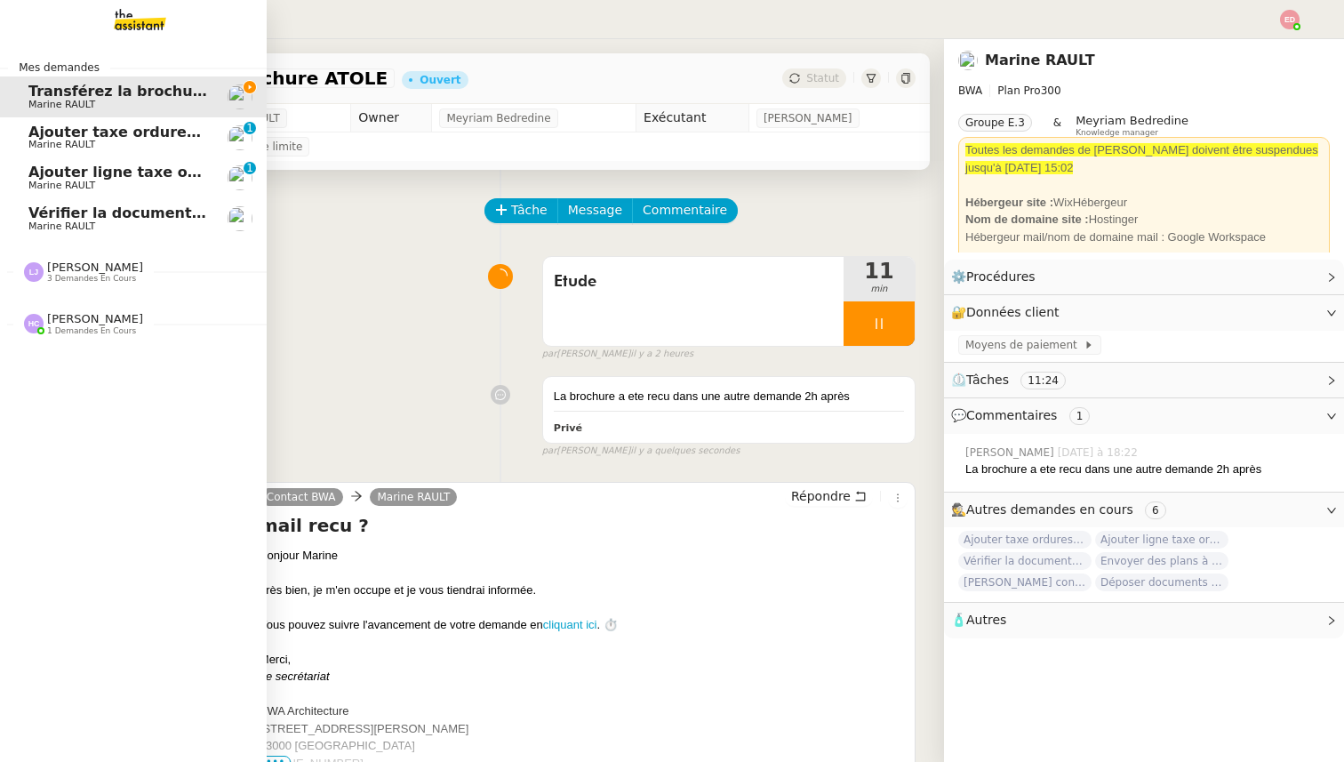
click at [54, 126] on span "Ajouter taxe ordures ménagères à quittance" at bounding box center [206, 132] width 356 height 17
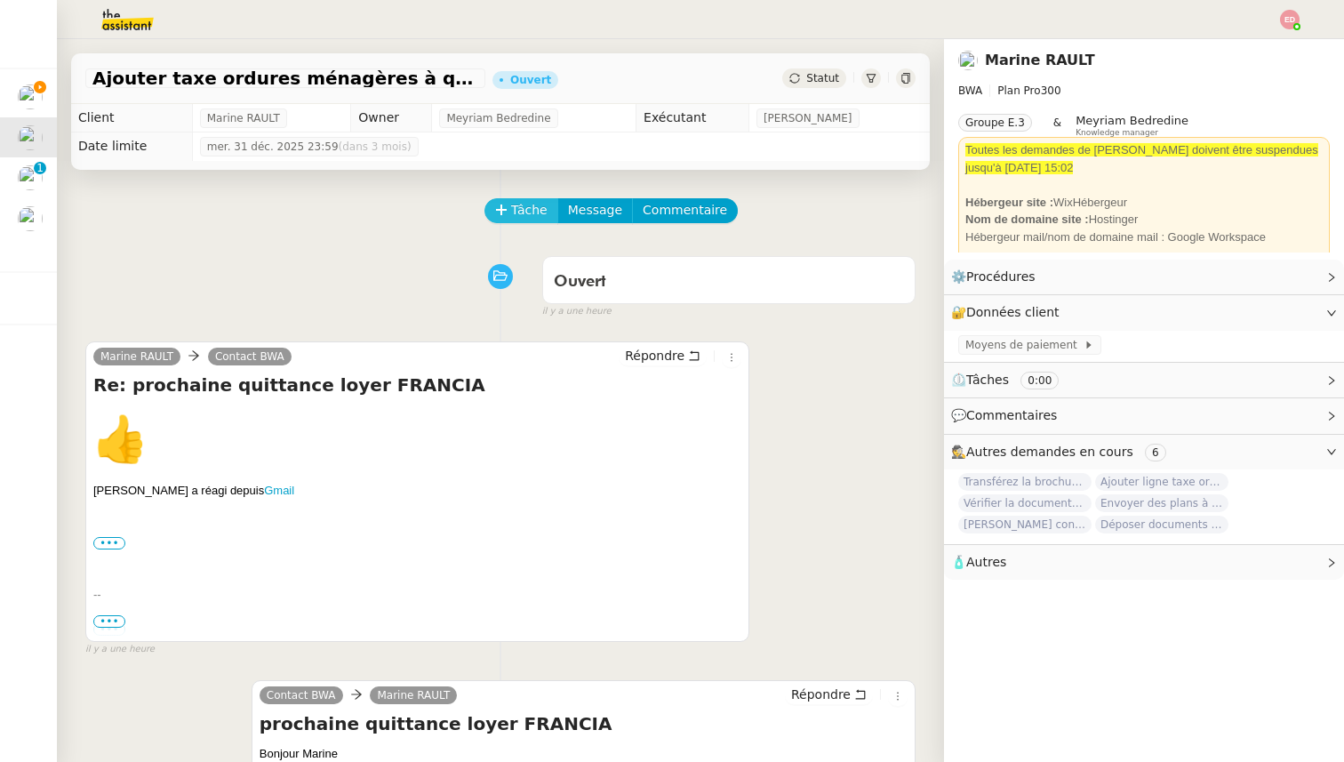
click at [517, 204] on span "Tâche" at bounding box center [529, 210] width 36 height 20
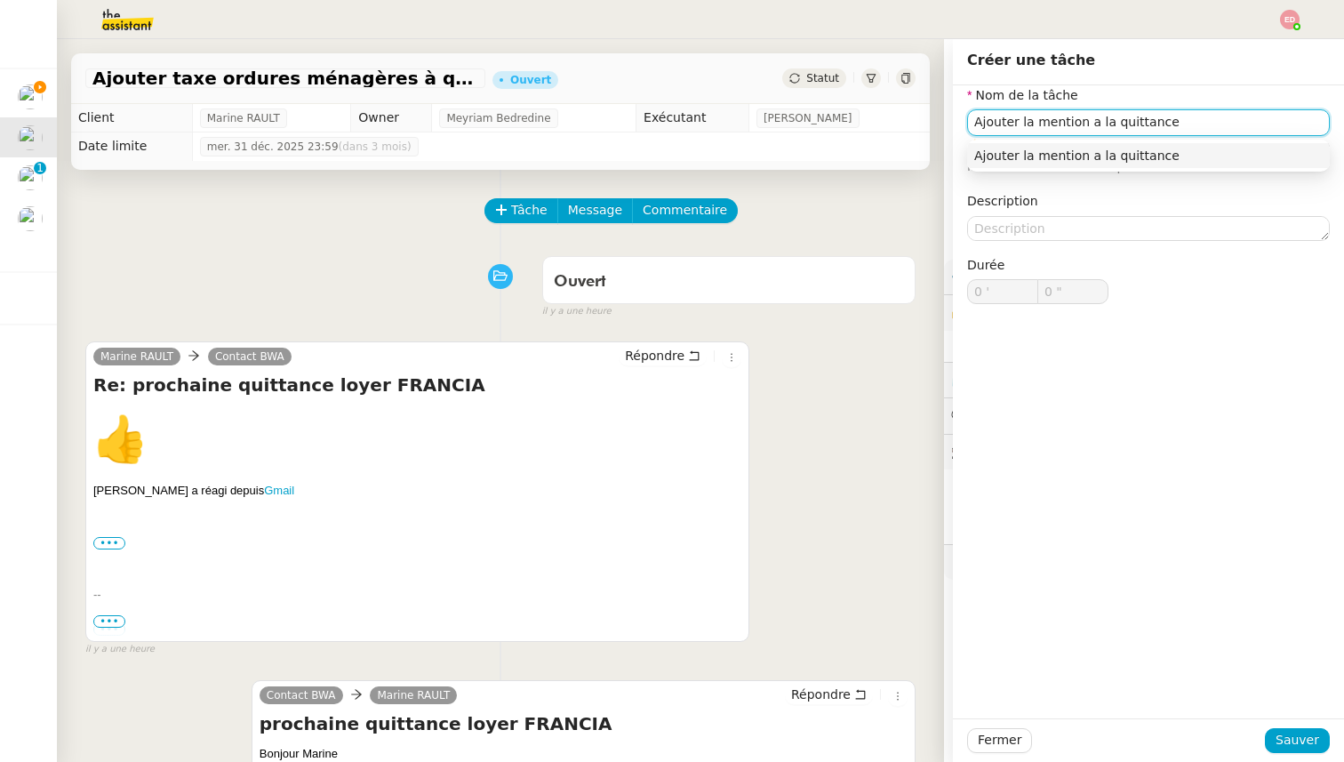
click at [985, 118] on input "Ajouter la mention a la quittance" at bounding box center [1148, 122] width 363 height 26
type input "Ajouter la mention a la quittance"
click at [1288, 747] on span "Sauver" at bounding box center [1297, 740] width 44 height 20
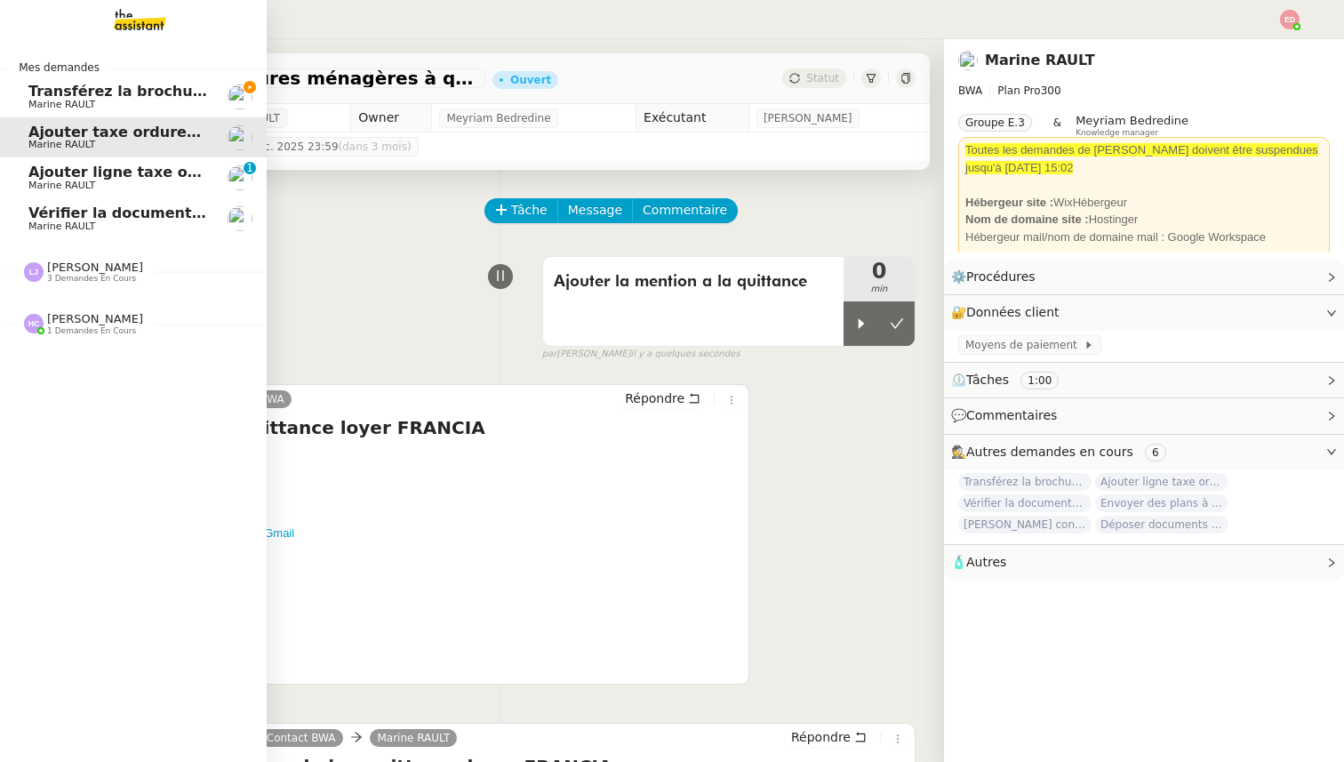
click at [53, 179] on span "Ajouter ligne taxe ordures quittance octobre" at bounding box center [207, 171] width 359 height 17
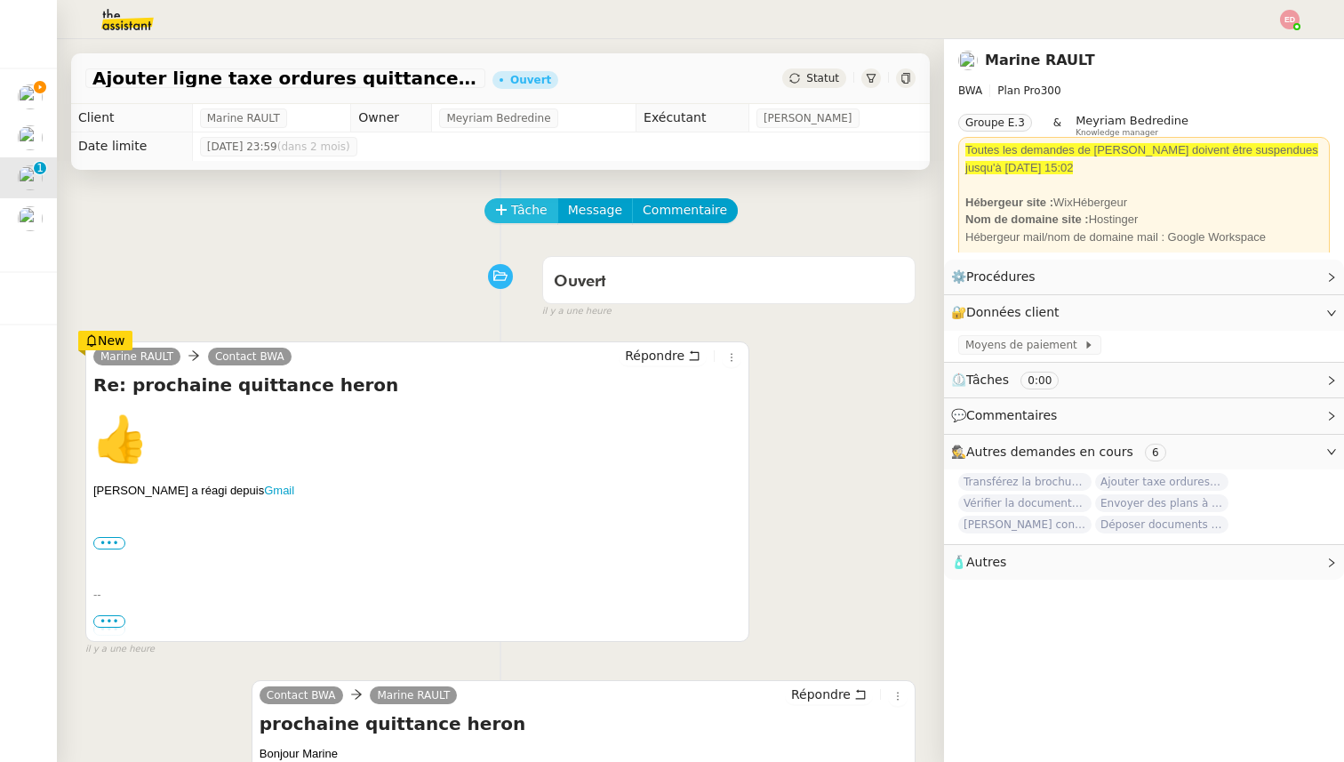
click at [523, 203] on span "Tâche" at bounding box center [529, 210] width 36 height 20
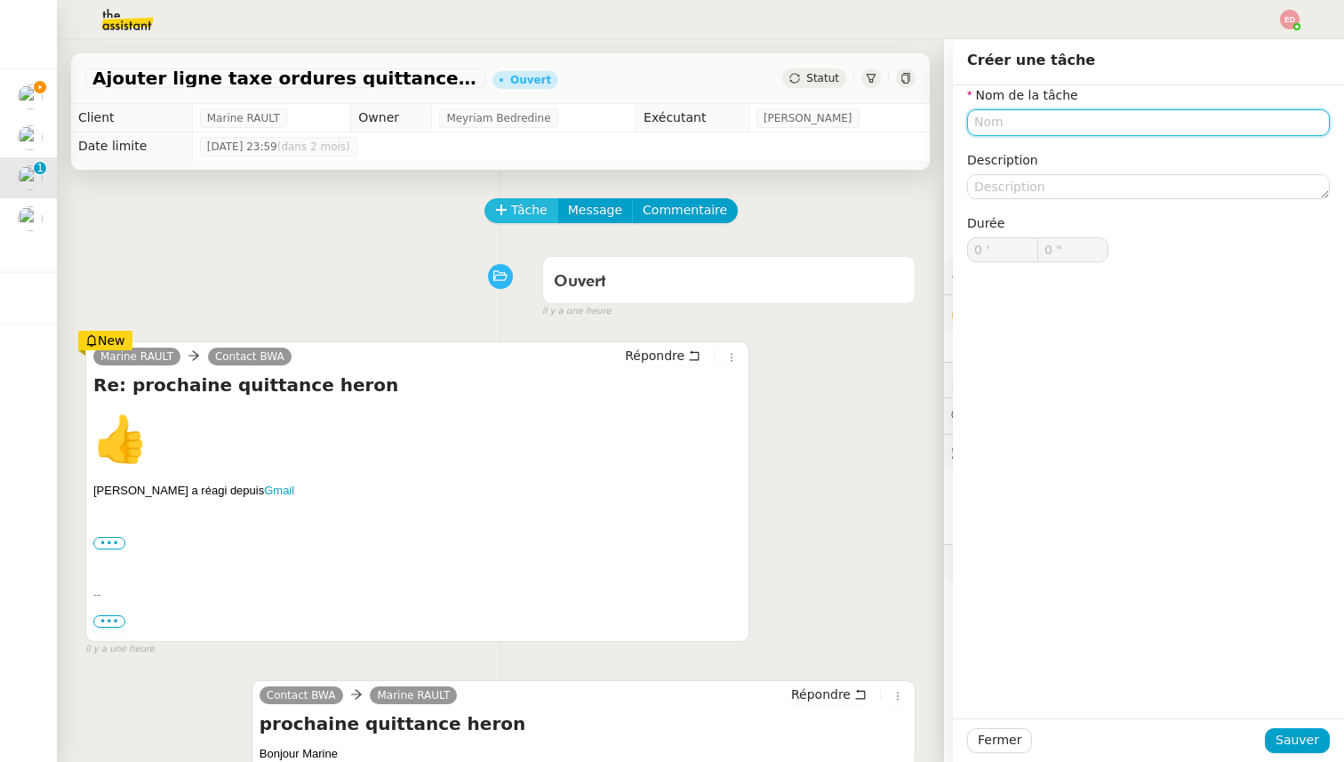
paste input "Ajouter la mention a la quittance"
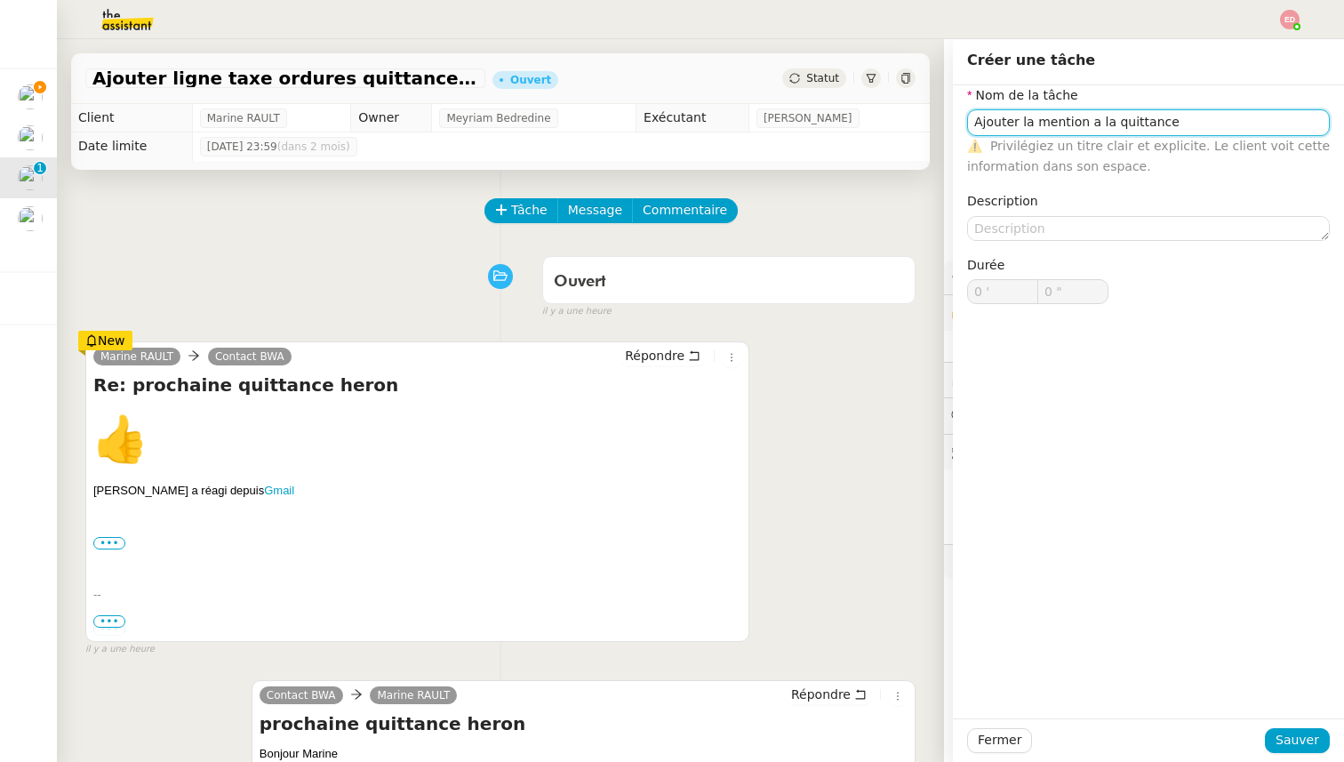
type input "Ajouter la mention a la quittance"
click at [1264, 742] on div at bounding box center [1148, 740] width 233 height 25
click at [1278, 742] on button "Sauver" at bounding box center [1296, 740] width 65 height 25
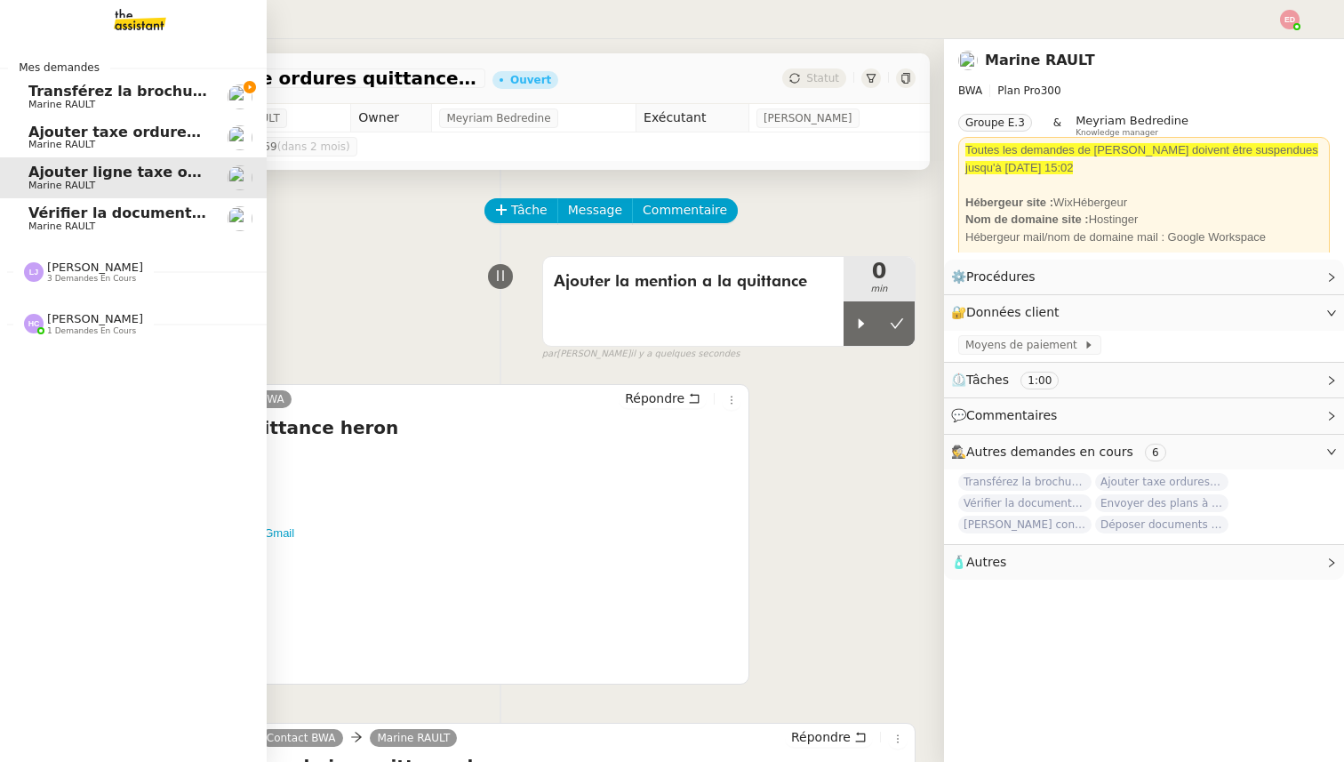
click at [36, 98] on span "Transférez la brochure ATOLE" at bounding box center [146, 91] width 236 height 17
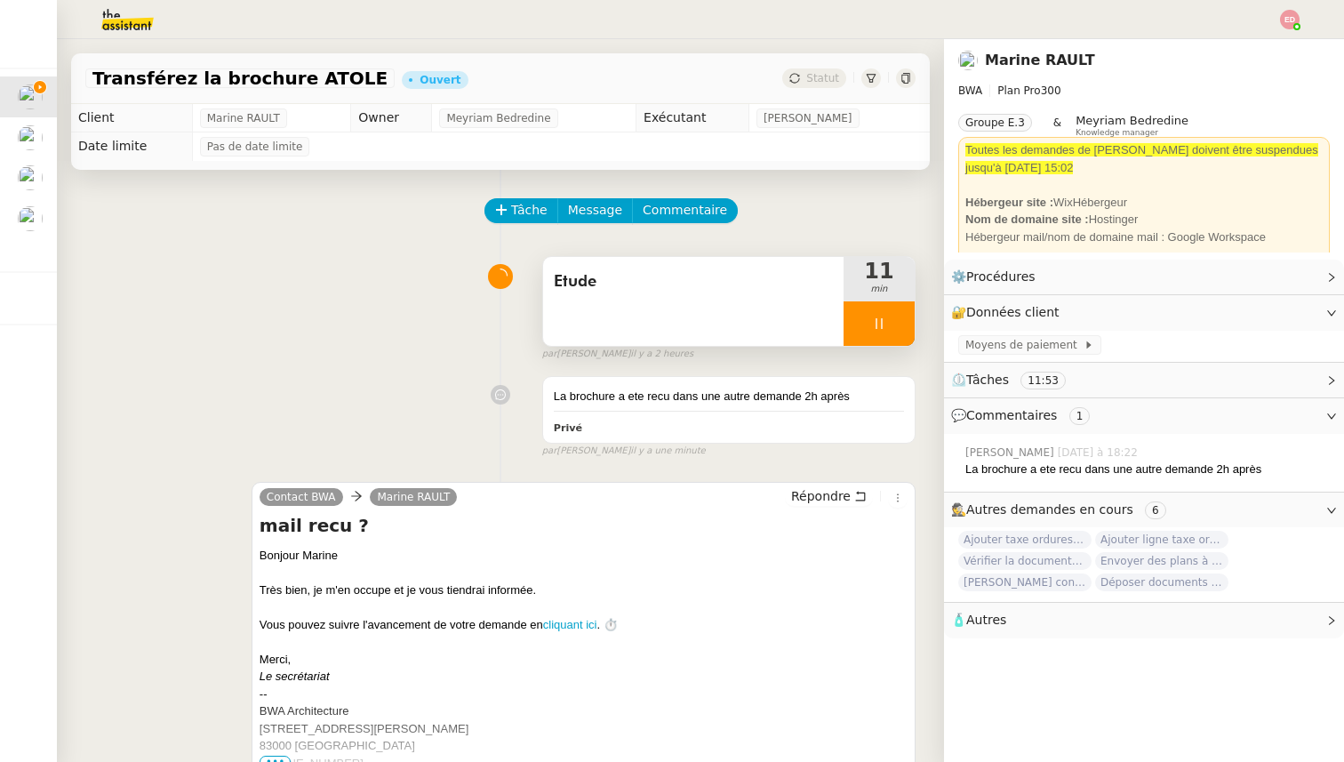
click at [904, 326] on div at bounding box center [878, 323] width 71 height 44
click at [904, 326] on button at bounding box center [897, 323] width 36 height 44
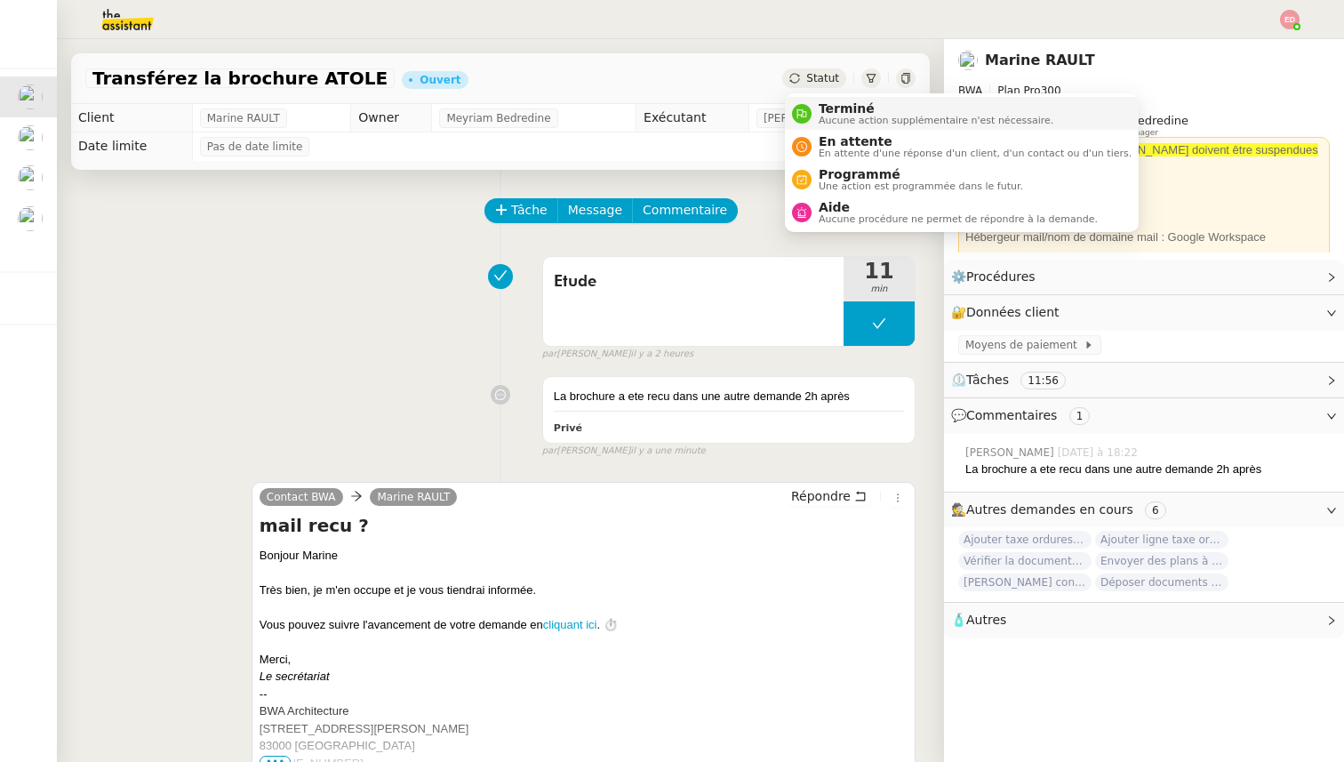
click at [841, 111] on span "Terminé" at bounding box center [935, 108] width 235 height 14
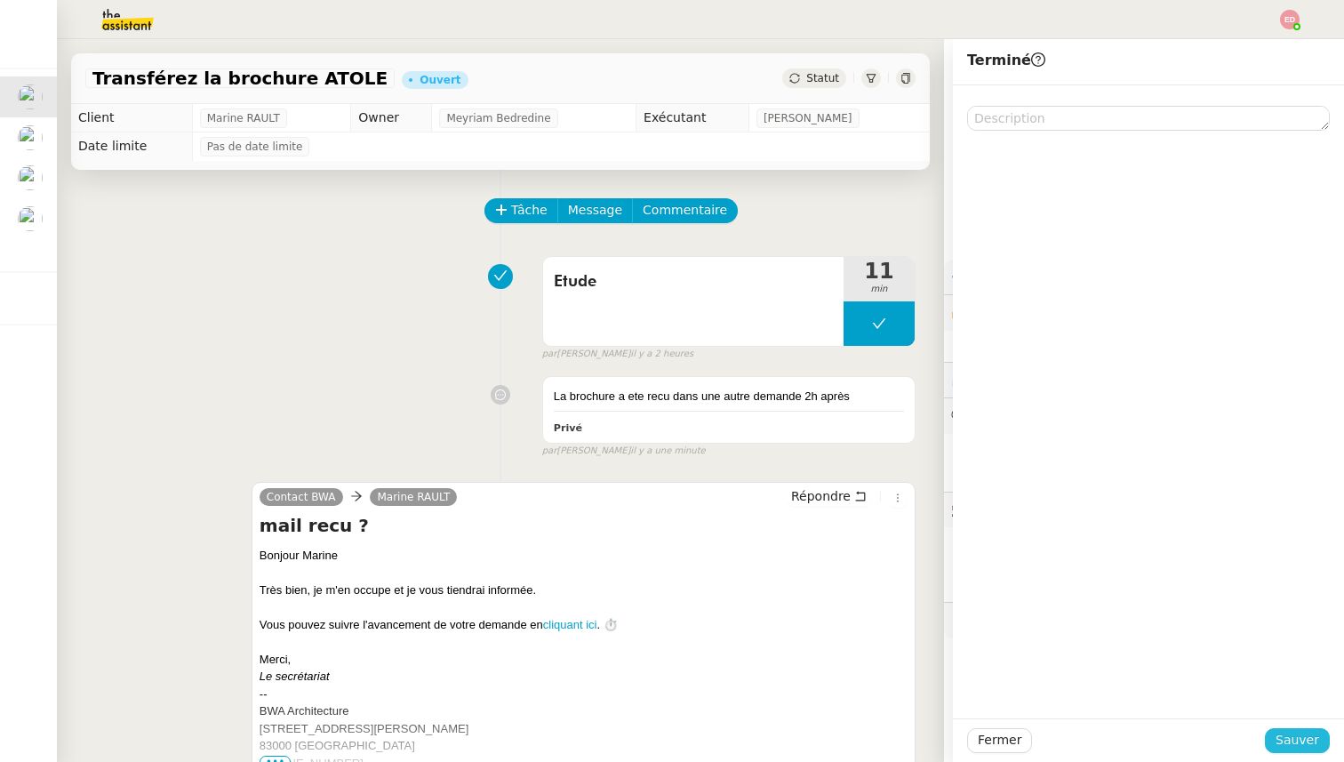
click at [1291, 734] on span "Sauver" at bounding box center [1297, 740] width 44 height 20
